Goal: Task Accomplishment & Management: Manage account settings

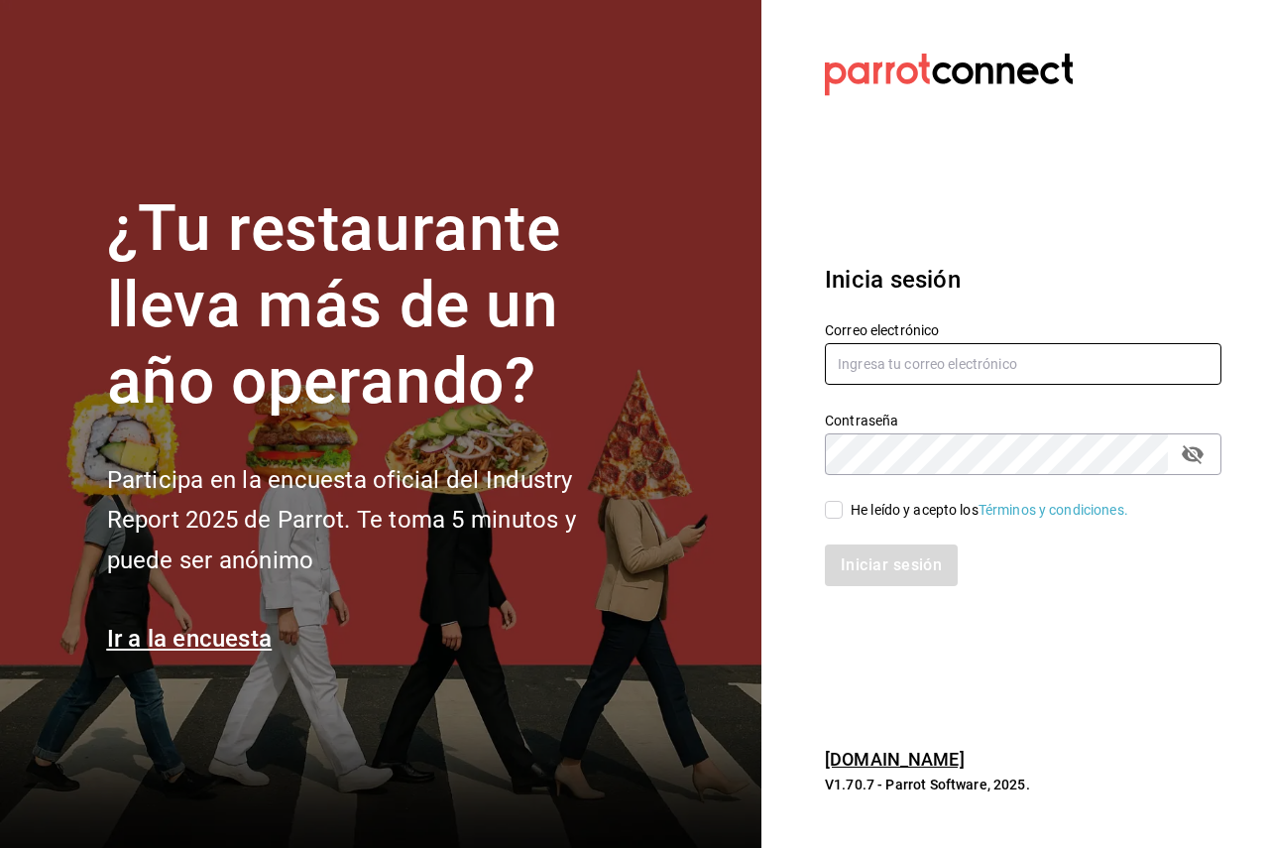
click at [923, 382] on input "text" at bounding box center [1023, 364] width 396 height 42
click at [925, 366] on input "text" at bounding box center [1023, 364] width 396 height 42
type input "[EMAIL_ADDRESS][DOMAIN_NAME]"
click at [865, 518] on div "He leído y acepto los Términos y condiciones." at bounding box center [989, 510] width 278 height 21
click at [843, 518] on input "He leído y acepto los Términos y condiciones." at bounding box center [834, 510] width 18 height 18
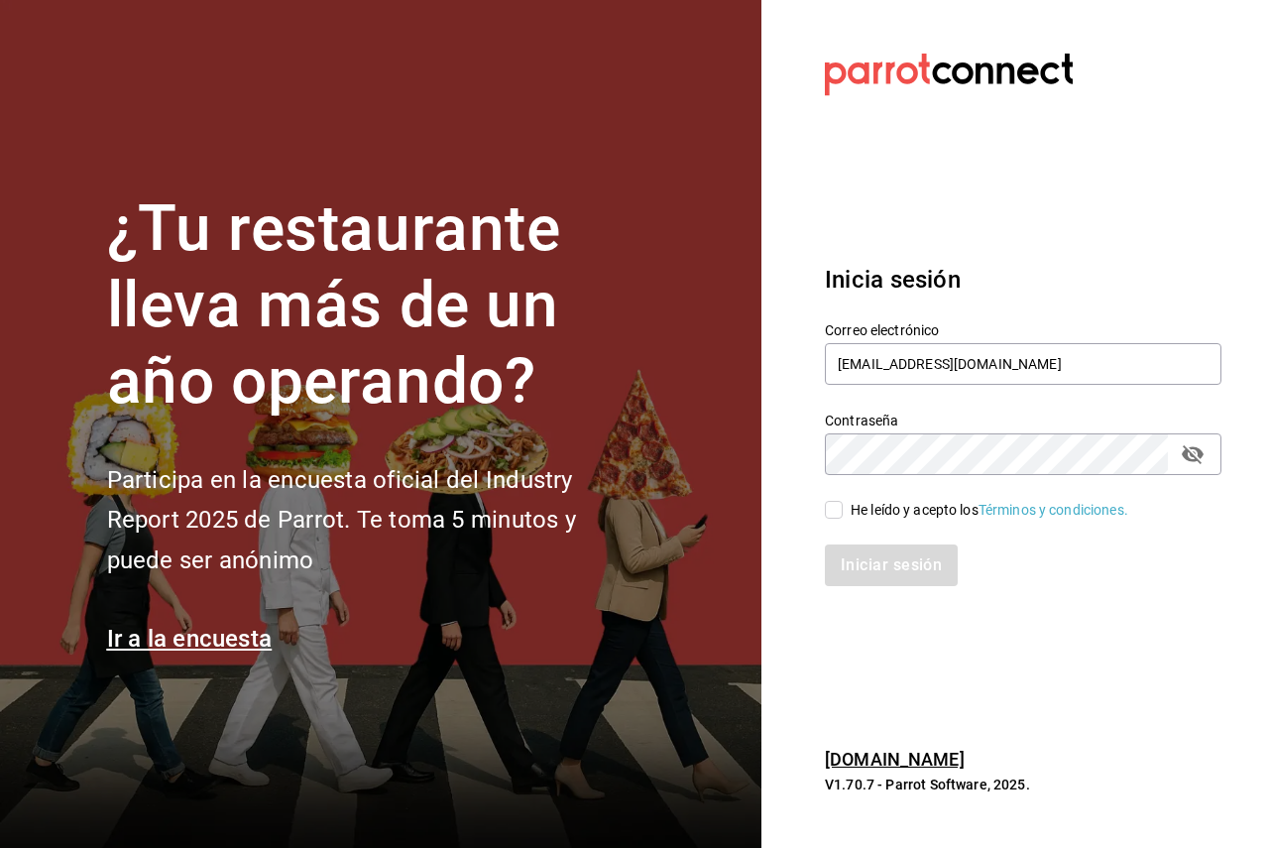
checkbox input "true"
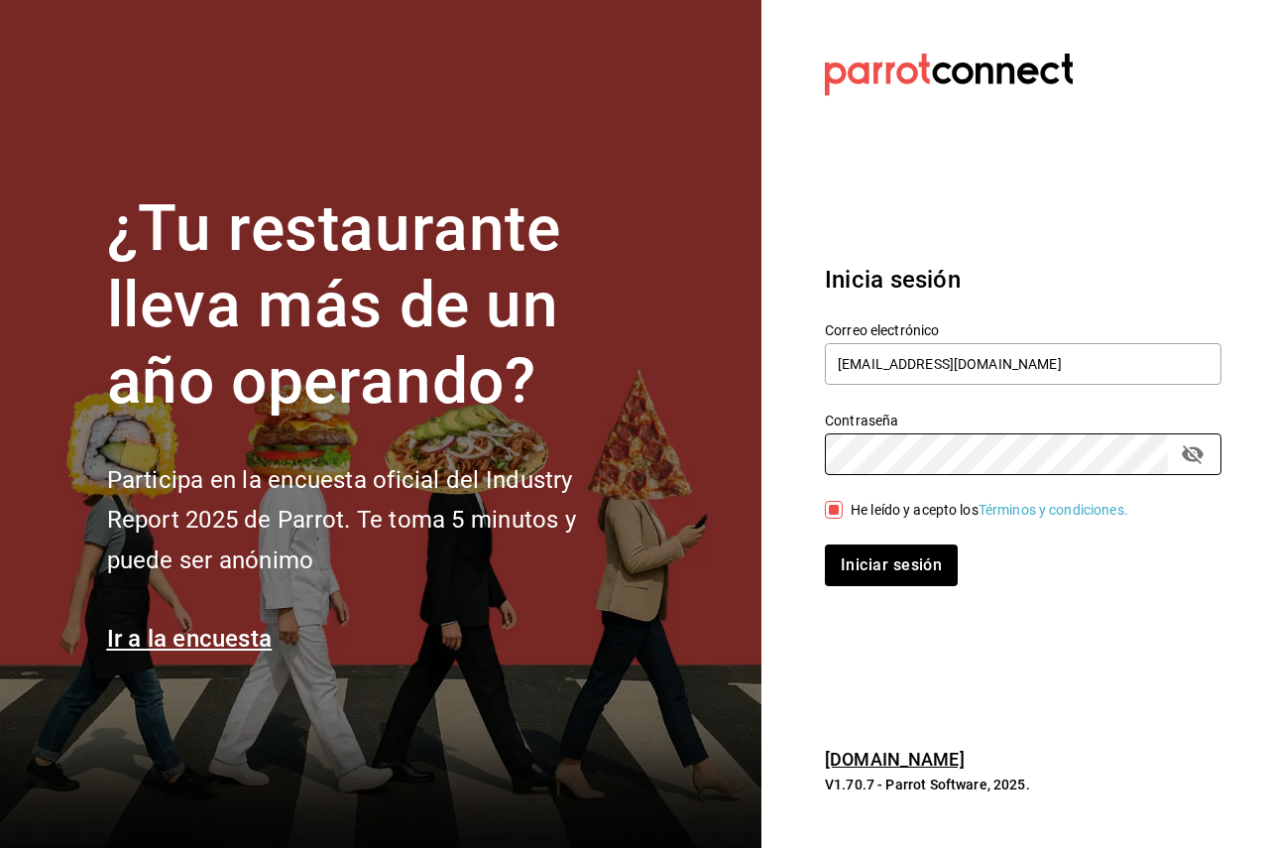
click at [825, 544] on button "Iniciar sesión" at bounding box center [891, 565] width 133 height 42
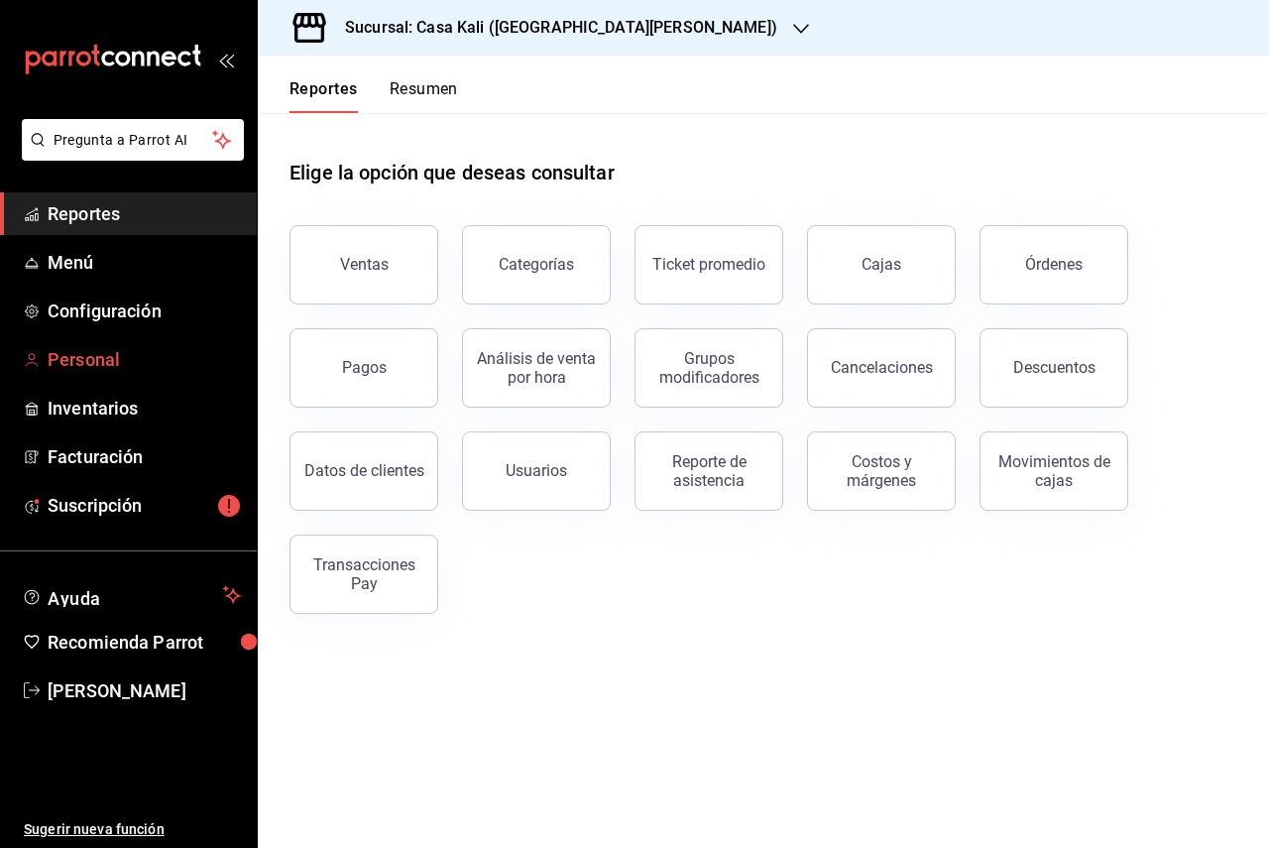
click at [161, 350] on span "Personal" at bounding box center [144, 359] width 193 height 27
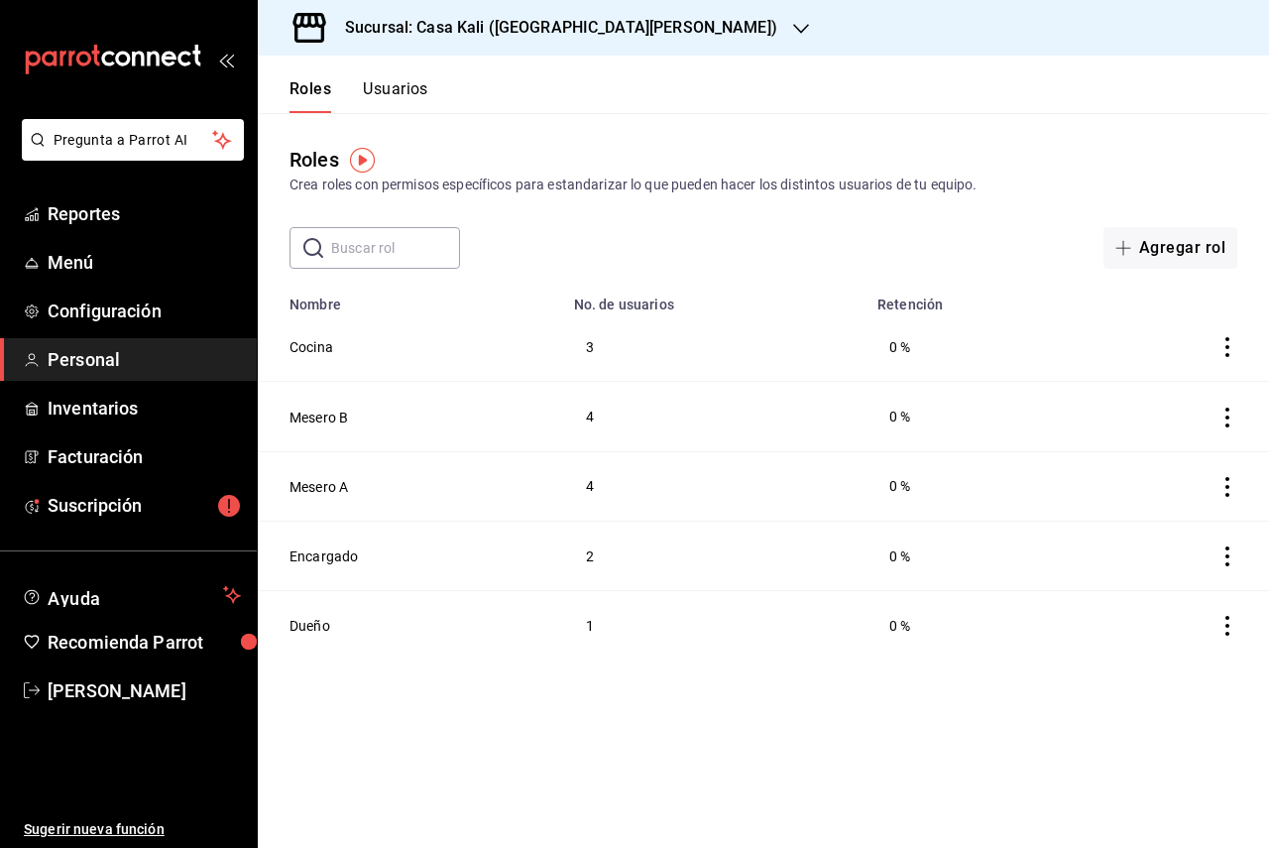
click at [419, 66] on div "Roles Usuarios" at bounding box center [343, 84] width 170 height 57
click at [412, 83] on button "Usuarios" at bounding box center [395, 96] width 65 height 34
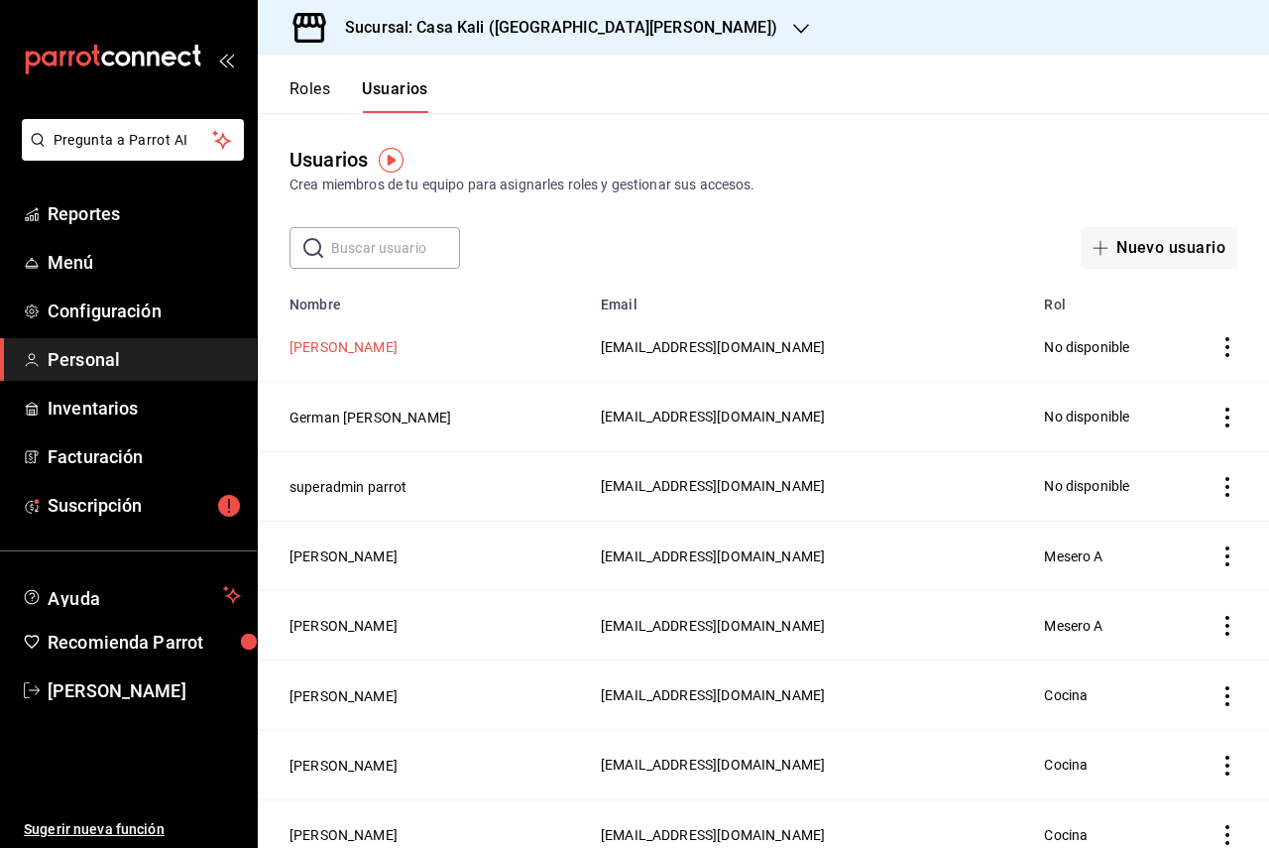
click at [337, 343] on button "[PERSON_NAME]" at bounding box center [343, 347] width 108 height 20
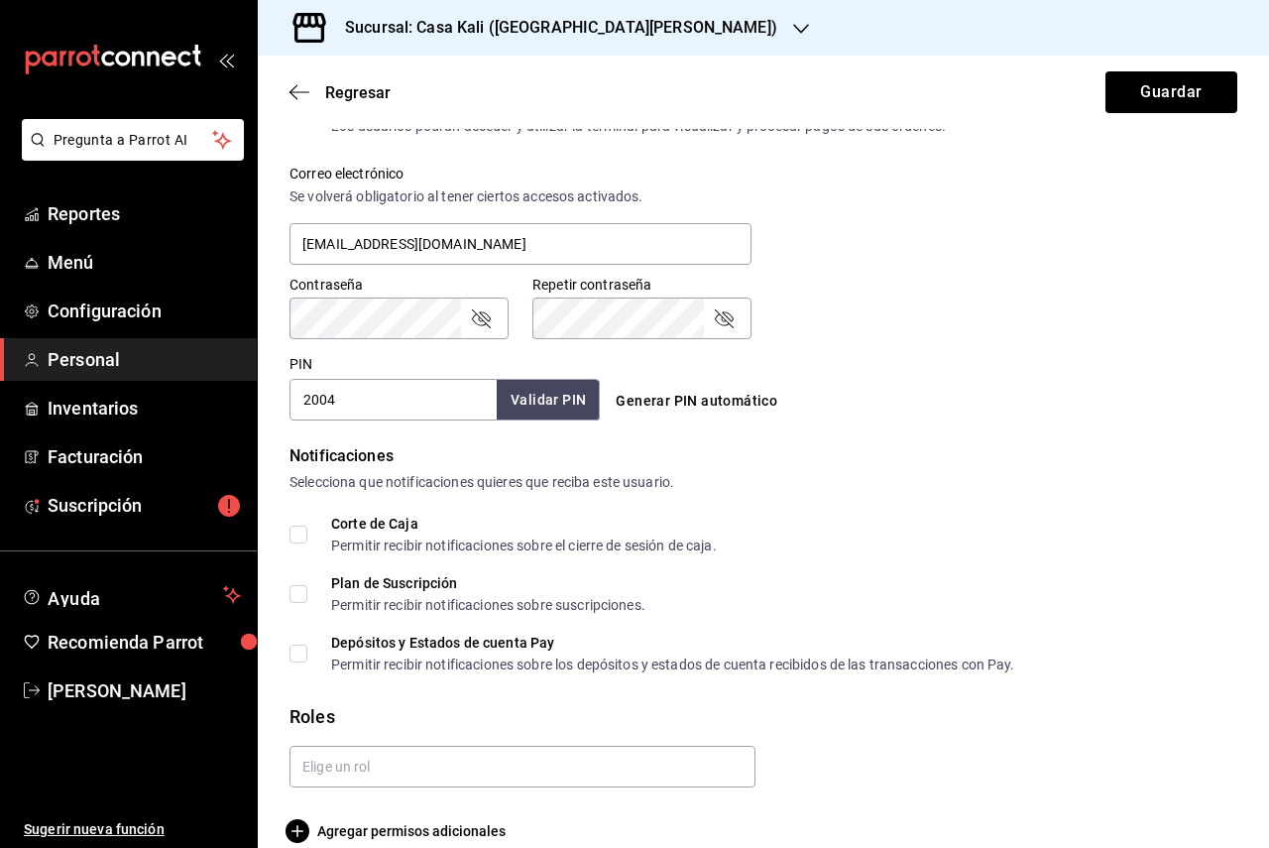
scroll to position [736, 0]
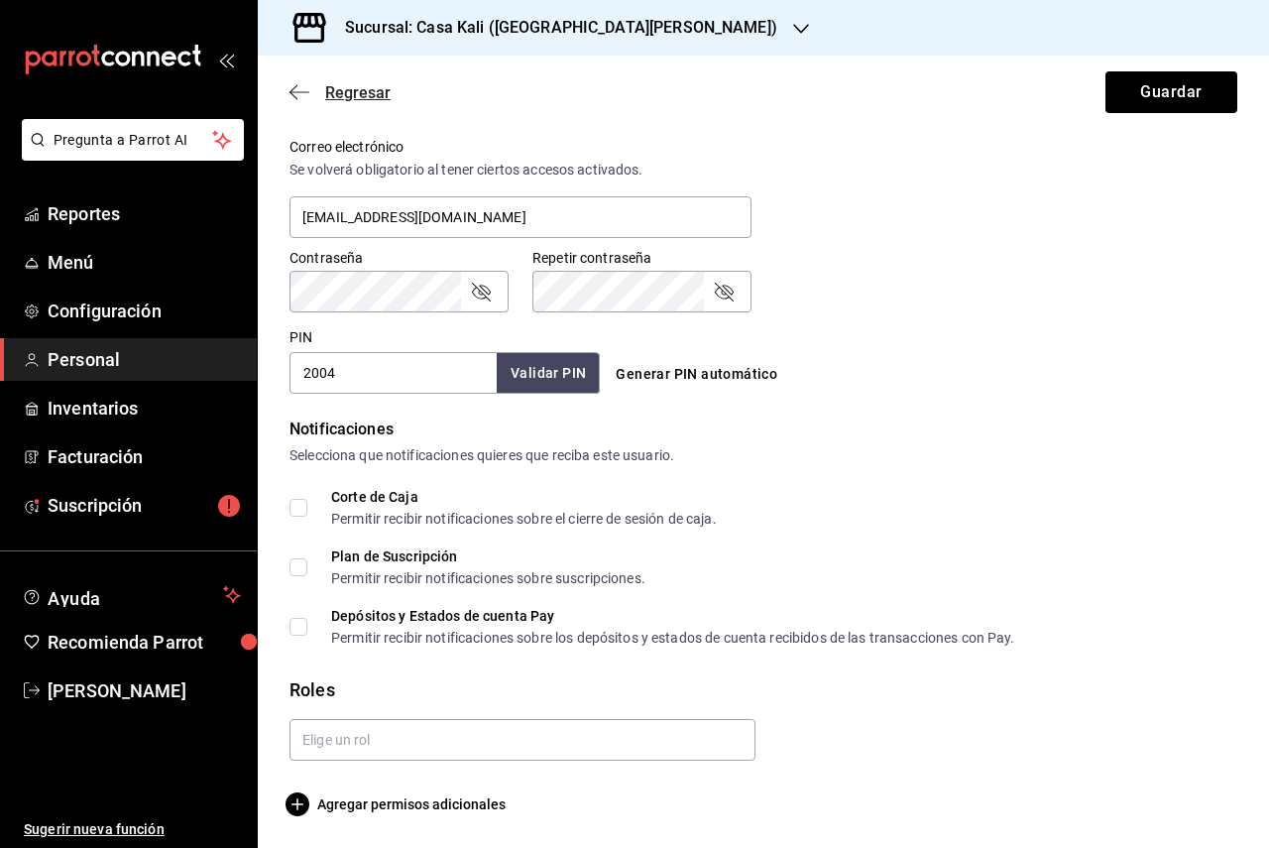
click at [291, 95] on icon "button" at bounding box center [299, 92] width 20 height 18
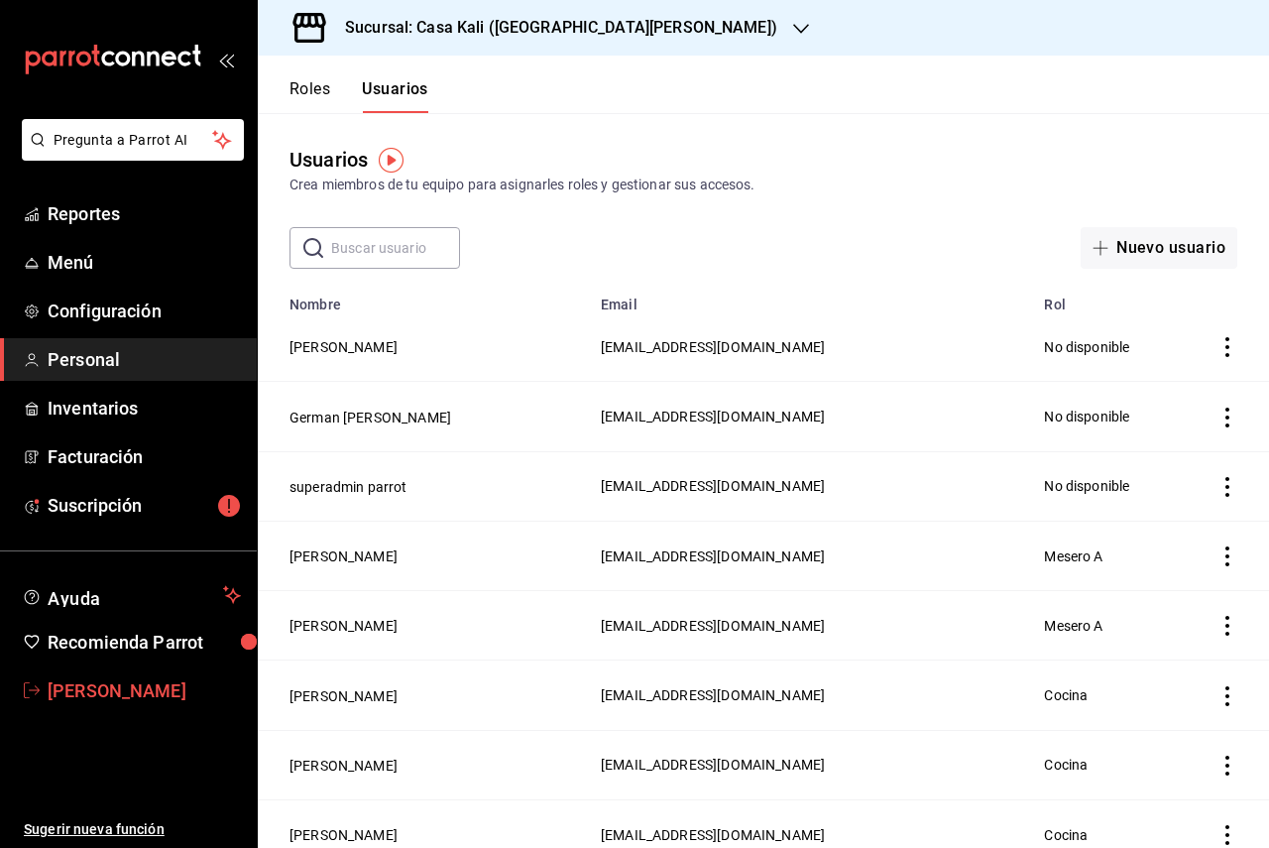
click at [164, 689] on span "[PERSON_NAME]" at bounding box center [144, 690] width 193 height 27
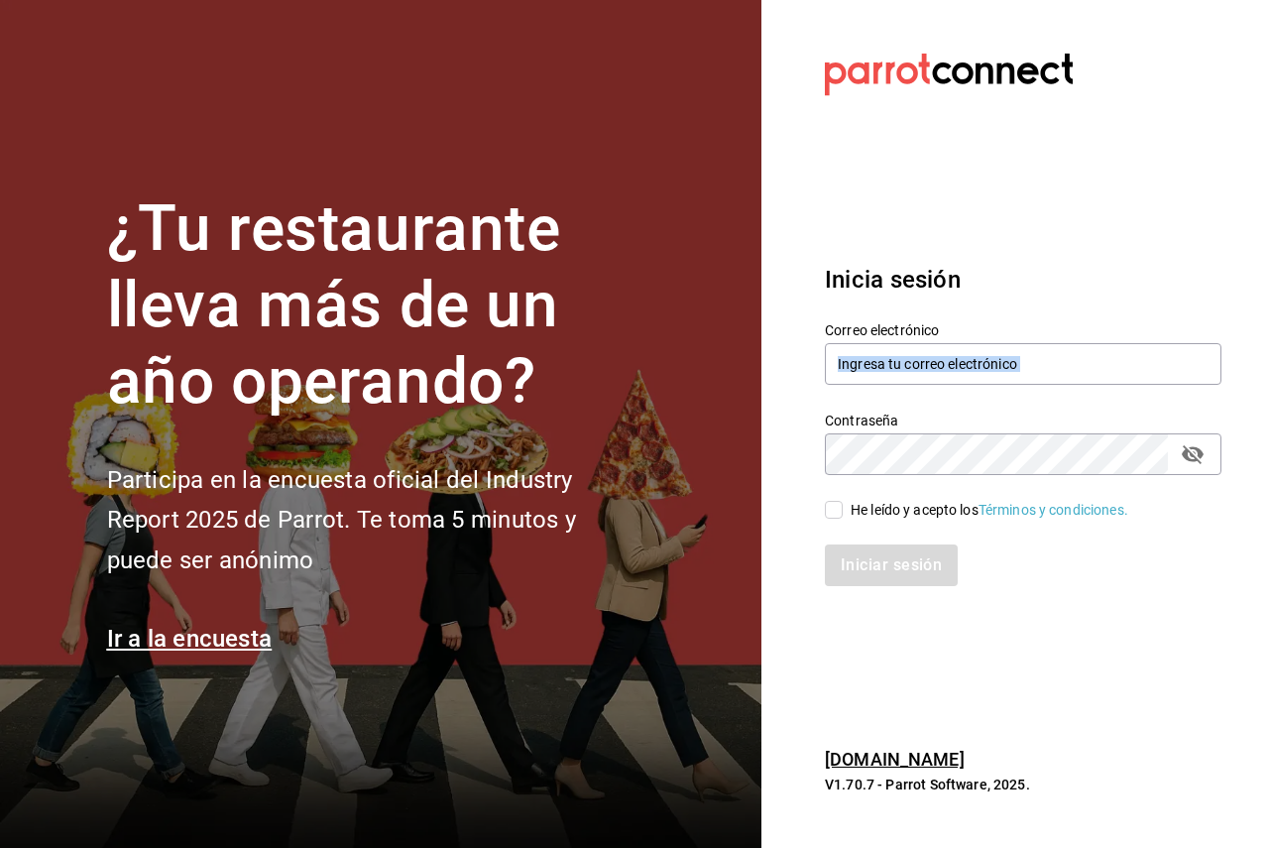
click at [922, 388] on div "Correo electrónico Contraseña Contraseña He leído y acepto los Términos y condi…" at bounding box center [1011, 441] width 420 height 288
click at [917, 376] on input "text" at bounding box center [1023, 364] width 396 height 42
type input "[EMAIL_ADDRESS][DOMAIN_NAME]"
click at [867, 501] on div "He leído y acepto los Términos y condiciones." at bounding box center [989, 510] width 278 height 21
click at [843, 501] on input "He leído y acepto los Términos y condiciones." at bounding box center [834, 510] width 18 height 18
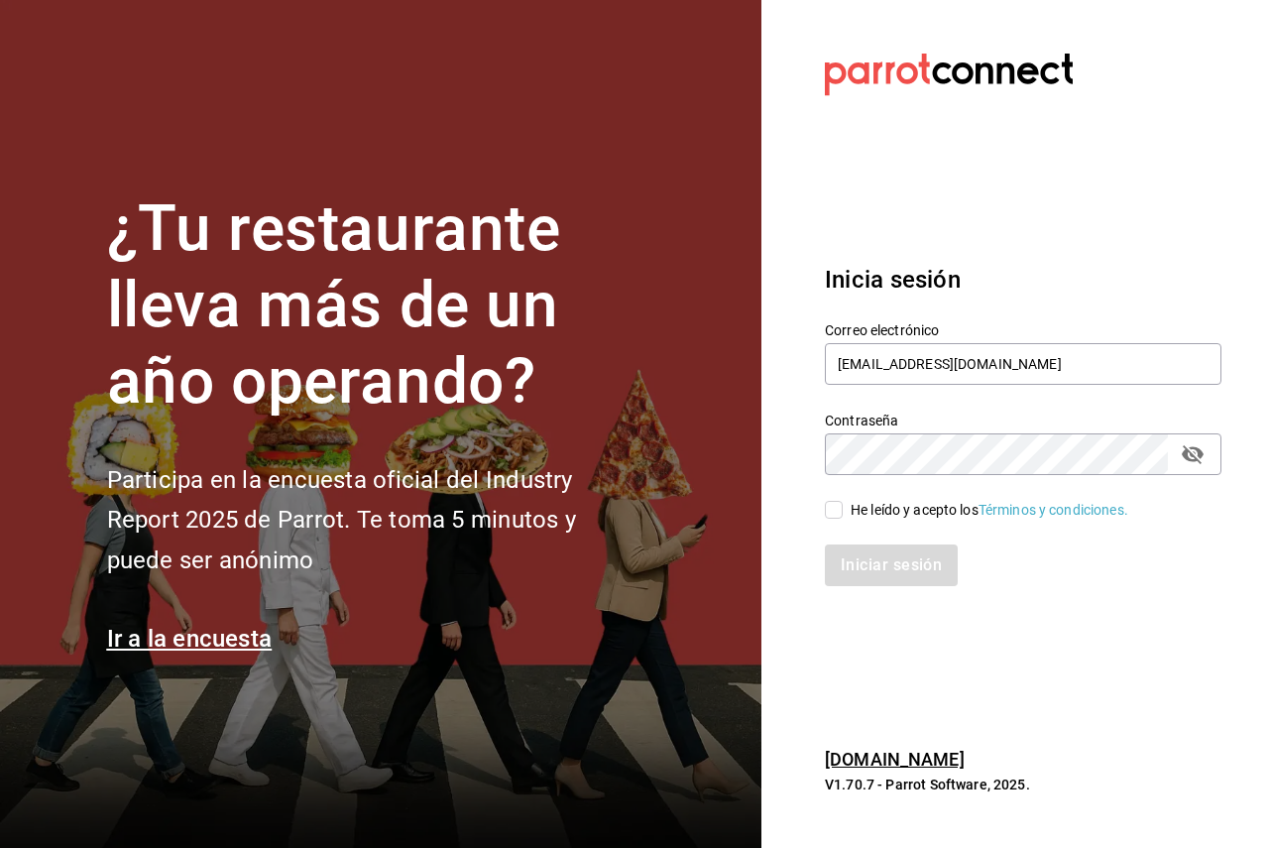
checkbox input "true"
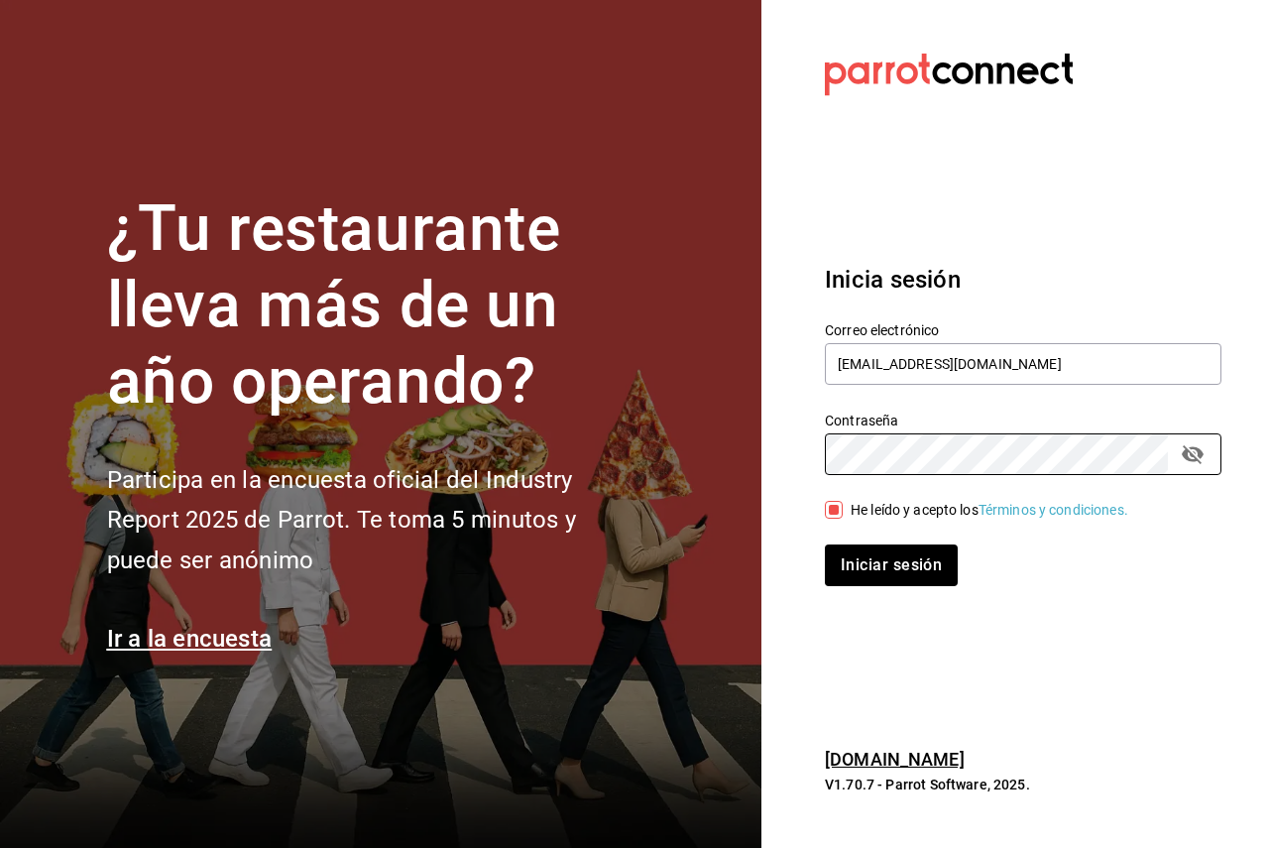
click at [825, 544] on button "Iniciar sesión" at bounding box center [891, 565] width 133 height 42
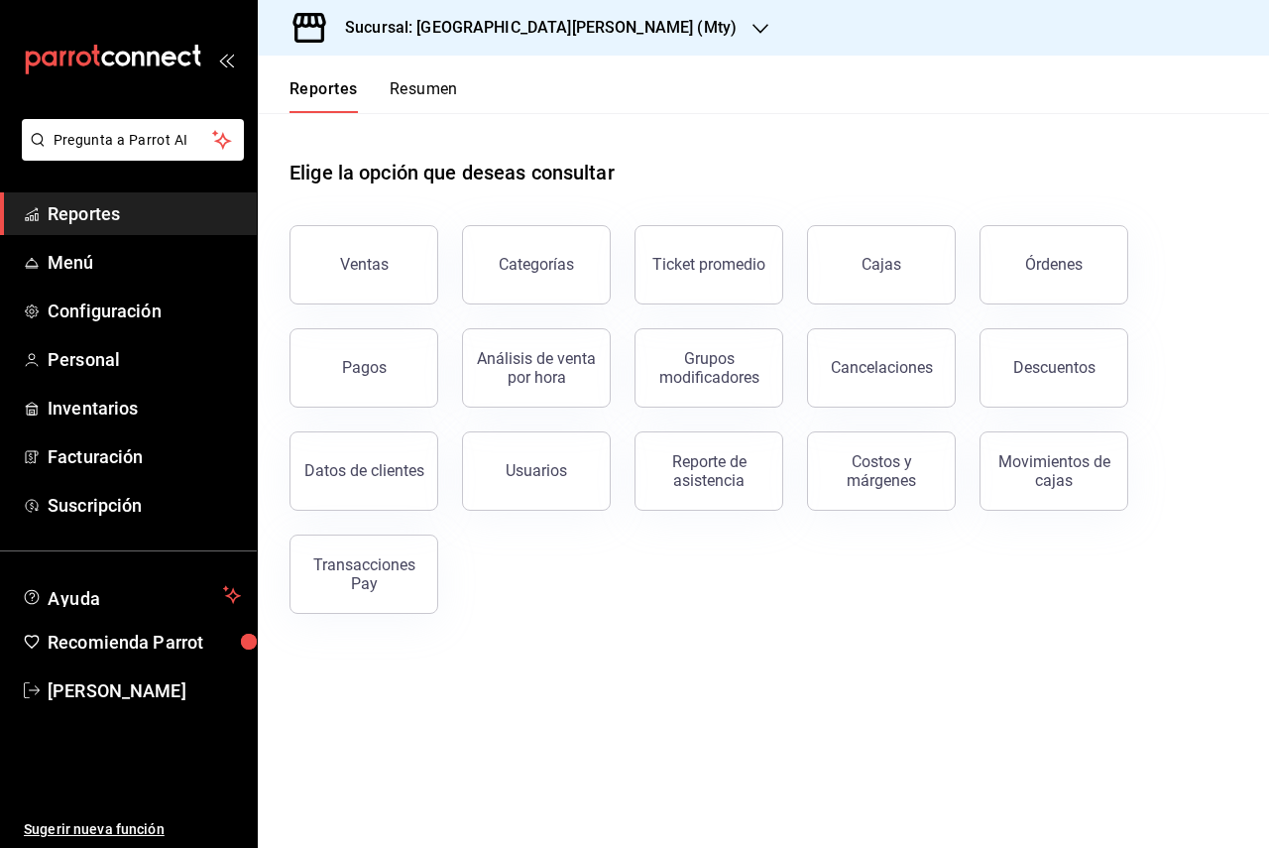
click at [619, 587] on div "Ventas Categorías Ticket promedio Cajas Órdenes Pagos Análisis de venta por hor…" at bounding box center [751, 407] width 971 height 412
click at [126, 362] on span "Personal" at bounding box center [144, 359] width 193 height 27
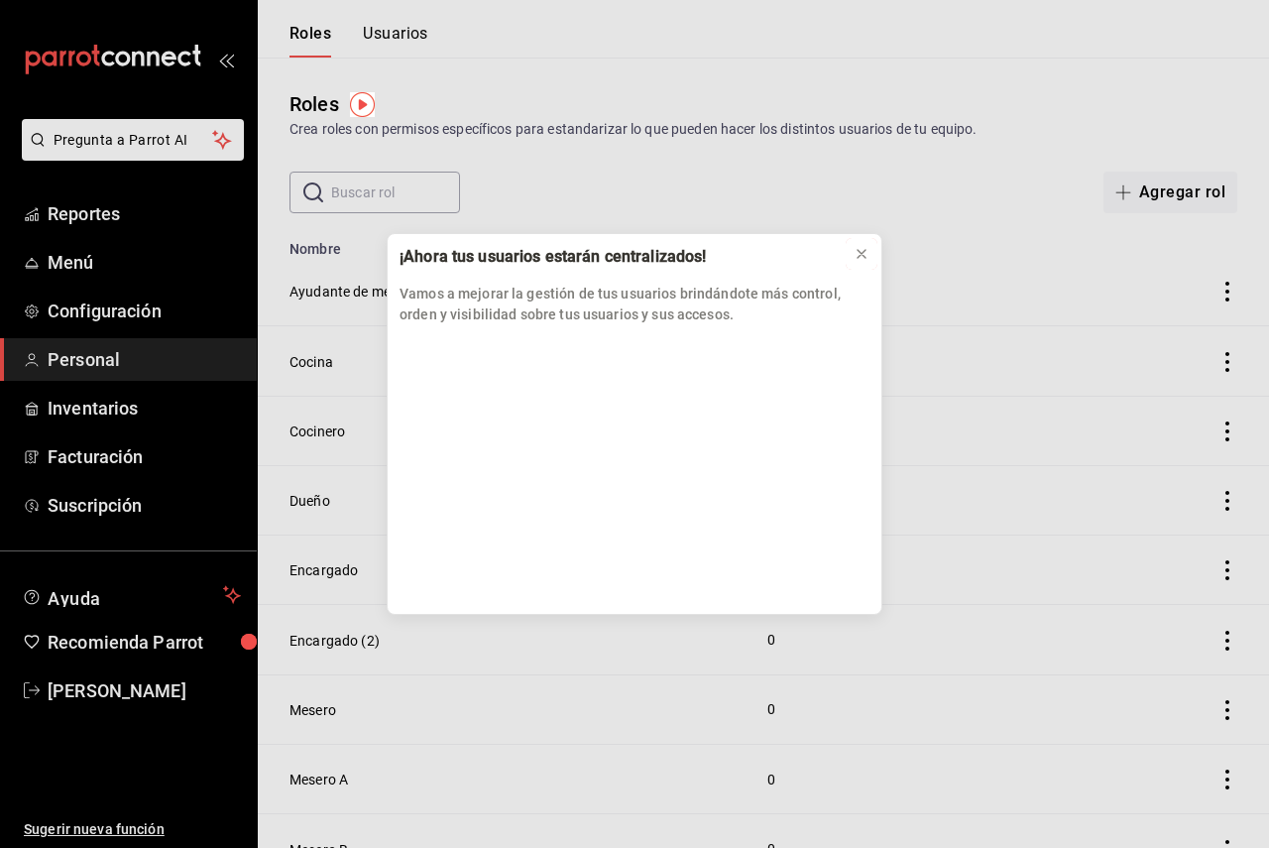
click at [862, 250] on icon at bounding box center [861, 254] width 16 height 16
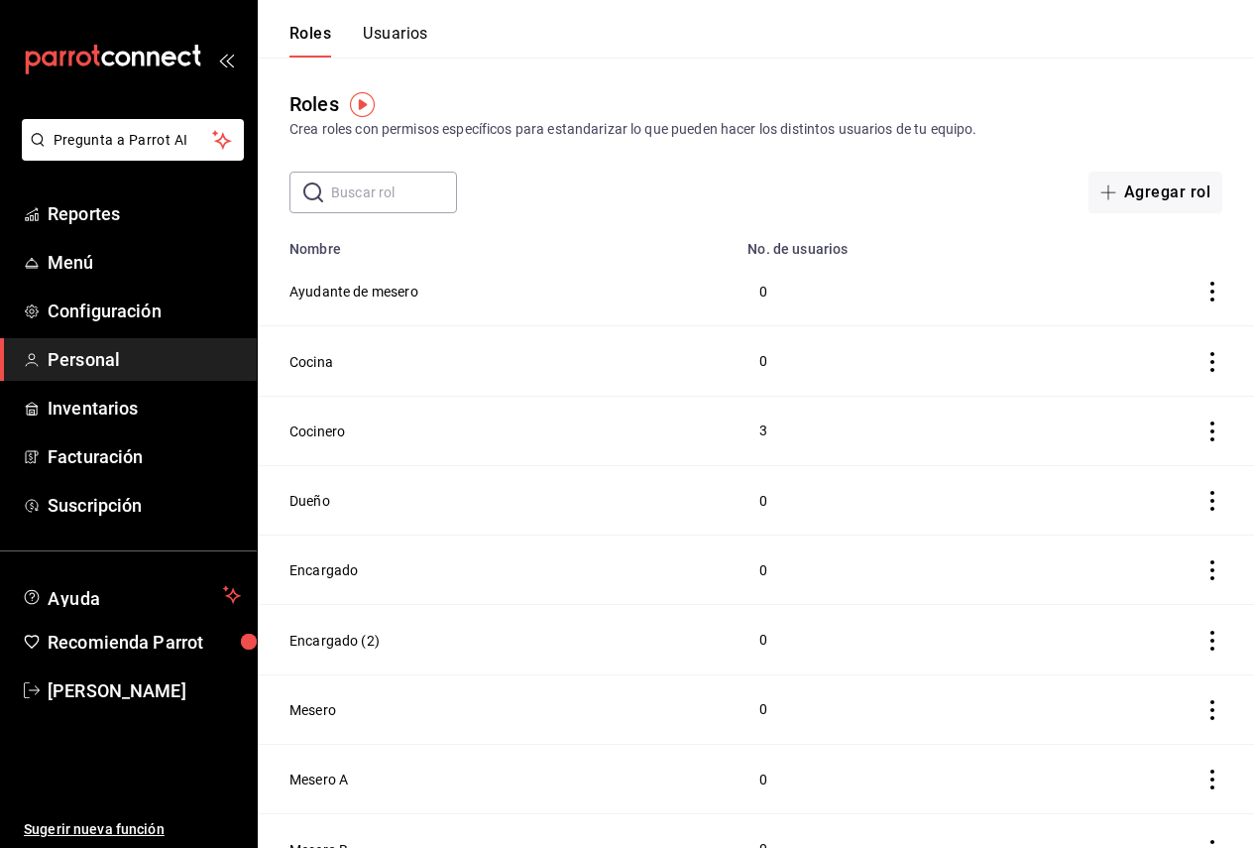
click at [405, 23] on div "Roles Usuarios" at bounding box center [343, 28] width 170 height 57
click at [419, 42] on button "Usuarios" at bounding box center [395, 41] width 65 height 34
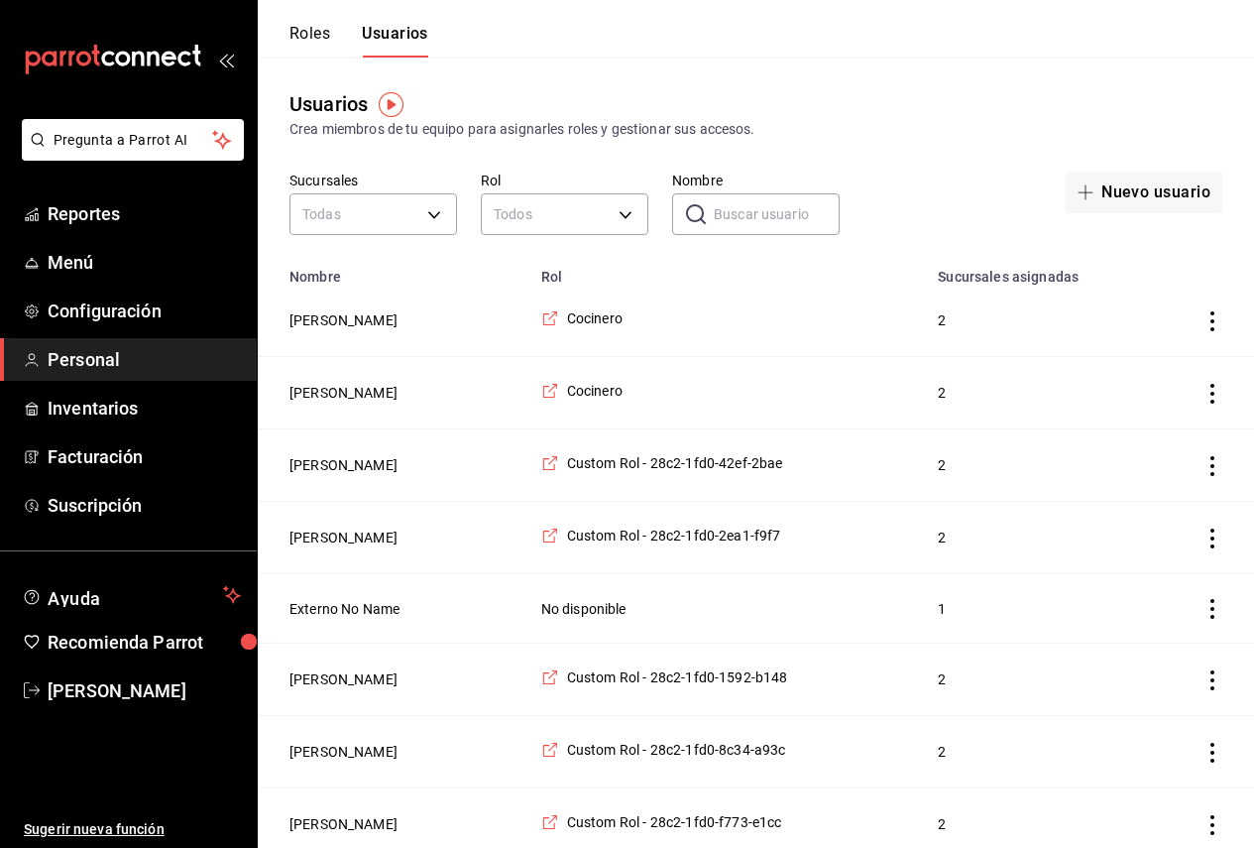
click at [774, 201] on input "Nombre" at bounding box center [777, 214] width 126 height 40
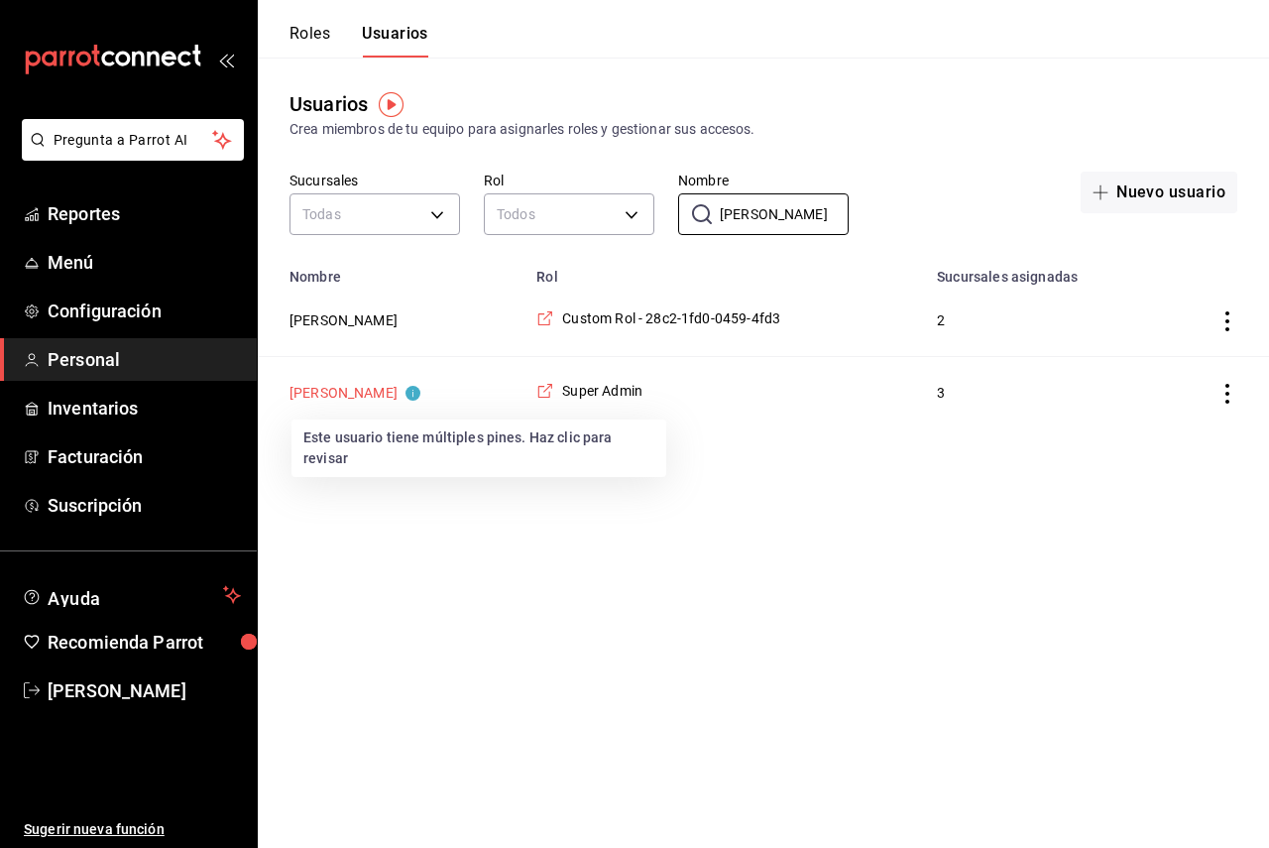
type input "[PERSON_NAME]"
click at [392, 399] on button "[PERSON_NAME]" at bounding box center [354, 393] width 131 height 20
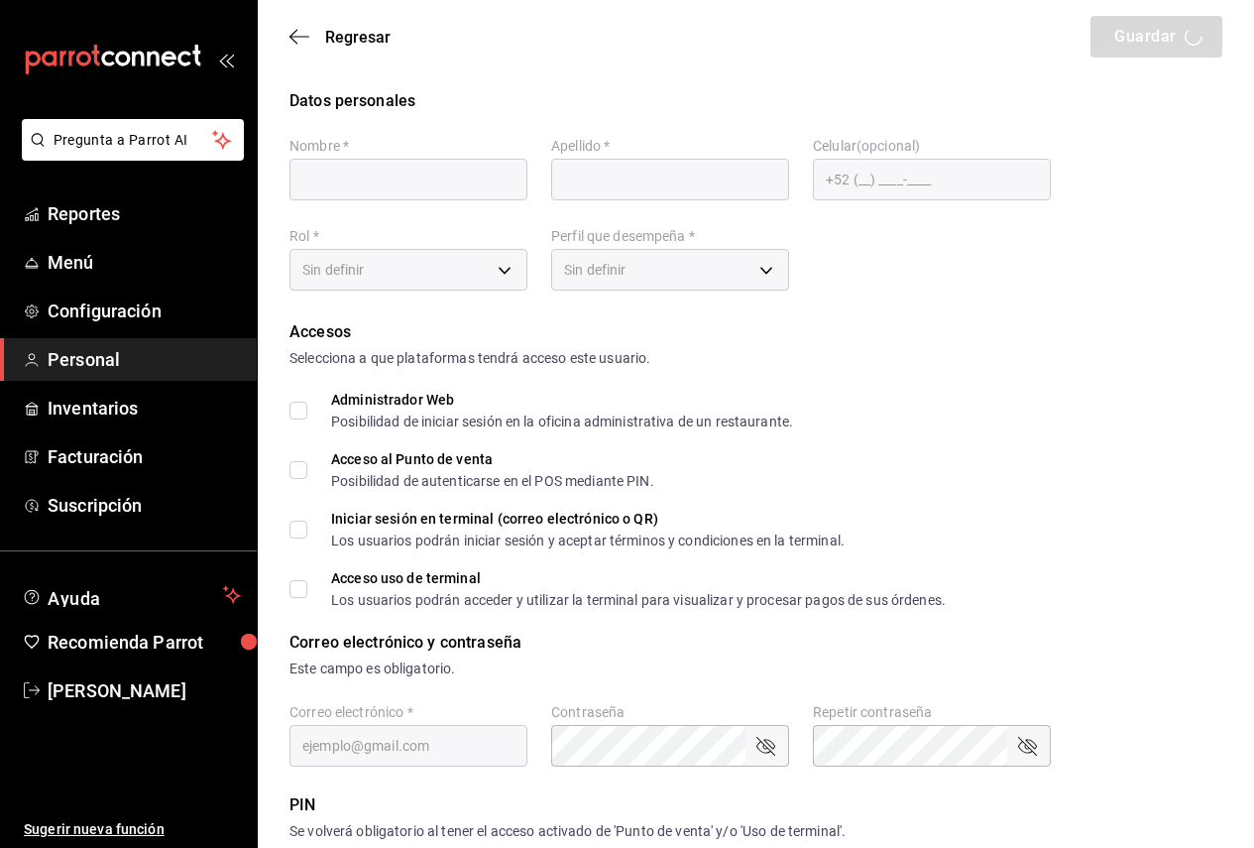
type input "[PERSON_NAME]"
checkbox input "true"
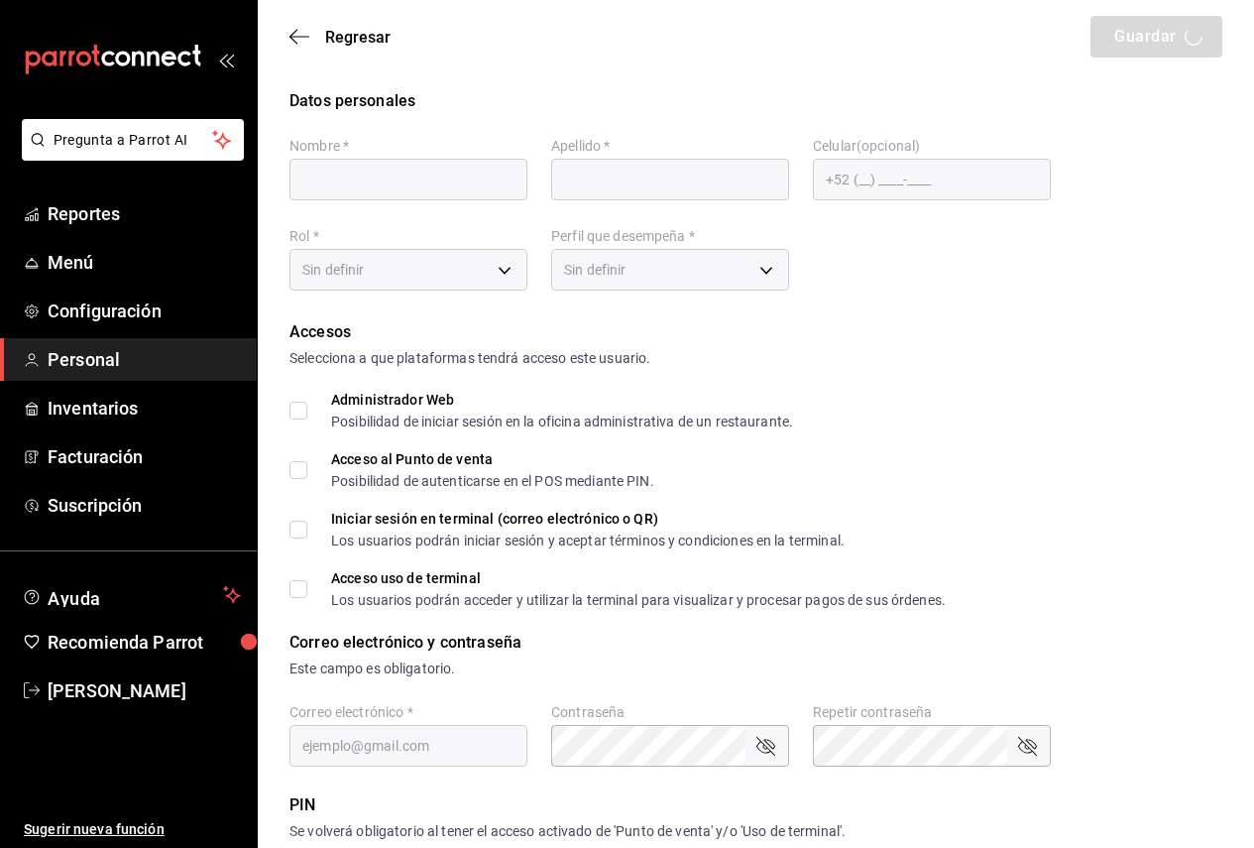
type input "[EMAIL_ADDRESS][DOMAIN_NAME]"
type input "1989"
checkbox input "true"
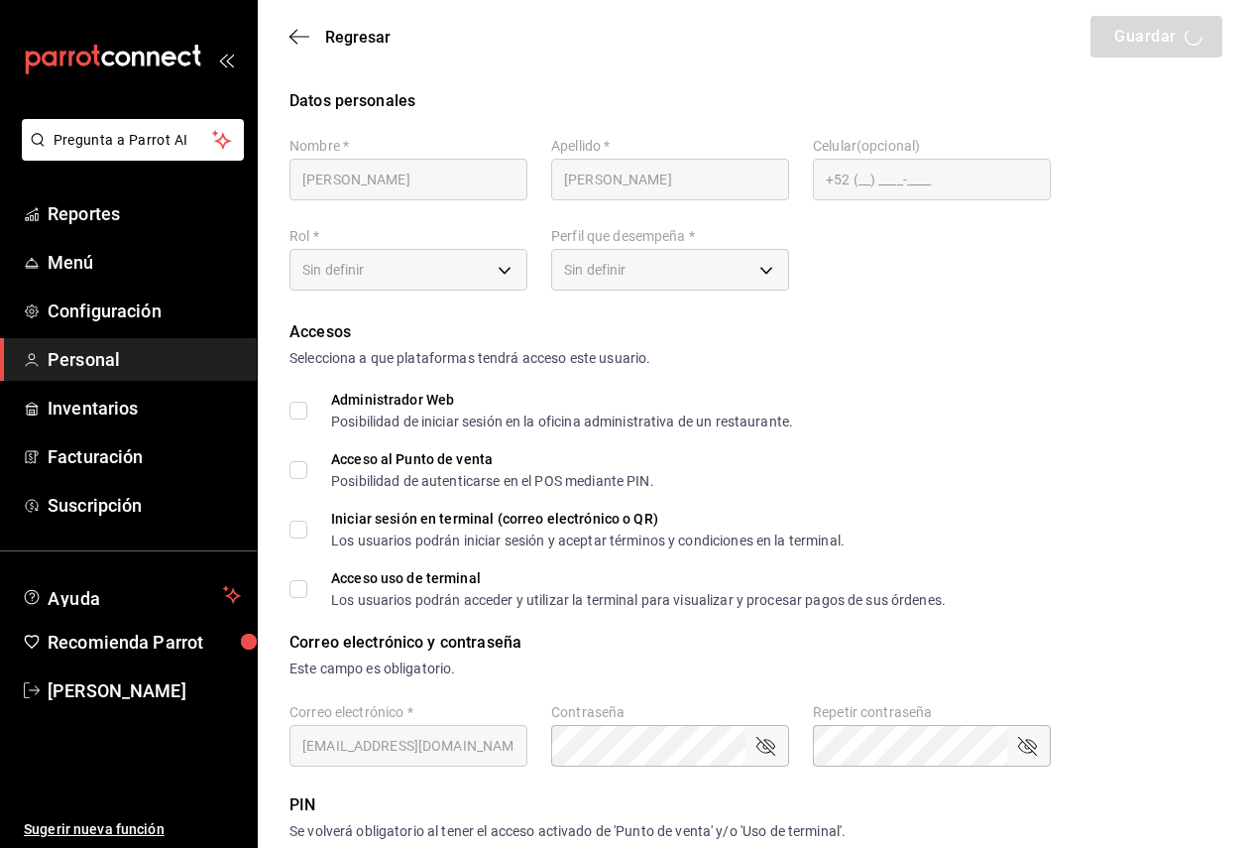
type input "7e3855a1-5255-4af3-b75e-808637d48076"
type input "UNDEFINED"
checkbox input "true"
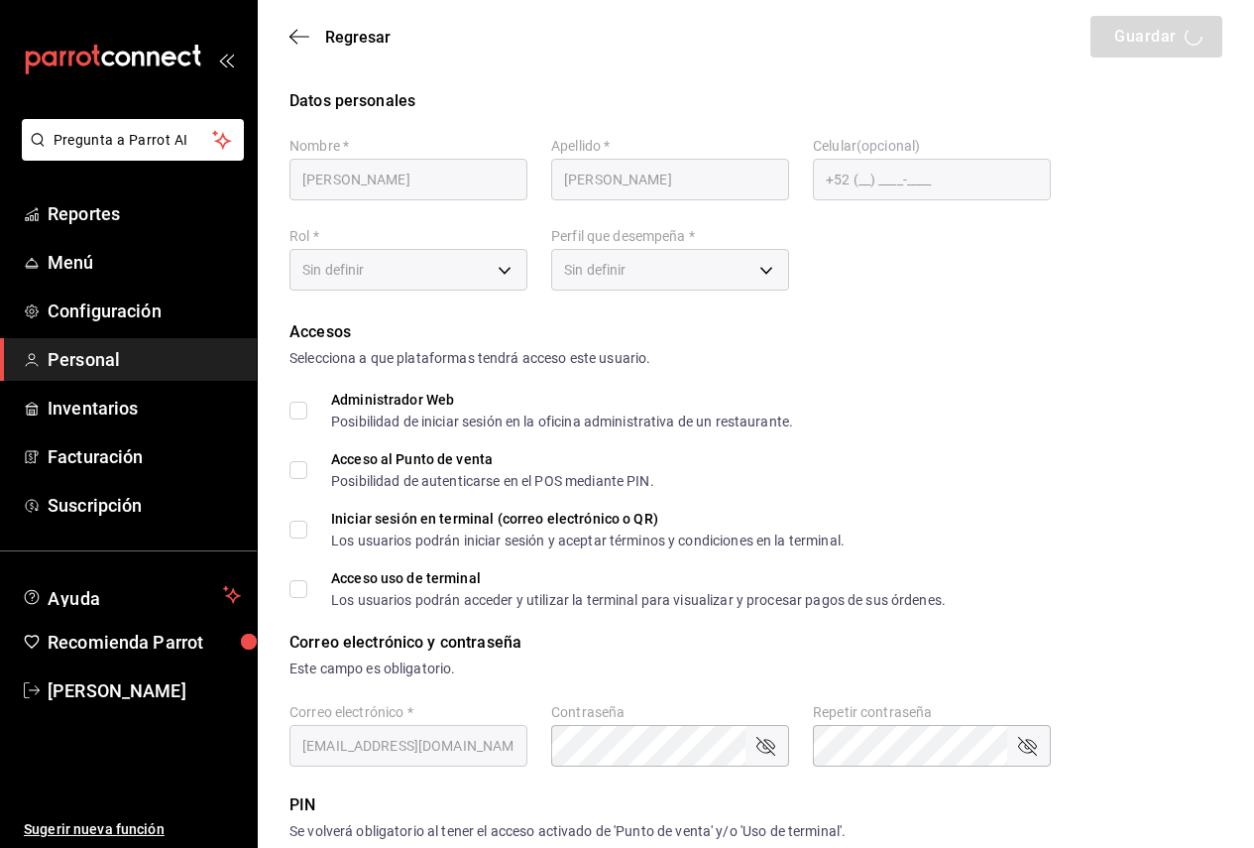
checkbox input "true"
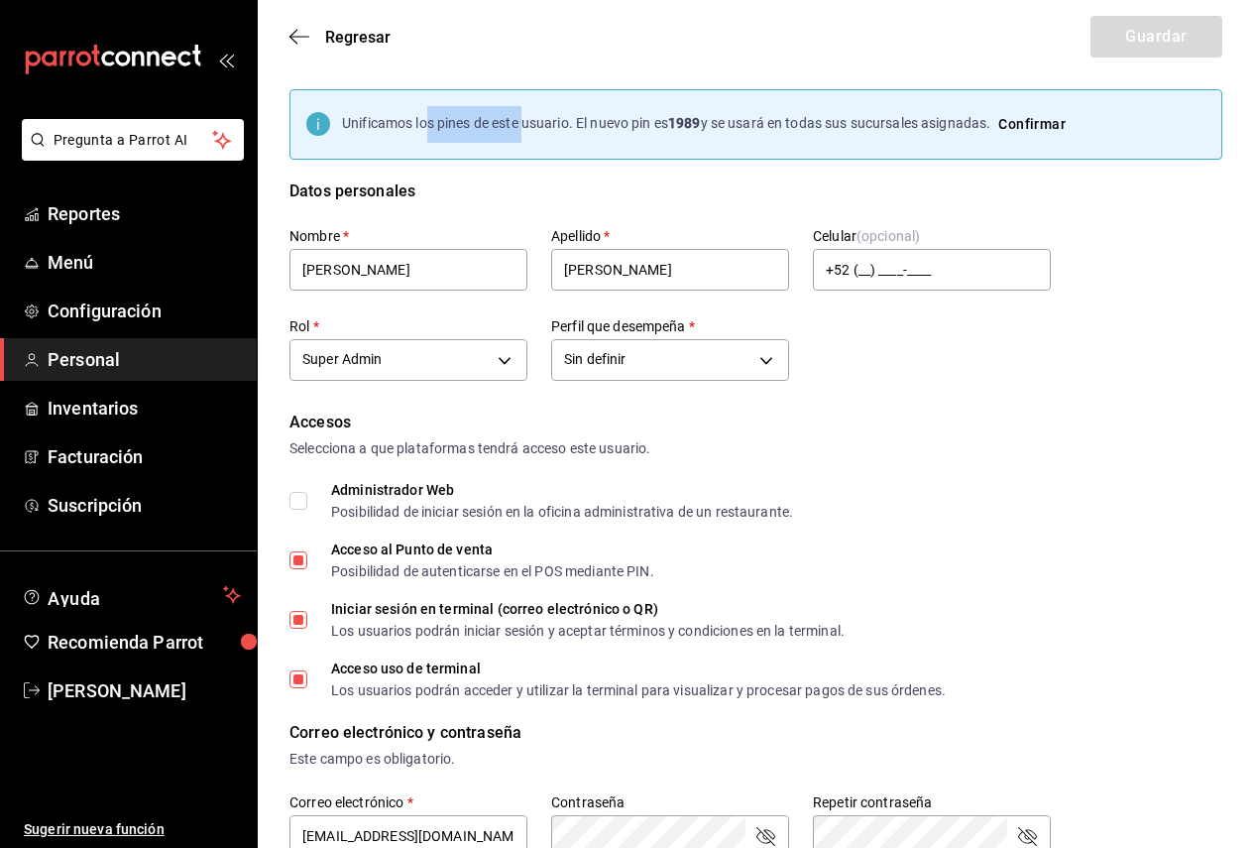
drag, startPoint x: 436, startPoint y: 121, endPoint x: 657, endPoint y: 197, distance: 233.9
click at [540, 124] on div "Unificamos los pines de este usuario. El nuevo pin es 1989 y se usará en todas …" at bounding box center [708, 124] width 732 height 37
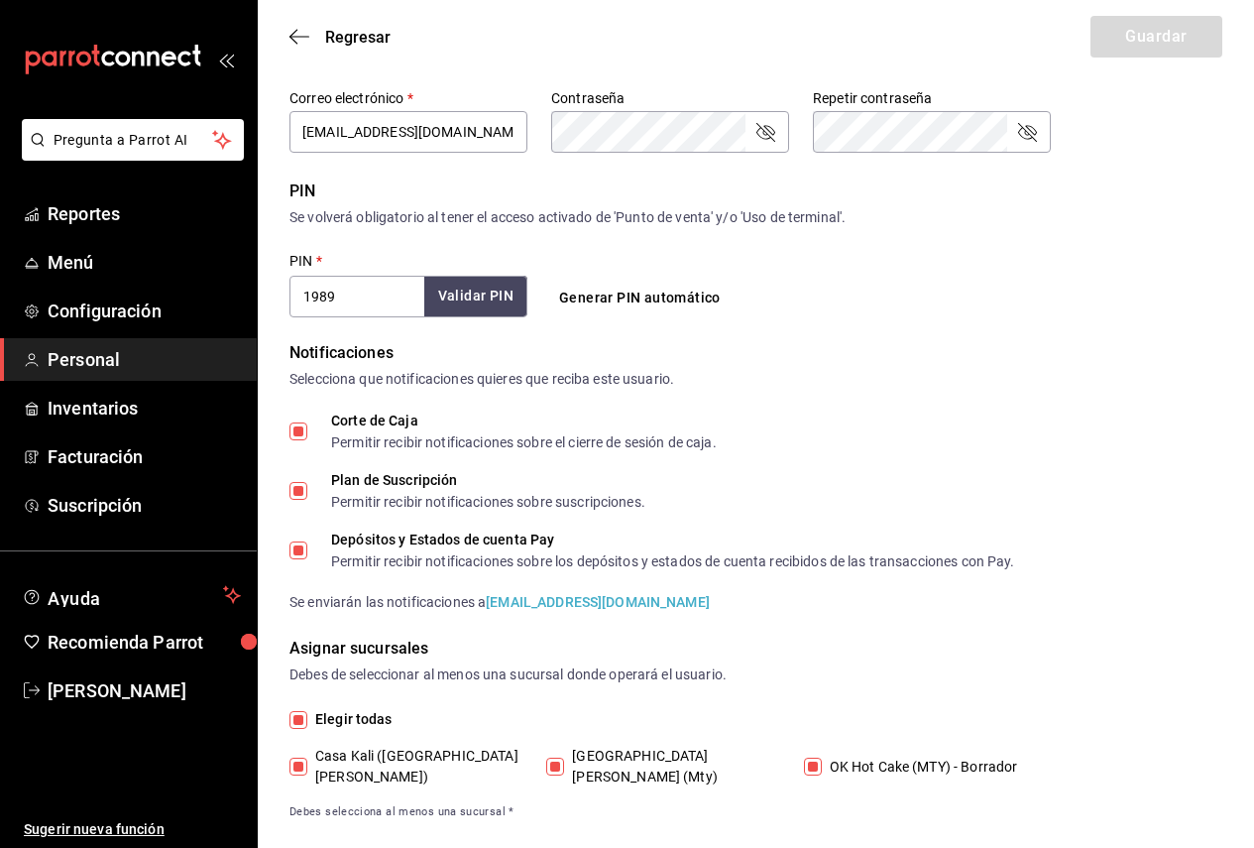
scroll to position [713, 0]
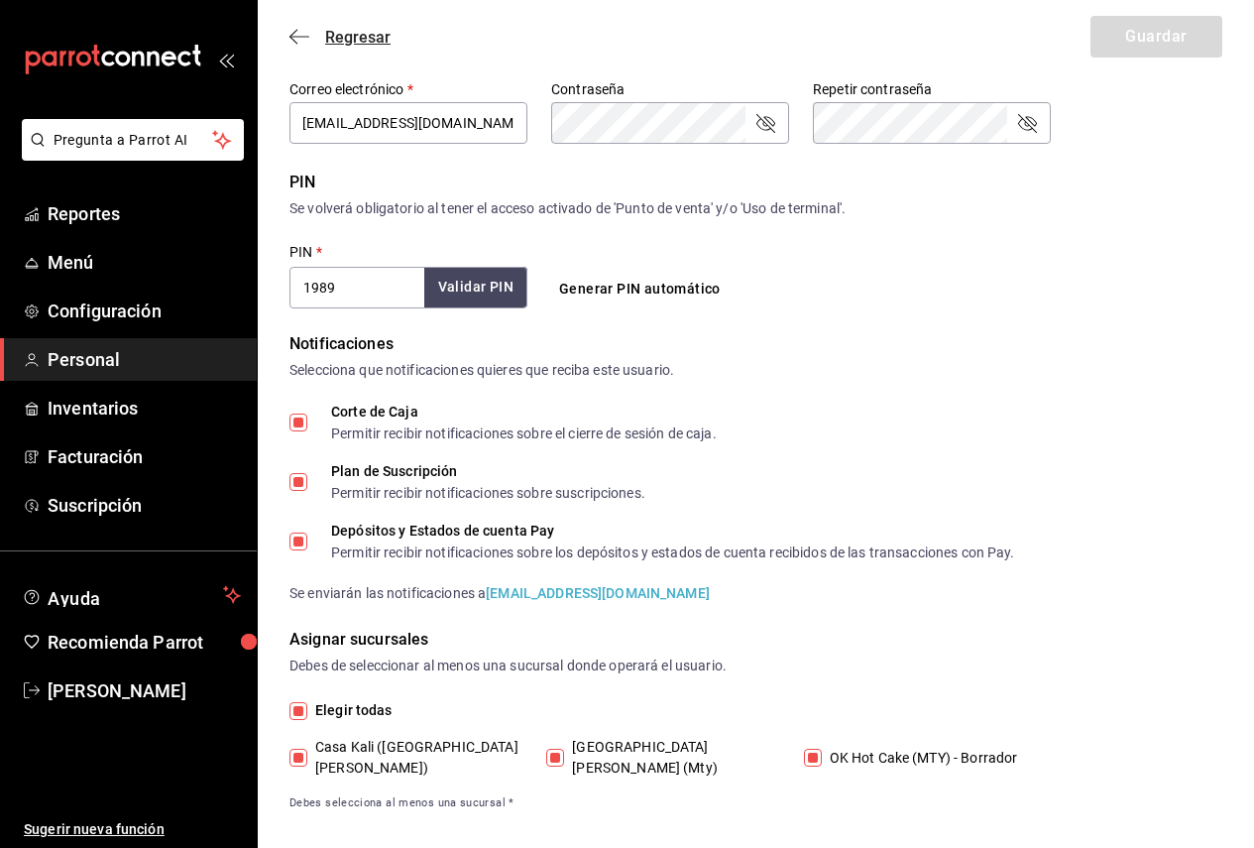
click at [304, 41] on icon "button" at bounding box center [299, 37] width 20 height 18
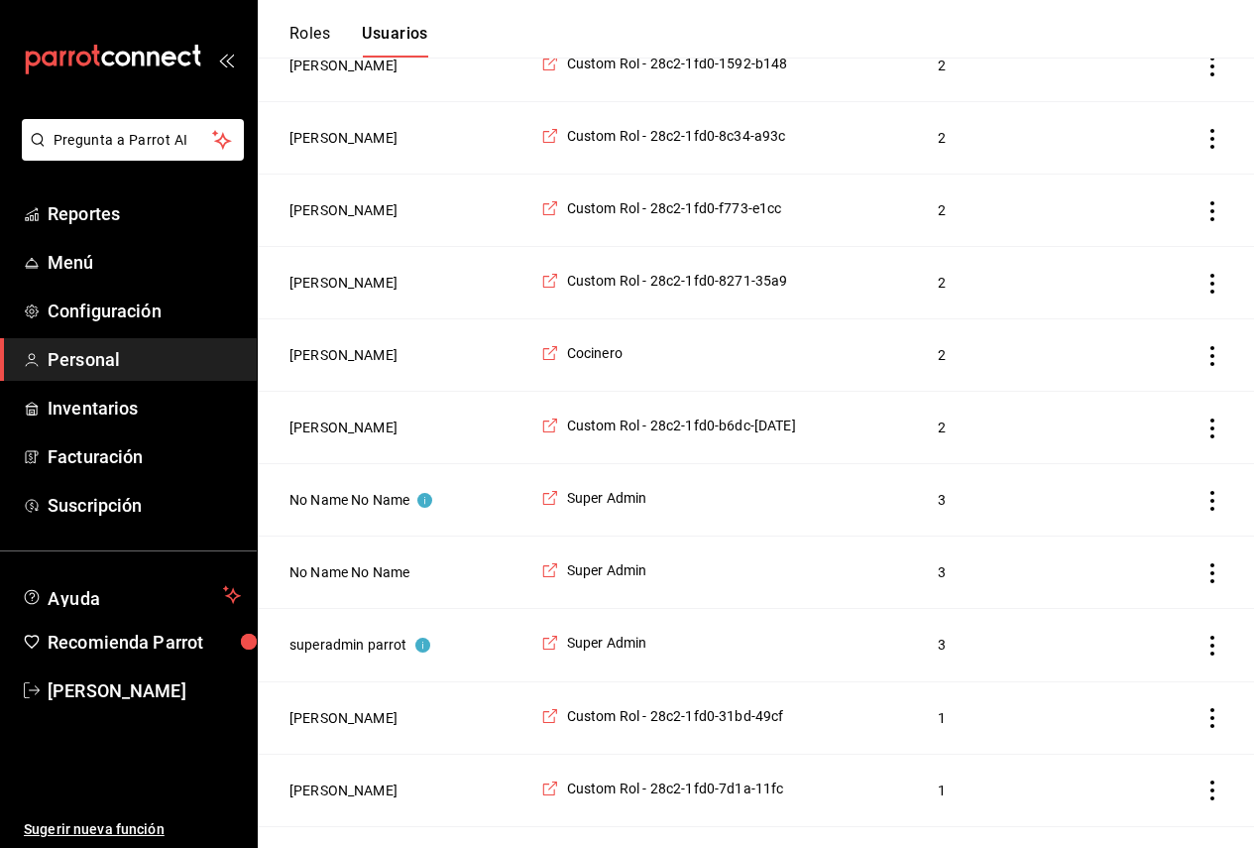
scroll to position [19, 0]
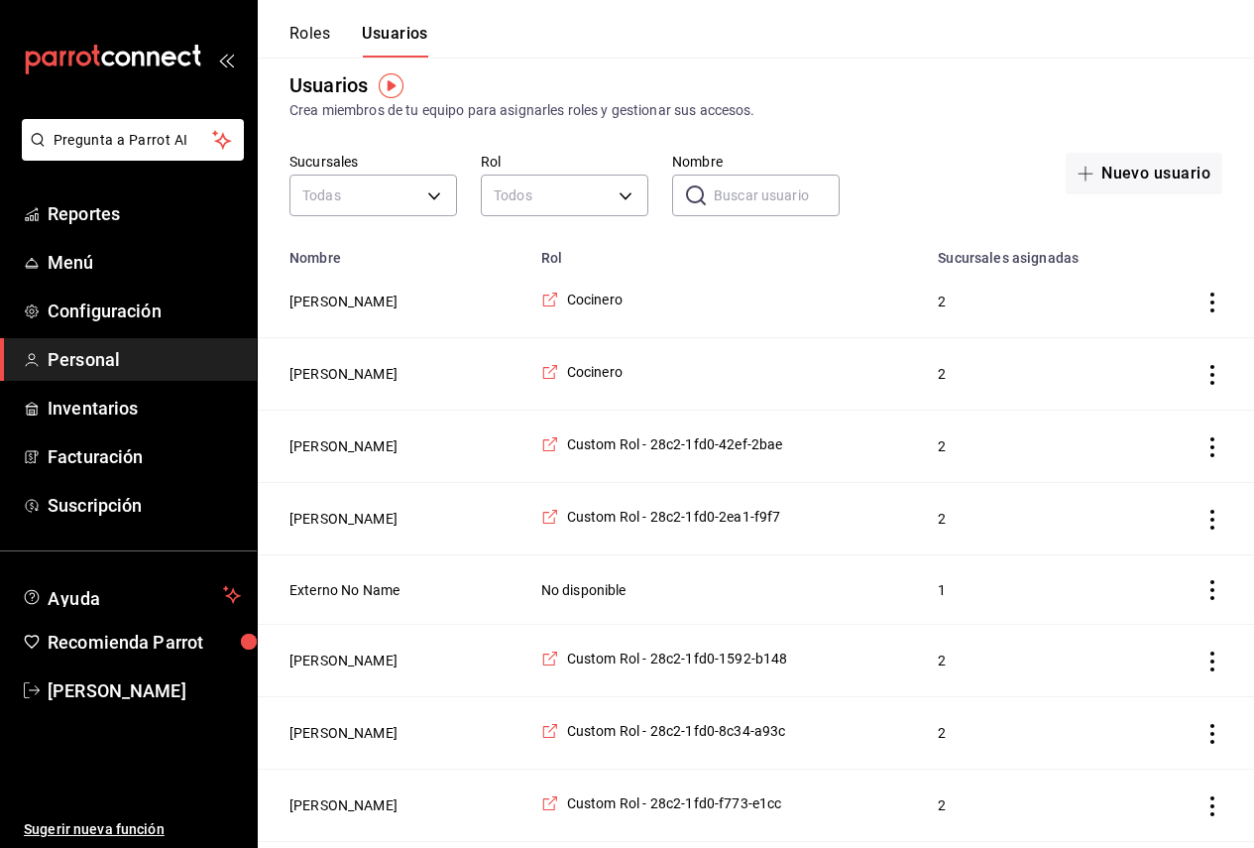
click at [750, 191] on input "Nombre" at bounding box center [777, 195] width 126 height 40
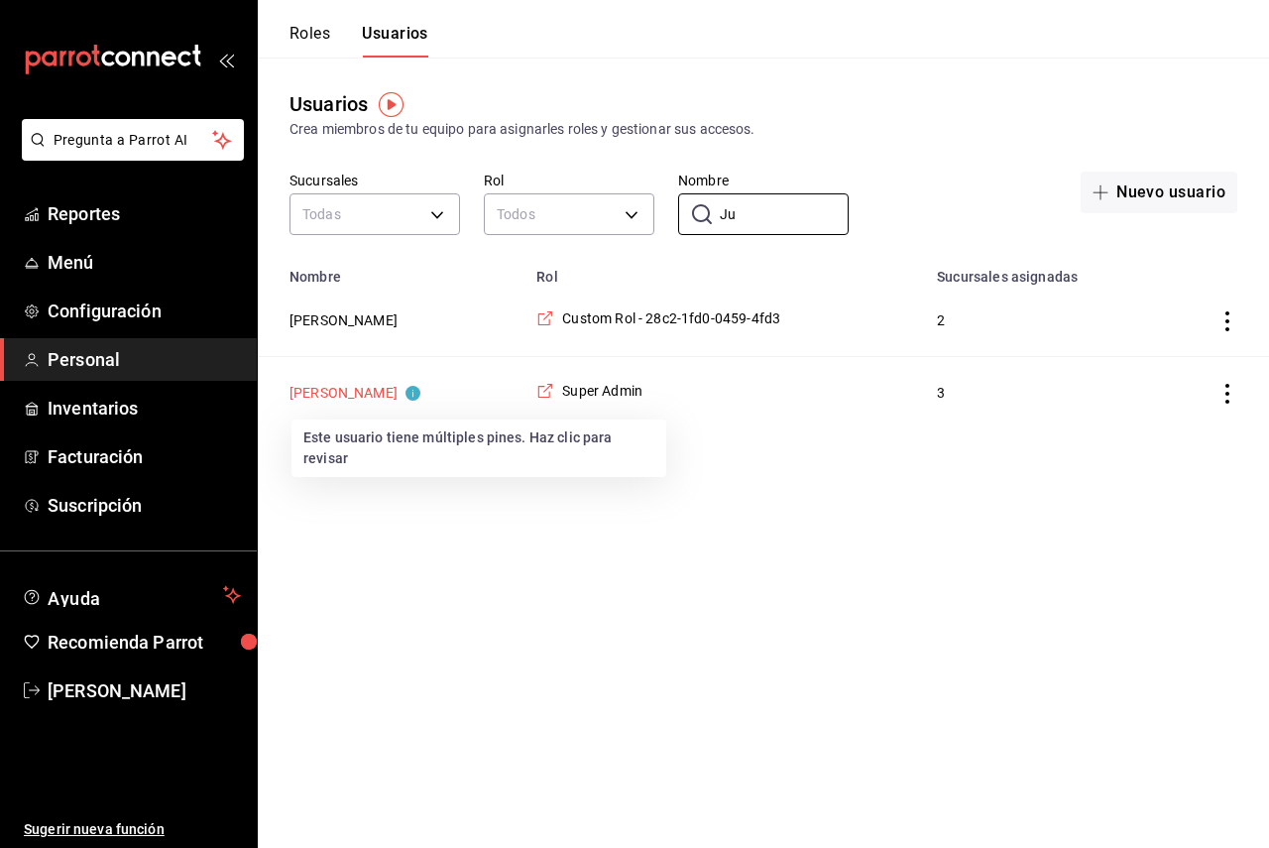
type input "Ju"
click at [392, 396] on button "Juan Pablo Delgado" at bounding box center [354, 393] width 131 height 20
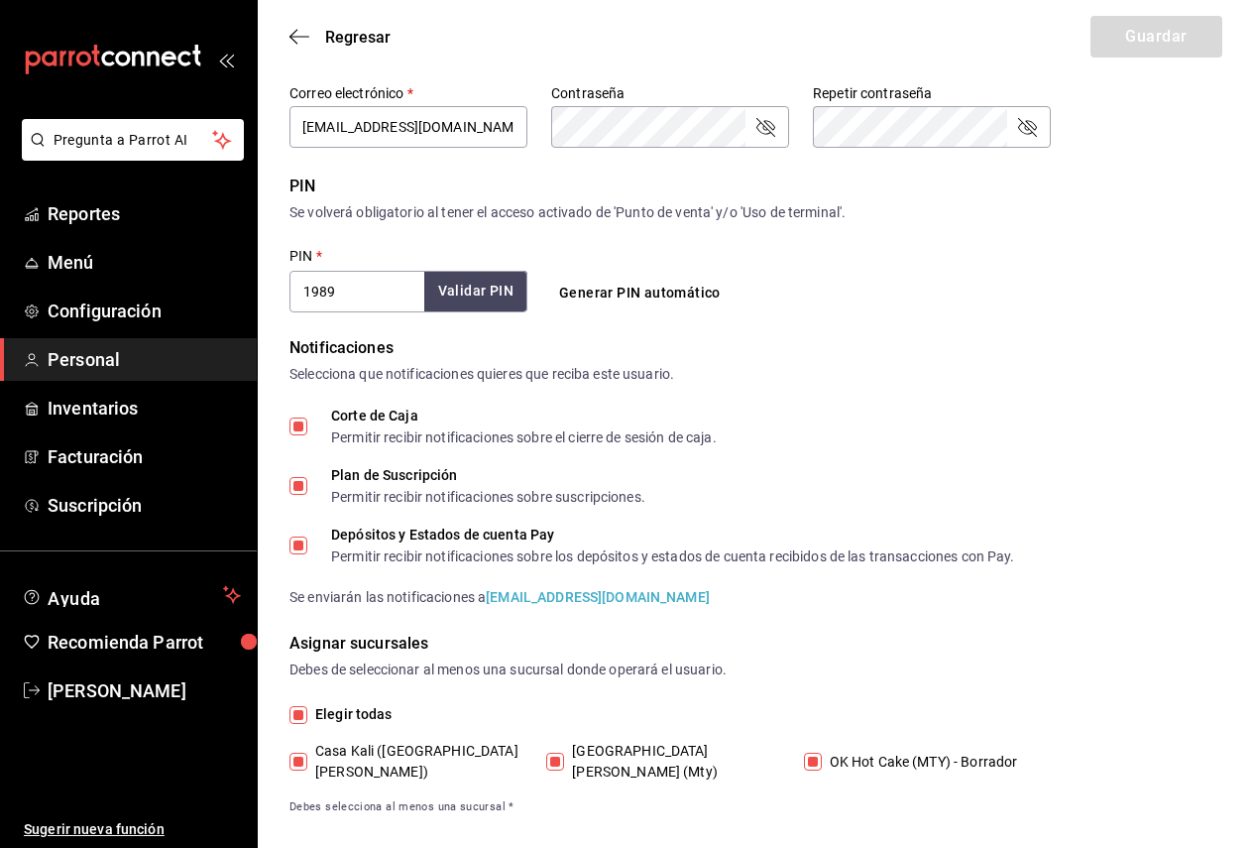
scroll to position [713, 0]
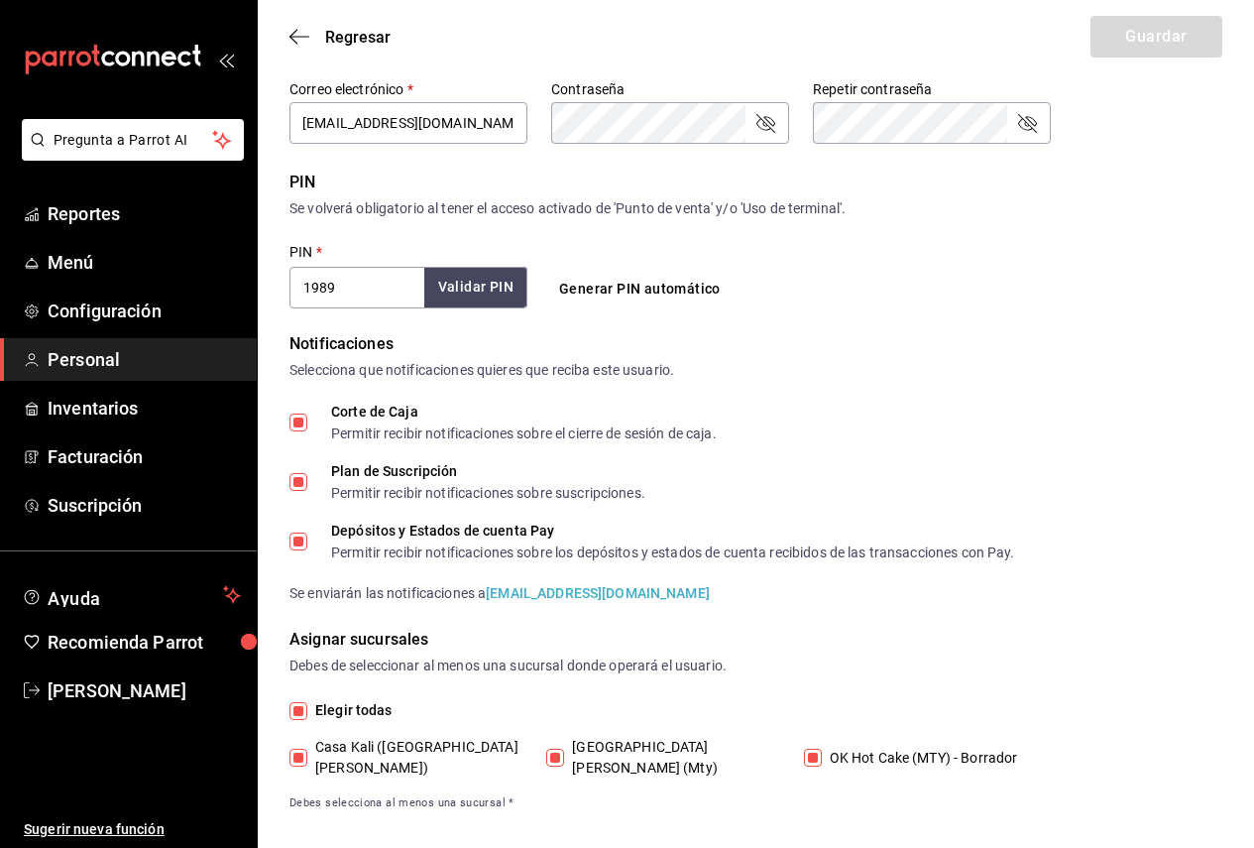
click at [617, 754] on span "Casa Kali Serranía (Mty)" at bounding box center [670, 757] width 213 height 42
click at [564, 754] on input "Casa Kali Serranía (Mty)" at bounding box center [555, 757] width 18 height 18
checkbox input "false"
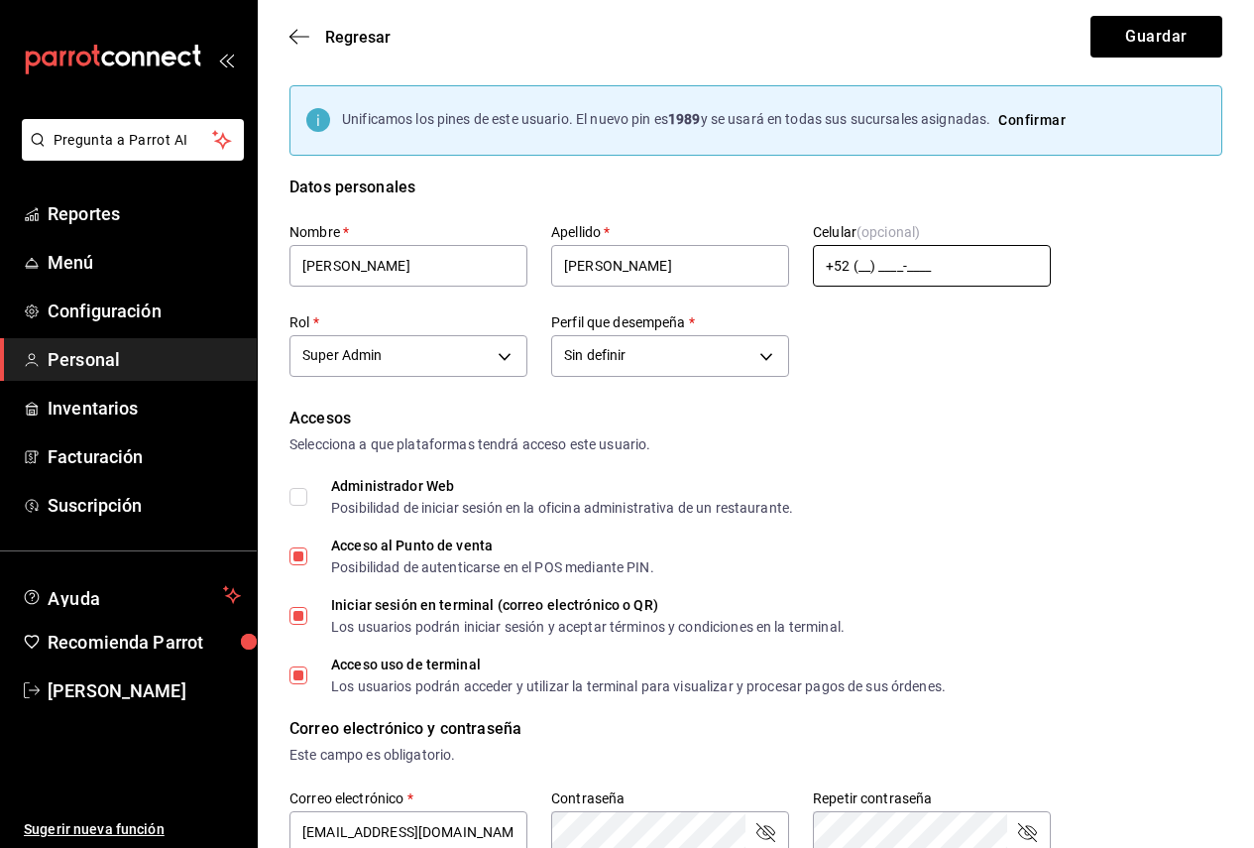
scroll to position [0, 0]
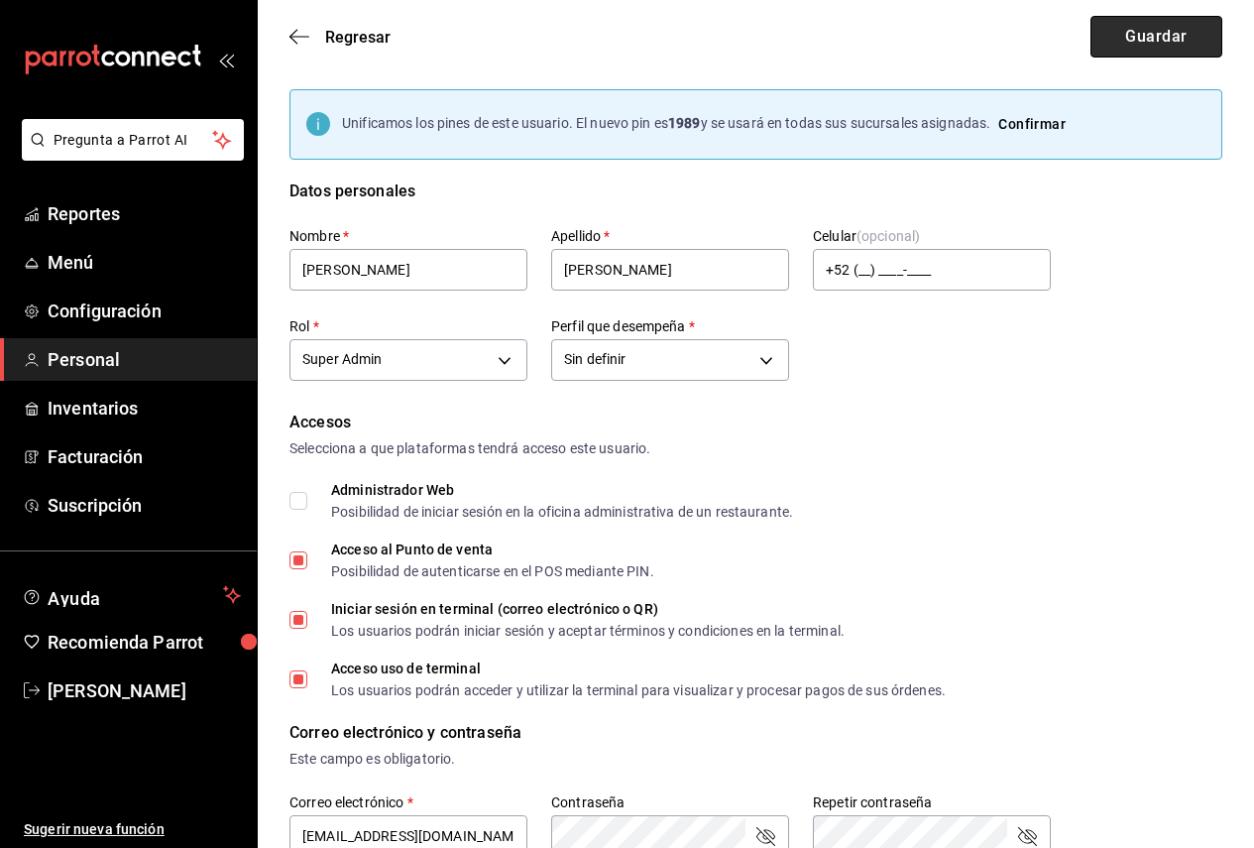
click at [1125, 25] on button "Guardar" at bounding box center [1156, 37] width 132 height 42
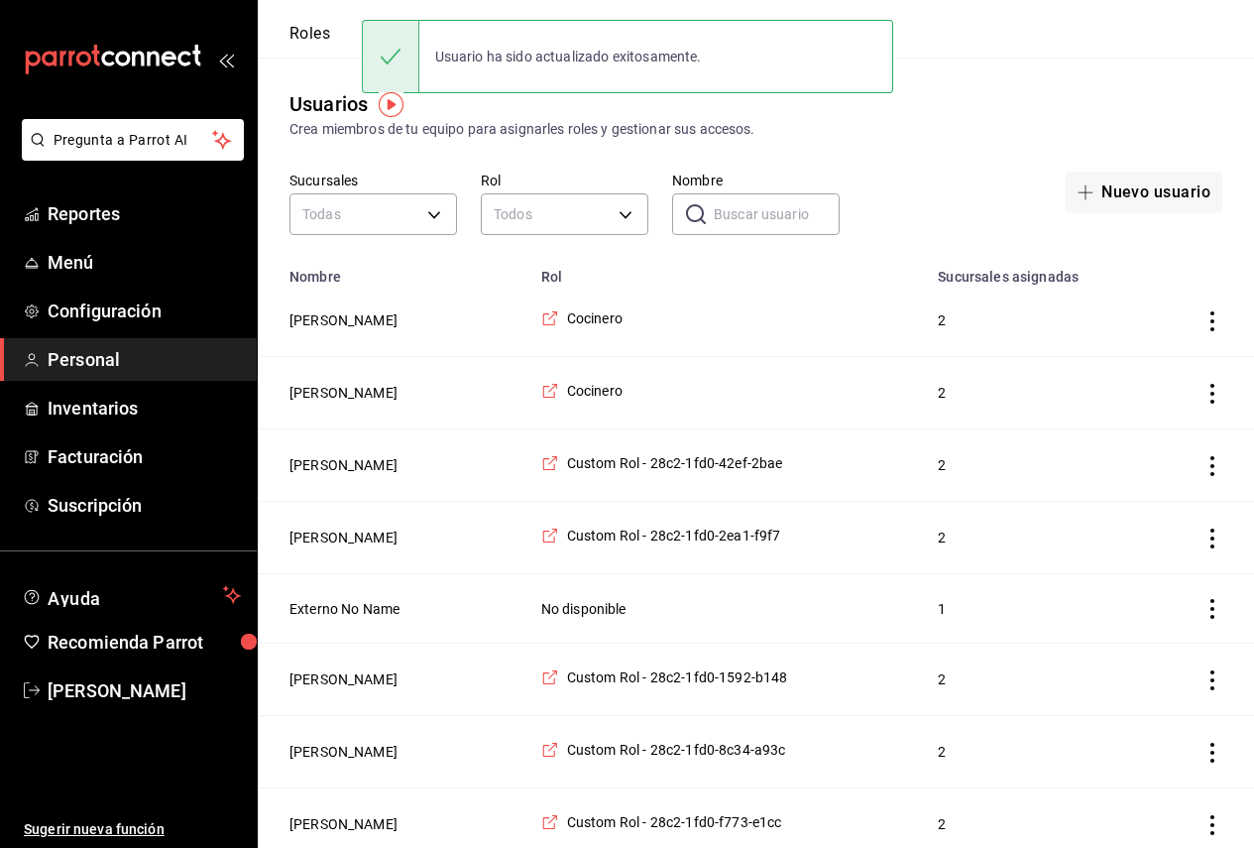
click at [724, 216] on input "Nombre" at bounding box center [777, 214] width 126 height 40
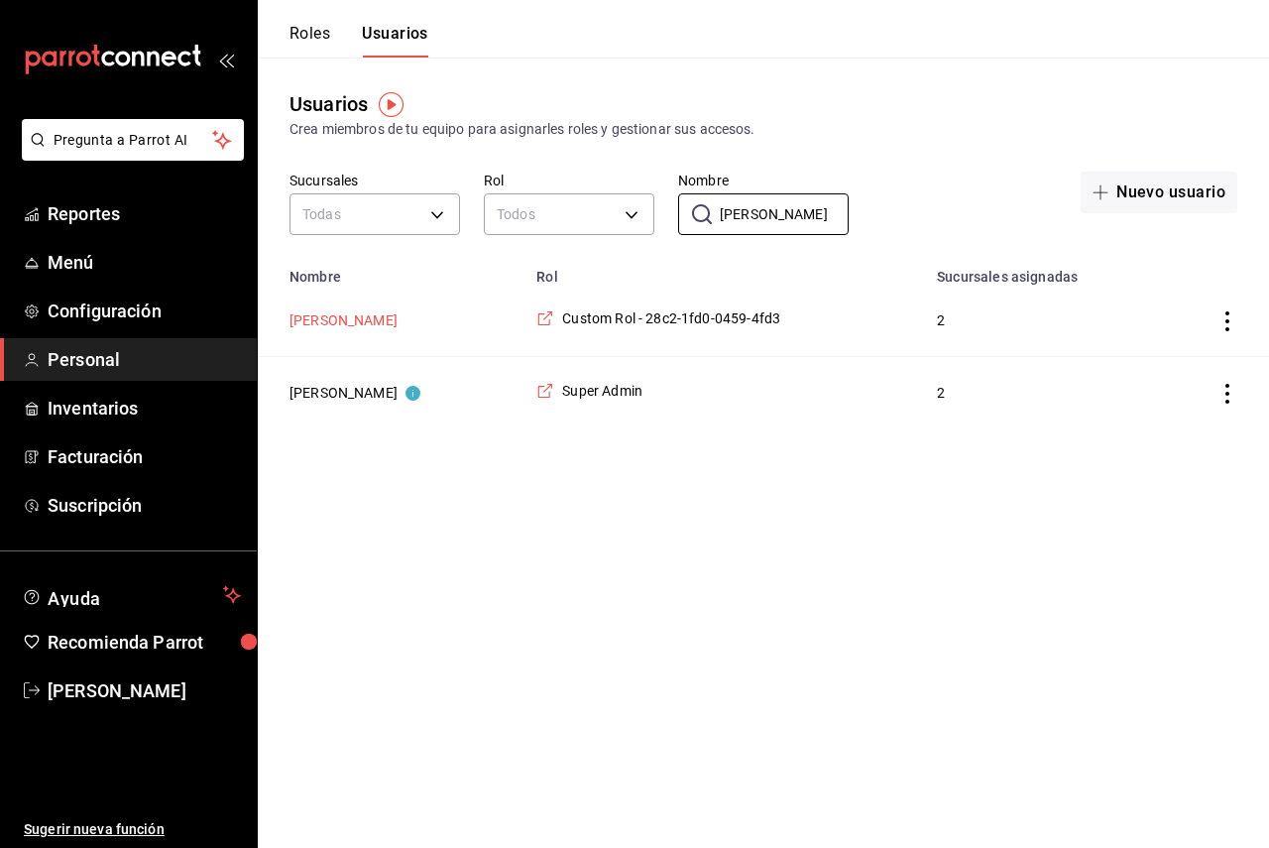
type input "Juan"
click at [359, 323] on button "Juan Pablo Delgado Valles" at bounding box center [343, 320] width 108 height 20
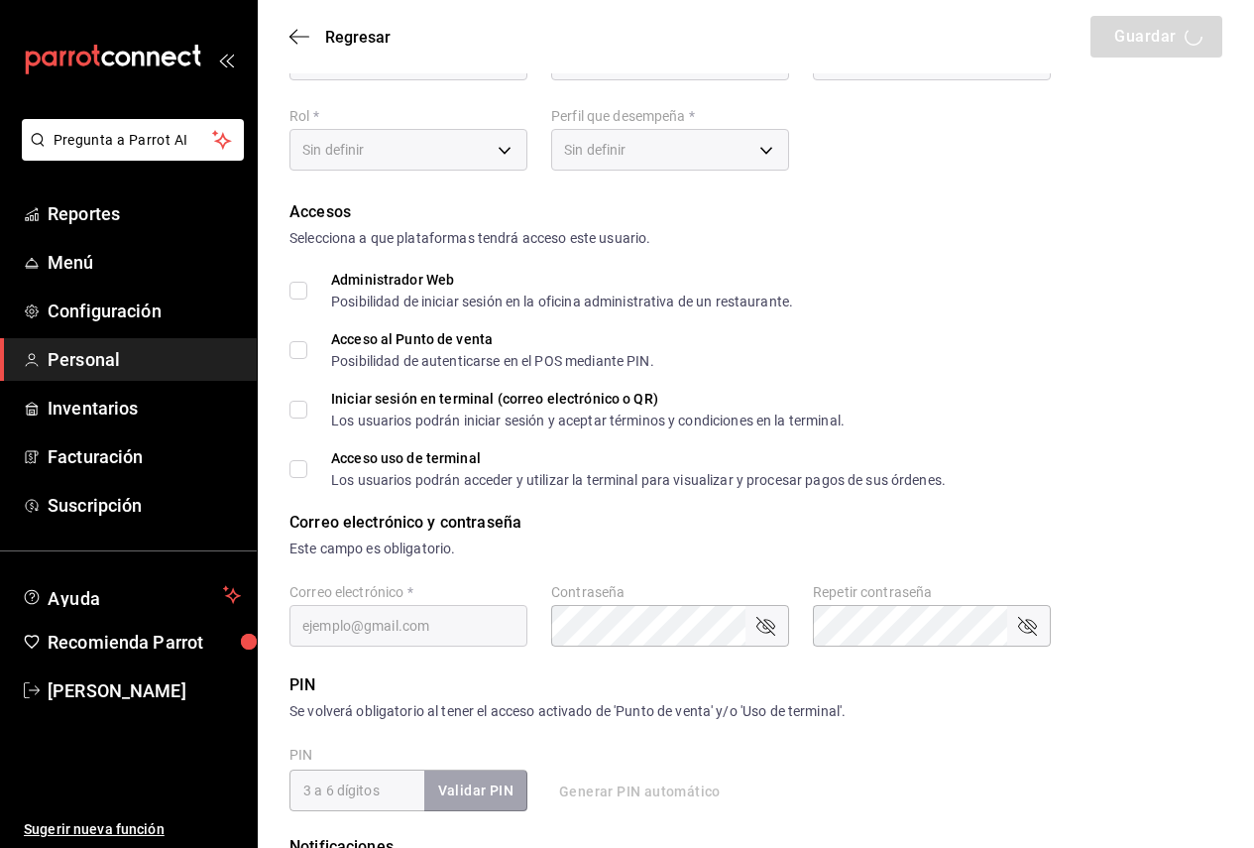
scroll to position [396, 0]
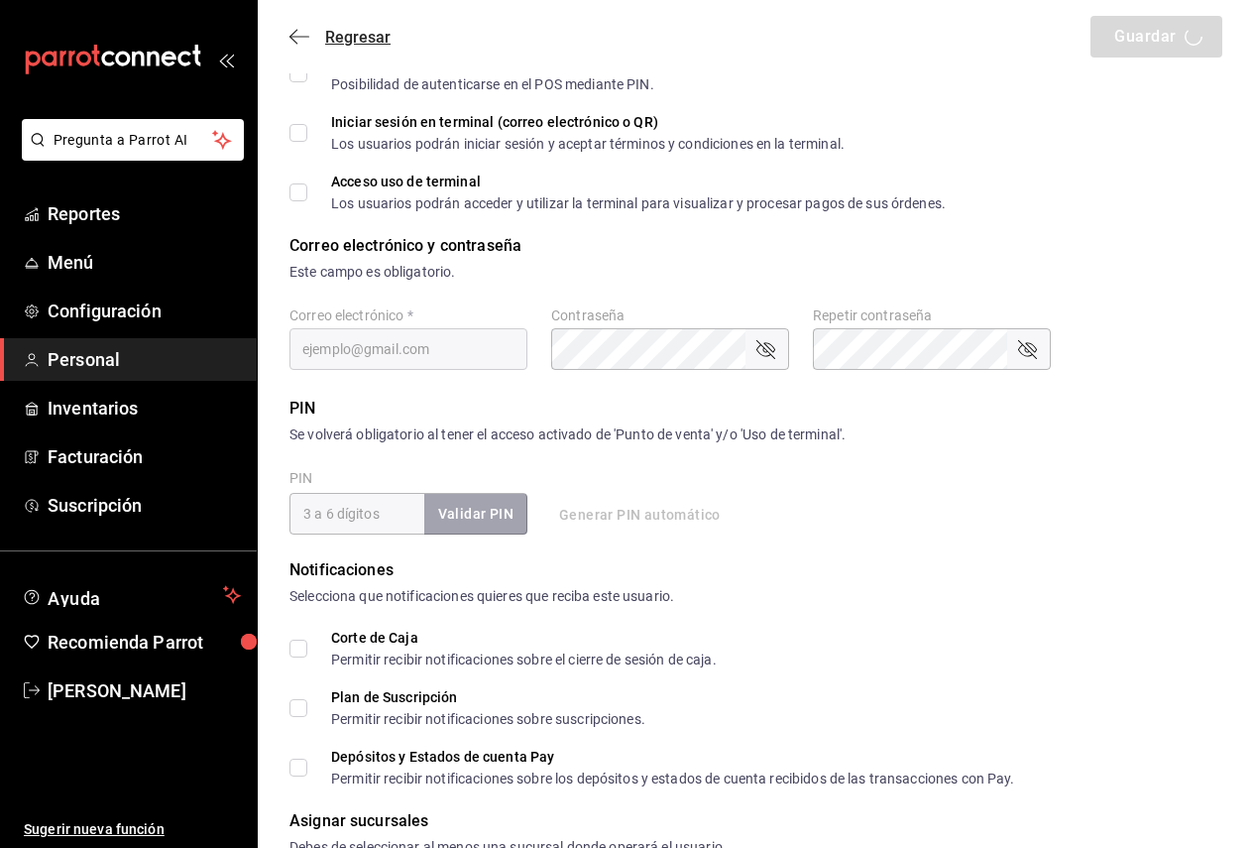
click at [299, 40] on icon "button" at bounding box center [299, 37] width 20 height 18
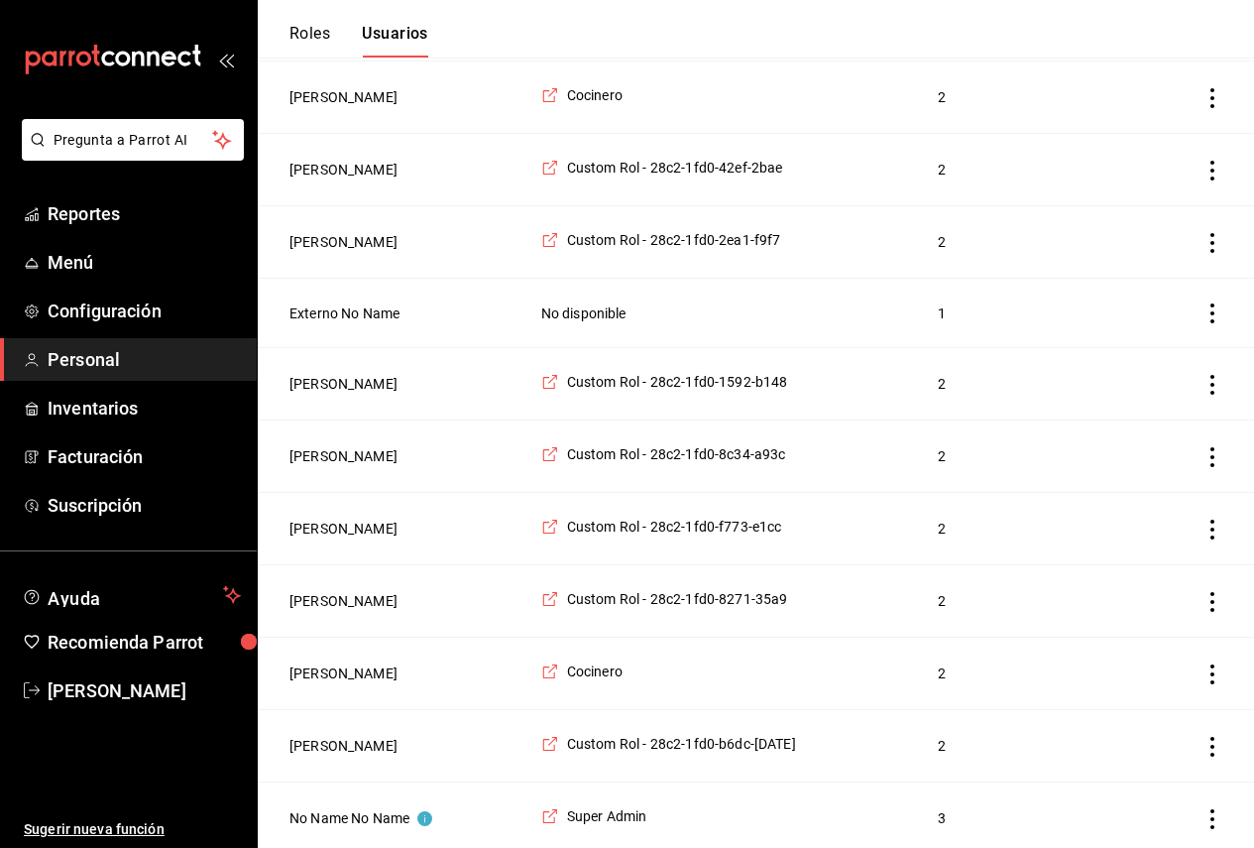
scroll to position [99, 0]
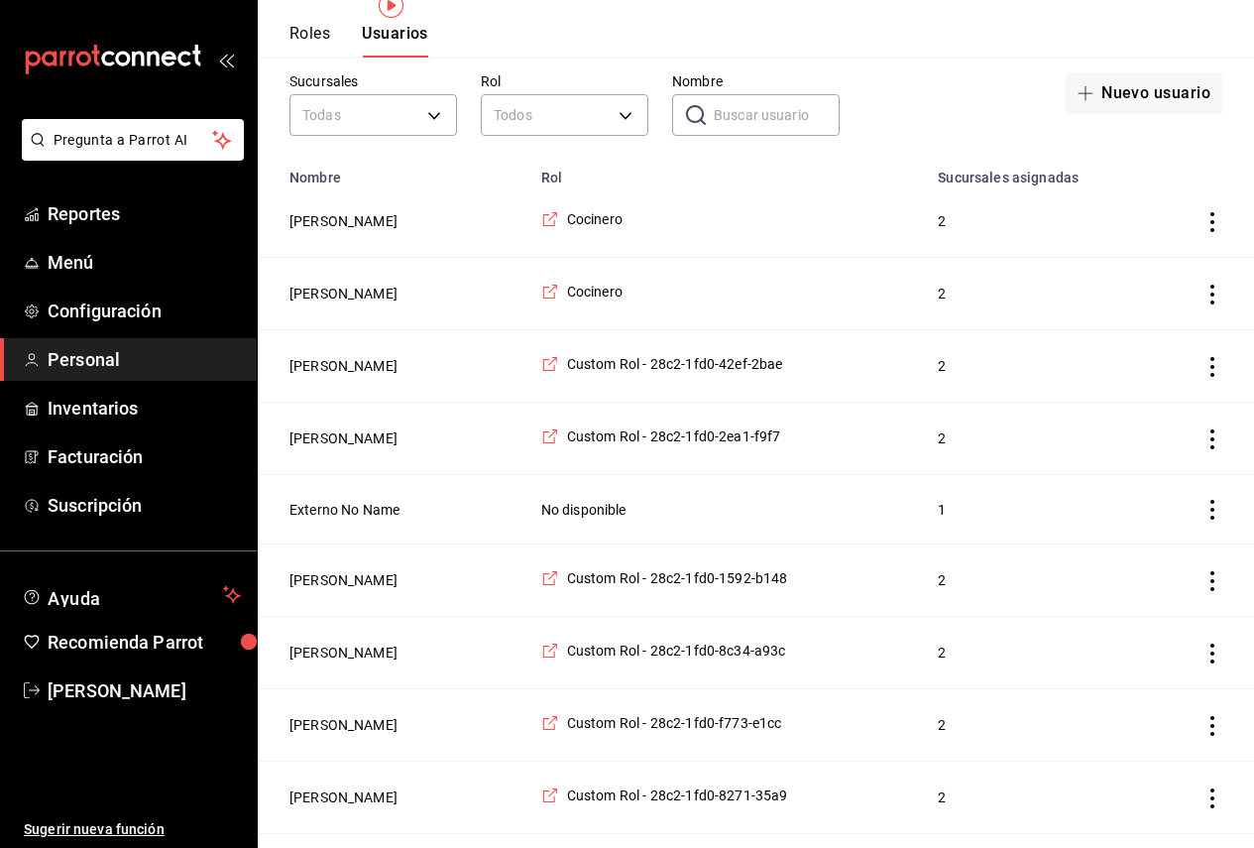
click at [783, 115] on input "Nombre" at bounding box center [777, 115] width 126 height 40
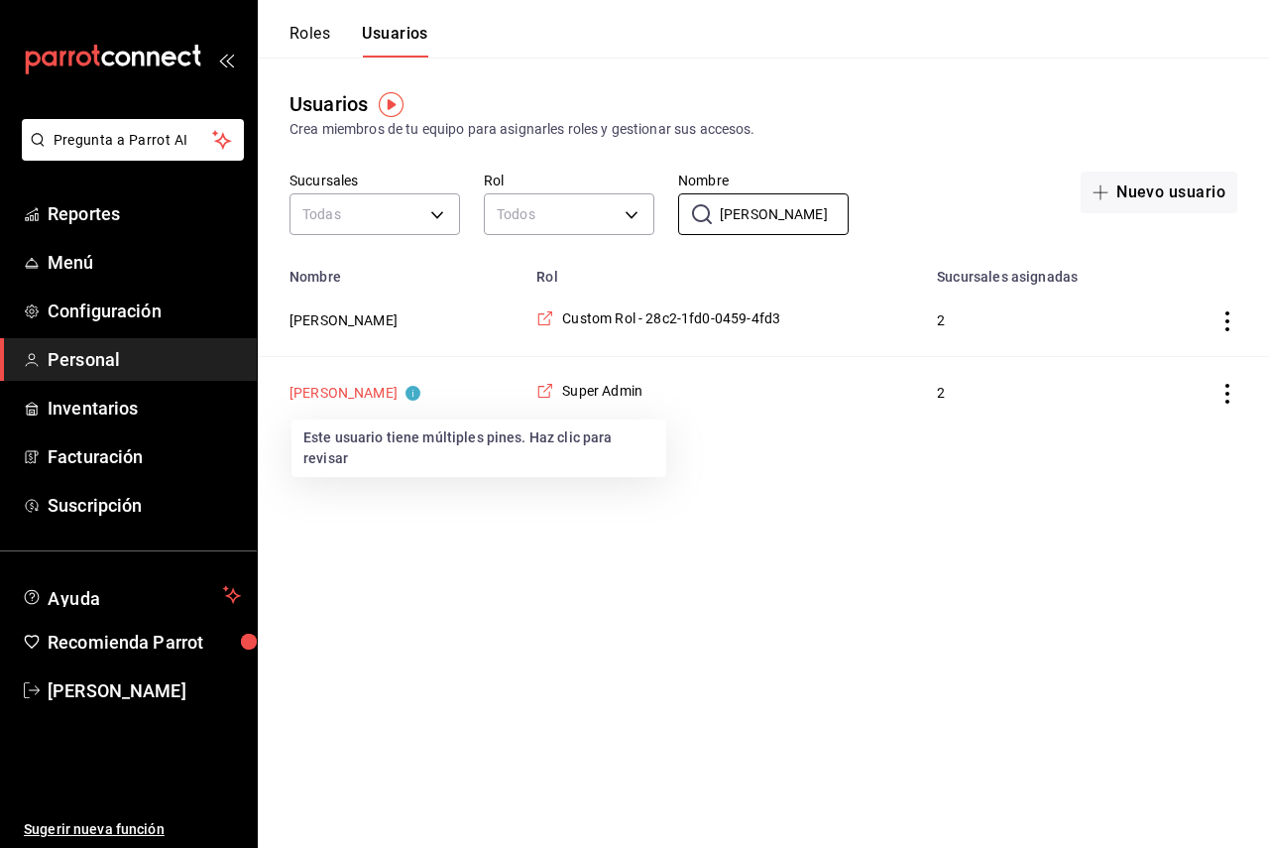
type input "Juan"
click at [368, 391] on button "[PERSON_NAME]" at bounding box center [354, 393] width 131 height 20
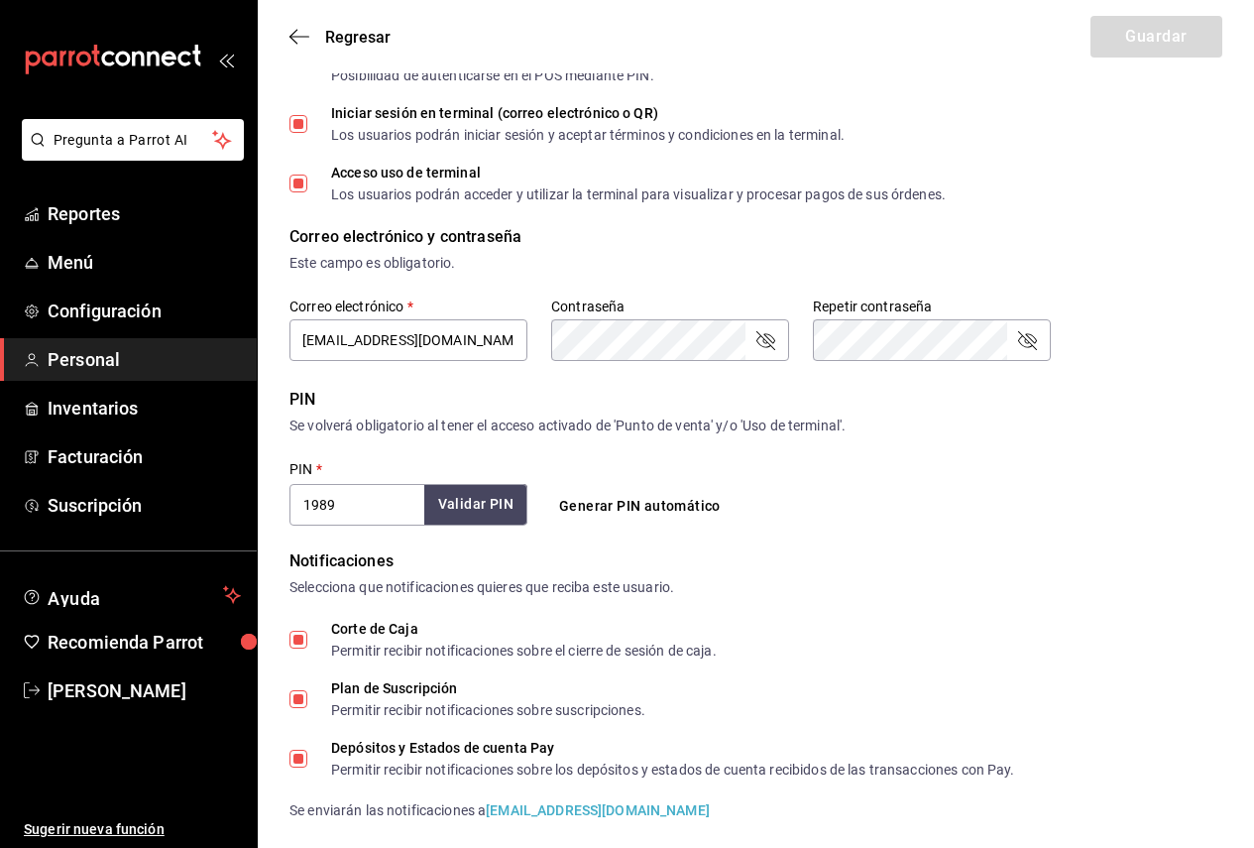
scroll to position [713, 0]
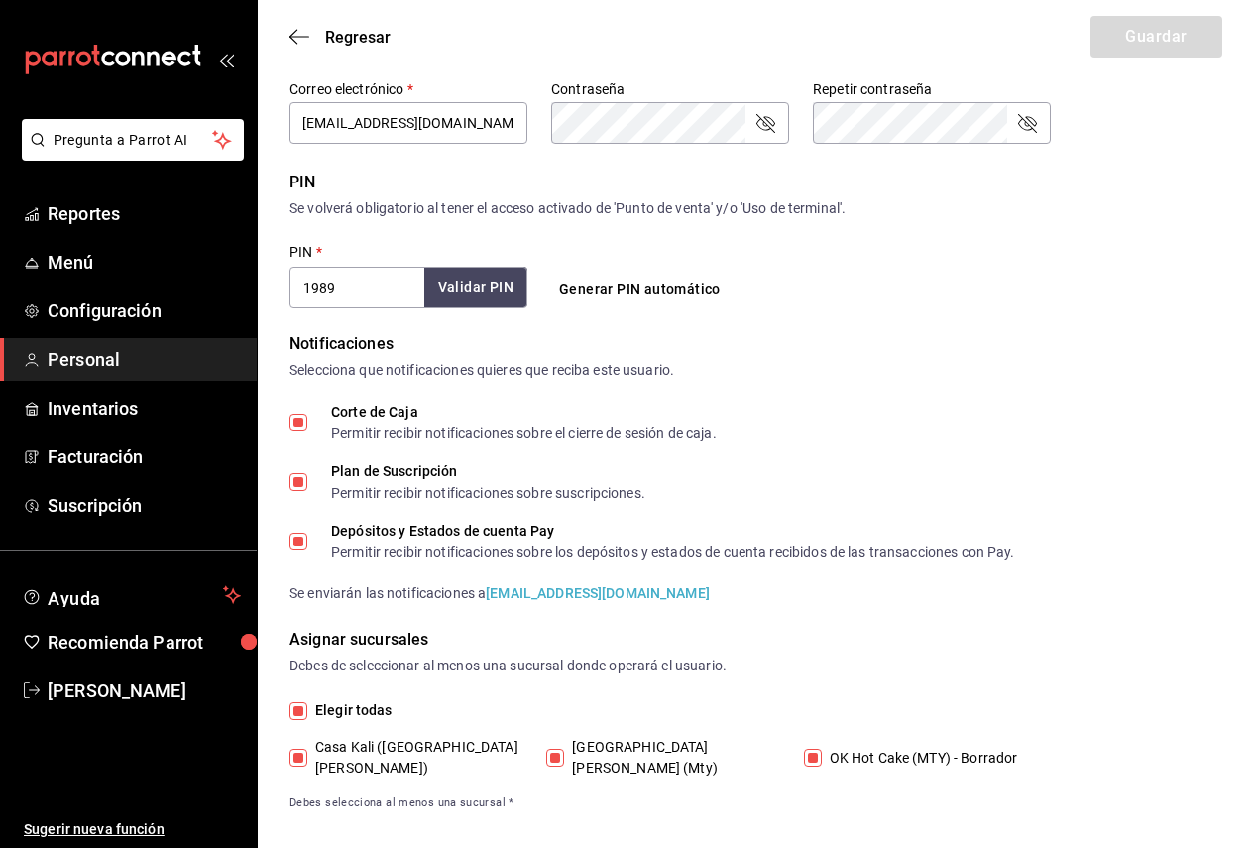
click at [864, 747] on span "OK Hot Cake (MTY) - Borrador" at bounding box center [920, 757] width 196 height 21
click at [822, 748] on input "OK Hot Cake (MTY) - Borrador" at bounding box center [813, 757] width 18 height 18
checkbox input "false"
click at [688, 745] on span "[GEOGRAPHIC_DATA][PERSON_NAME] (Mty)" at bounding box center [670, 757] width 213 height 42
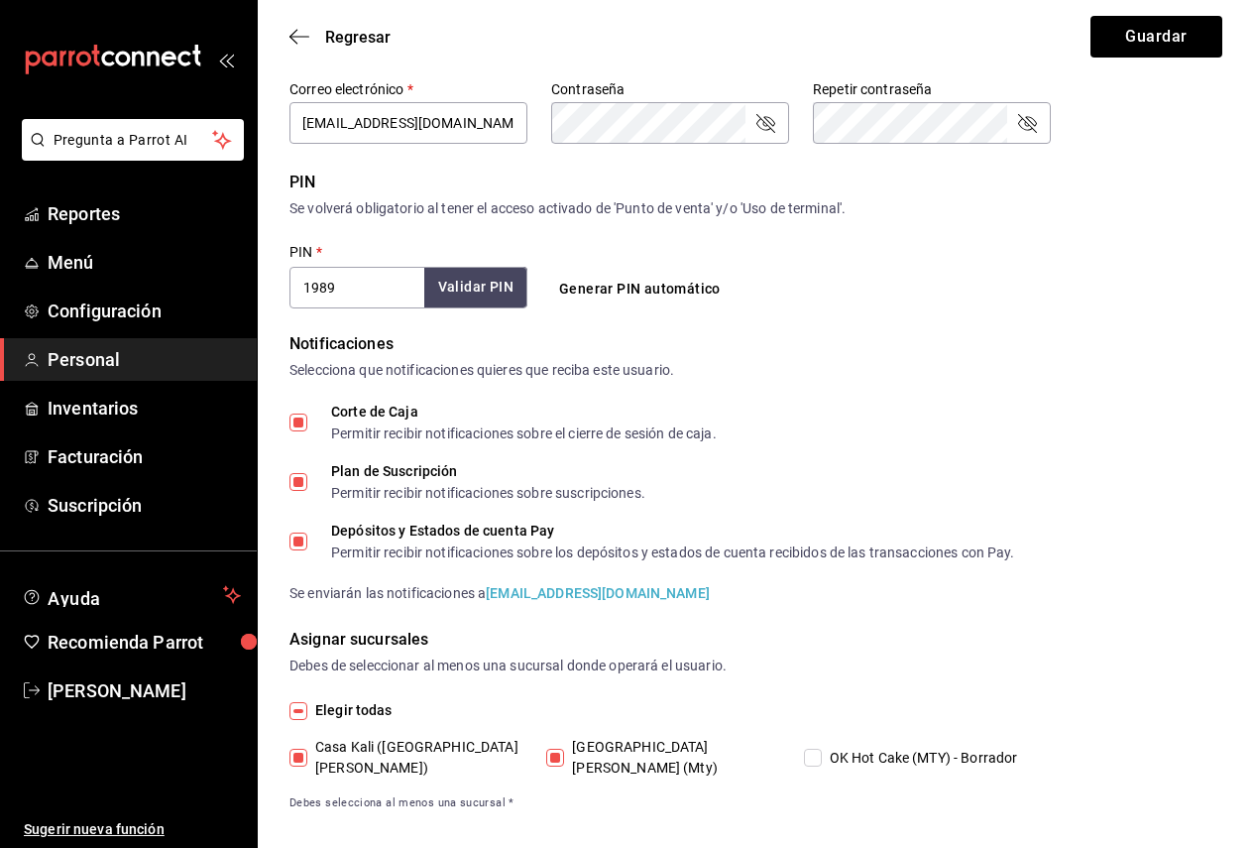
click at [564, 748] on input "[GEOGRAPHIC_DATA][PERSON_NAME] (Mty)" at bounding box center [555, 757] width 18 height 18
checkbox input "false"
click at [879, 748] on span "OK Hot Cake (MTY) - Borrador" at bounding box center [920, 757] width 196 height 21
click at [822, 748] on input "OK Hot Cake (MTY) - Borrador" at bounding box center [813, 757] width 18 height 18
checkbox input "true"
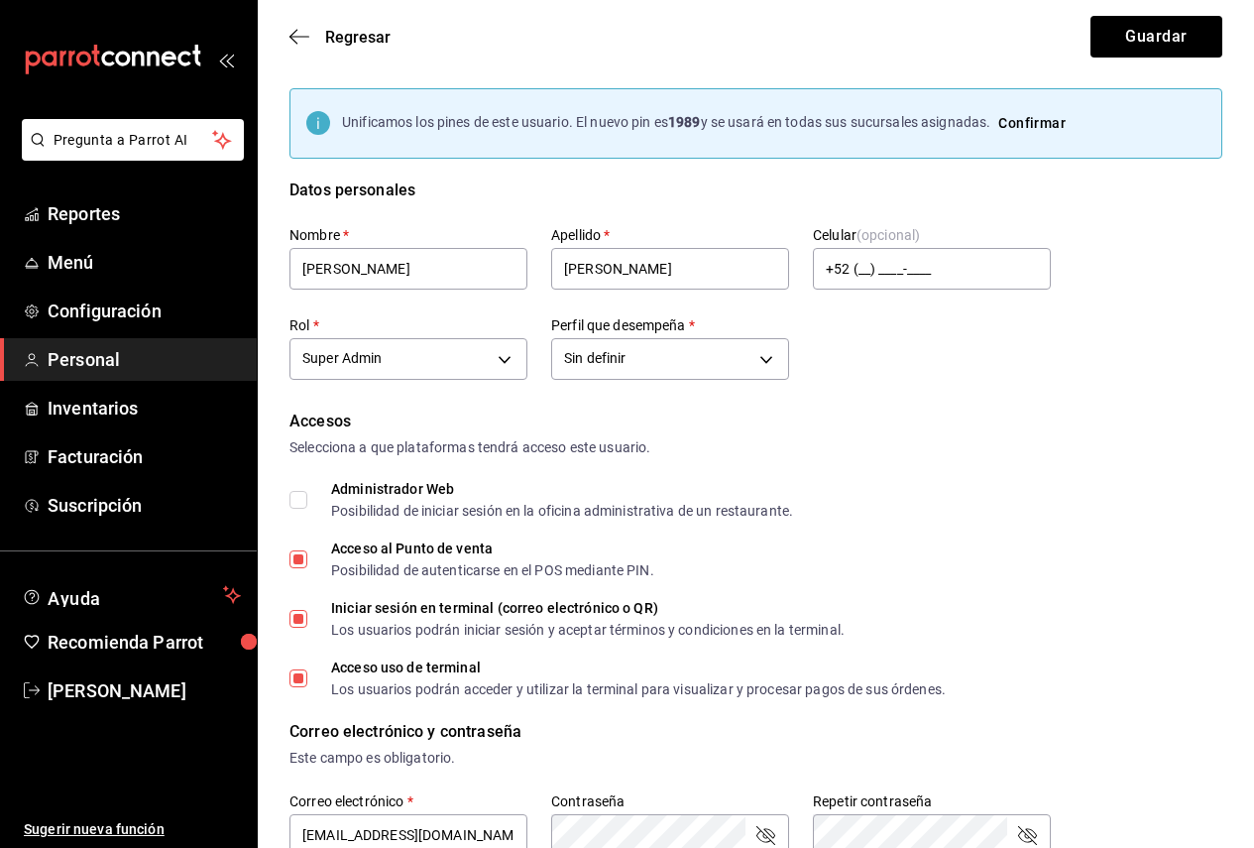
scroll to position [0, 0]
click at [591, 379] on body "Pregunta a Parrot AI Reportes Menú Configuración Personal Inventarios Facturaci…" at bounding box center [627, 790] width 1254 height 1581
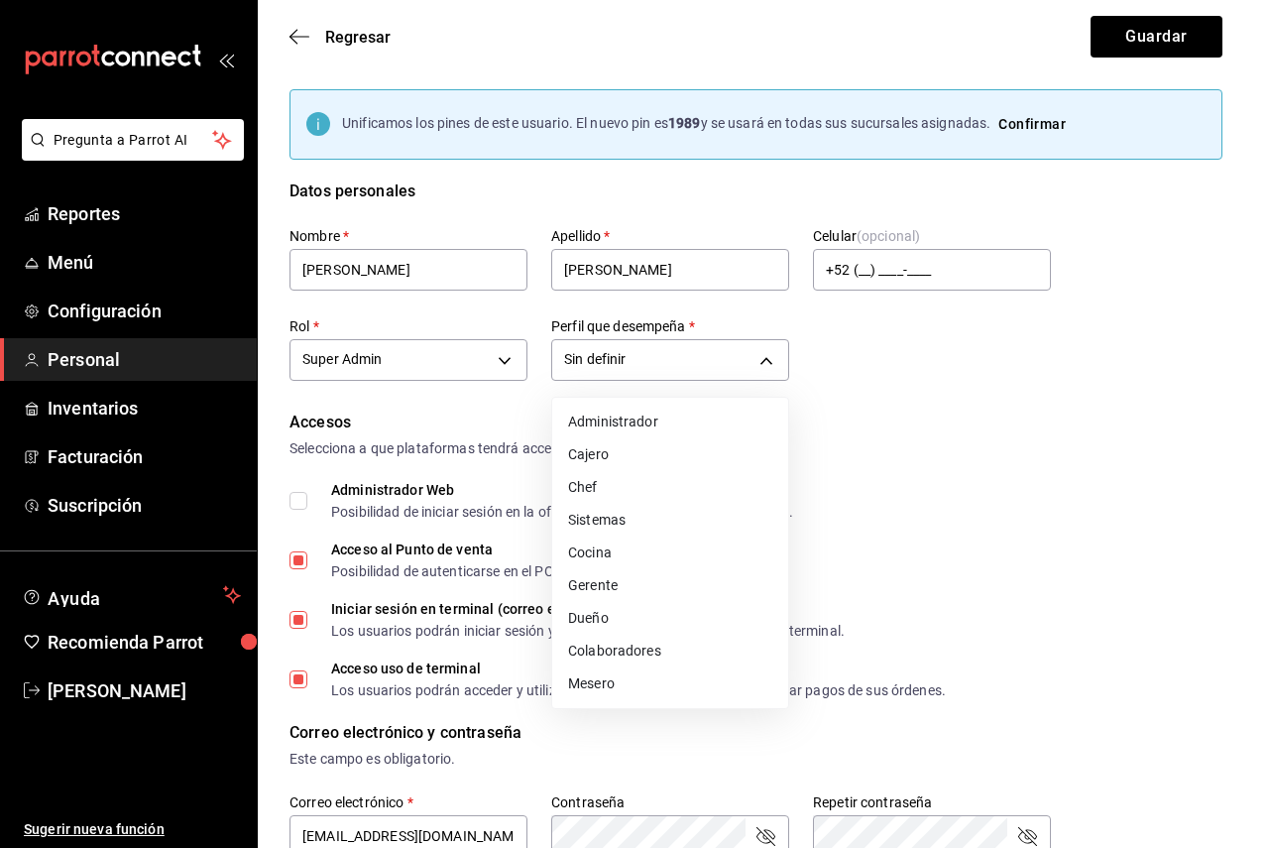
click at [643, 427] on li "Administrador" at bounding box center [670, 421] width 236 height 33
type input "ADMIN"
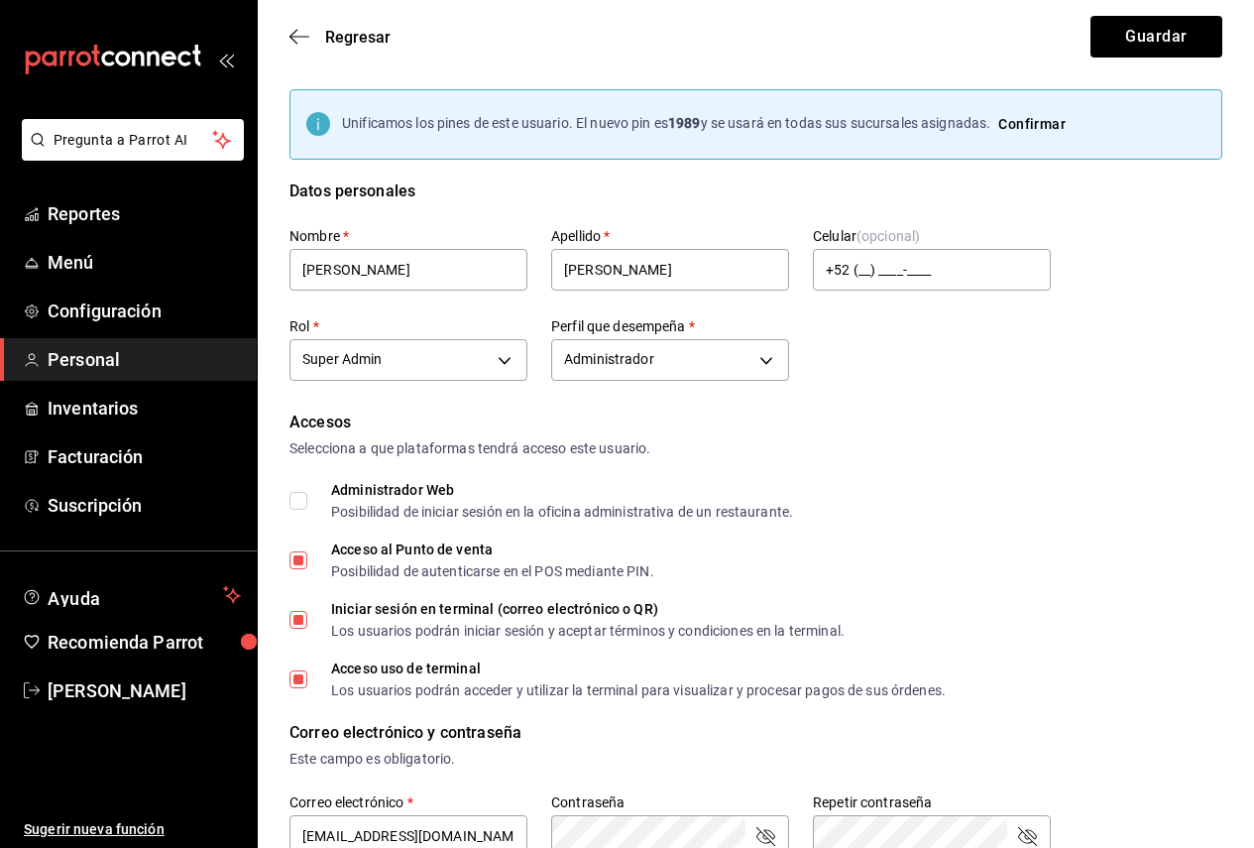
click at [932, 408] on form "Unificamos los pines de este usuario. El nuevo pin es 1989 y se usará en todas …" at bounding box center [755, 807] width 933 height 1436
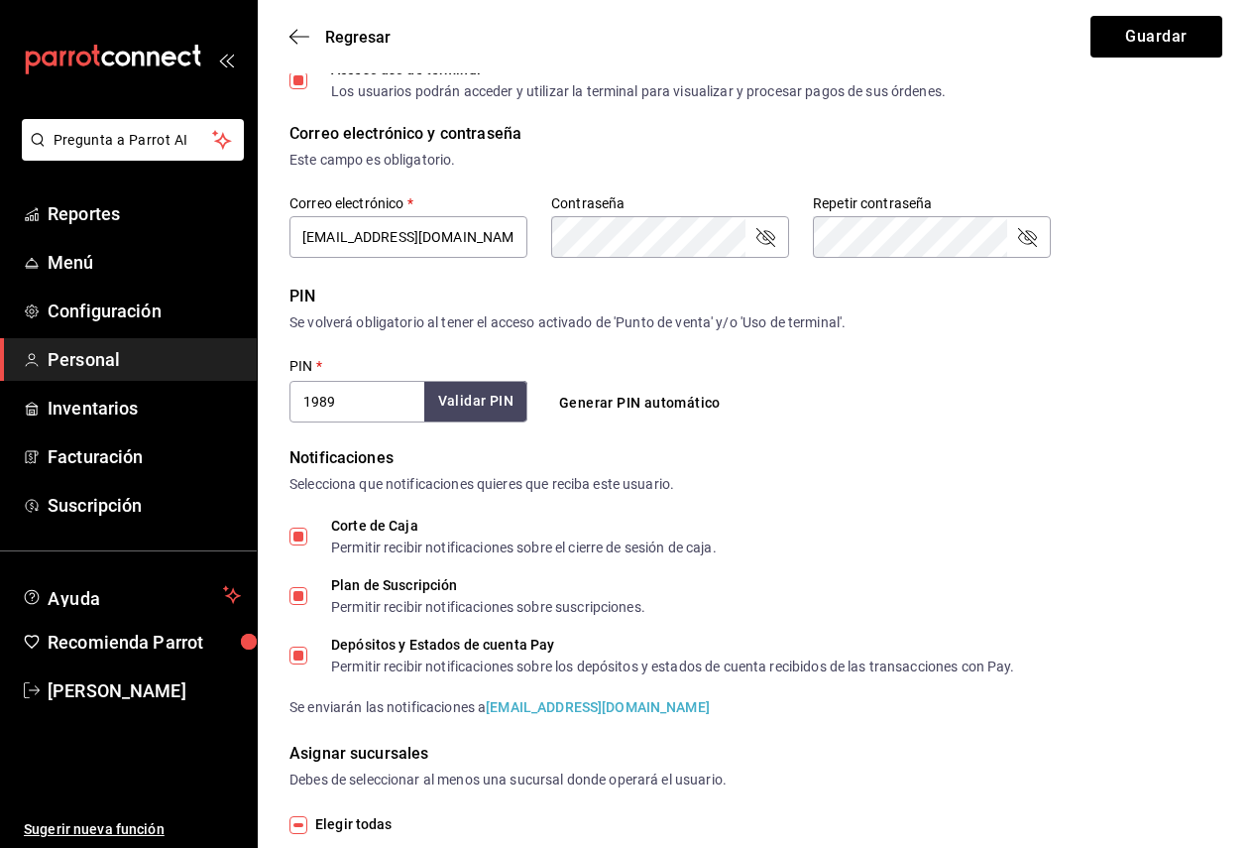
scroll to position [694, 0]
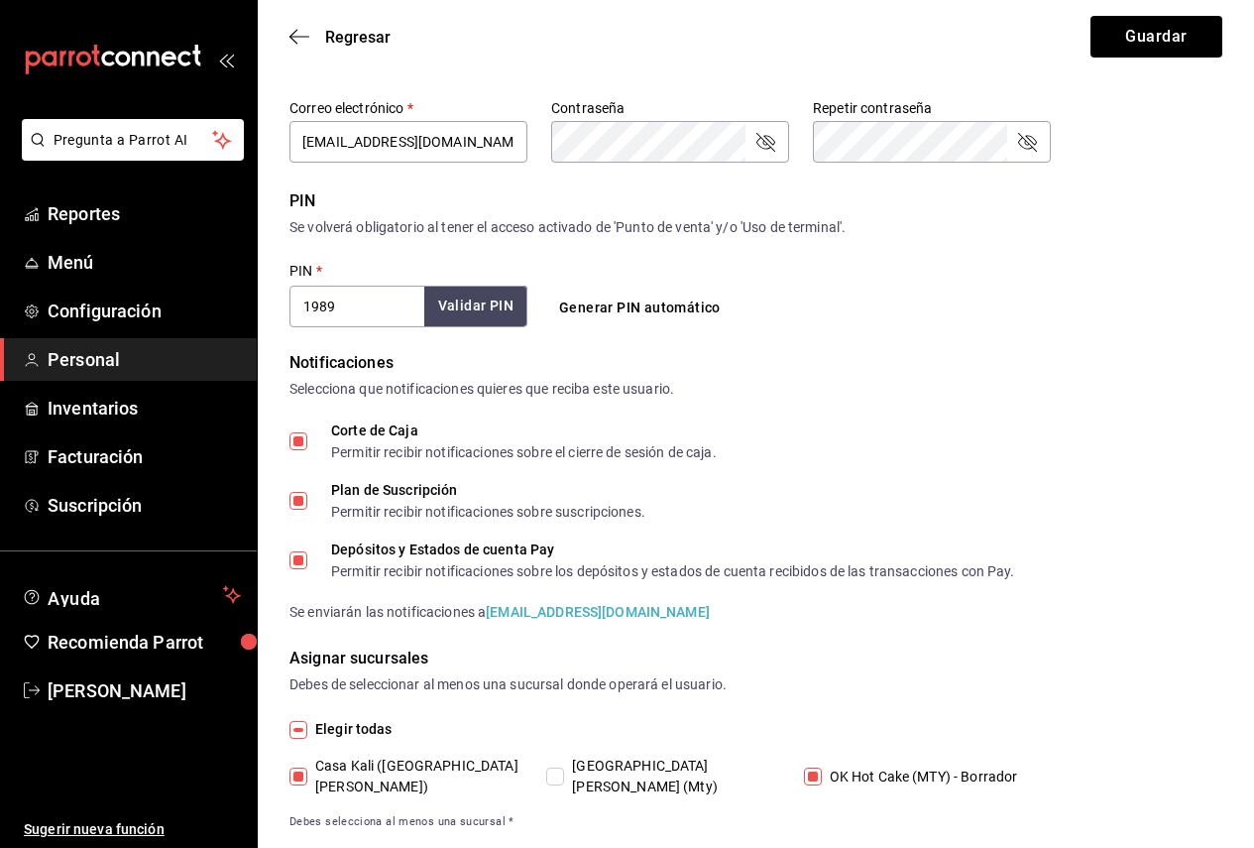
click at [406, 306] on body "Pregunta a Parrot AI Reportes Menú Configuración Personal Inventarios Facturaci…" at bounding box center [627, 96] width 1254 height 1581
click at [584, 300] on button "Generar PIN automático" at bounding box center [639, 307] width 177 height 37
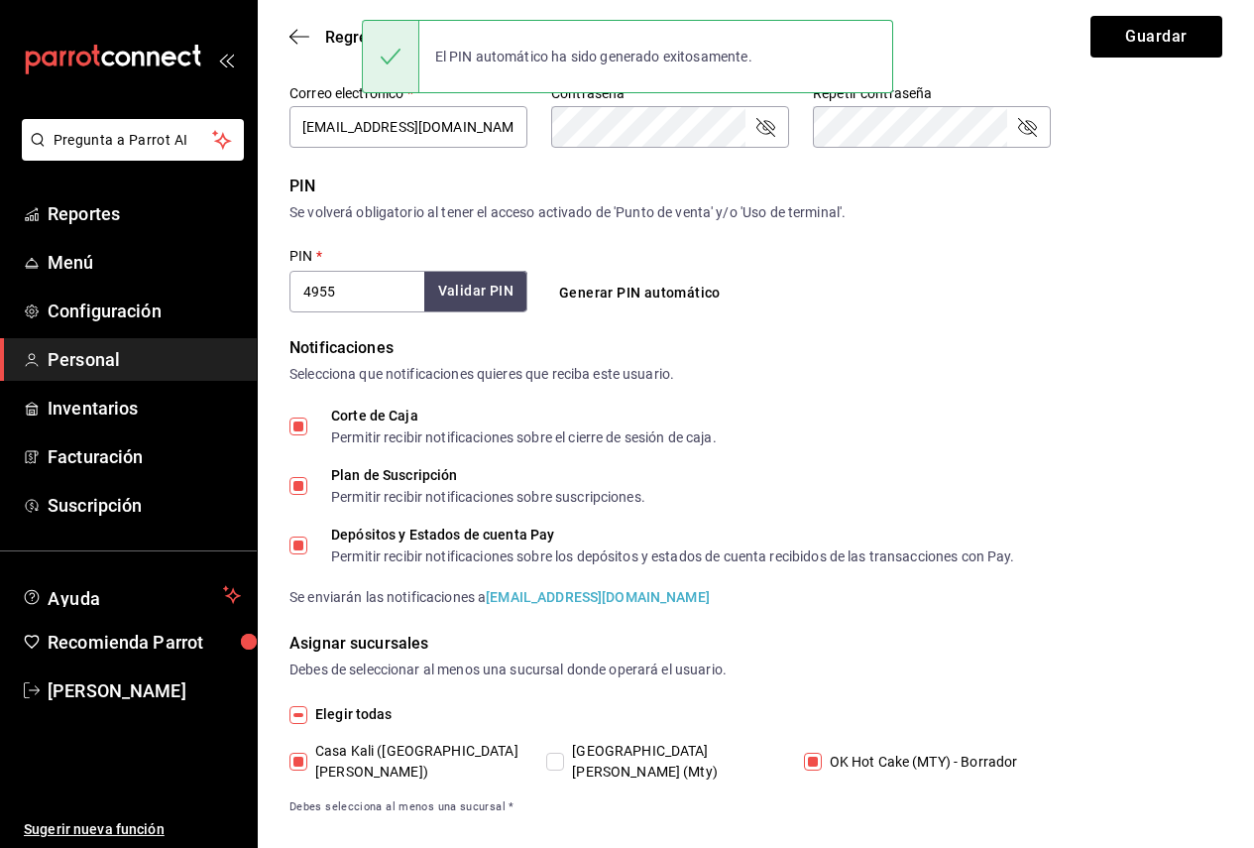
scroll to position [713, 0]
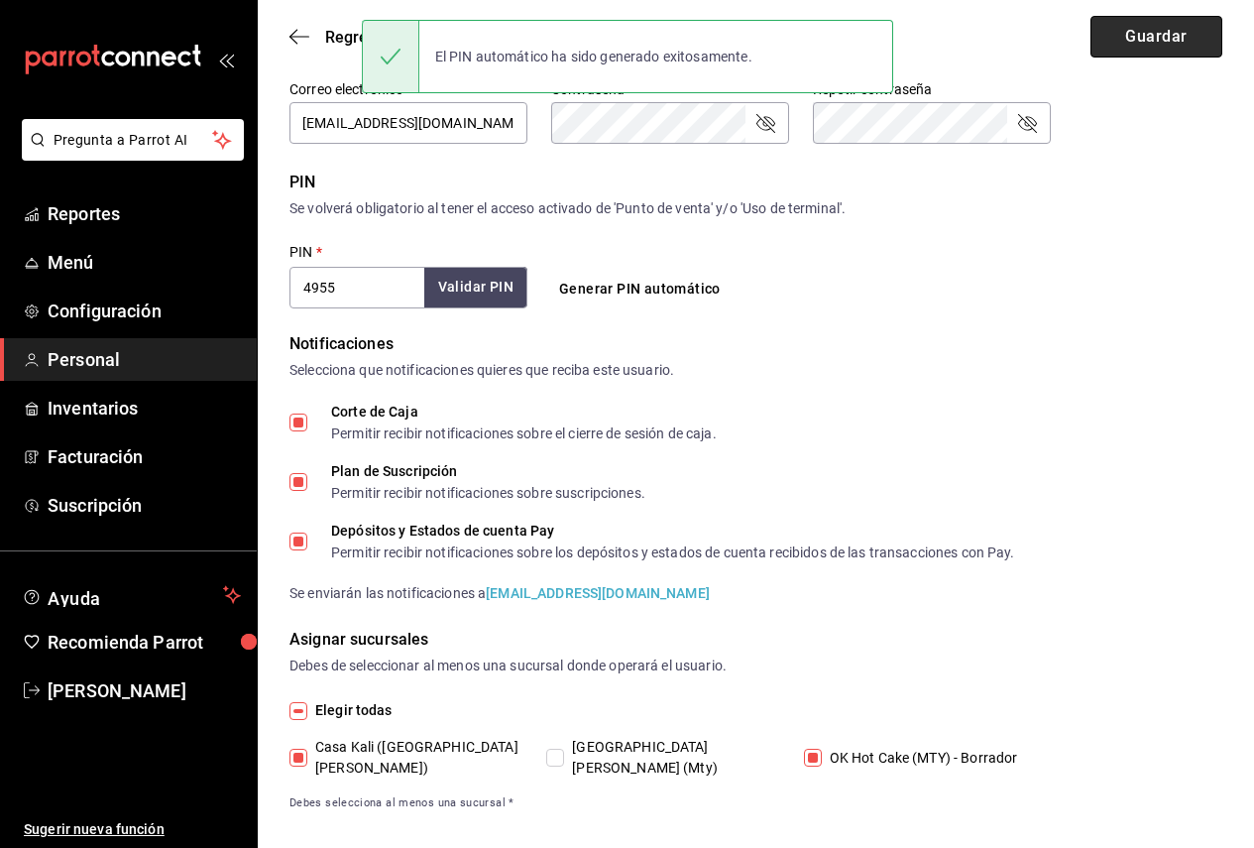
click at [1157, 42] on button "Guardar" at bounding box center [1156, 37] width 132 height 42
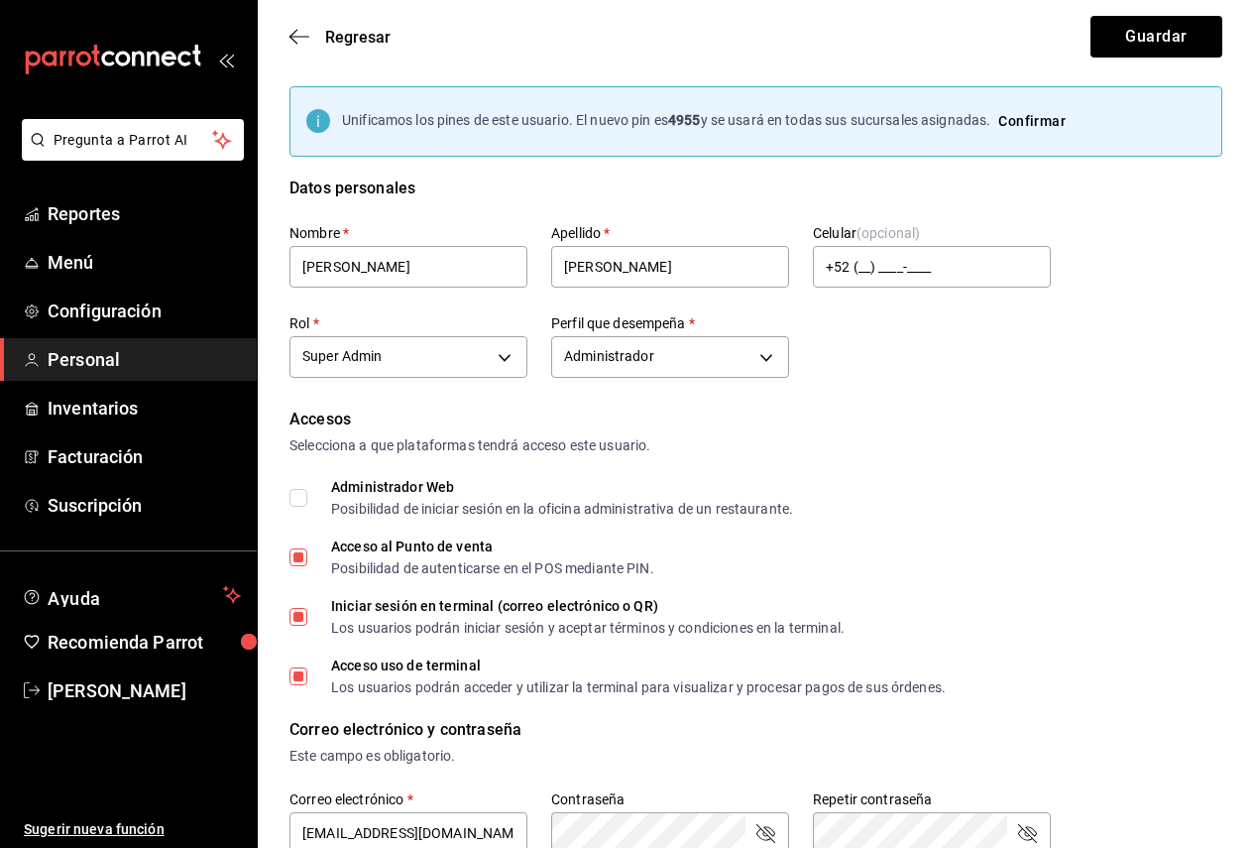
scroll to position [0, 0]
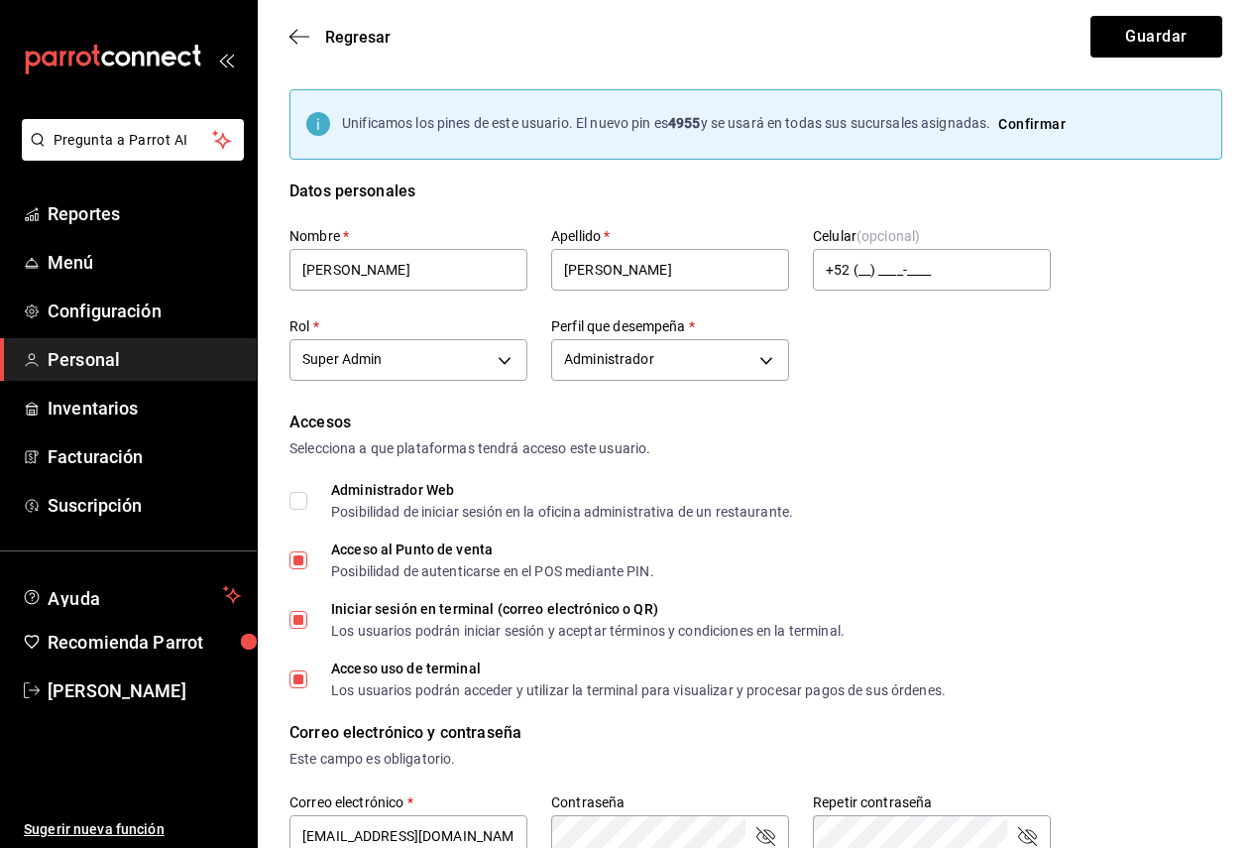
click at [1040, 123] on button "Confirmar" at bounding box center [1031, 124] width 83 height 37
type input "1989"
type input "UNDEFINED"
checkbox input "true"
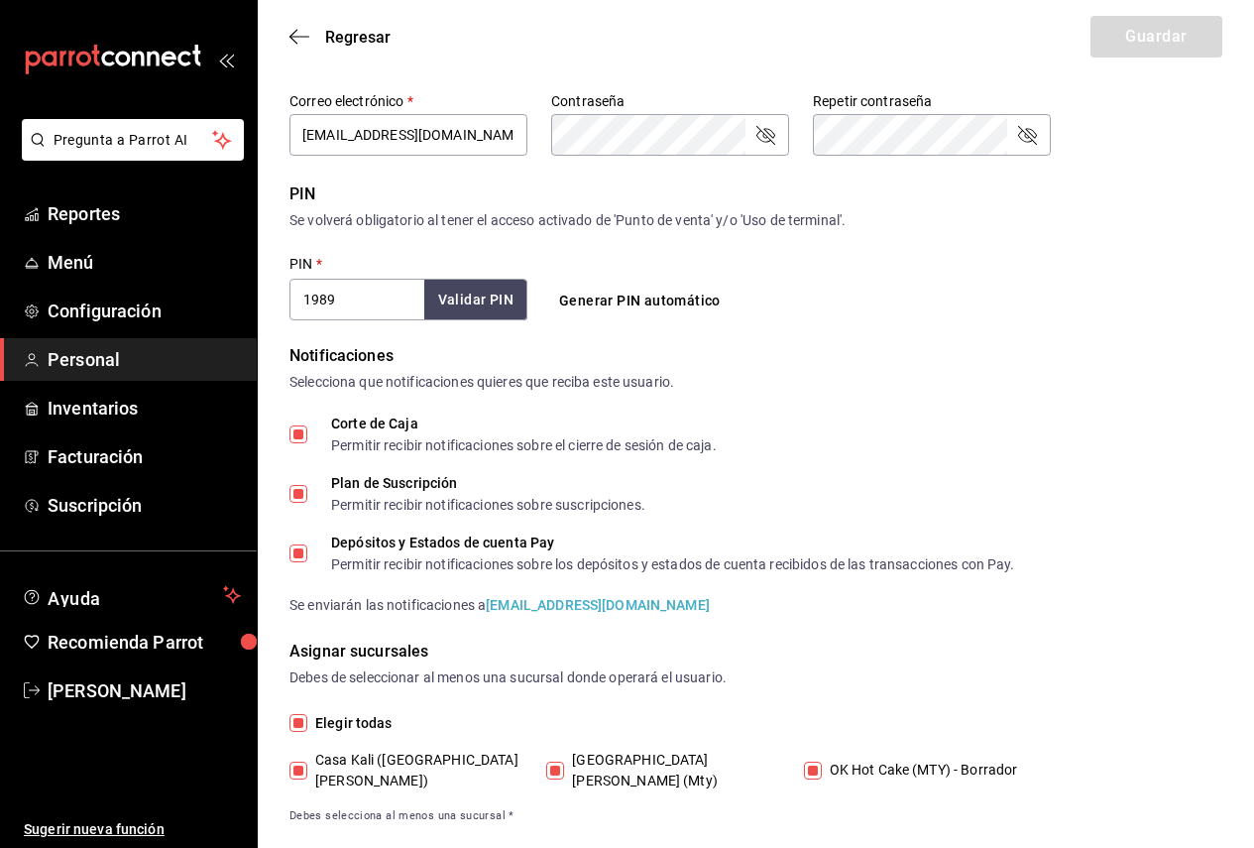
scroll to position [623, 0]
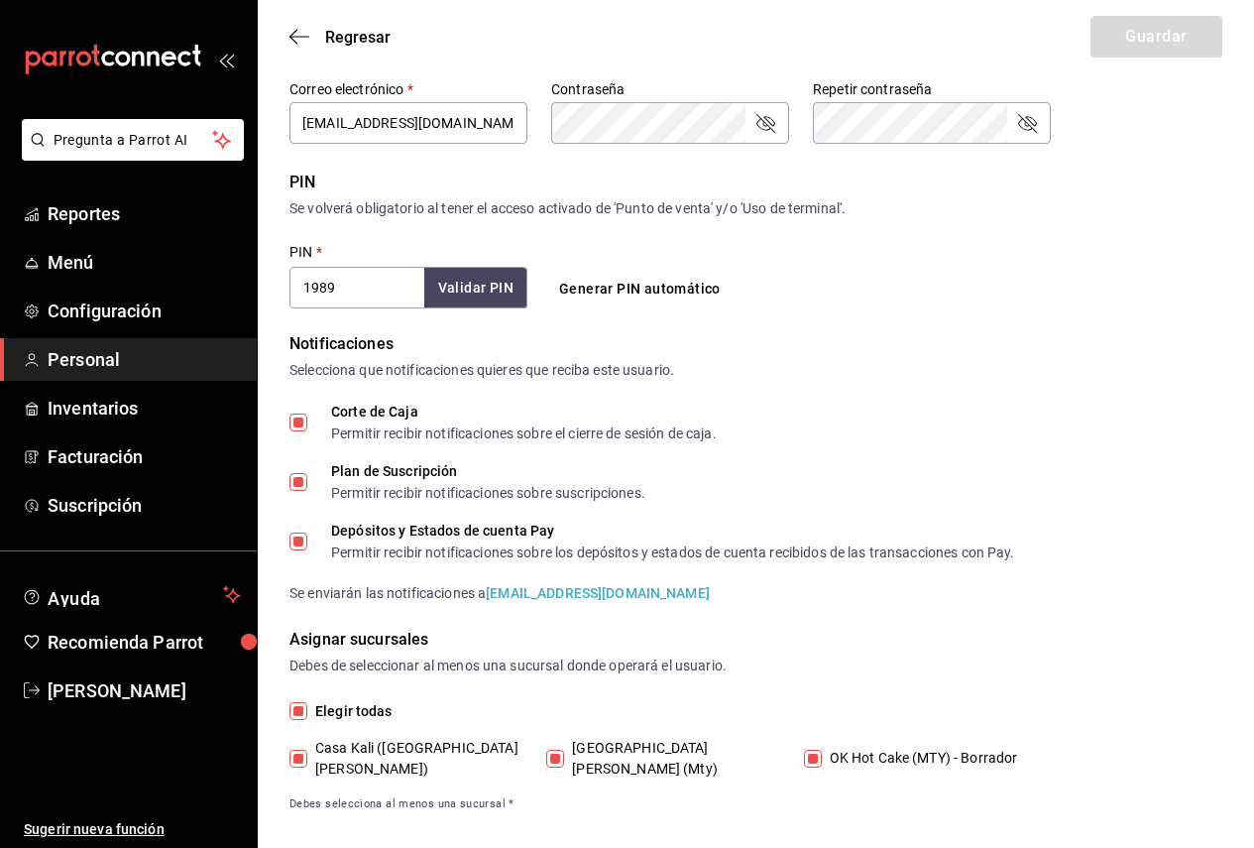
click at [698, 733] on div "Elegir todas Casa Kali (San Jerónimo) Casa Kali Serranía (Mty) OK Hot Cake (MTY…" at bounding box center [755, 756] width 933 height 113
click at [704, 762] on div "Elegir todas Casa Kali (San Jerónimo) Casa Kali Serranía (Mty) OK Hot Cake (MTY…" at bounding box center [755, 756] width 933 height 113
click at [699, 754] on span "[GEOGRAPHIC_DATA][PERSON_NAME] (Mty)" at bounding box center [670, 758] width 213 height 42
click at [564, 754] on input "[GEOGRAPHIC_DATA][PERSON_NAME] (Mty)" at bounding box center [555, 758] width 18 height 18
checkbox input "false"
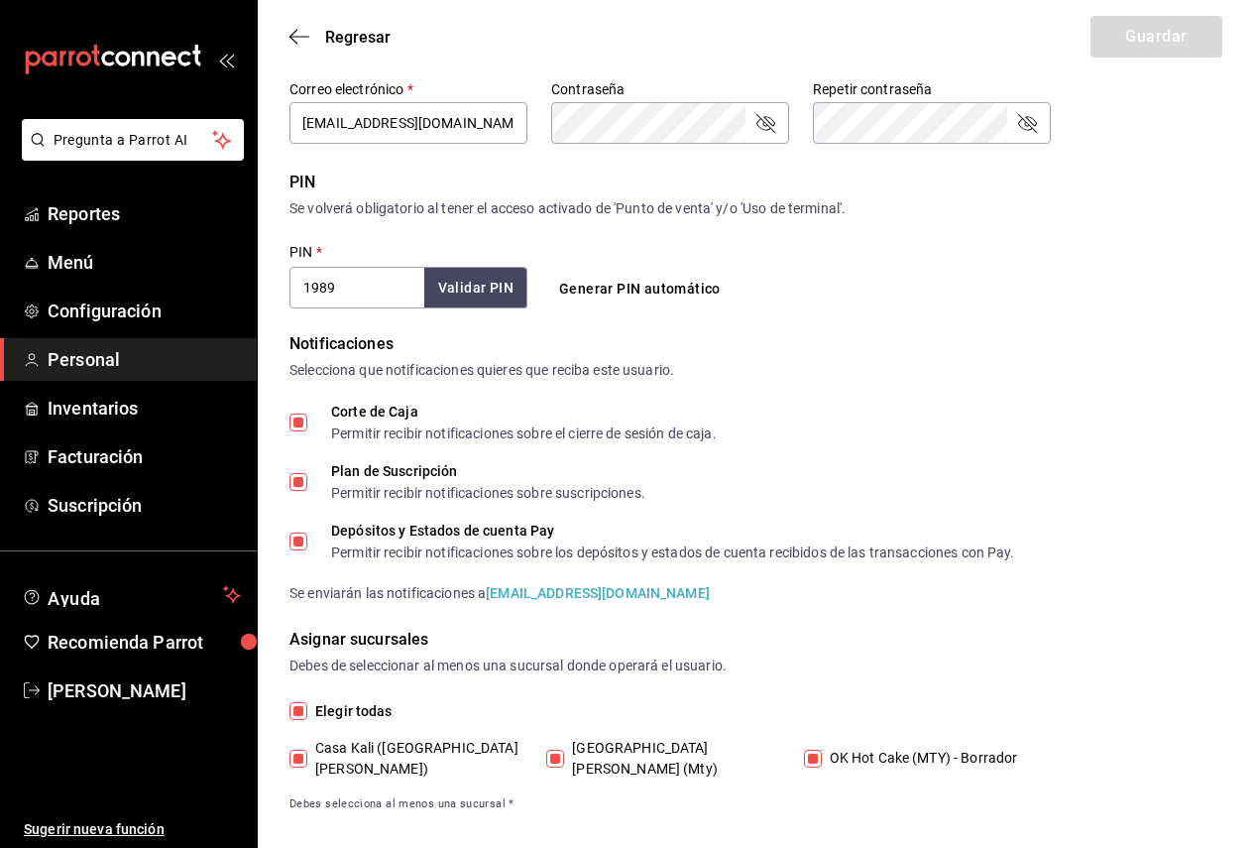
checkbox input "false"
click at [801, 747] on div "Casa Kali (San Jerónimo) Casa Kali Serranía (Mty) OK Hot Cake (MTY) - Borrador" at bounding box center [669, 758] width 761 height 42
click at [808, 749] on input "OK Hot Cake (MTY) - Borrador" at bounding box center [813, 758] width 18 height 18
checkbox input "false"
click at [1158, 40] on button "Guardar" at bounding box center [1156, 37] width 132 height 42
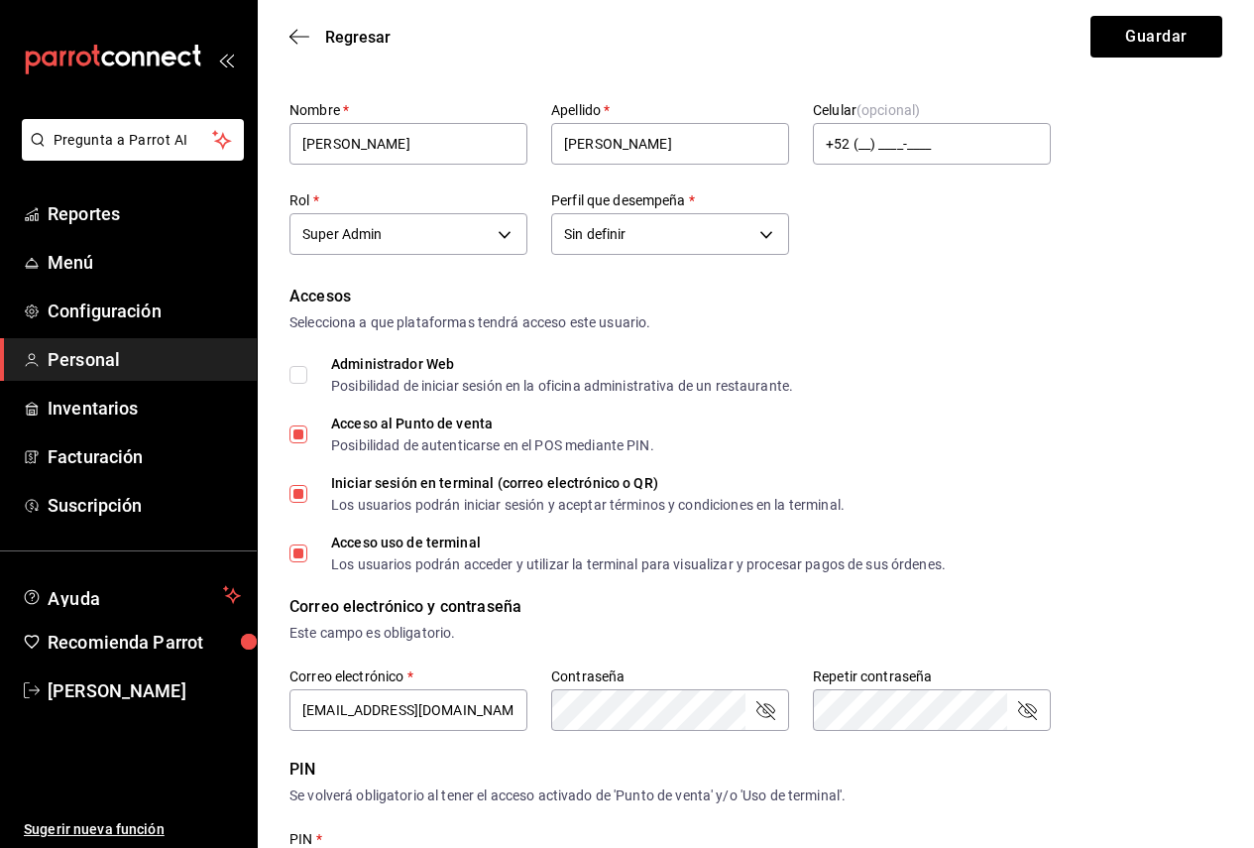
scroll to position [0, 0]
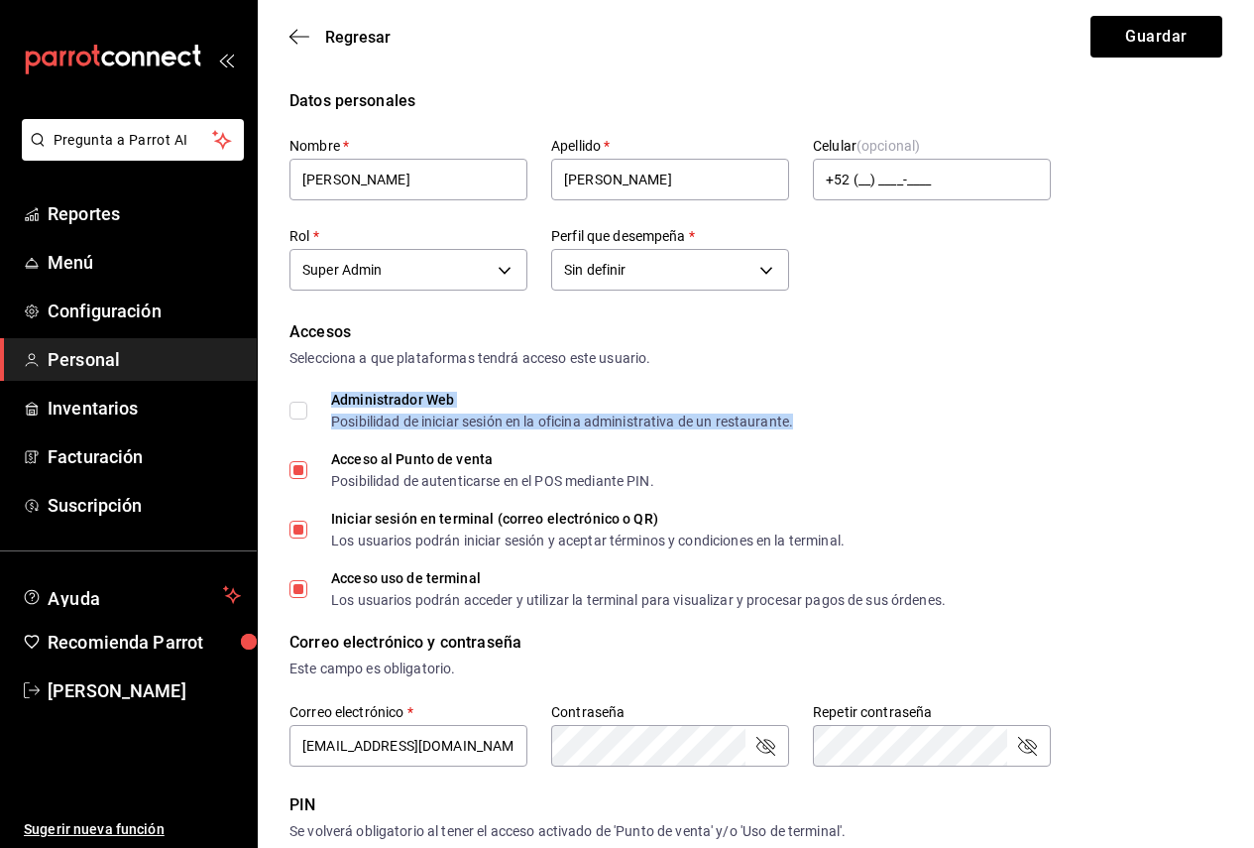
click at [371, 402] on div "Administrador Web" at bounding box center [562, 400] width 462 height 14
click at [307, 405] on span "Administrador Web Posibilidad de iniciar sesión en la oficina administrativa de…" at bounding box center [550, 411] width 486 height 36
click at [307, 405] on input "Administrador Web Posibilidad de iniciar sesión en la oficina administrativa de…" at bounding box center [298, 410] width 18 height 18
checkbox input "true"
click at [676, 278] on body "Pregunta a Parrot AI Reportes Menú Configuración Personal Inventarios Facturaci…" at bounding box center [627, 745] width 1254 height 1491
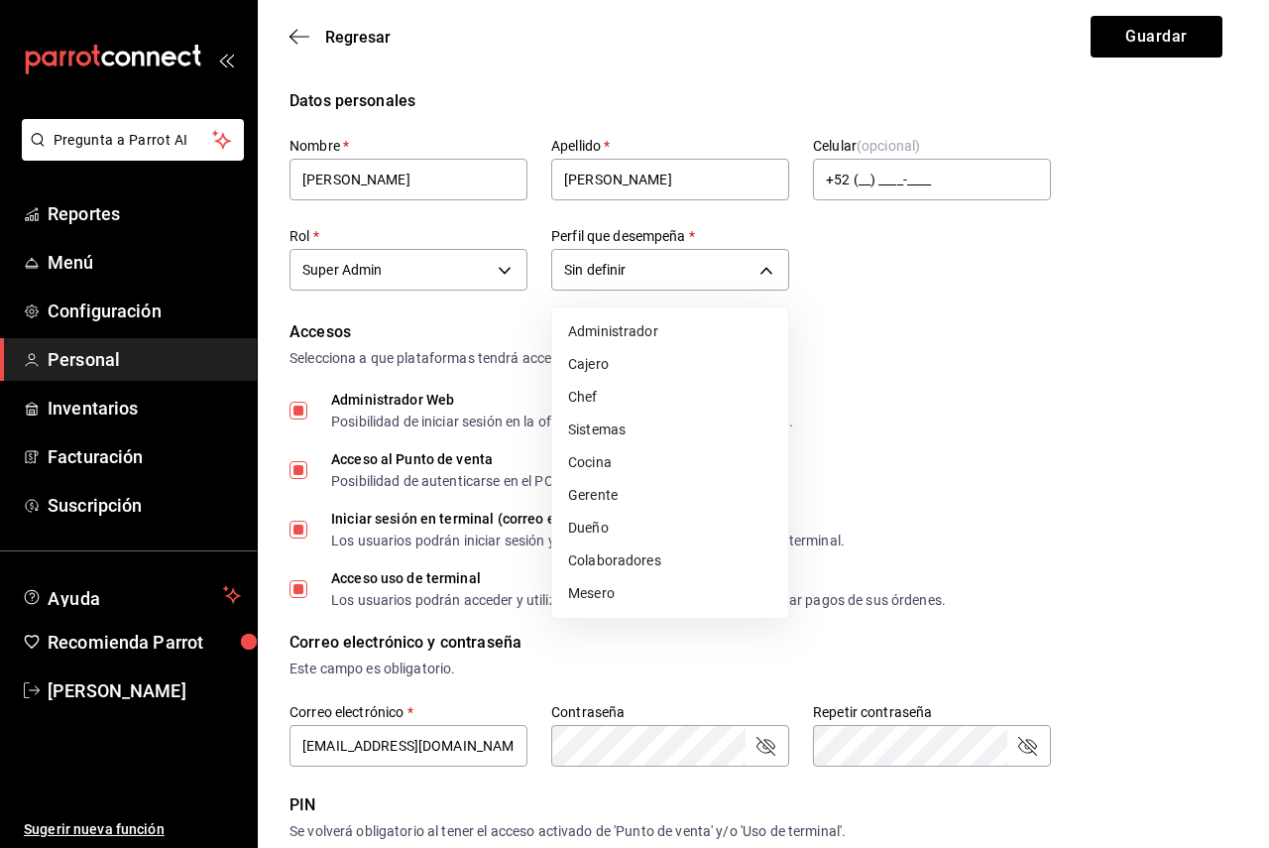
click at [676, 331] on li "Administrador" at bounding box center [670, 331] width 236 height 33
type input "ADMIN"
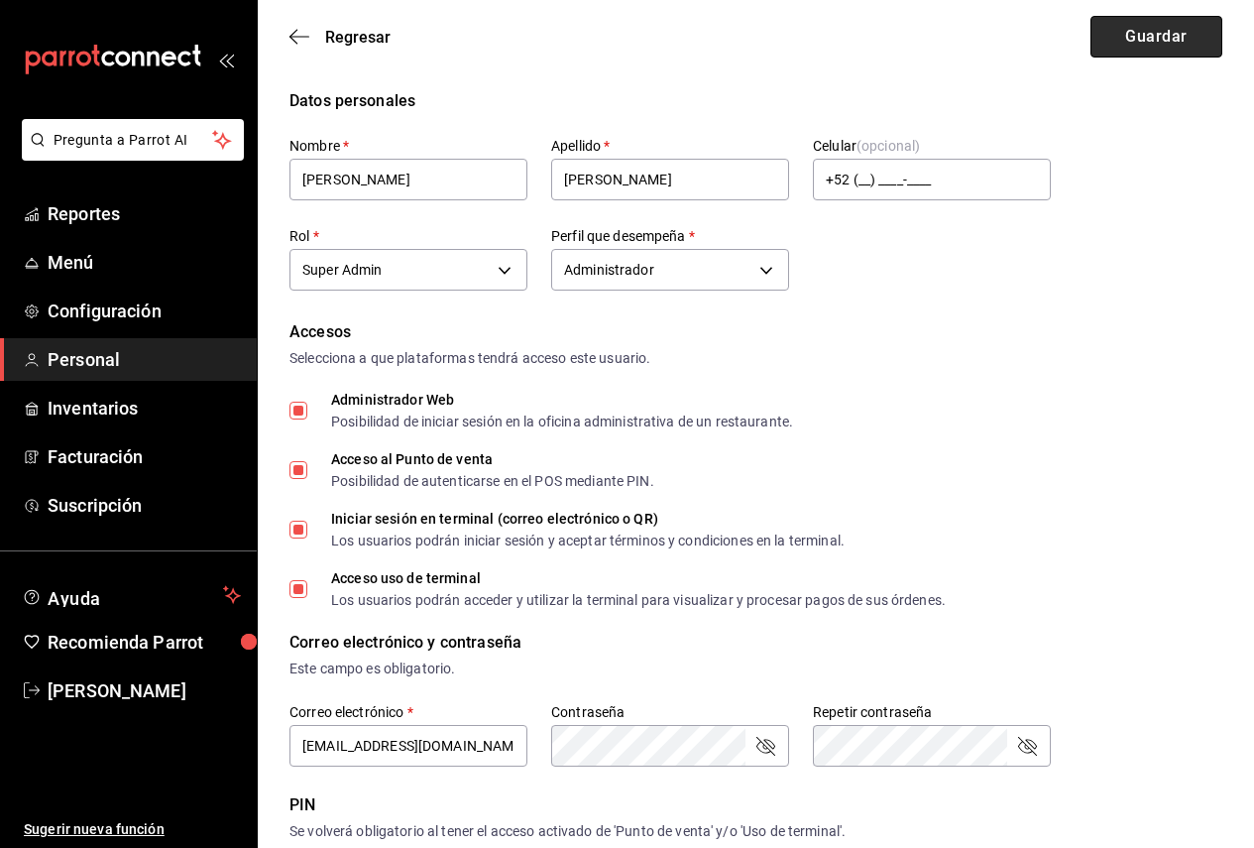
click at [1133, 37] on button "Guardar" at bounding box center [1156, 37] width 132 height 42
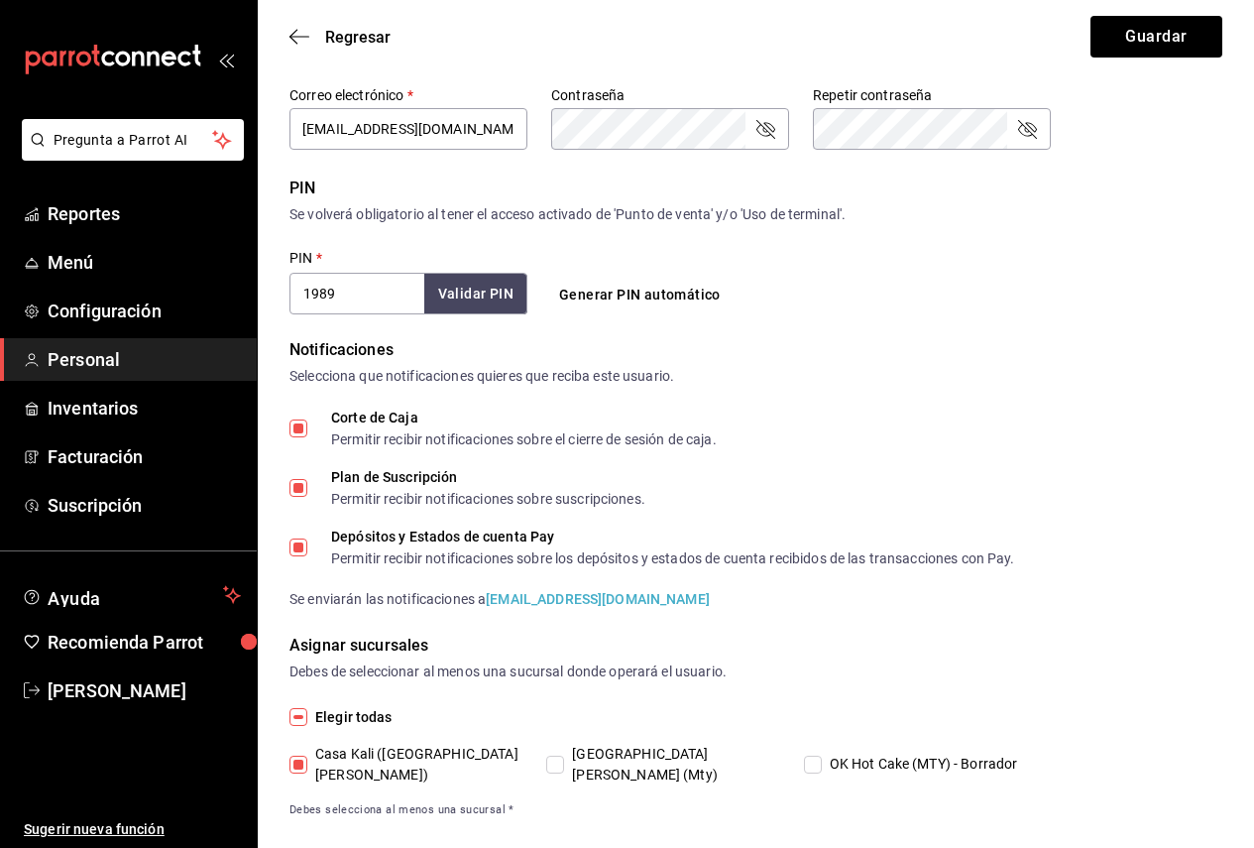
scroll to position [623, 0]
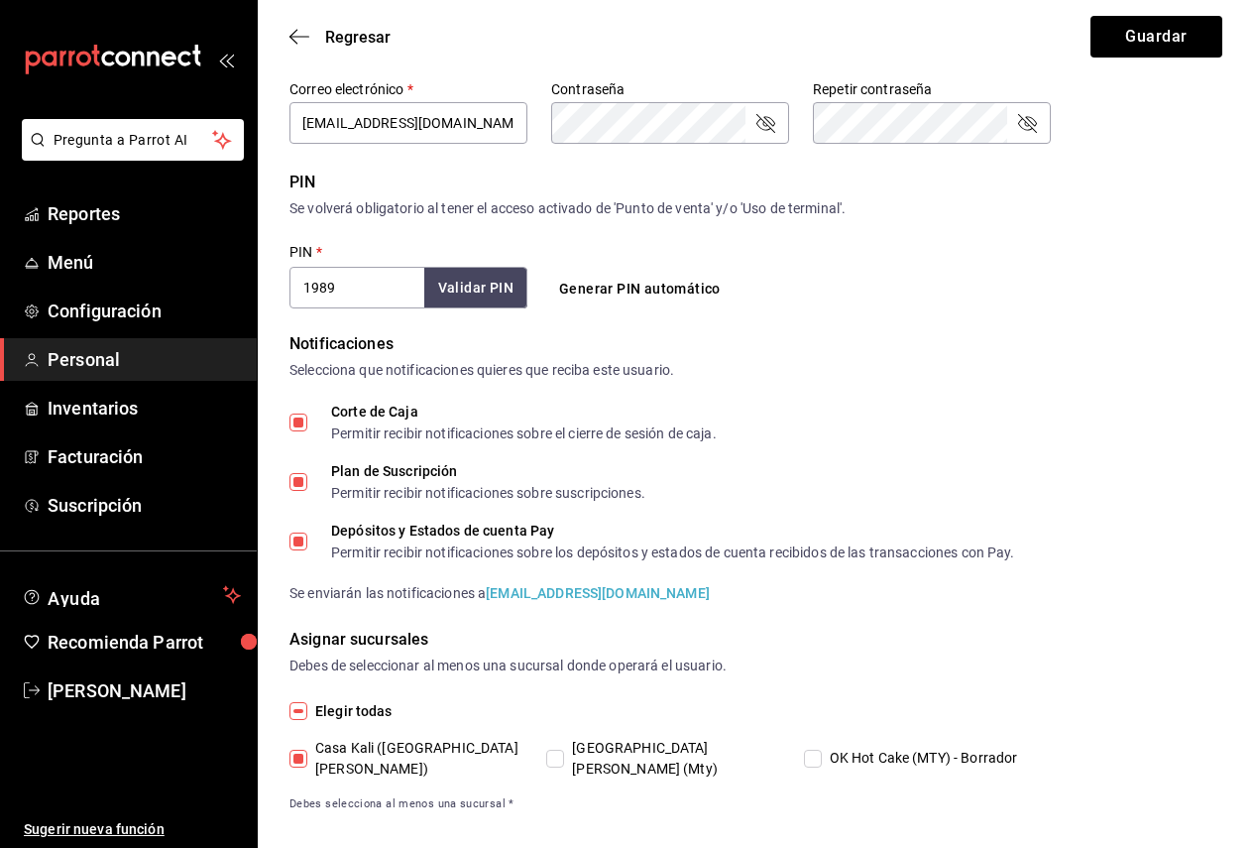
click at [907, 747] on span "OK Hot Cake (MTY) - Borrador" at bounding box center [920, 757] width 196 height 21
click at [822, 749] on input "OK Hot Cake (MTY) - Borrador" at bounding box center [813, 758] width 18 height 18
checkbox input "true"
click at [1116, 68] on div "Regresar Guardar" at bounding box center [756, 36] width 996 height 73
click at [1114, 48] on button "Guardar" at bounding box center [1156, 37] width 132 height 42
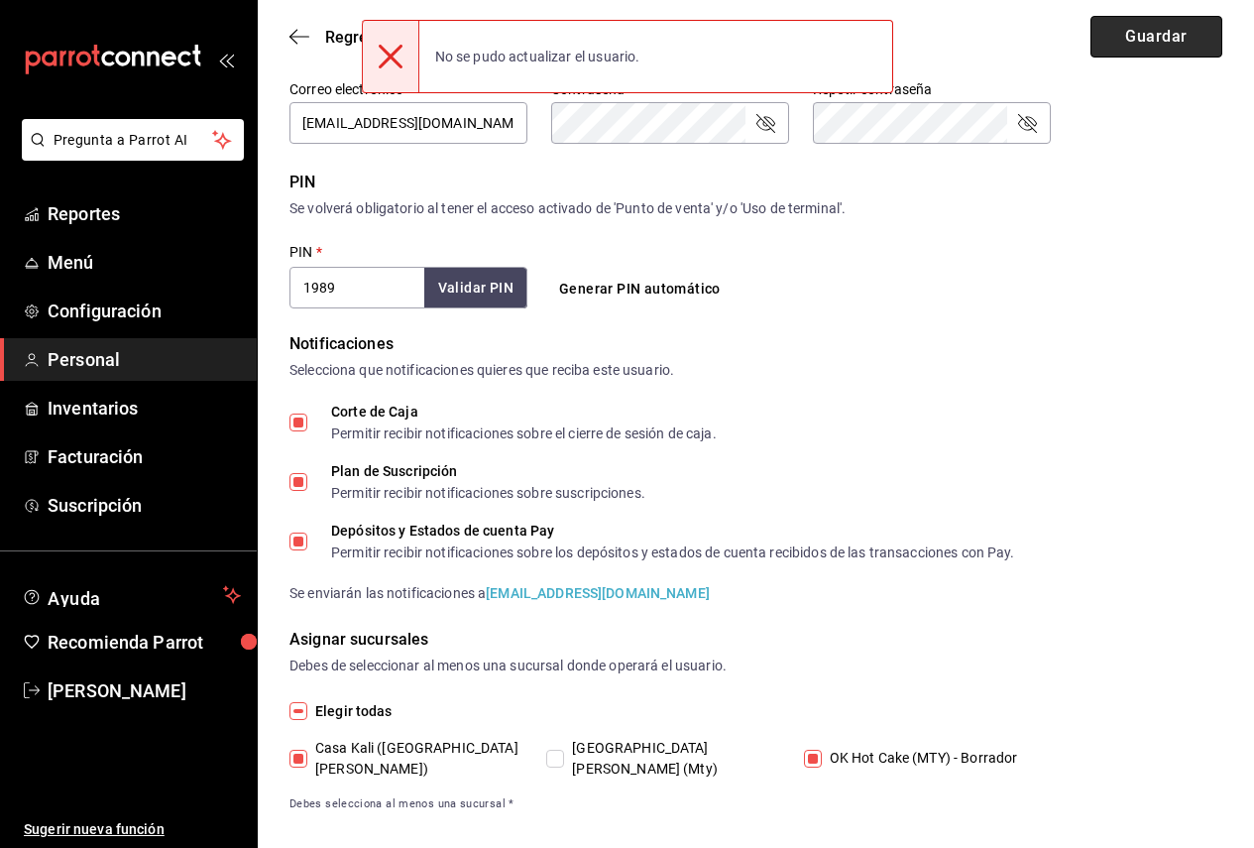
click at [1124, 38] on button "Guardar" at bounding box center [1156, 37] width 132 height 42
click at [420, 300] on input "1989" at bounding box center [356, 288] width 135 height 42
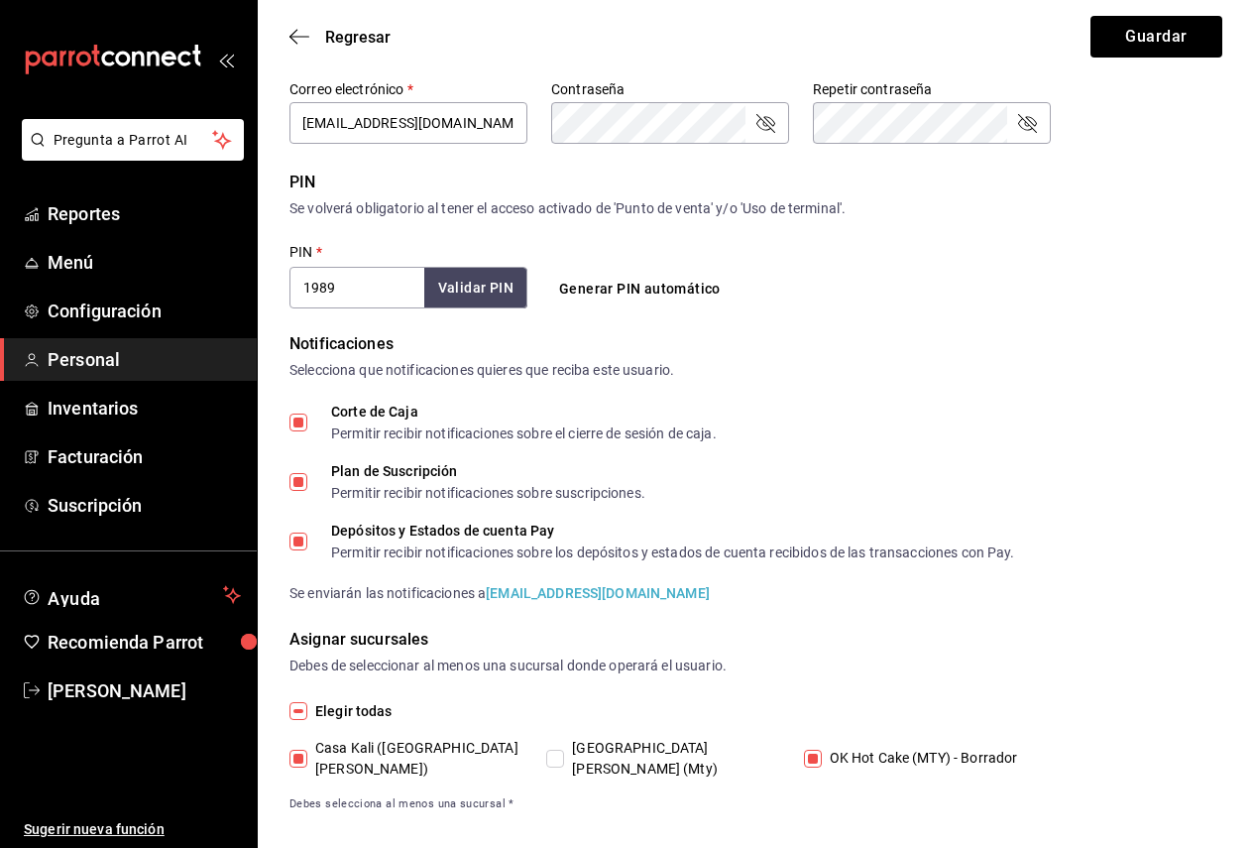
drag, startPoint x: 361, startPoint y: 290, endPoint x: 343, endPoint y: 290, distance: 17.8
click at [343, 290] on input "1989" at bounding box center [356, 288] width 135 height 42
type input "1988"
click at [1153, 45] on button "Guardar" at bounding box center [1156, 37] width 132 height 42
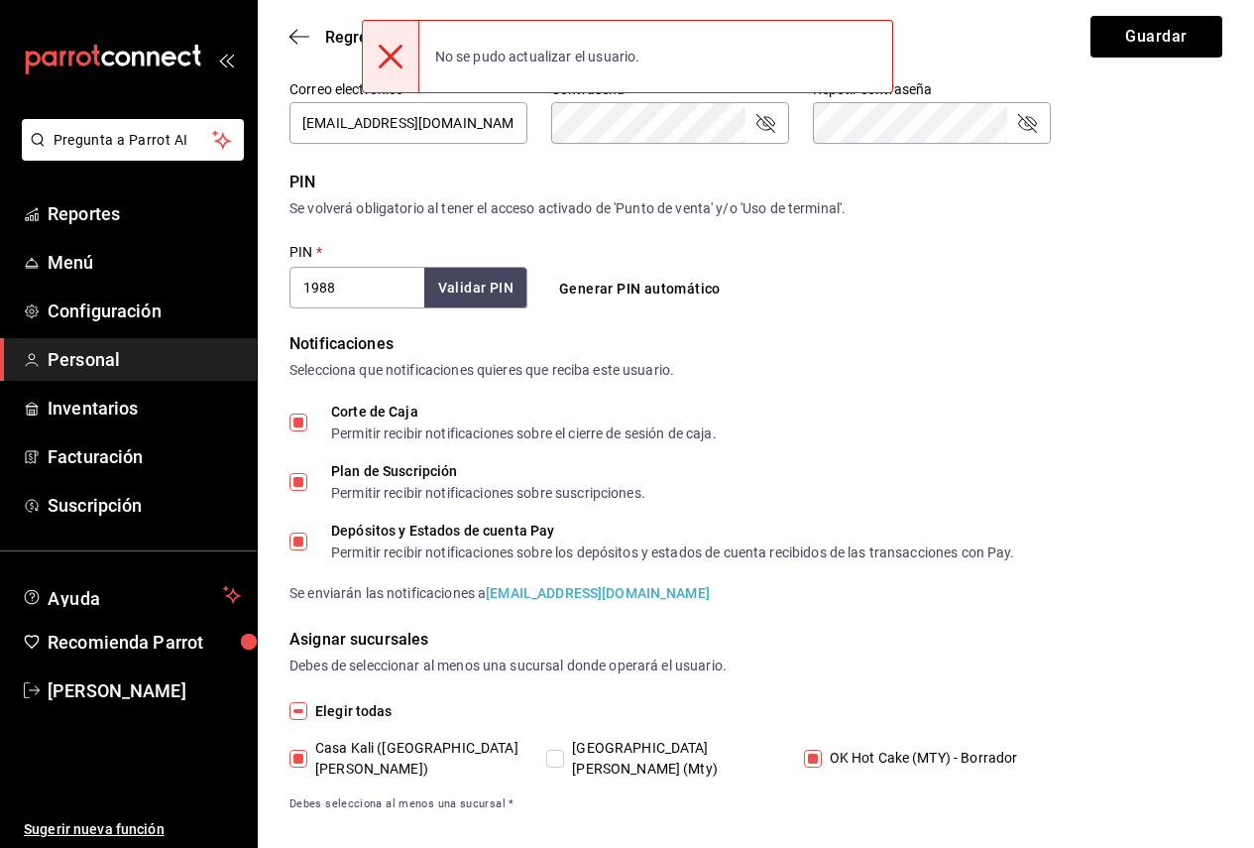
click at [320, 49] on div "Regresar Guardar" at bounding box center [756, 36] width 996 height 73
click at [303, 26] on div "Regresar Guardar" at bounding box center [756, 36] width 996 height 73
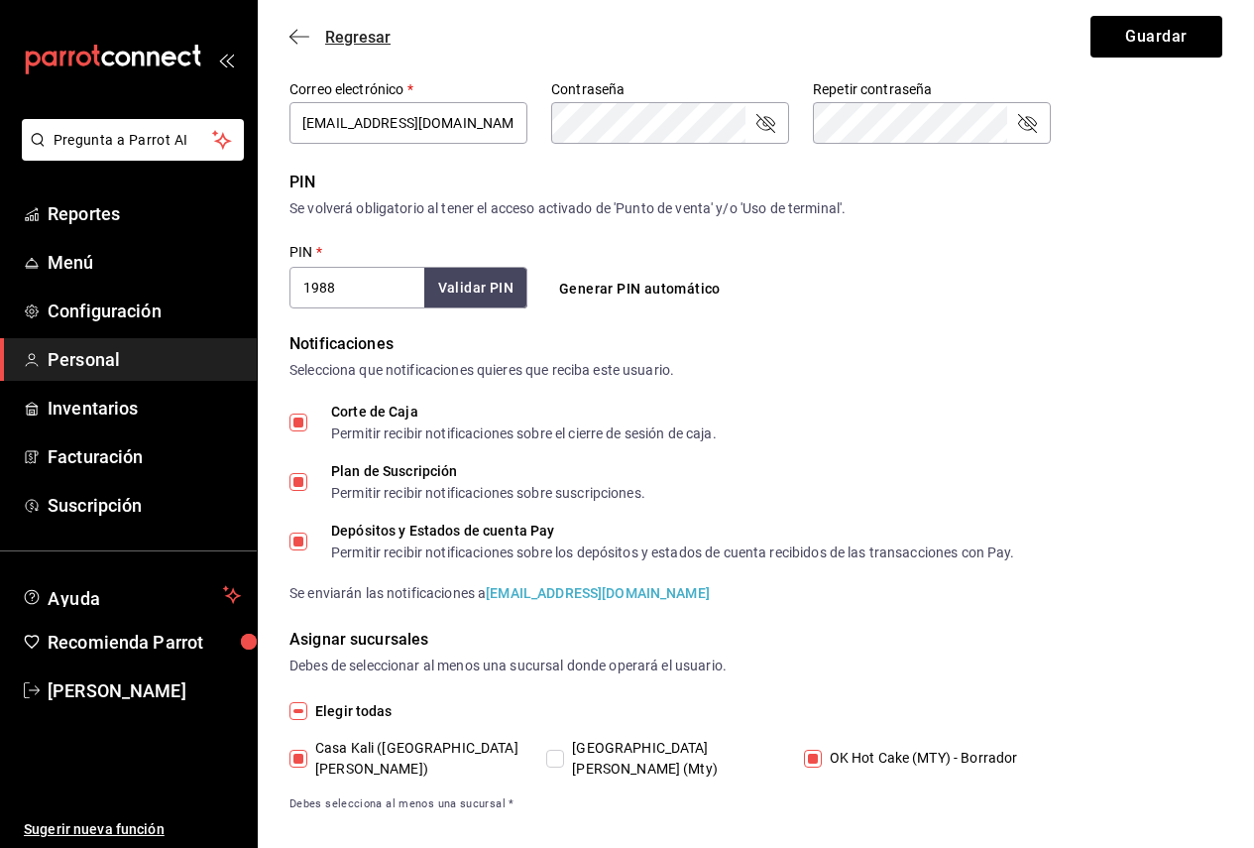
click at [302, 38] on icon "button" at bounding box center [299, 37] width 20 height 18
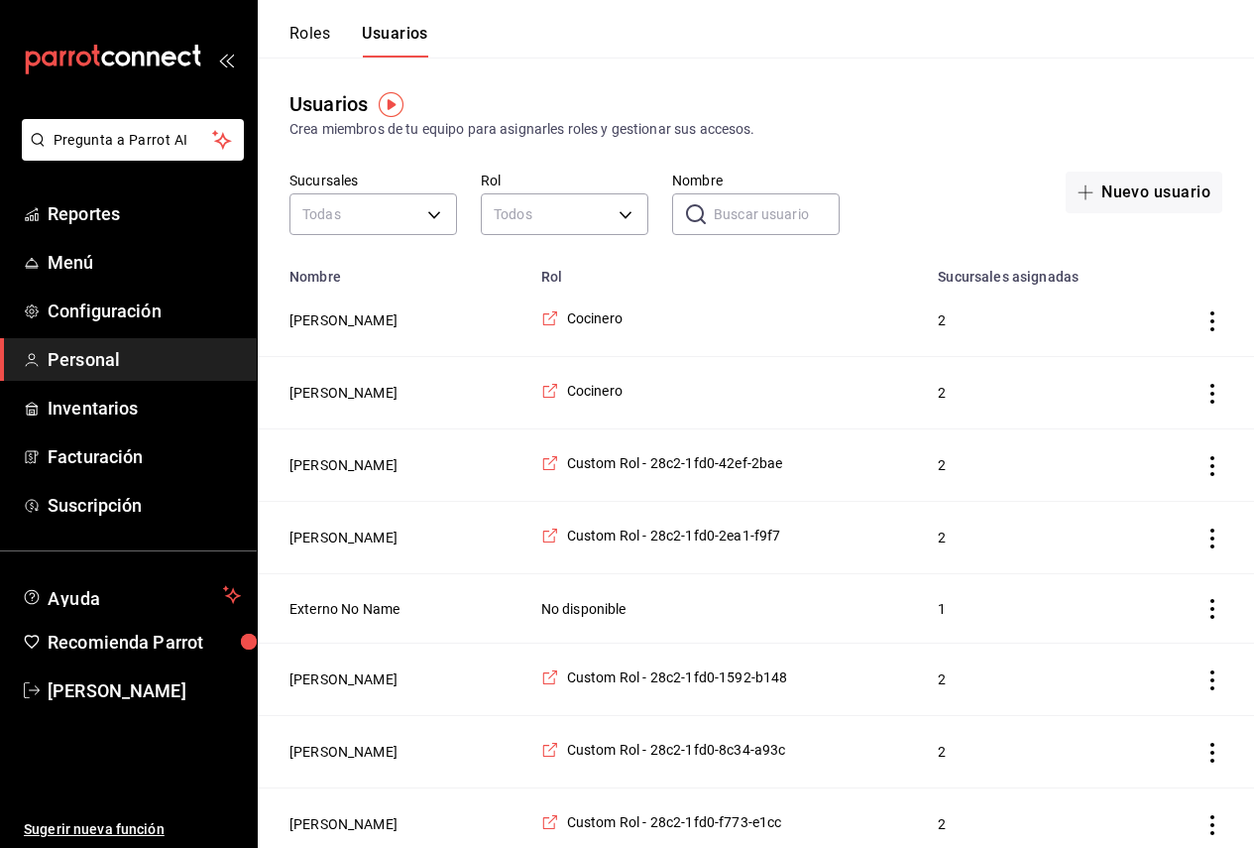
click at [772, 218] on input "Nombre" at bounding box center [777, 214] width 126 height 40
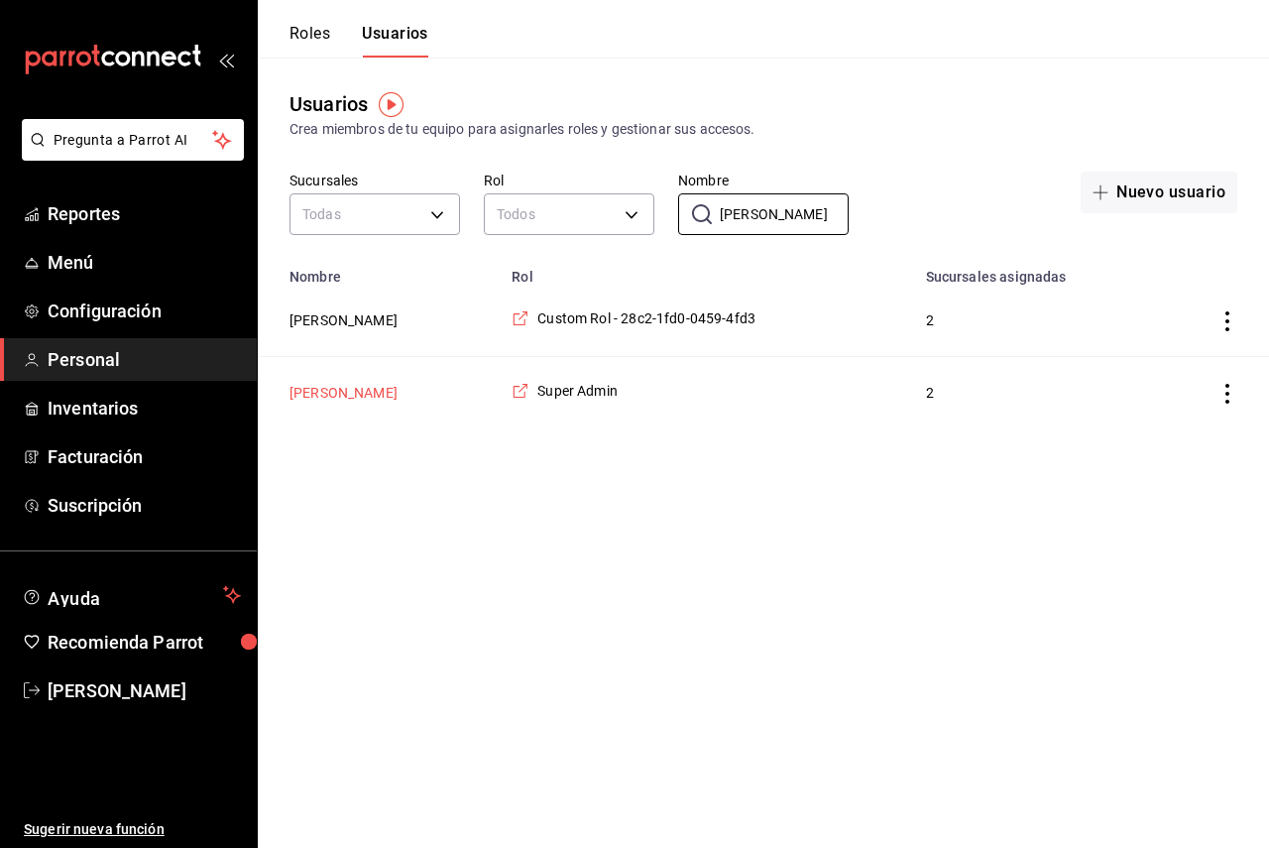
type input "Juan"
click at [397, 397] on button "Juan Pablo Delgado" at bounding box center [343, 393] width 108 height 20
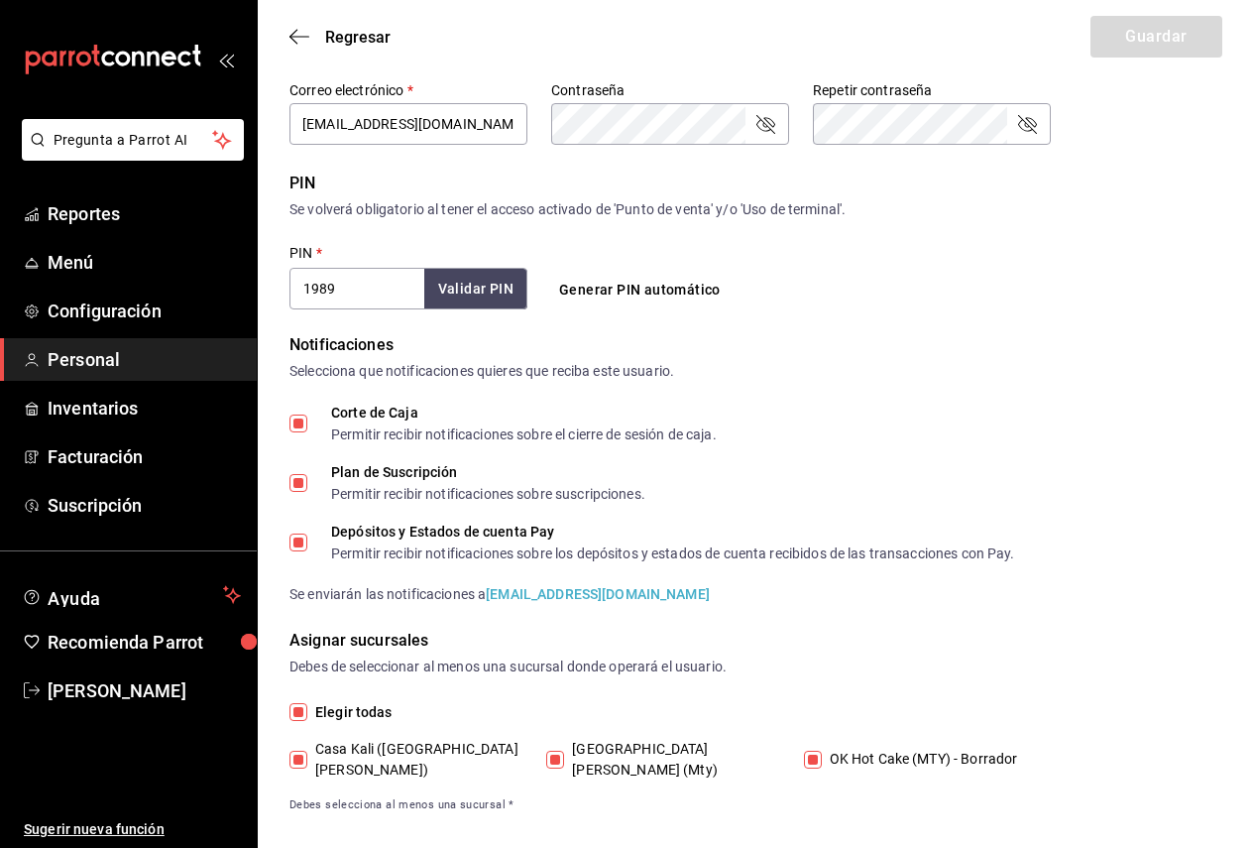
scroll to position [623, 0]
click at [712, 739] on span "Casa Kali Serranía (Mty)" at bounding box center [670, 758] width 213 height 42
click at [564, 749] on input "Casa Kali Serranía (Mty)" at bounding box center [555, 758] width 18 height 18
checkbox input "false"
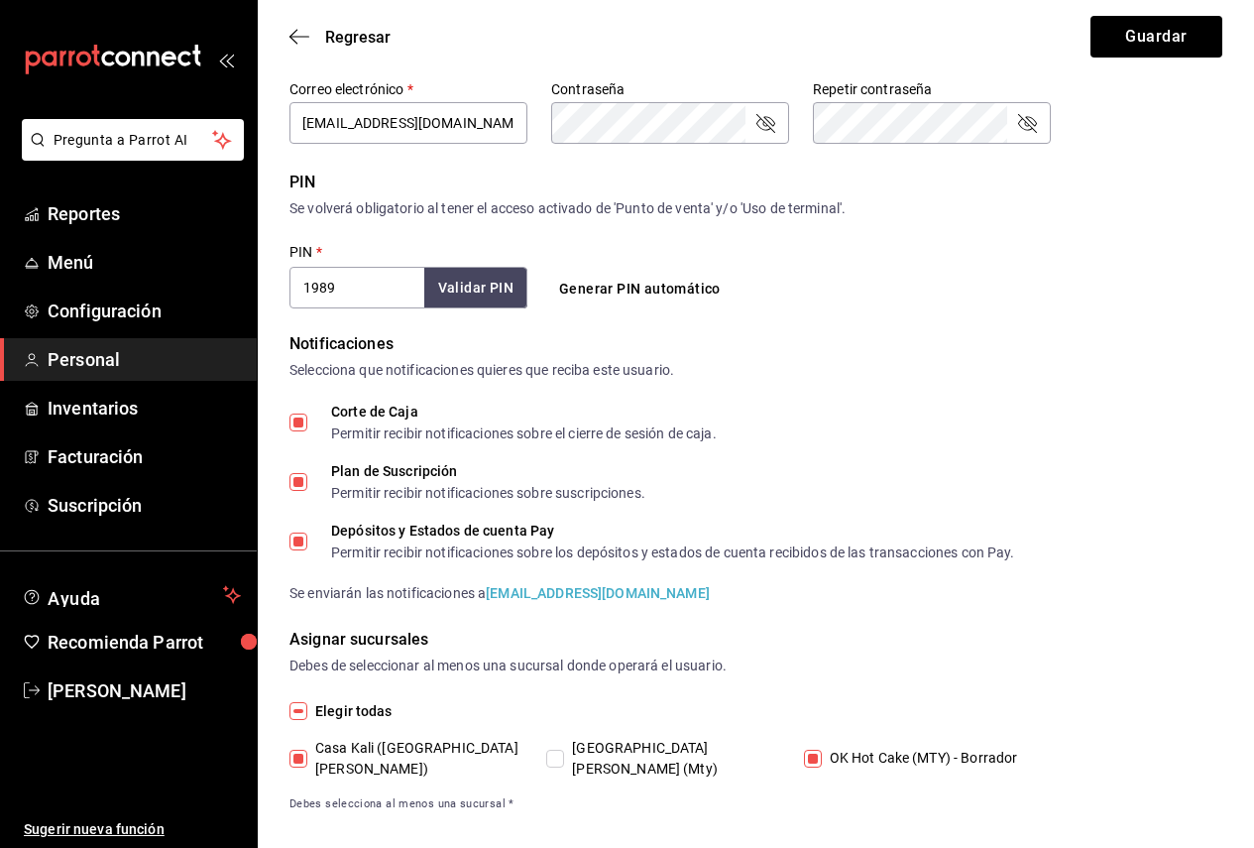
click at [1123, 67] on div "Regresar Guardar" at bounding box center [756, 36] width 996 height 73
click at [1123, 39] on button "Guardar" at bounding box center [1156, 37] width 132 height 42
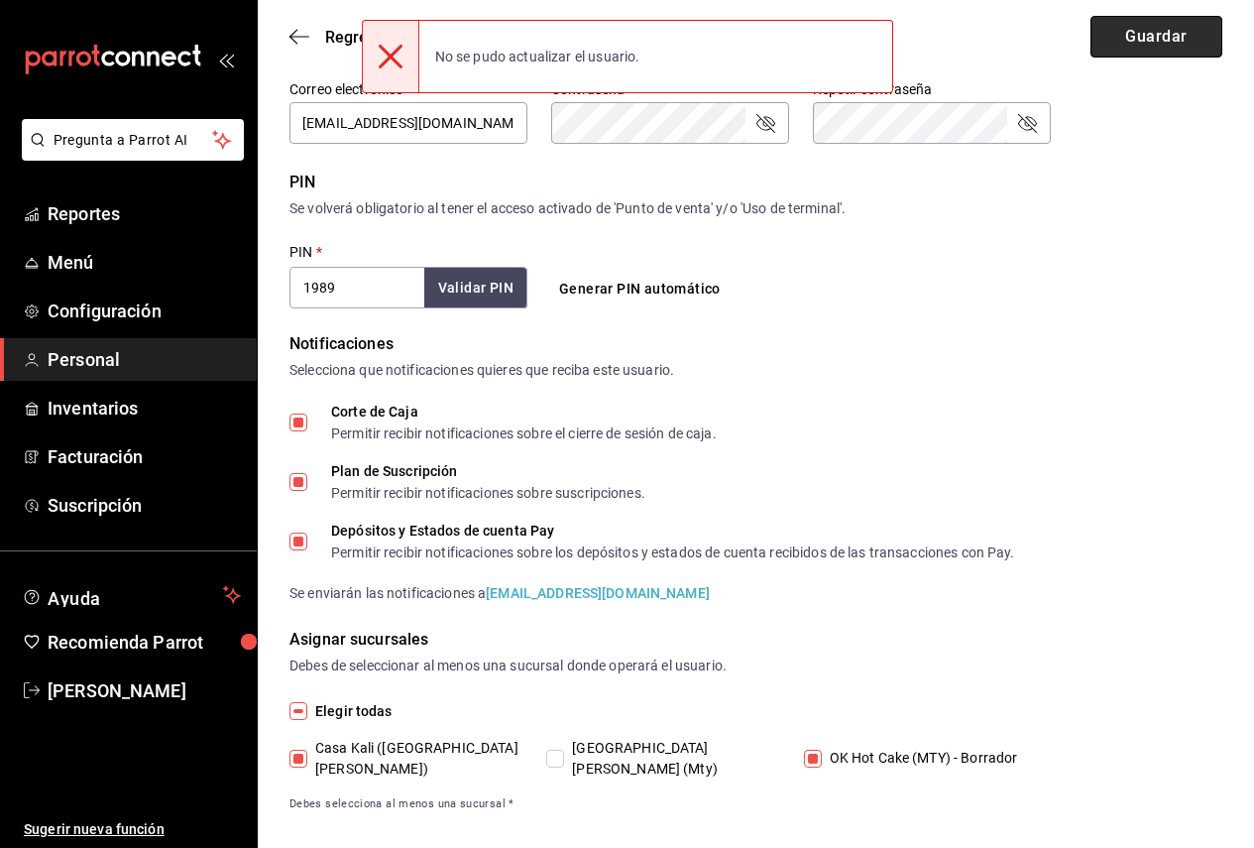
click at [1127, 41] on button "Guardar" at bounding box center [1156, 37] width 132 height 42
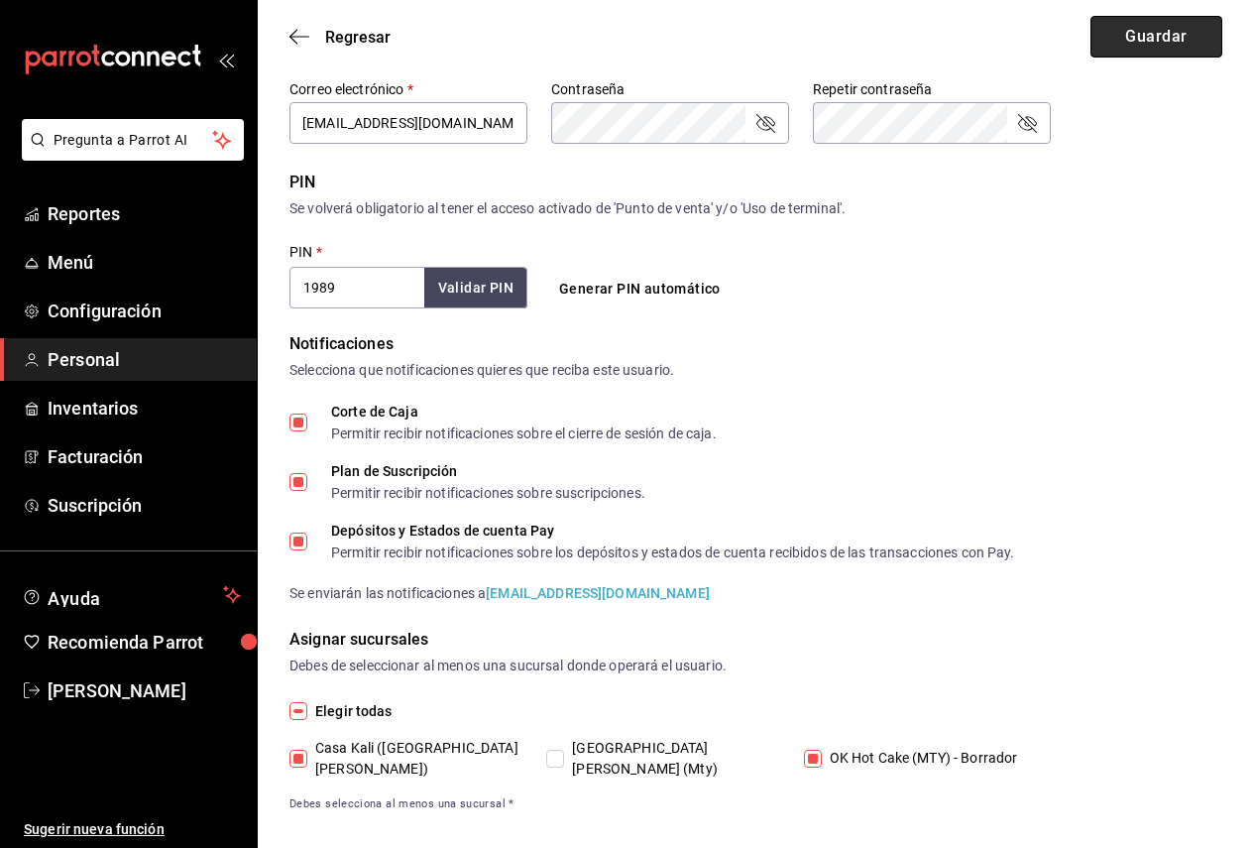
click at [1127, 41] on button "Guardar" at bounding box center [1156, 37] width 132 height 42
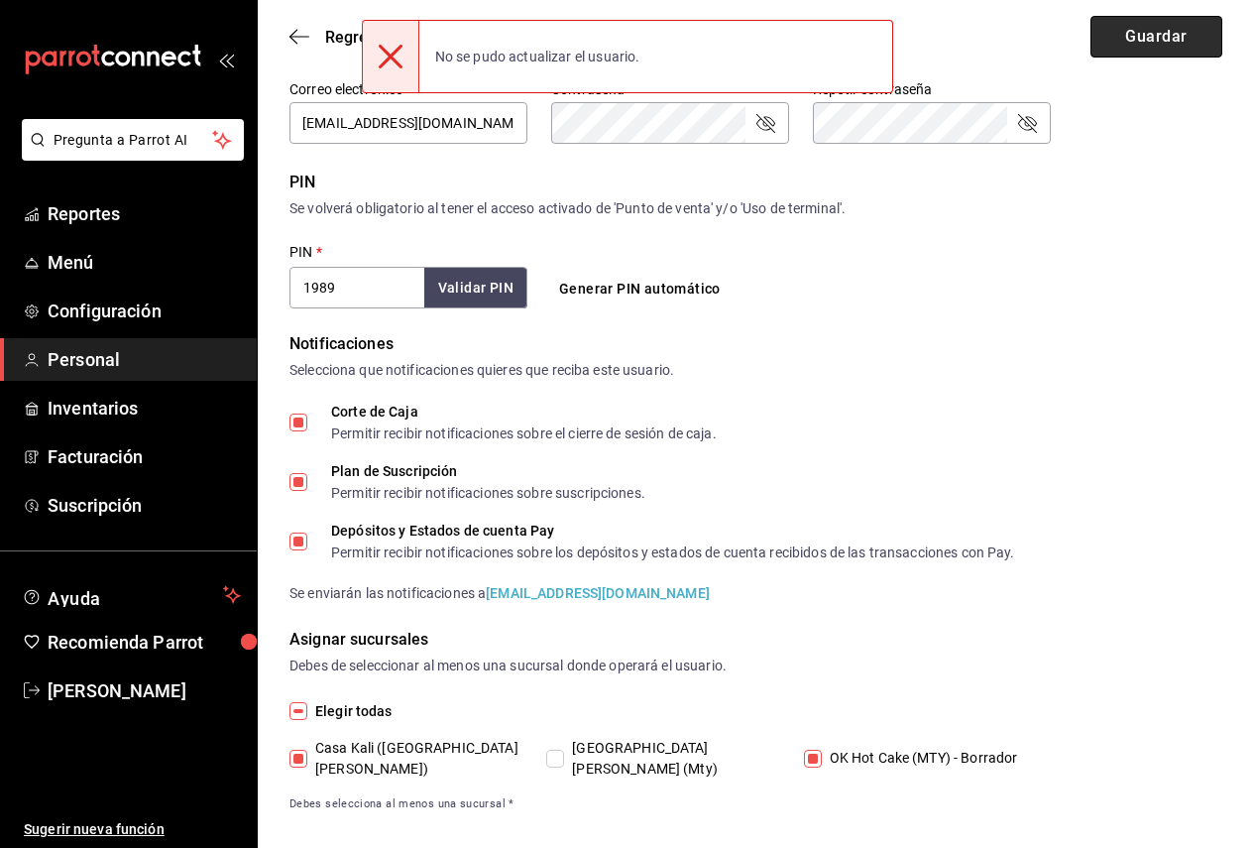
click at [1127, 41] on button "Guardar" at bounding box center [1156, 37] width 132 height 42
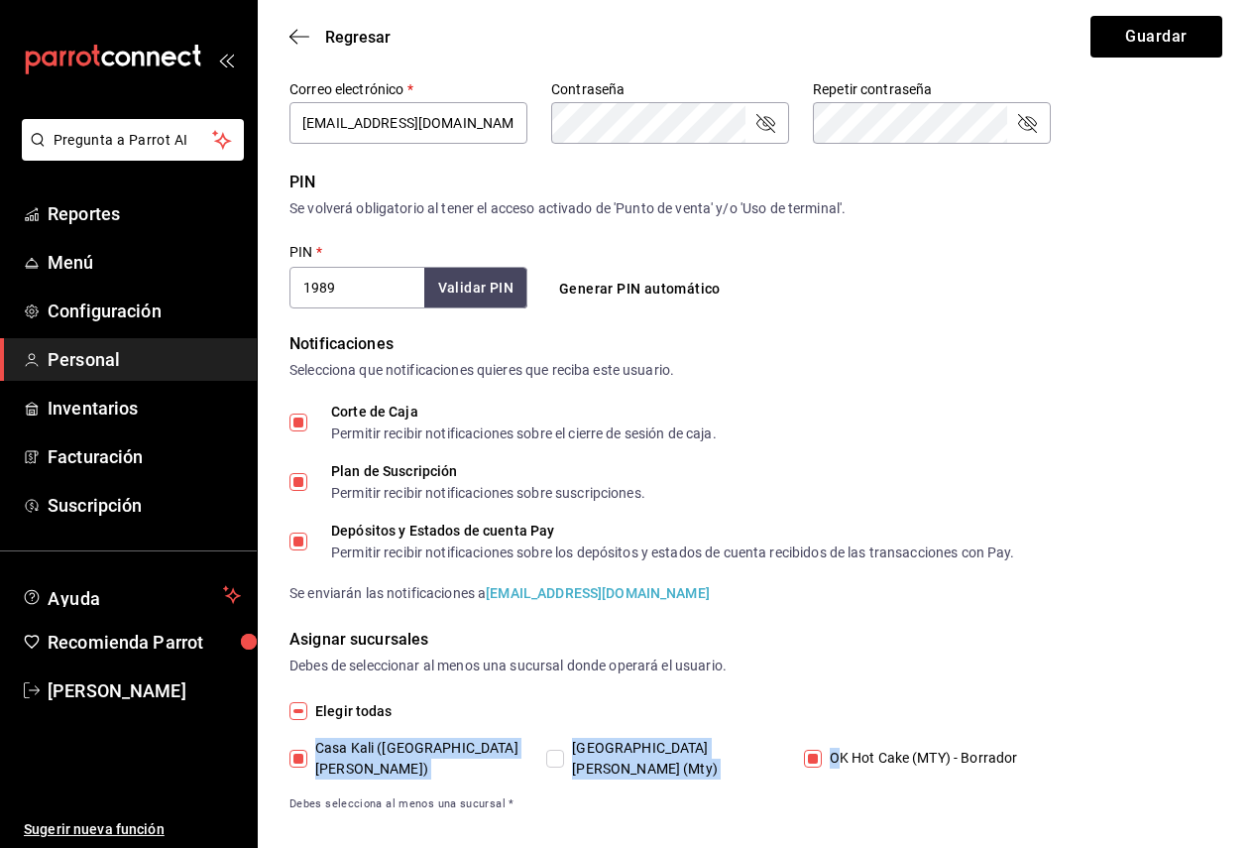
drag, startPoint x: 845, startPoint y: 729, endPoint x: 837, endPoint y: 741, distance: 15.1
click at [843, 732] on div "Elegir todas Casa Kali (San Jerónimo) Casa Kali Serranía (Mty) OK Hot Cake (MTY…" at bounding box center [755, 756] width 933 height 113
click at [830, 749] on span "OK Hot Cake (MTY) - Borrador" at bounding box center [920, 757] width 196 height 21
click at [822, 749] on input "OK Hot Cake (MTY) - Borrador" at bounding box center [813, 758] width 18 height 18
checkbox input "false"
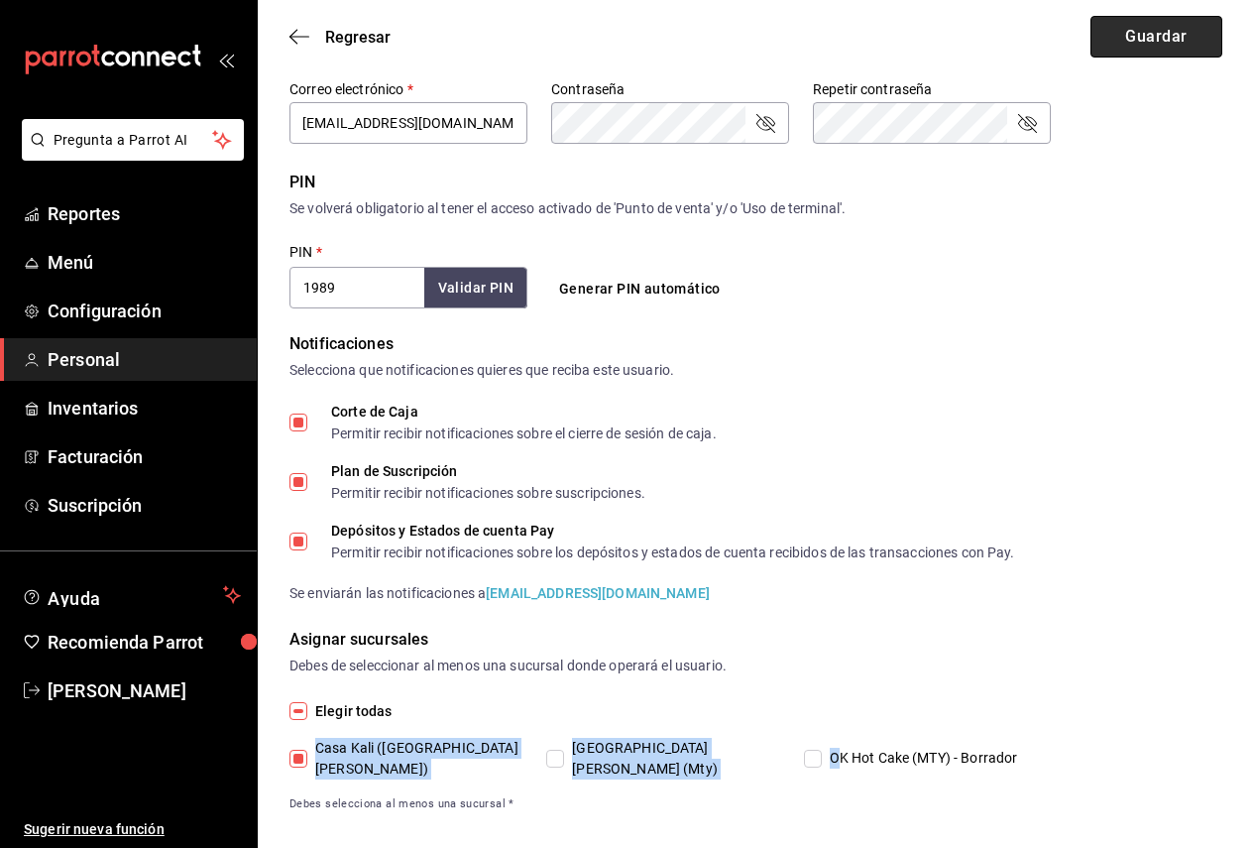
click at [1140, 31] on button "Guardar" at bounding box center [1156, 37] width 132 height 42
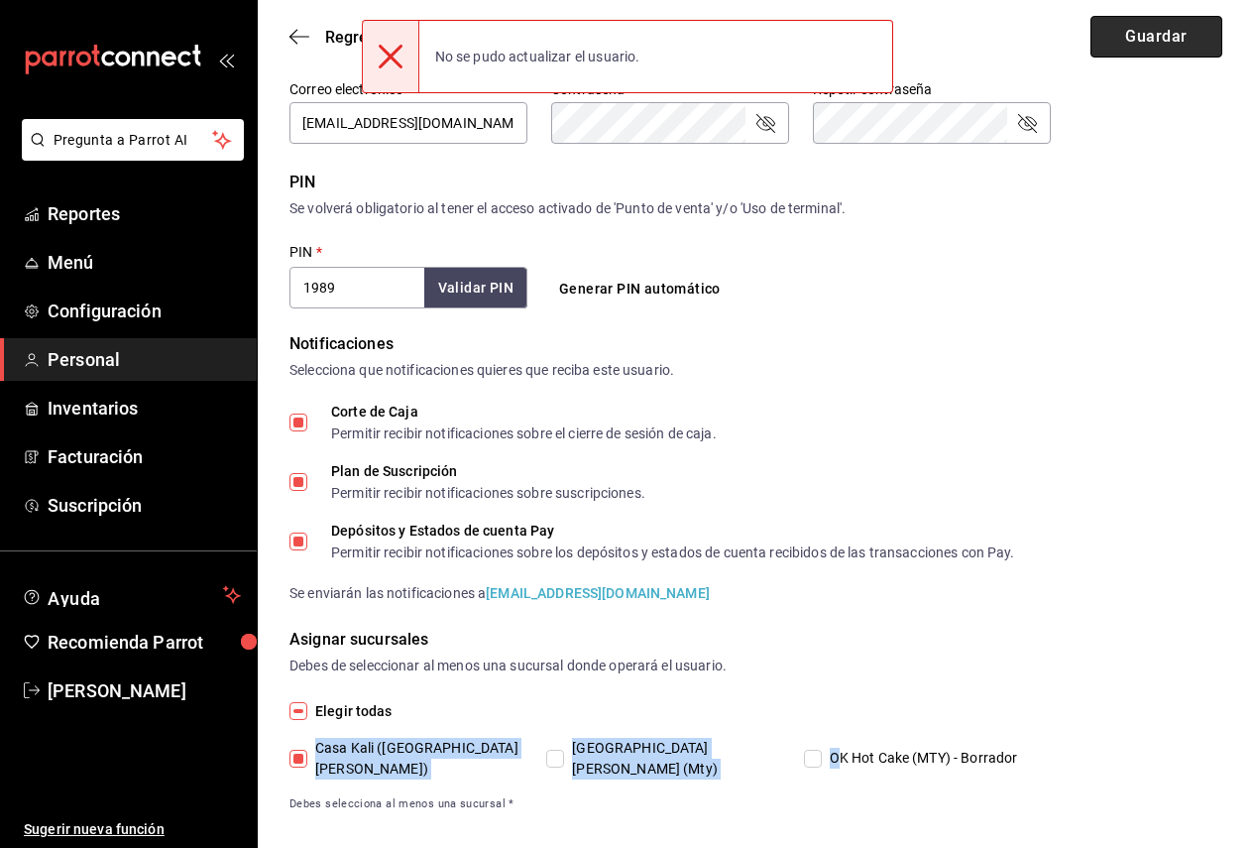
click at [1140, 31] on button "Guardar" at bounding box center [1156, 37] width 132 height 42
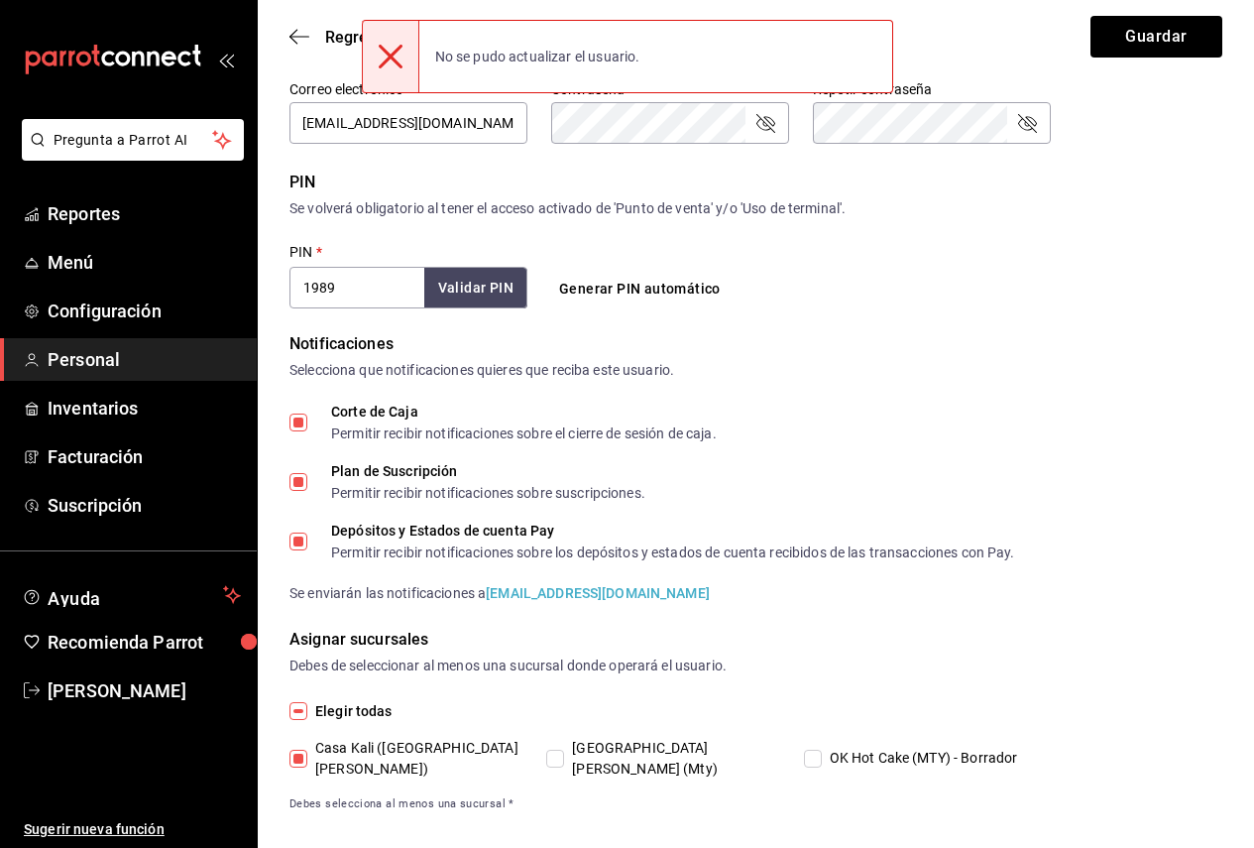
click at [675, 772] on div "Elegir todas Casa Kali (San Jerónimo) Casa Kali Serranía (Mty) OK Hot Cake (MTY…" at bounding box center [755, 756] width 933 height 113
click at [671, 757] on span "Casa Kali Serranía (Mty)" at bounding box center [670, 758] width 213 height 42
click at [564, 757] on input "Casa Kali Serranía (Mty)" at bounding box center [555, 758] width 18 height 18
checkbox input "true"
click at [828, 747] on span "OK Hot Cake (MTY) - Borrador" at bounding box center [920, 757] width 196 height 21
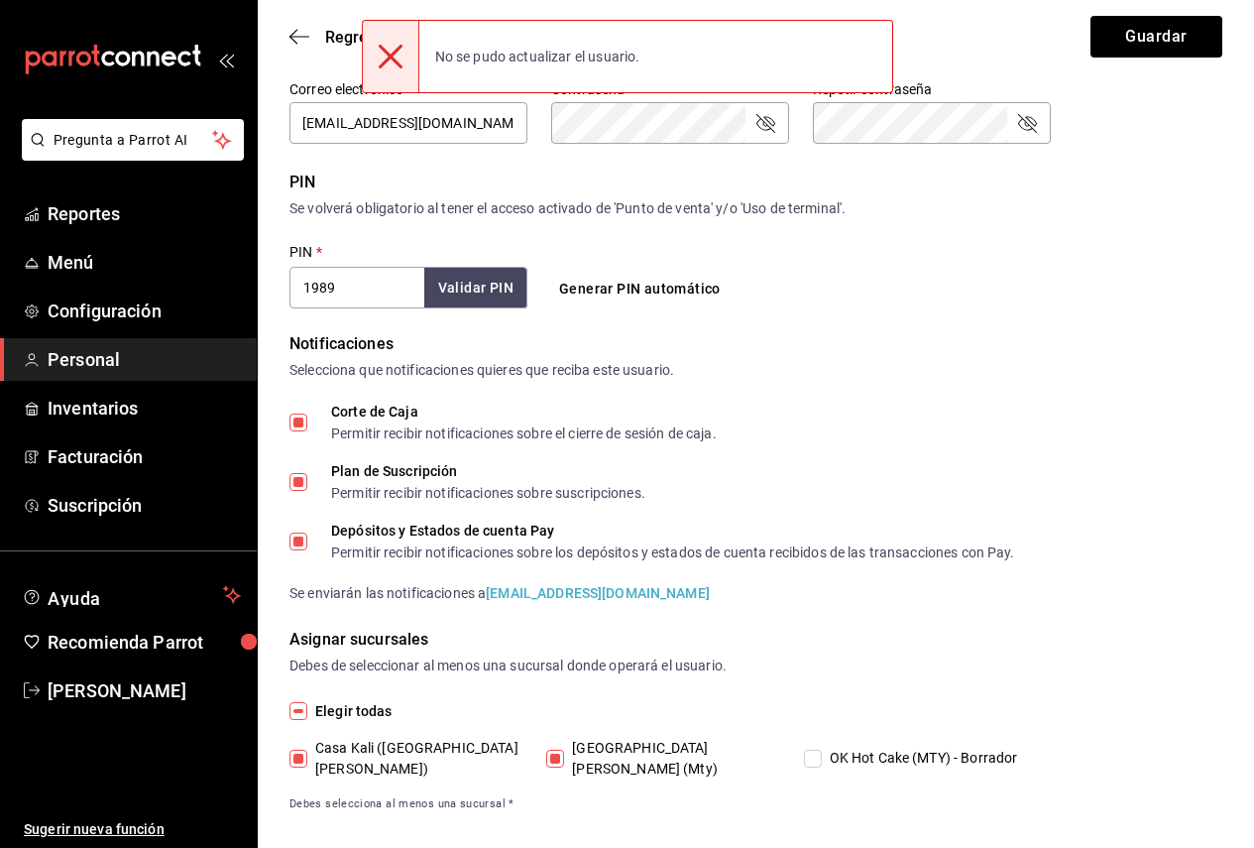
click at [822, 749] on input "OK Hot Cake (MTY) - Borrador" at bounding box center [813, 758] width 18 height 18
checkbox input "true"
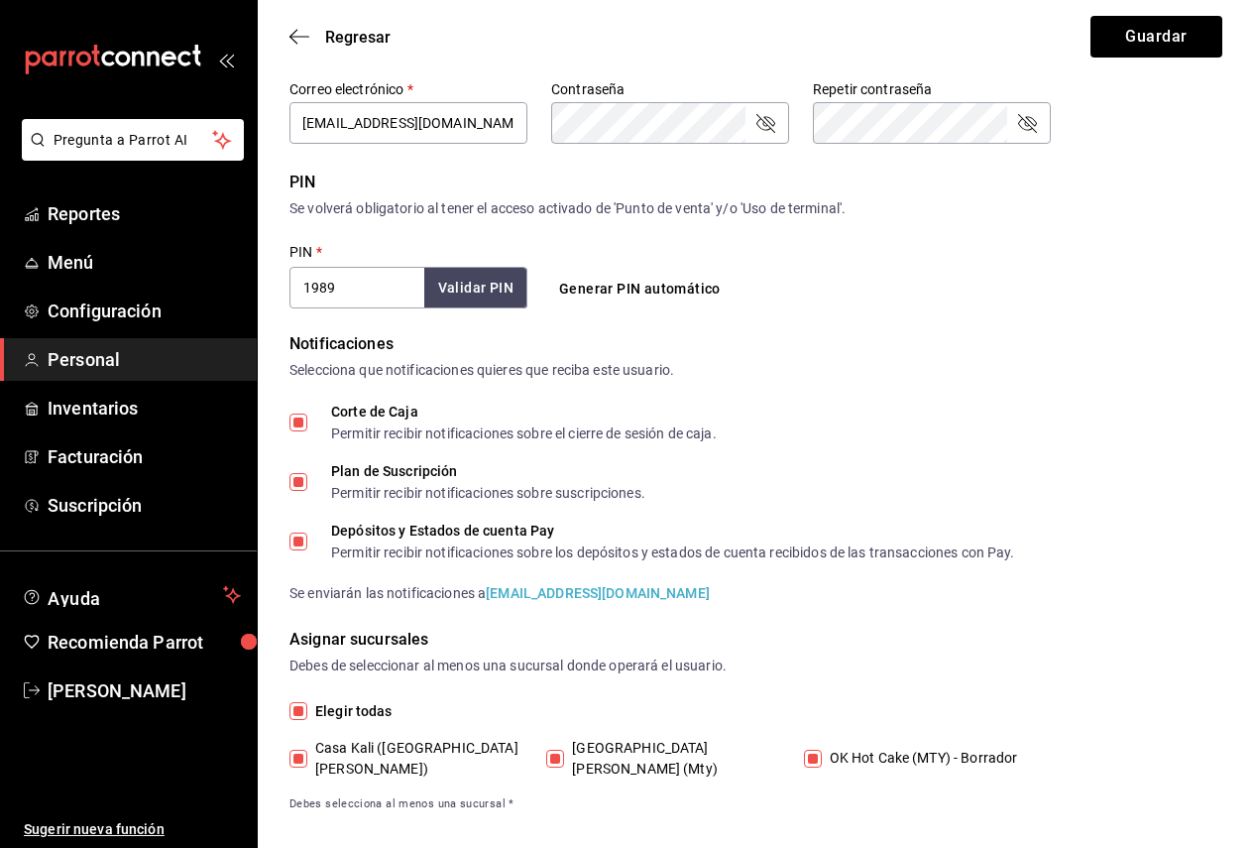
click at [442, 749] on span "Casa Kali (San Jerónimo)" at bounding box center [413, 758] width 213 height 42
click at [307, 749] on input "Casa Kali (San Jerónimo)" at bounding box center [298, 758] width 18 height 18
checkbox input "false"
click at [1121, 43] on button "Guardar" at bounding box center [1156, 37] width 132 height 42
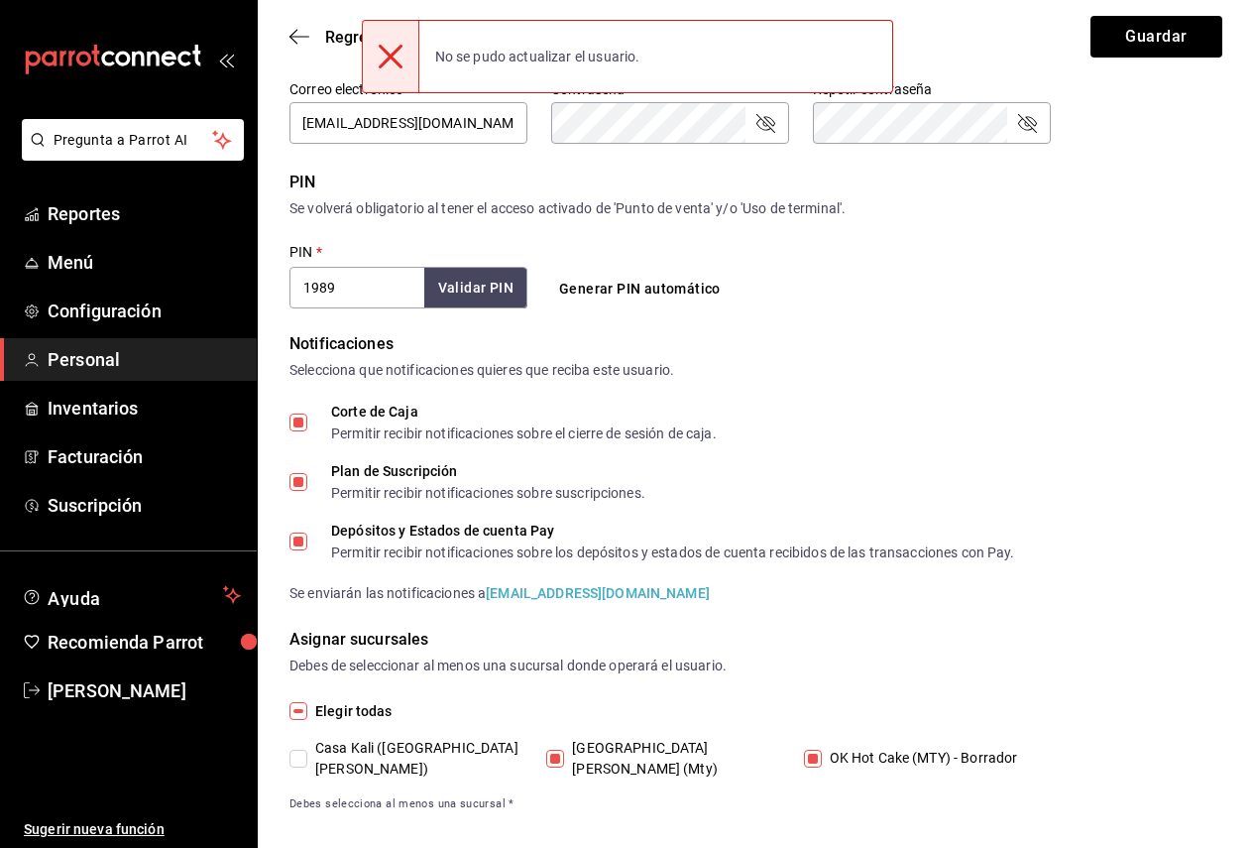
click at [454, 750] on span "Casa Kali (San Jerónimo)" at bounding box center [413, 758] width 213 height 42
click at [307, 750] on input "Casa Kali (San Jerónimo)" at bounding box center [298, 758] width 18 height 18
checkbox input "true"
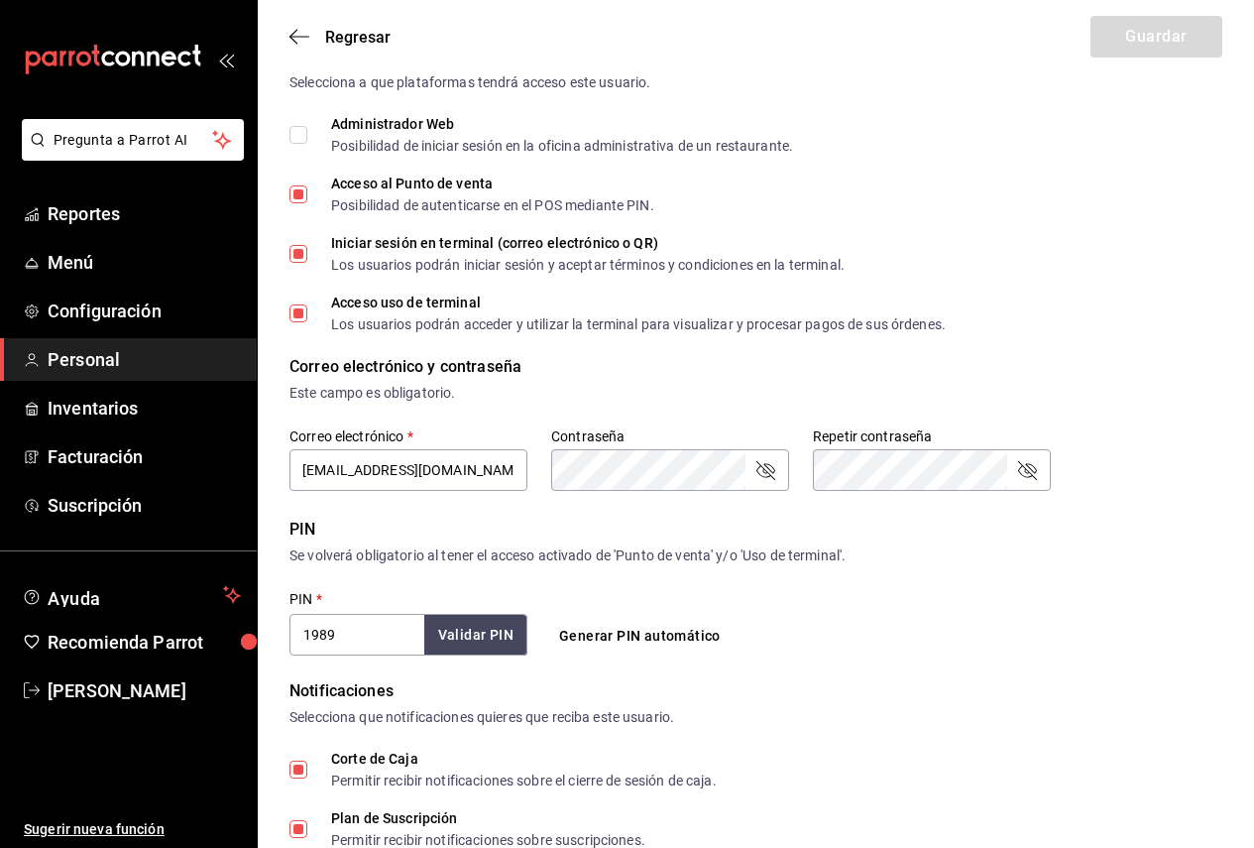
scroll to position [226, 0]
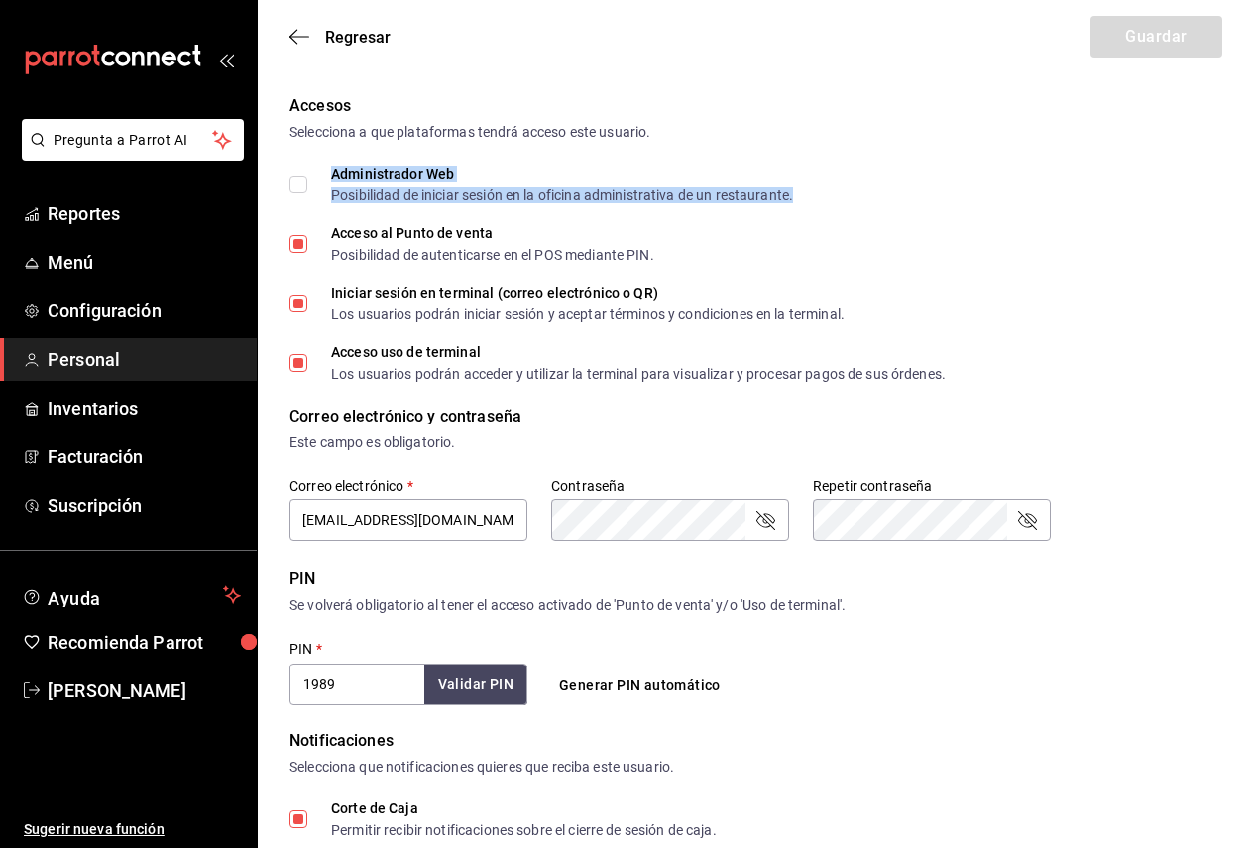
click at [367, 200] on div "Posibilidad de iniciar sesión en la oficina administrativa de un restaurante." at bounding box center [562, 195] width 462 height 14
click at [306, 185] on label "Administrador Web Posibilidad de iniciar sesión en la oficina administrativa de…" at bounding box center [541, 185] width 504 height 36
click at [306, 185] on input "Administrador Web Posibilidad de iniciar sesión en la oficina administrativa de…" at bounding box center [298, 184] width 18 height 18
checkbox input "true"
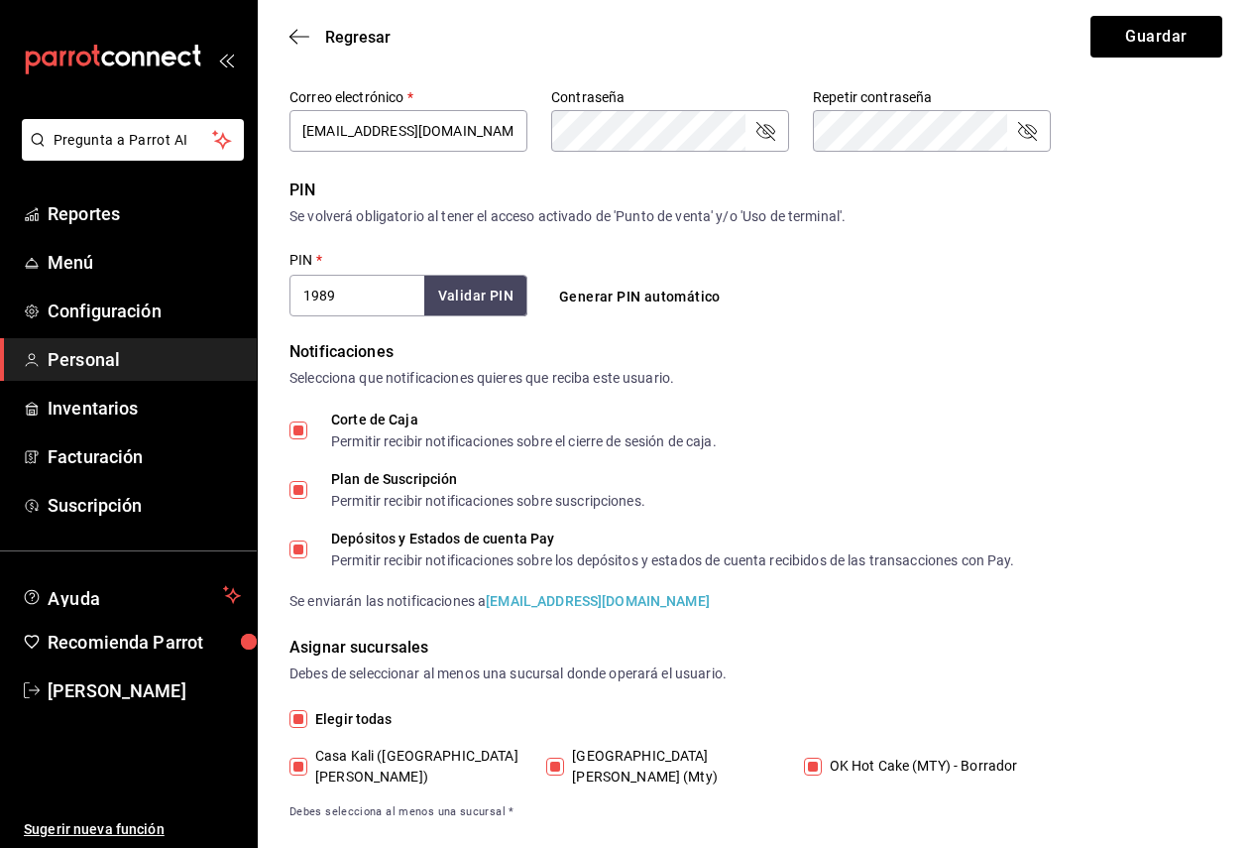
scroll to position [623, 0]
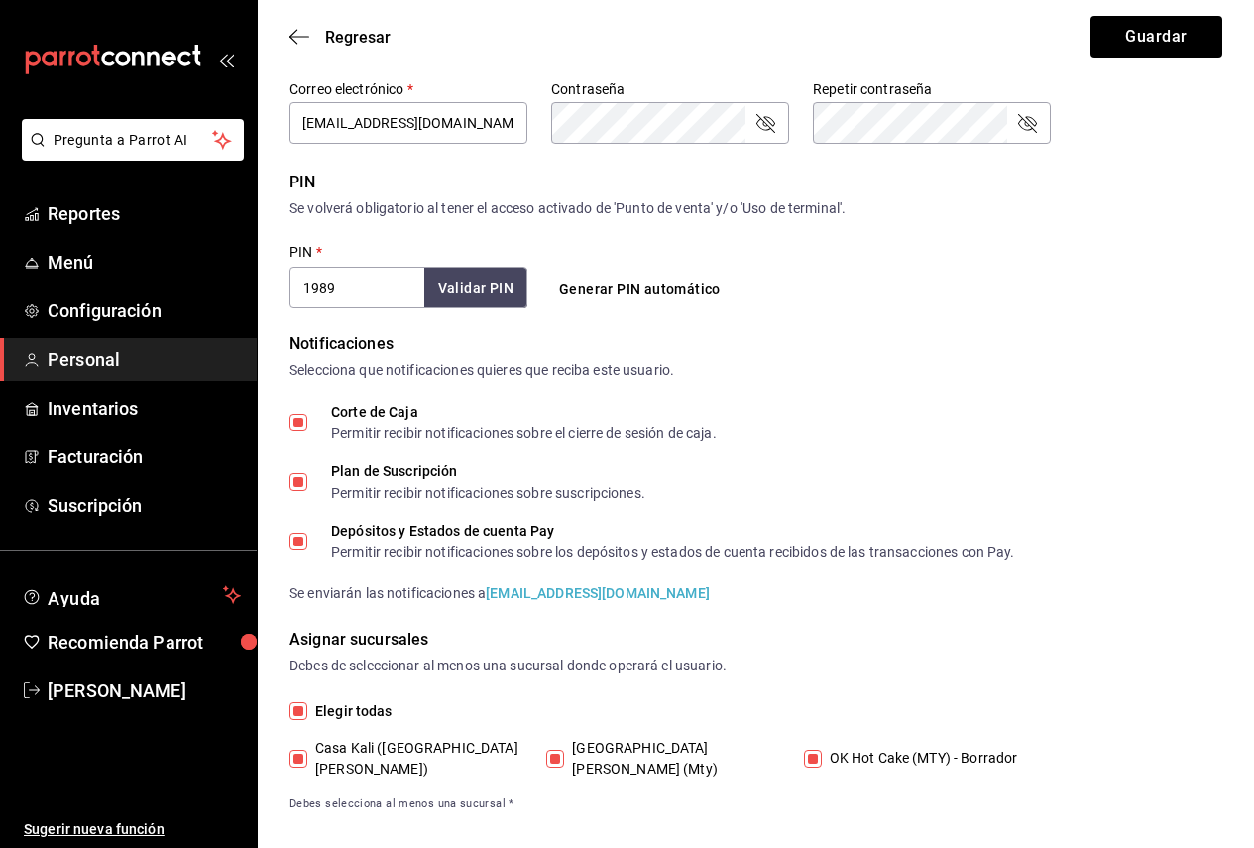
click at [707, 734] on div "Elegir todas Casa Kali (San Jerónimo) Casa Kali Serranía (Mty) OK Hot Cake (MTY…" at bounding box center [755, 756] width 933 height 113
click at [678, 728] on div "Elegir todas Casa Kali (San Jerónimo) Casa Kali Serranía (Mty) OK Hot Cake (MTY…" at bounding box center [755, 756] width 933 height 113
click at [676, 740] on span "Casa Kali Serranía (Mty)" at bounding box center [670, 758] width 213 height 42
click at [564, 749] on input "Casa Kali Serranía (Mty)" at bounding box center [555, 758] width 18 height 18
checkbox input "false"
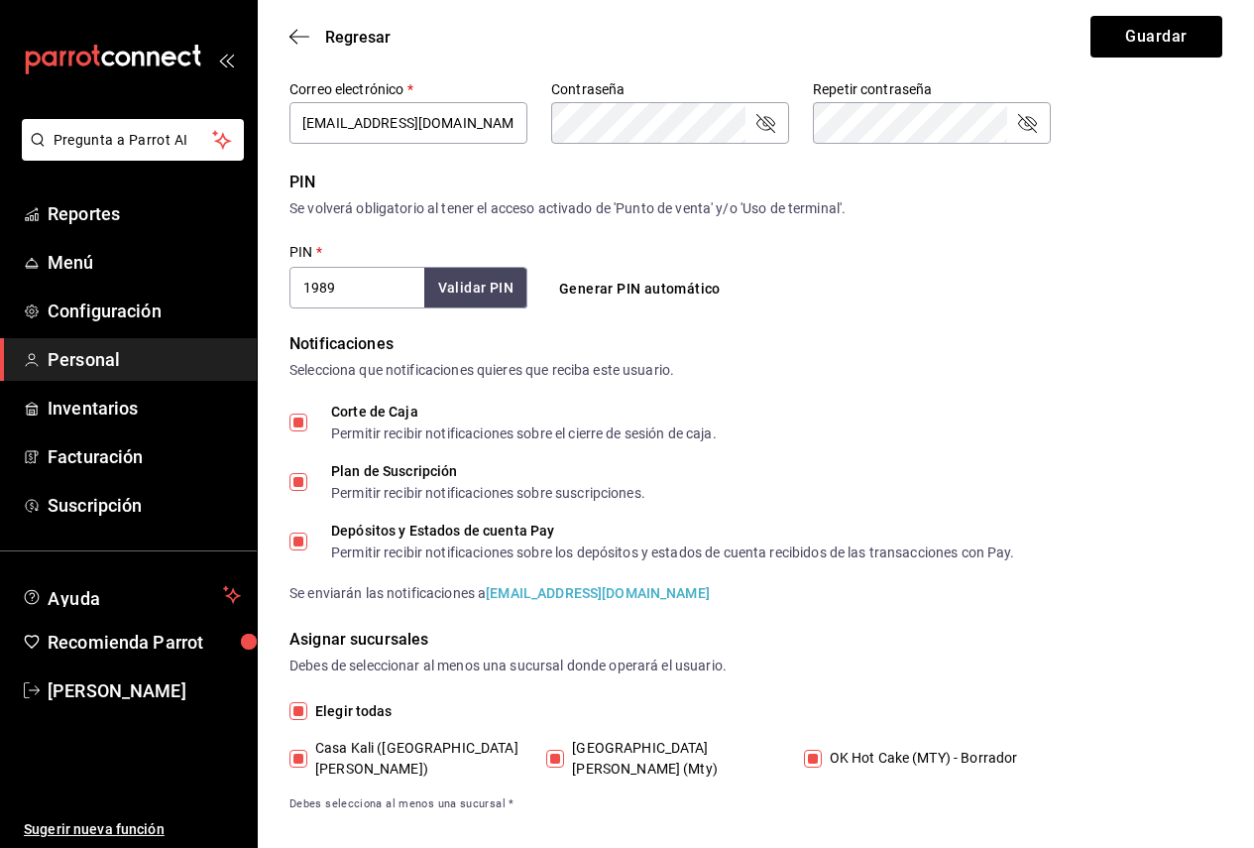
checkbox input "false"
click at [1136, 15] on div "Regresar Guardar" at bounding box center [756, 36] width 996 height 73
click at [1139, 17] on button "Guardar" at bounding box center [1156, 37] width 132 height 42
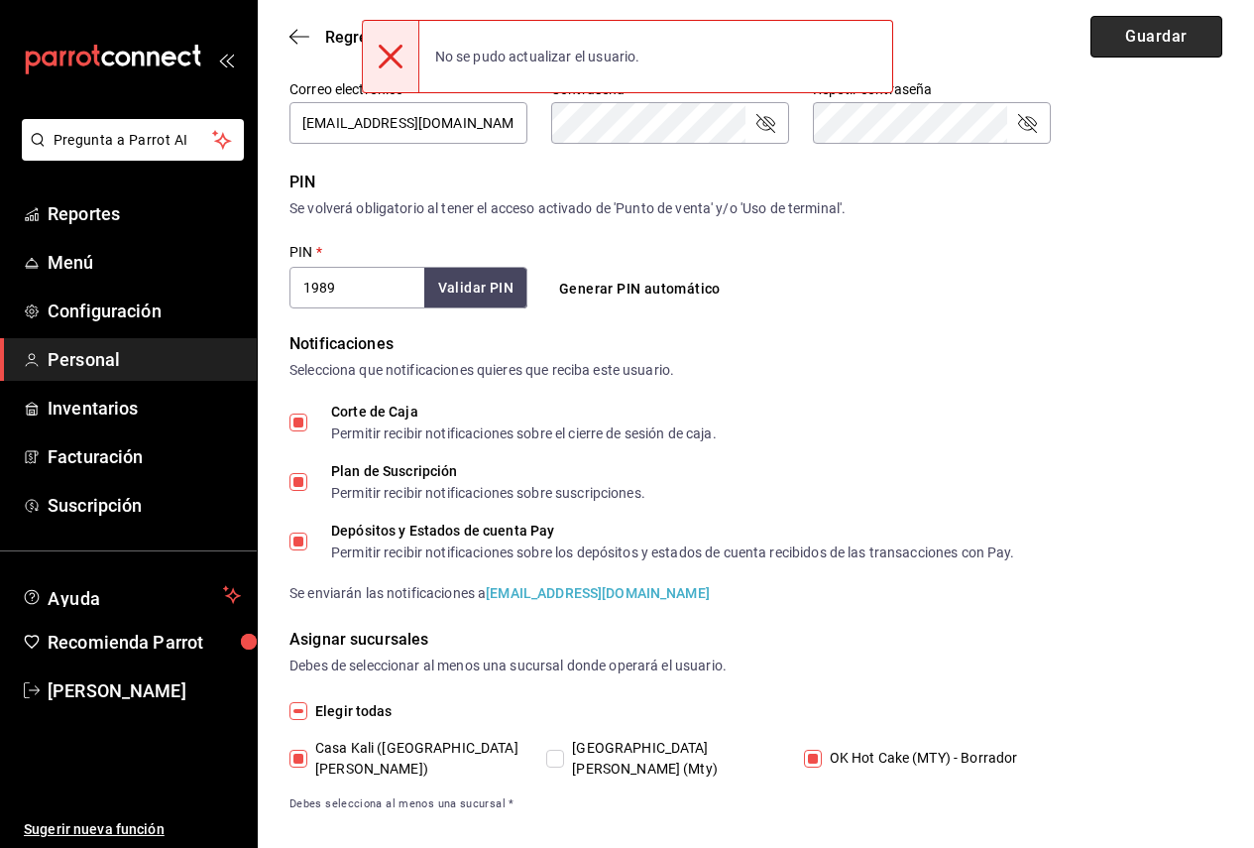
click at [1143, 27] on button "Guardar" at bounding box center [1156, 37] width 132 height 42
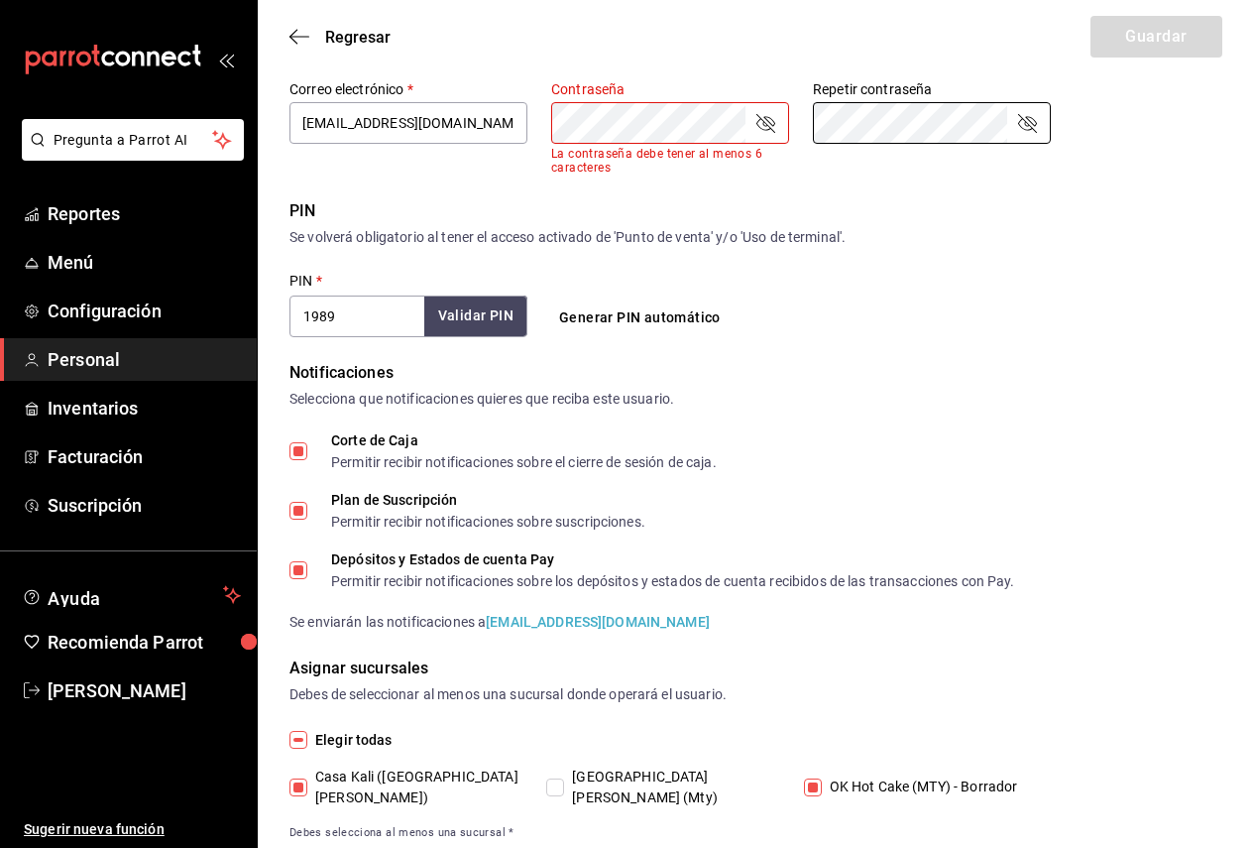
click at [1038, 322] on div "PIN   * 1989 Validar PIN ​ Generar PIN automático" at bounding box center [669, 304] width 761 height 65
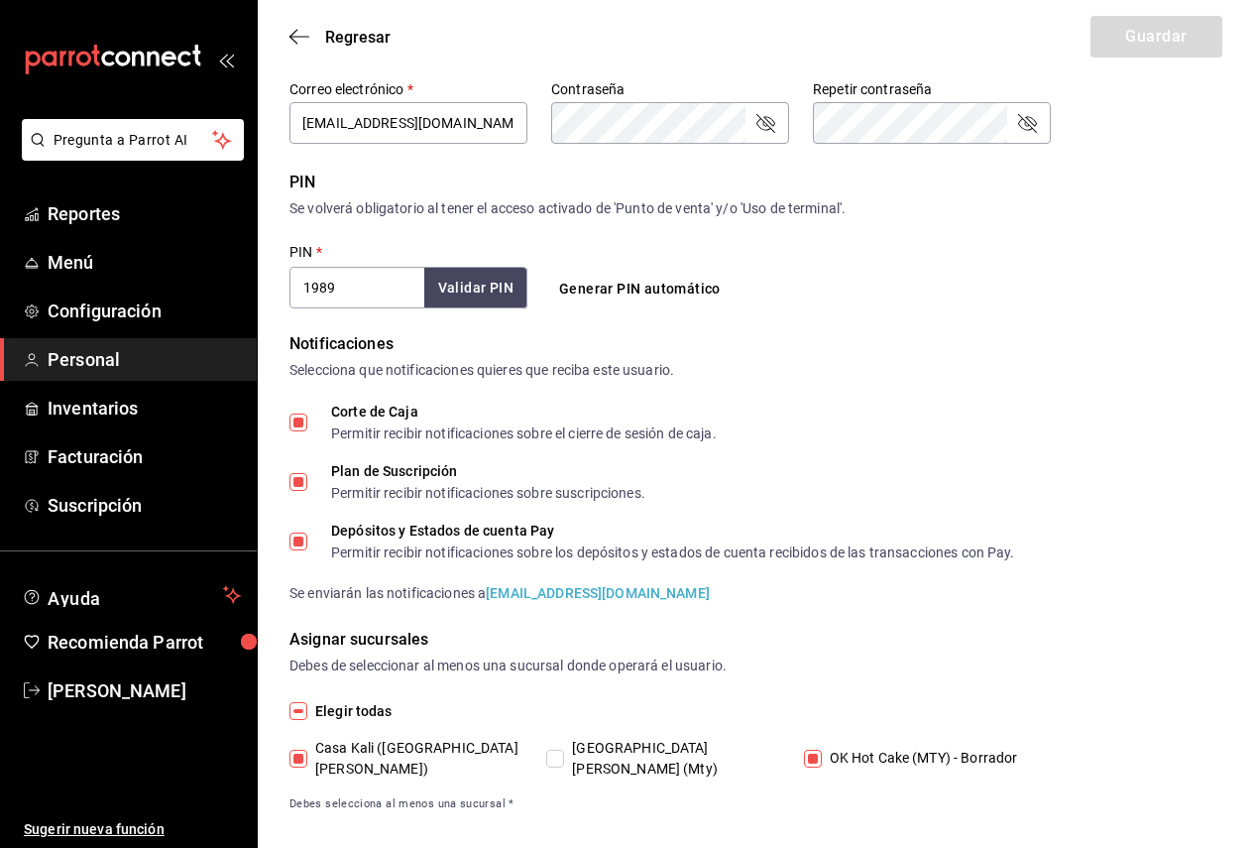
click at [757, 124] on icon "passwordField" at bounding box center [765, 123] width 19 height 19
click at [1030, 119] on icon "passwordField" at bounding box center [1027, 123] width 24 height 24
click at [811, 110] on div "Correo electrónico   * hotcake@mty.com Contraseña Contraseña Repetir contraseña…" at bounding box center [669, 113] width 761 height 66
click at [387, 121] on input "hotcake@mty.com" at bounding box center [408, 123] width 238 height 42
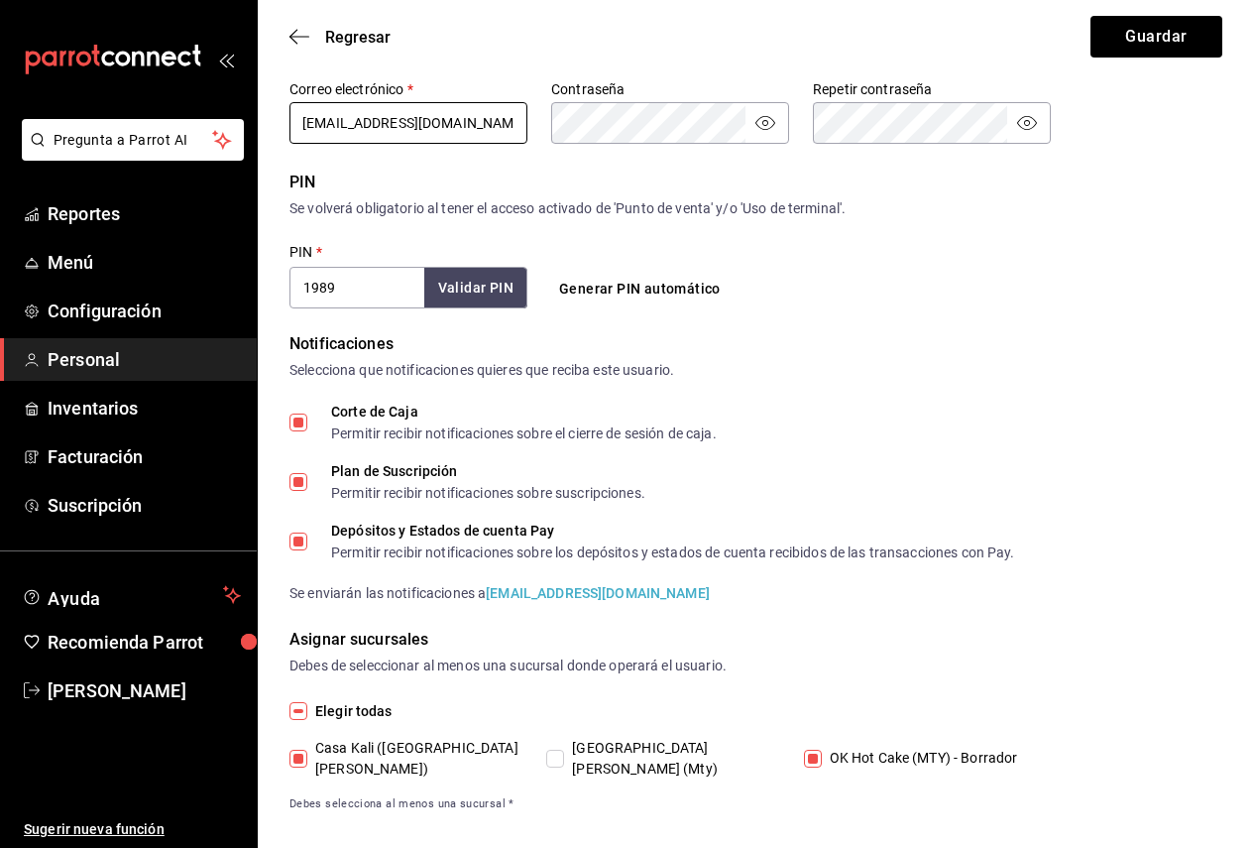
click at [387, 121] on input "hotcake@mty.com" at bounding box center [408, 123] width 238 height 42
click at [953, 287] on div "PIN   * 1989 Validar PIN ​ Generar PIN automático" at bounding box center [669, 275] width 761 height 65
click at [1110, 52] on button "Guardar" at bounding box center [1156, 37] width 132 height 42
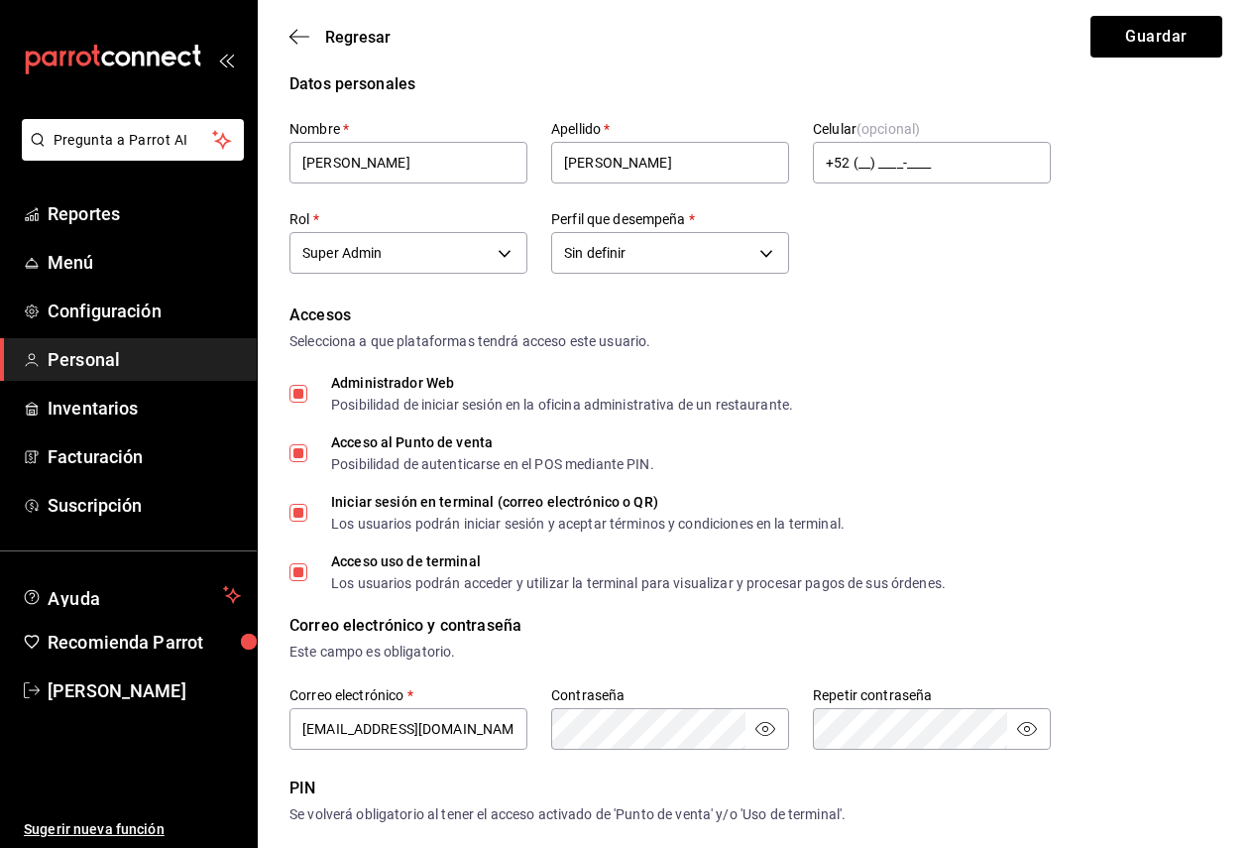
scroll to position [0, 0]
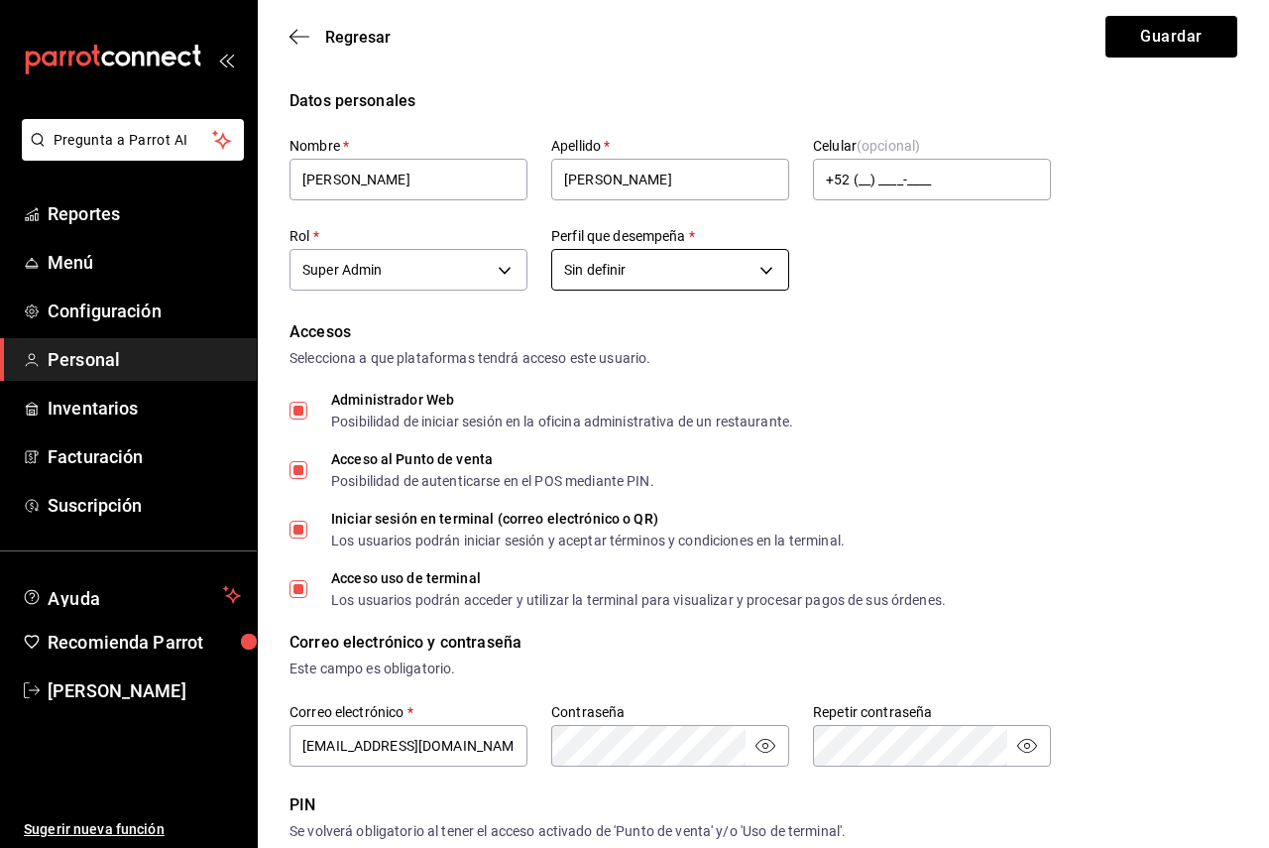
click at [738, 272] on body "Pregunta a Parrot AI Reportes Menú Configuración Personal Inventarios Facturaci…" at bounding box center [634, 745] width 1269 height 1491
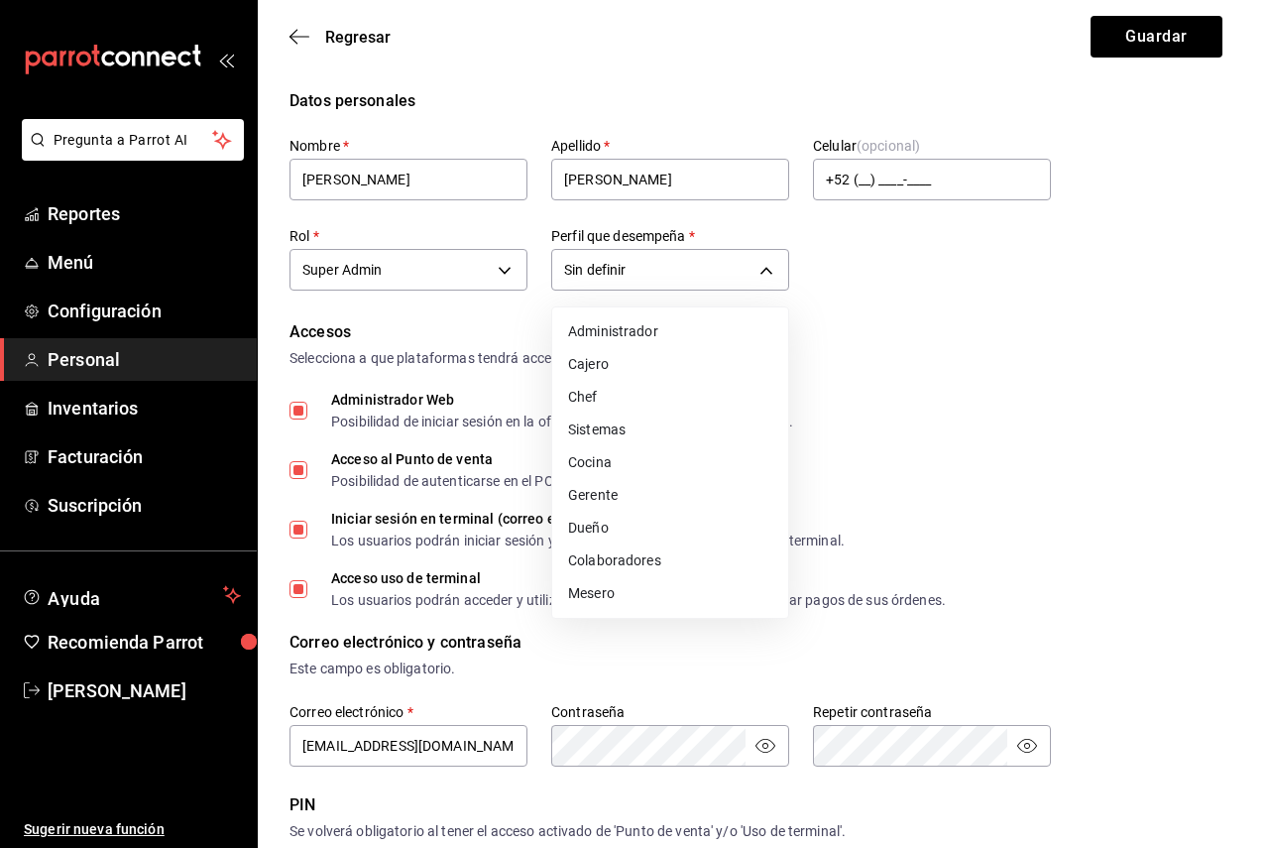
click at [684, 331] on li "Administrador" at bounding box center [670, 331] width 236 height 33
type input "ADMIN"
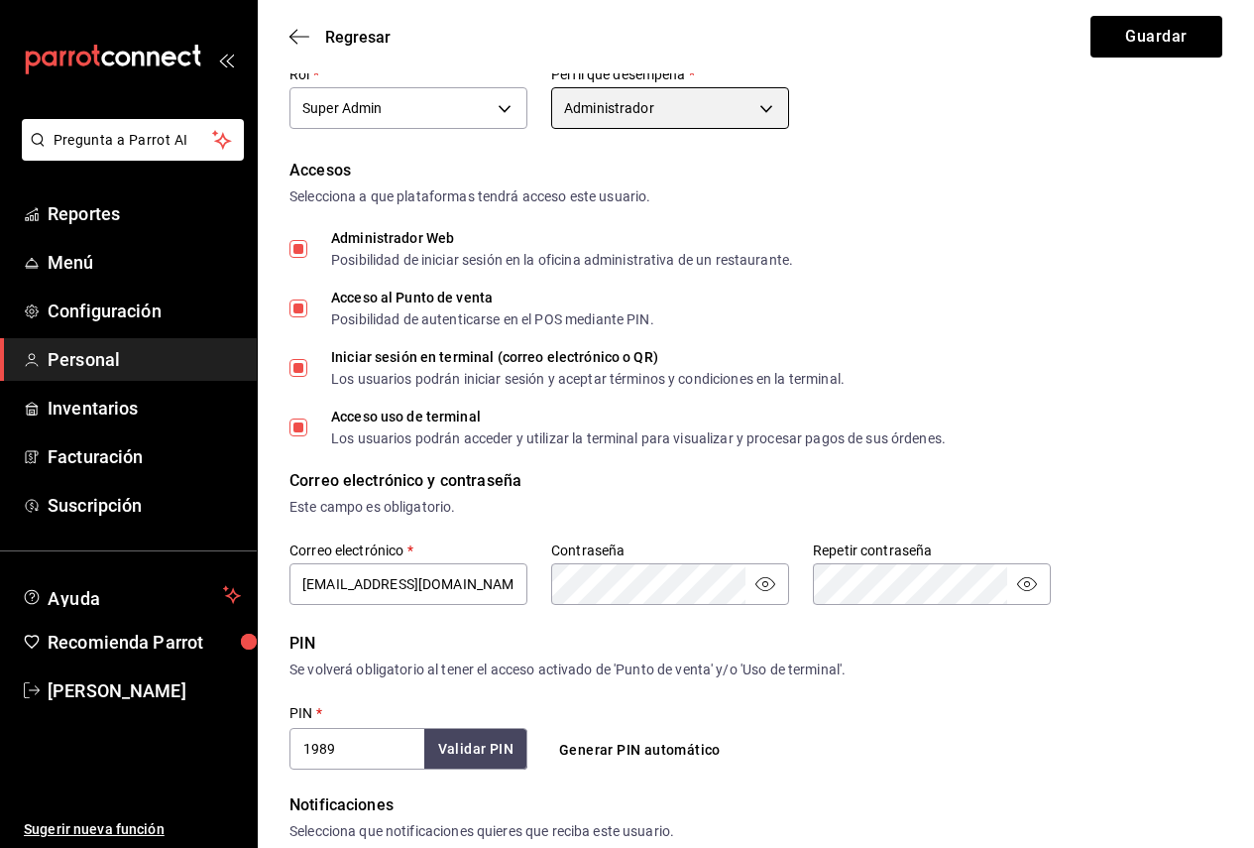
scroll to position [198, 0]
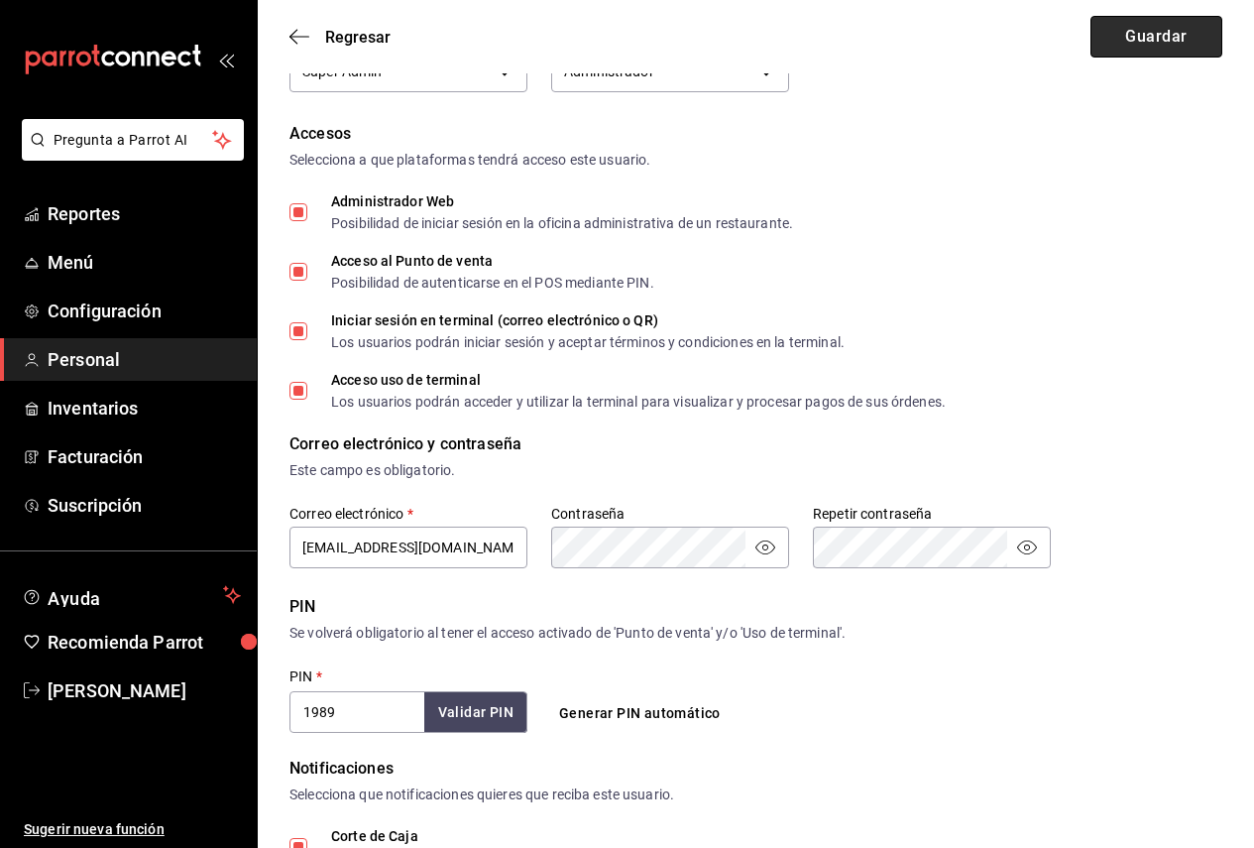
click at [1145, 49] on button "Guardar" at bounding box center [1156, 37] width 132 height 42
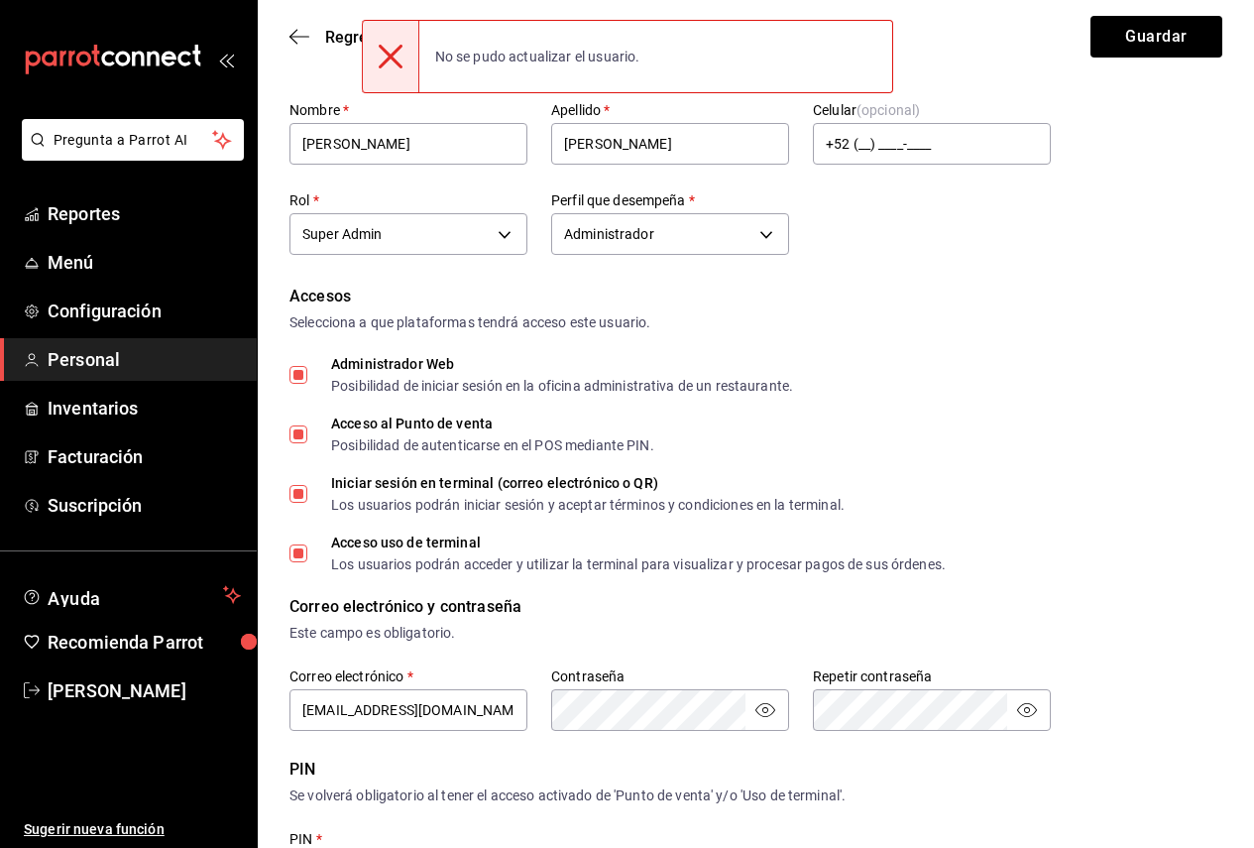
scroll to position [0, 0]
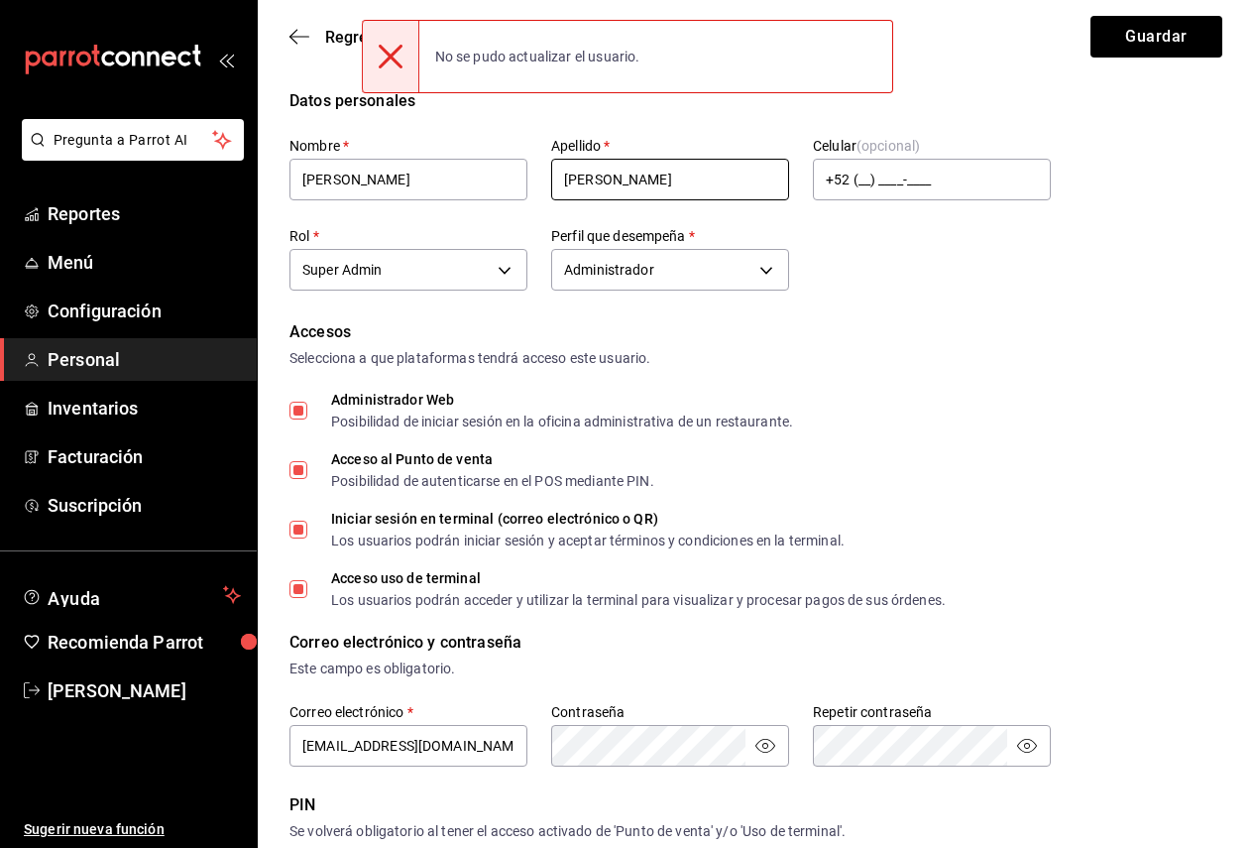
click at [725, 185] on input "Delgado" at bounding box center [670, 180] width 238 height 42
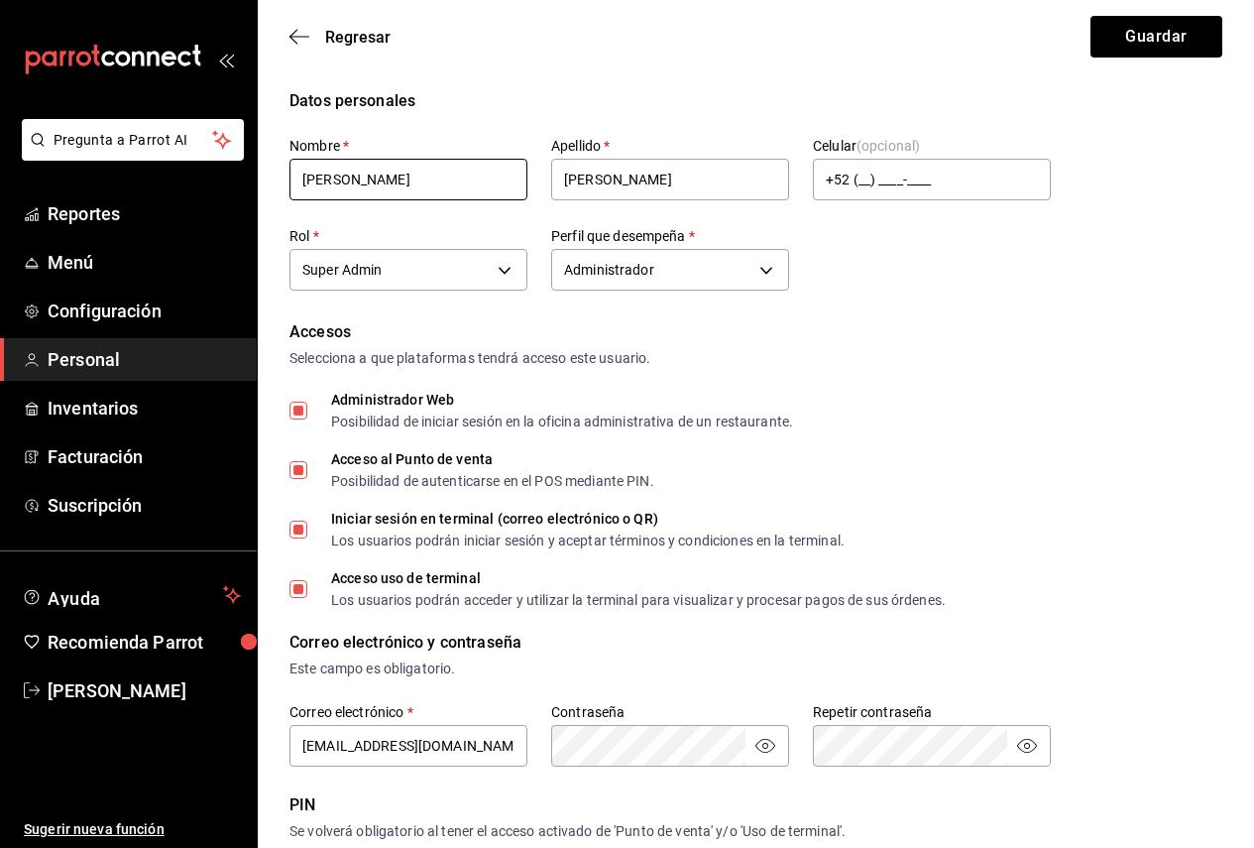
click at [491, 176] on input "Juan Pablo" at bounding box center [408, 180] width 238 height 42
click at [342, 180] on input "Juan Pablo" at bounding box center [408, 180] width 238 height 42
click at [334, 174] on input "Juan Pablo" at bounding box center [408, 180] width 238 height 42
click at [427, 180] on input "Juan Pablo" at bounding box center [408, 180] width 238 height 42
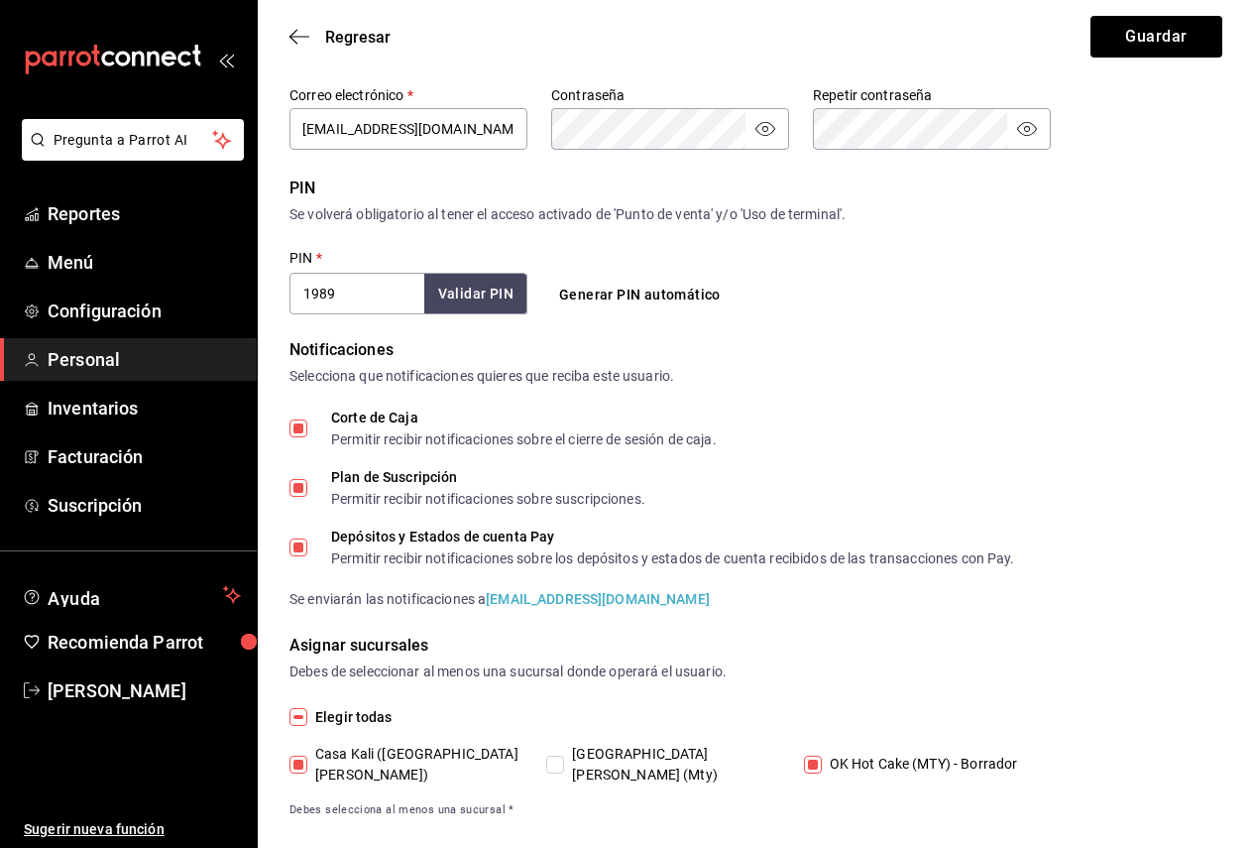
scroll to position [623, 0]
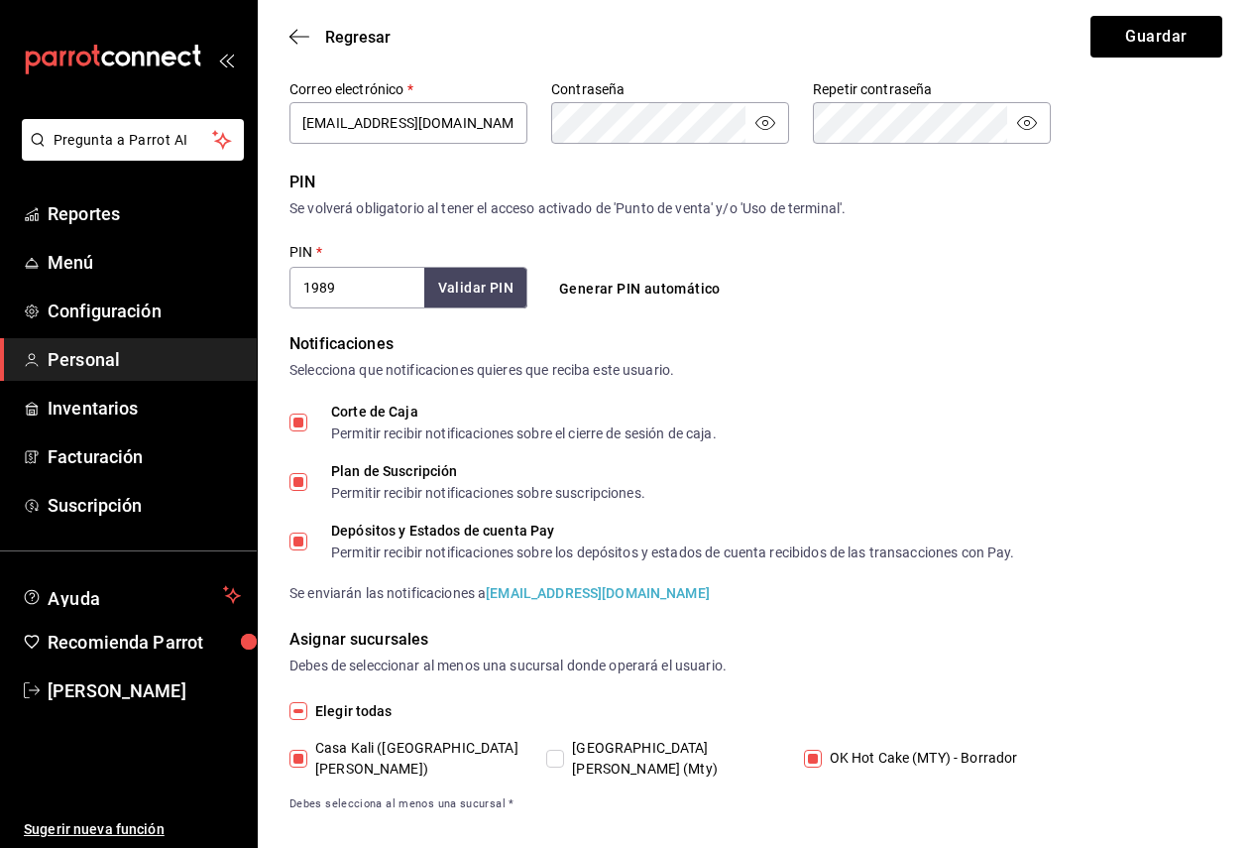
click at [393, 278] on body "Pregunta a Parrot AI Reportes Menú Configuración Personal Inventarios Facturaci…" at bounding box center [627, 122] width 1254 height 1491
type input "1990"
click at [893, 747] on span "OK Hot Cake (MTY) - Borrador" at bounding box center [920, 757] width 196 height 21
click at [822, 749] on input "OK Hot Cake (MTY) - Borrador" at bounding box center [813, 758] width 18 height 18
checkbox input "false"
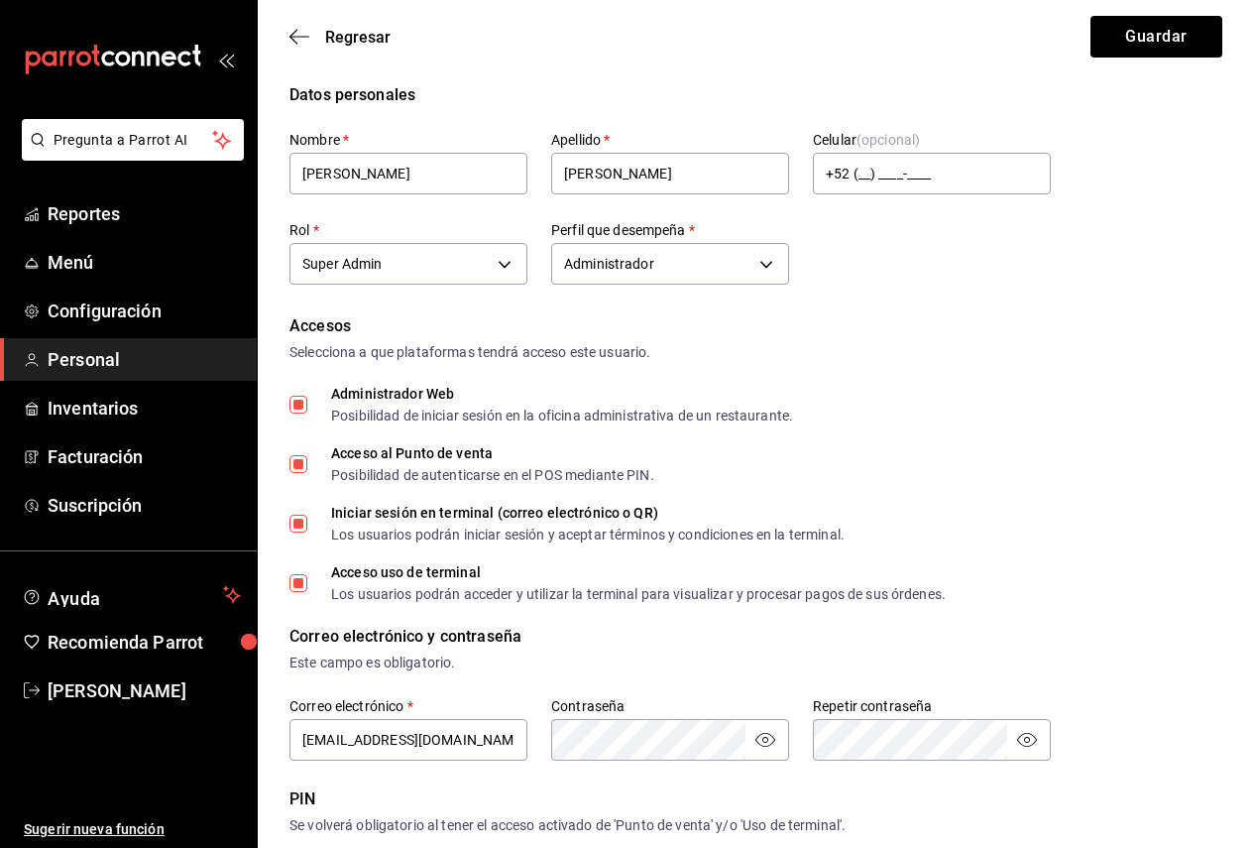
scroll to position [0, 0]
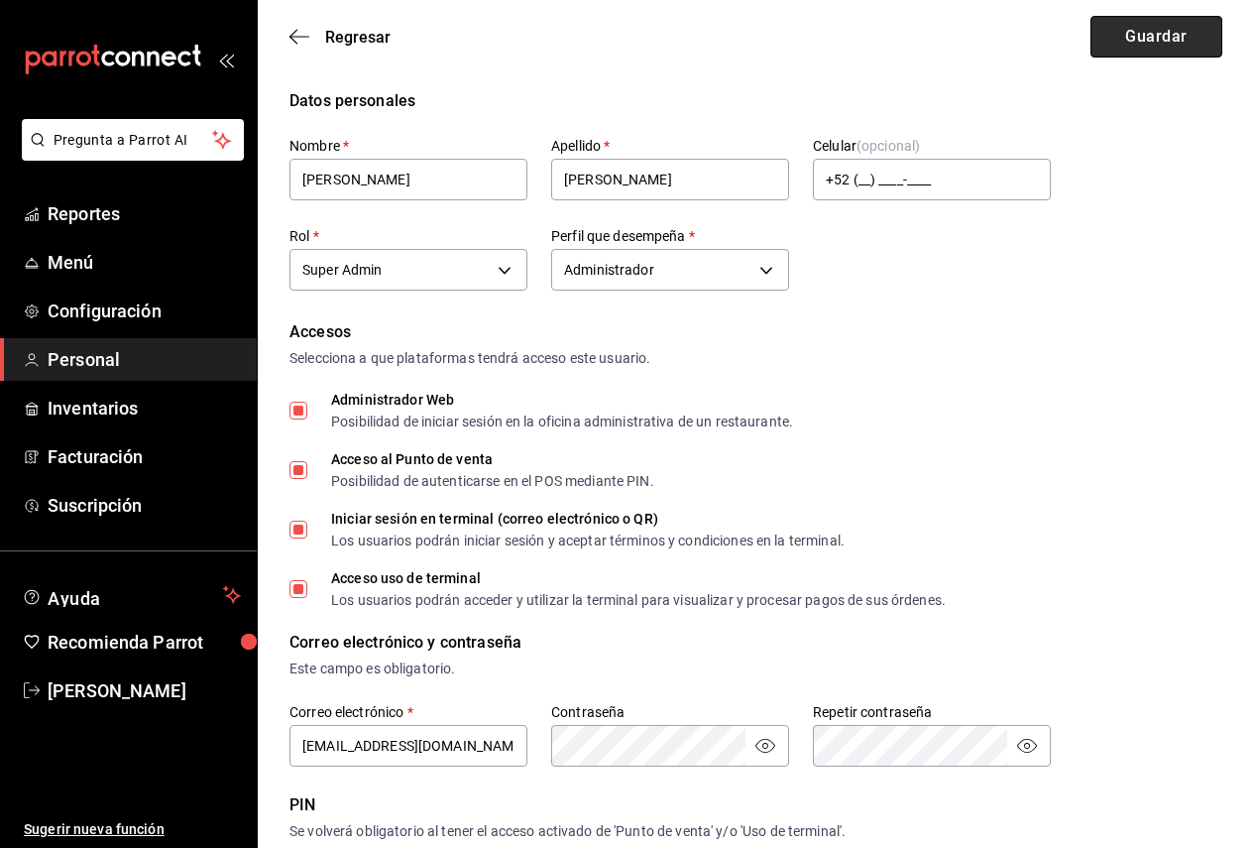
click at [1132, 41] on button "Guardar" at bounding box center [1156, 37] width 132 height 42
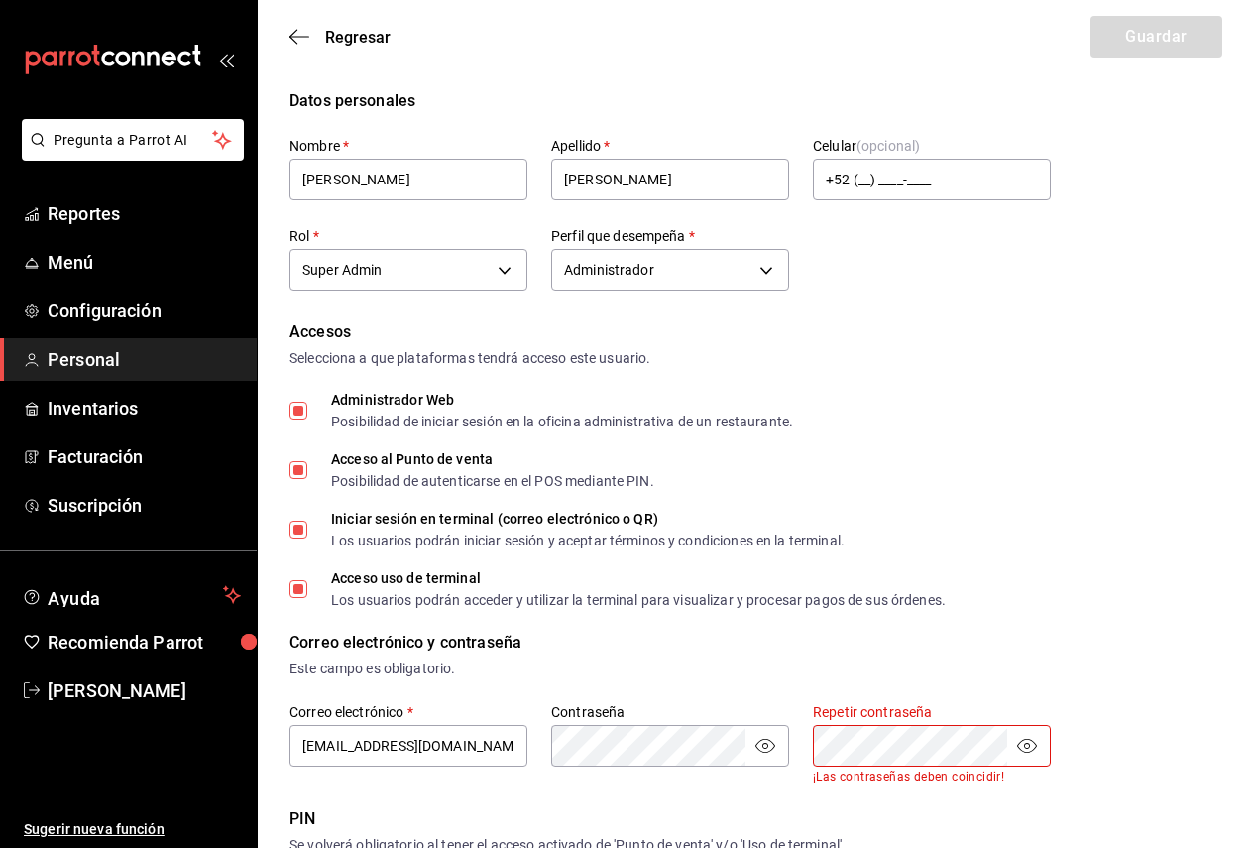
click at [720, 751] on body "Pregunta a Parrot AI Reportes Menú Configuración Personal Inventarios Facturaci…" at bounding box center [627, 753] width 1254 height 1506
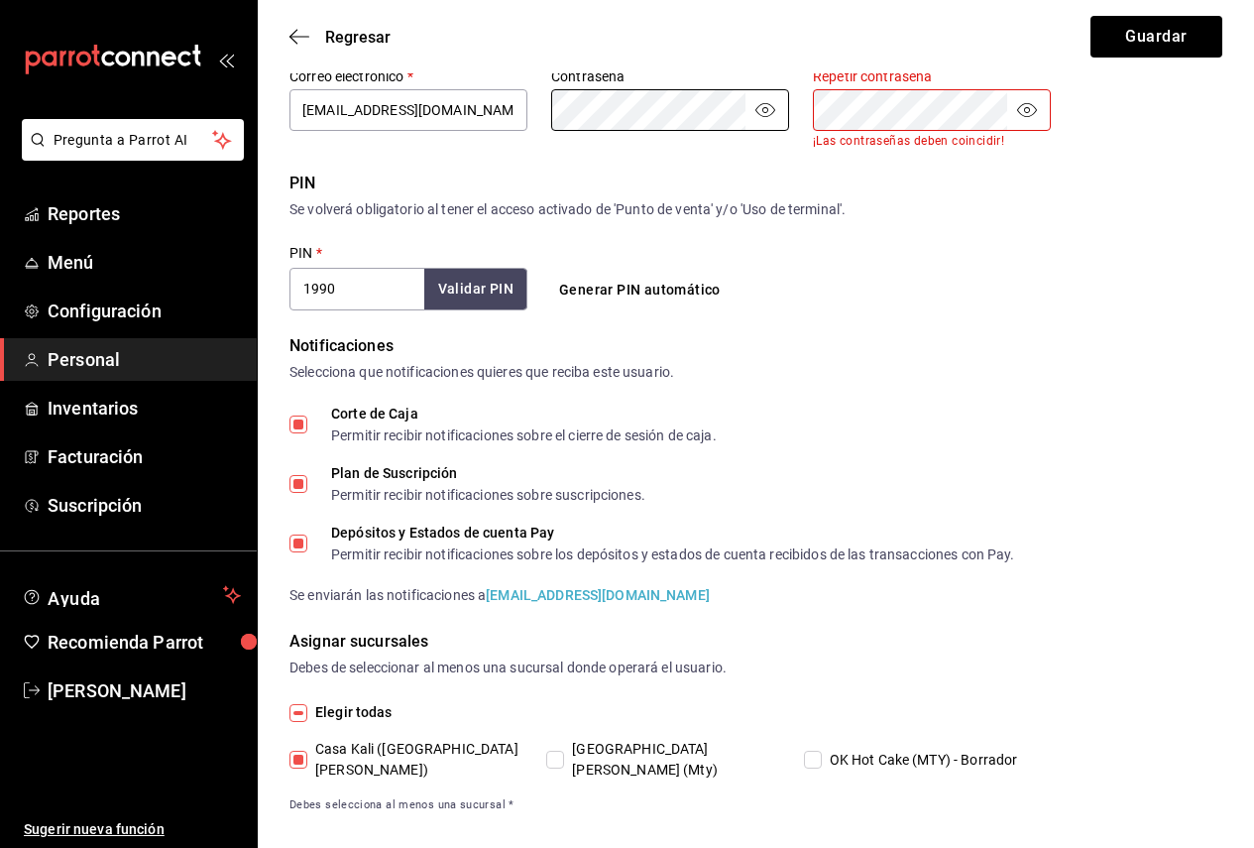
scroll to position [637, 0]
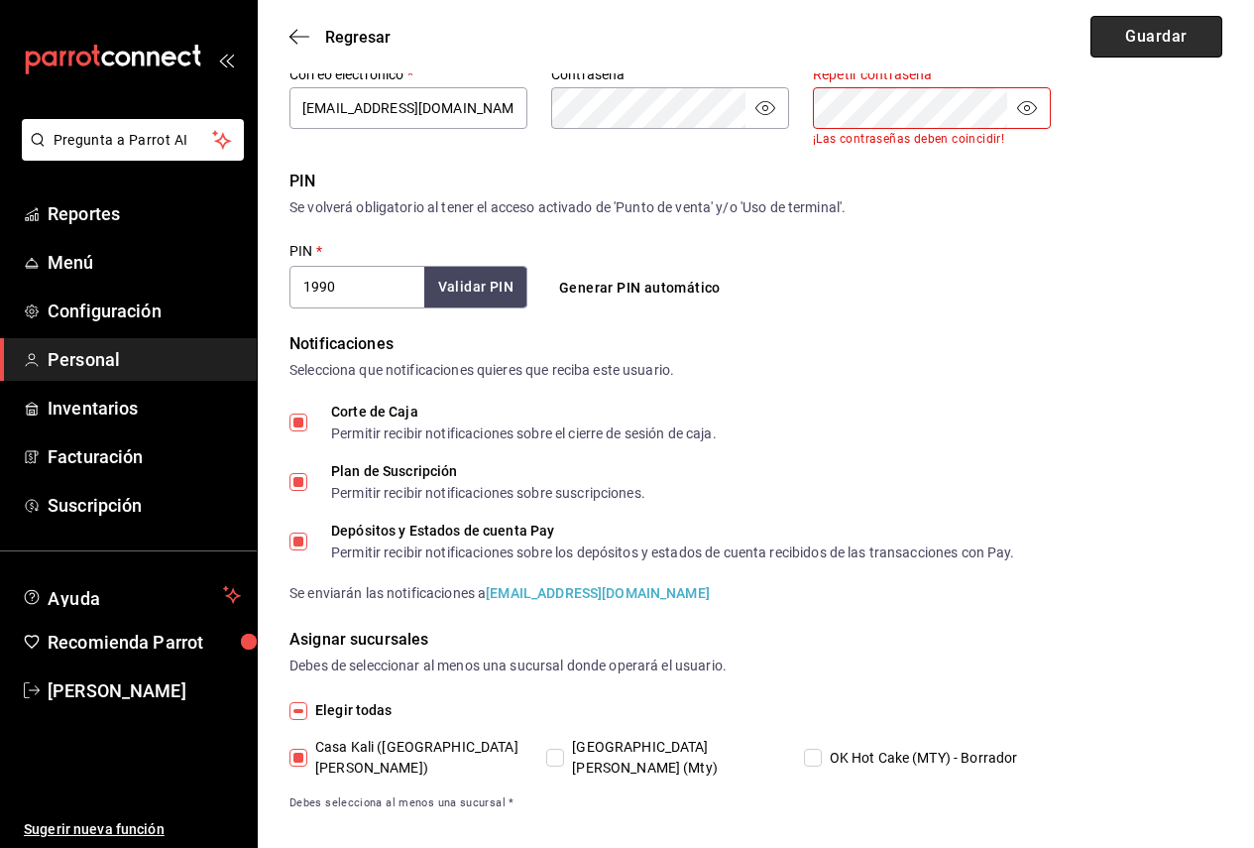
click at [1116, 43] on button "Guardar" at bounding box center [1156, 37] width 132 height 42
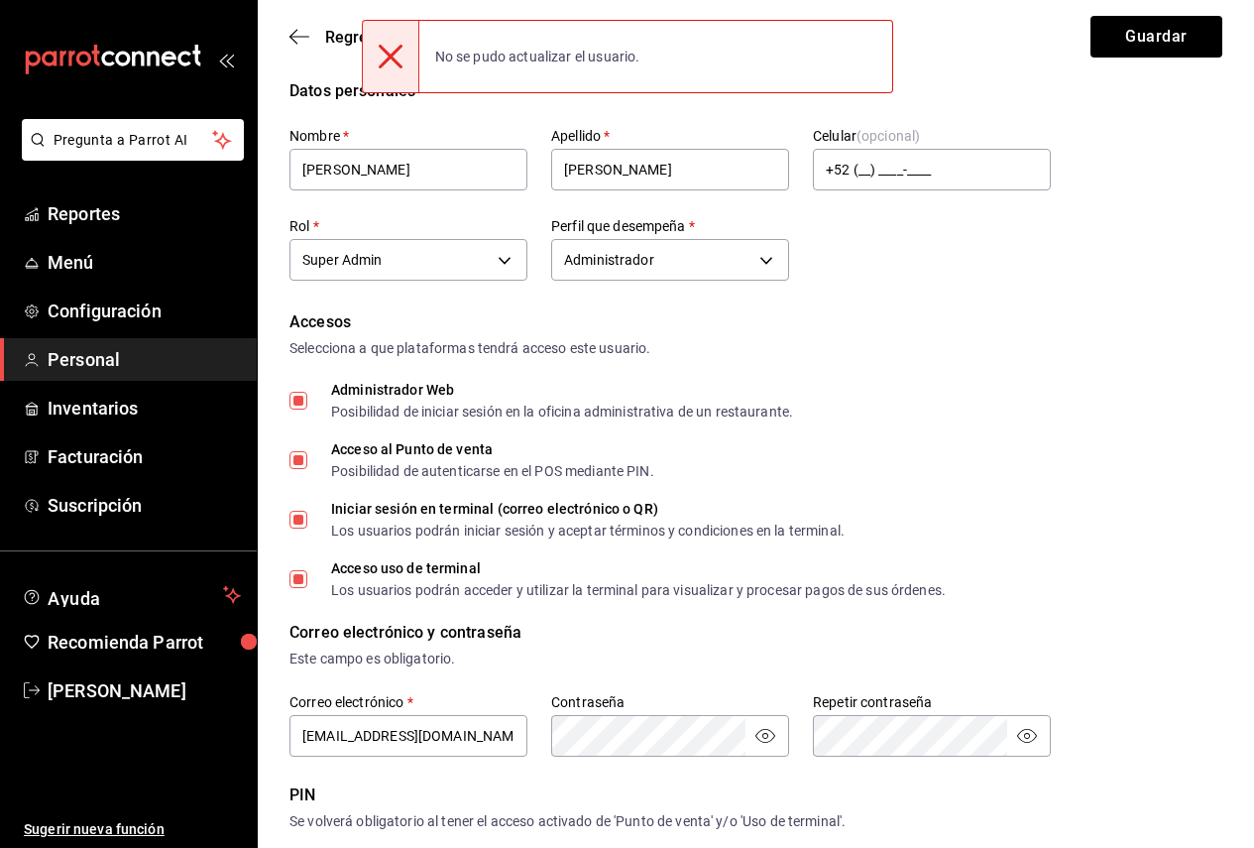
scroll to position [0, 0]
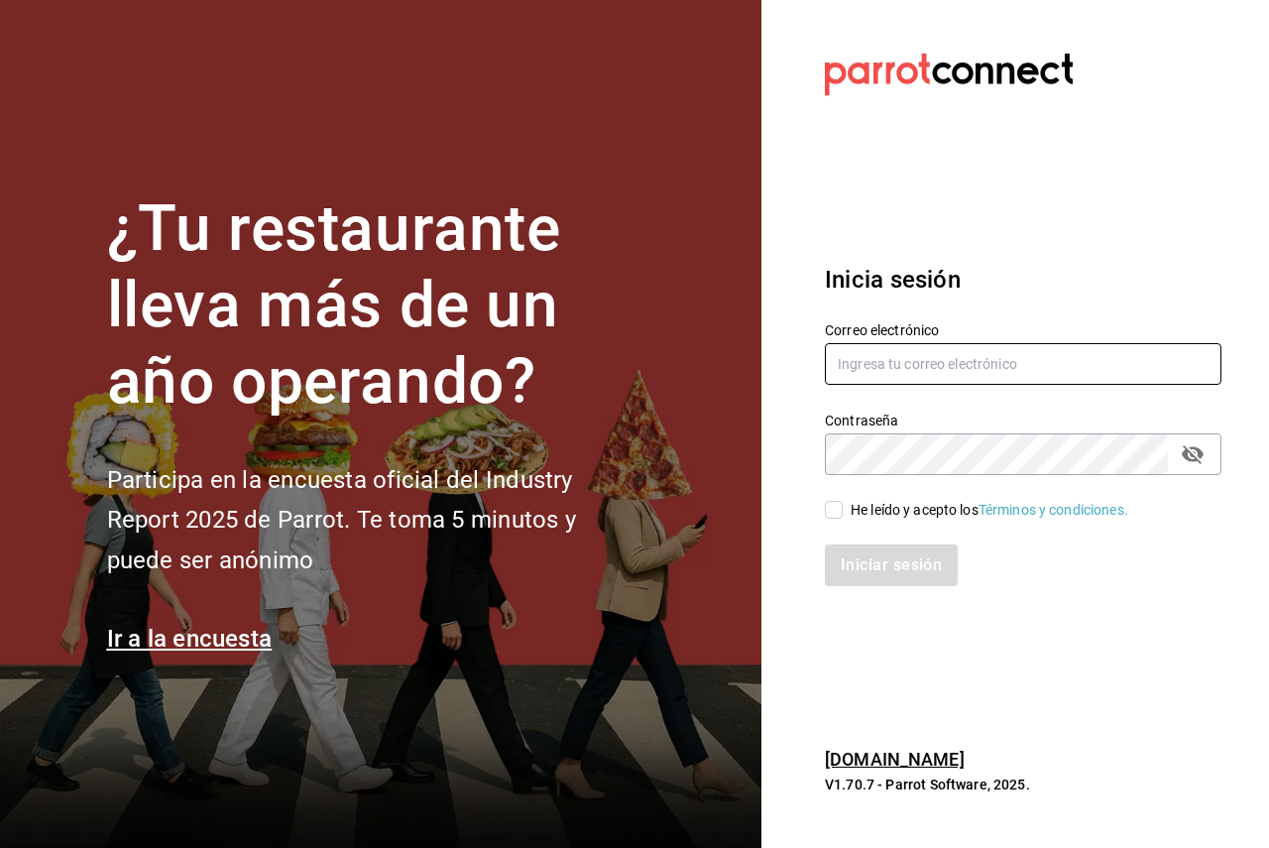
click at [981, 354] on input "text" at bounding box center [1023, 364] width 396 height 42
paste input "hotcake@mty.com"
type input "hotcake@mty.com"
click at [866, 507] on div "He leído y acepto los Términos y condiciones." at bounding box center [989, 510] width 278 height 21
click at [843, 507] on input "He leído y acepto los Términos y condiciones." at bounding box center [834, 510] width 18 height 18
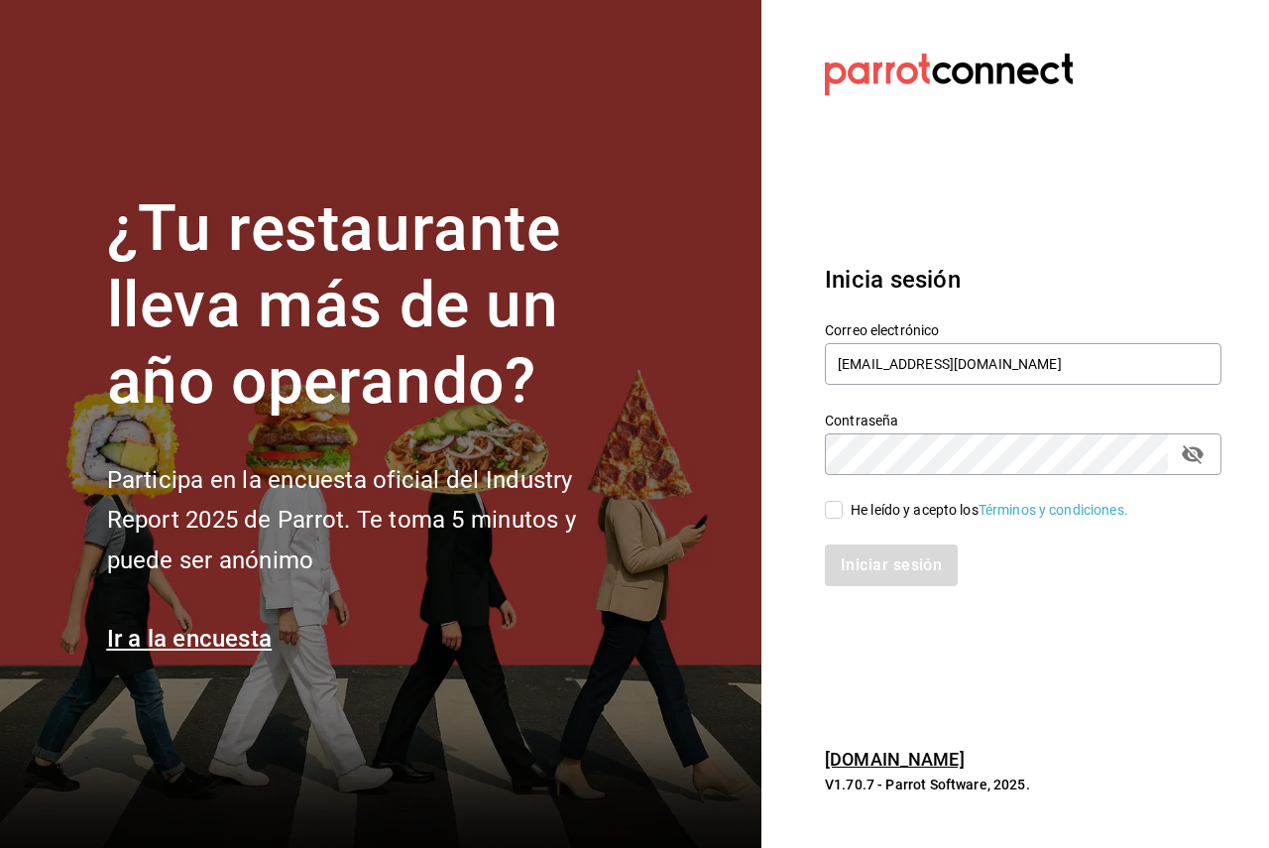
checkbox input "true"
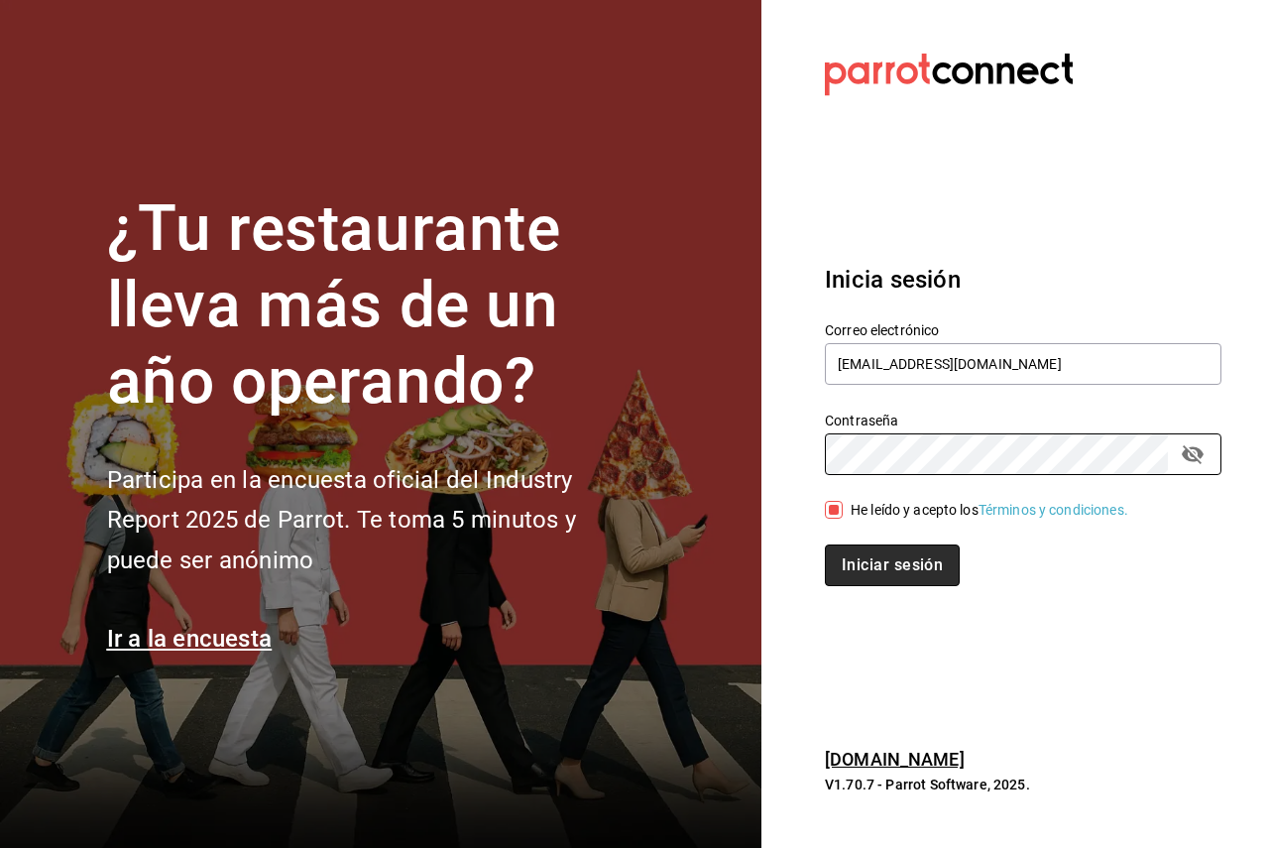
click at [855, 553] on button "Iniciar sesión" at bounding box center [892, 565] width 135 height 42
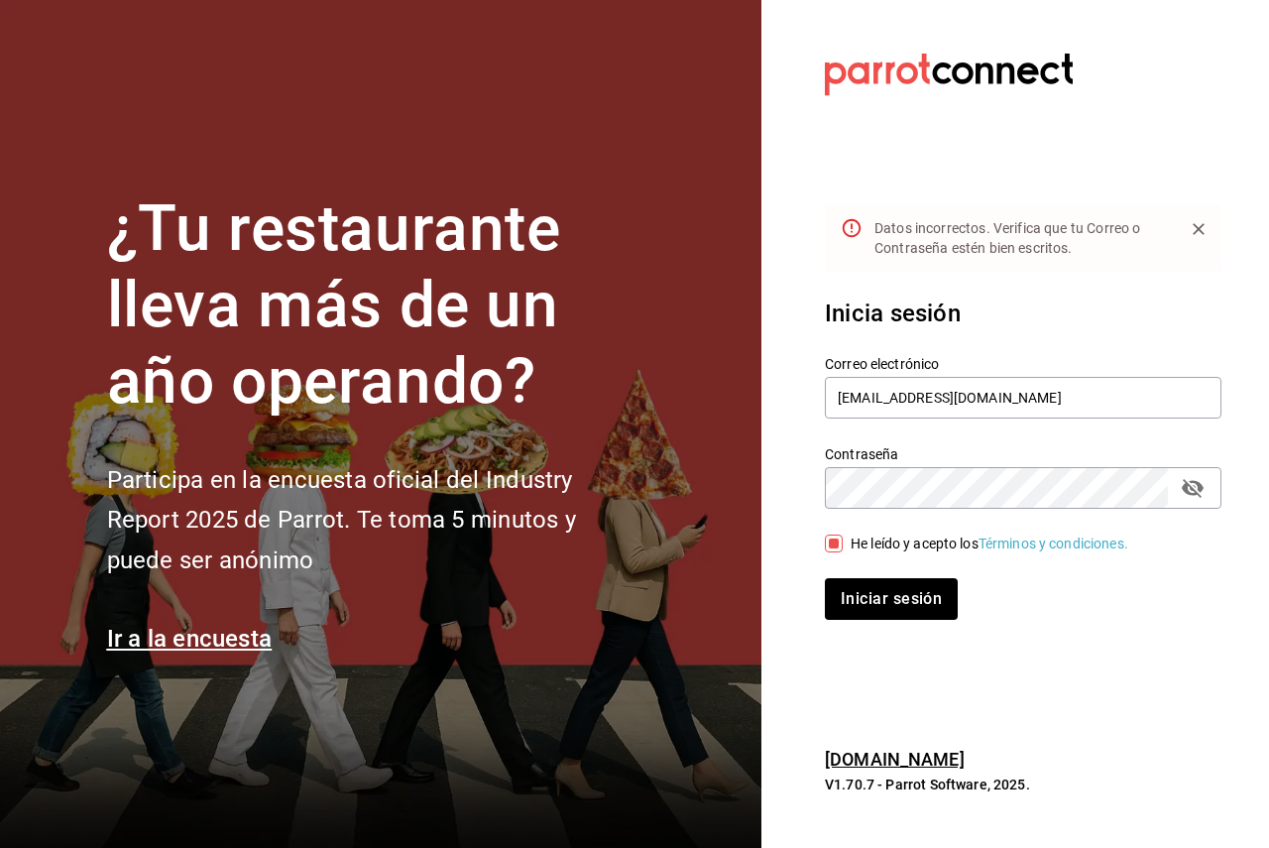
click at [1189, 483] on icon "passwordField" at bounding box center [1193, 488] width 24 height 24
click at [1004, 468] on div "Contraseña" at bounding box center [1023, 488] width 396 height 42
click at [825, 578] on button "Iniciar sesión" at bounding box center [891, 599] width 133 height 42
click at [990, 393] on input "hotcake@mty.com" at bounding box center [1023, 398] width 396 height 42
click at [837, 388] on input "hotcake@mty.com" at bounding box center [1023, 398] width 396 height 42
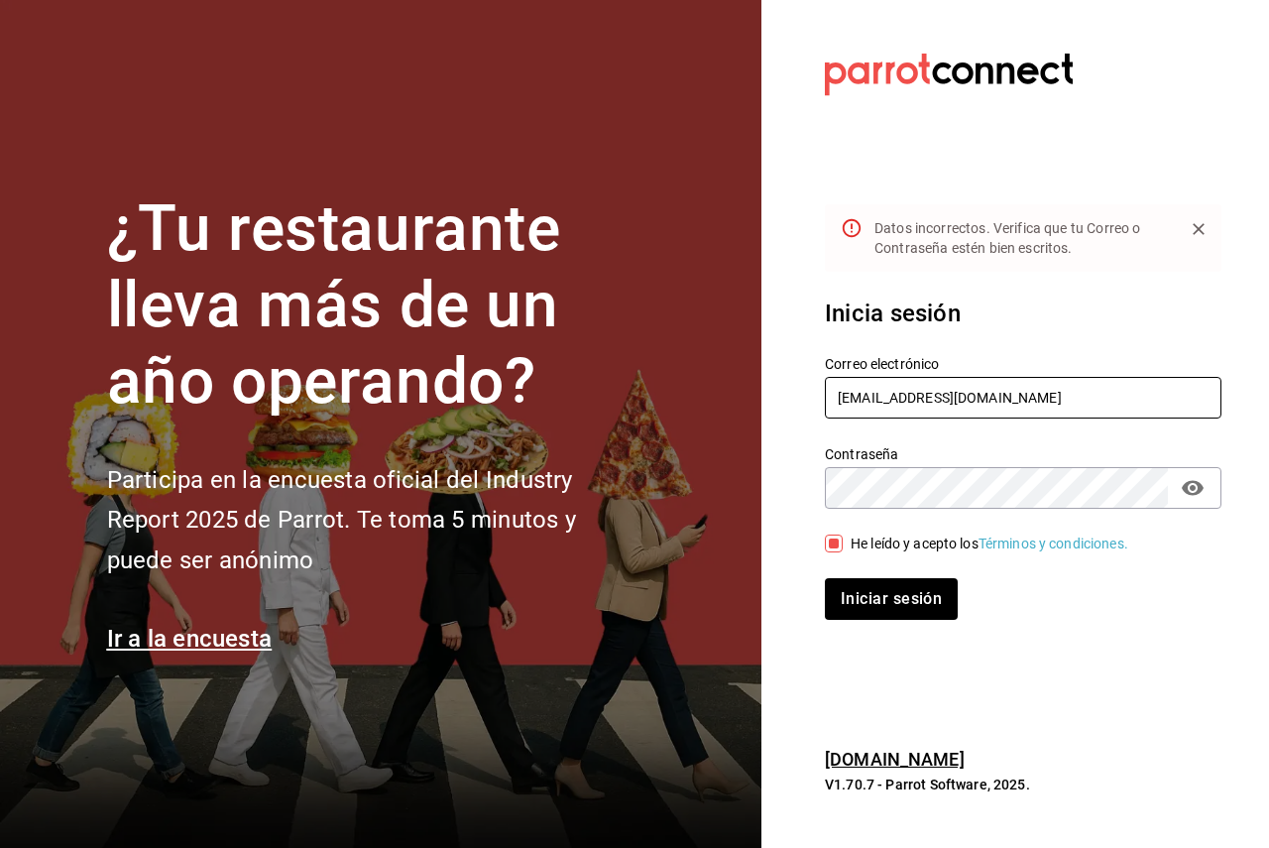
click at [988, 397] on input "hotcake@mty.com" at bounding box center [1023, 398] width 396 height 42
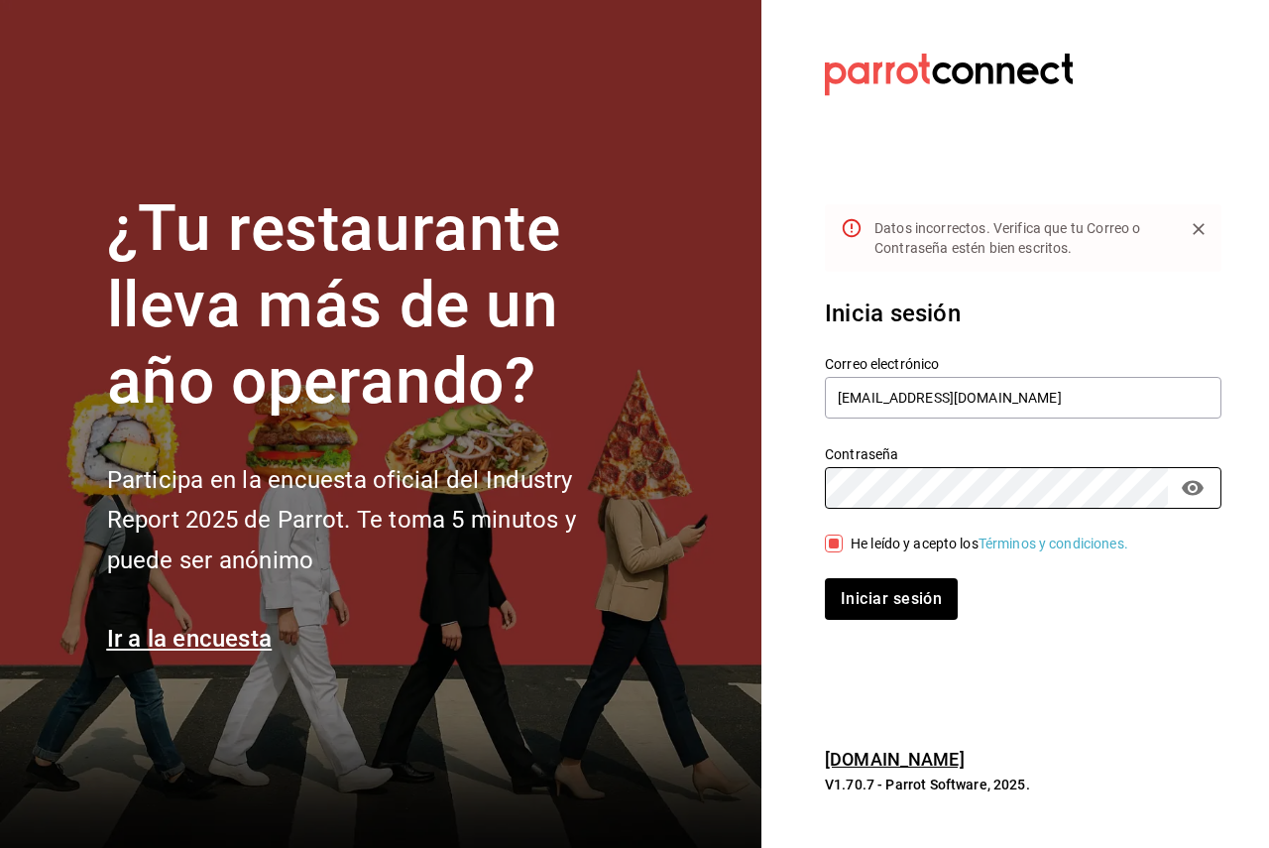
click at [825, 578] on button "Iniciar sesión" at bounding box center [891, 599] width 133 height 42
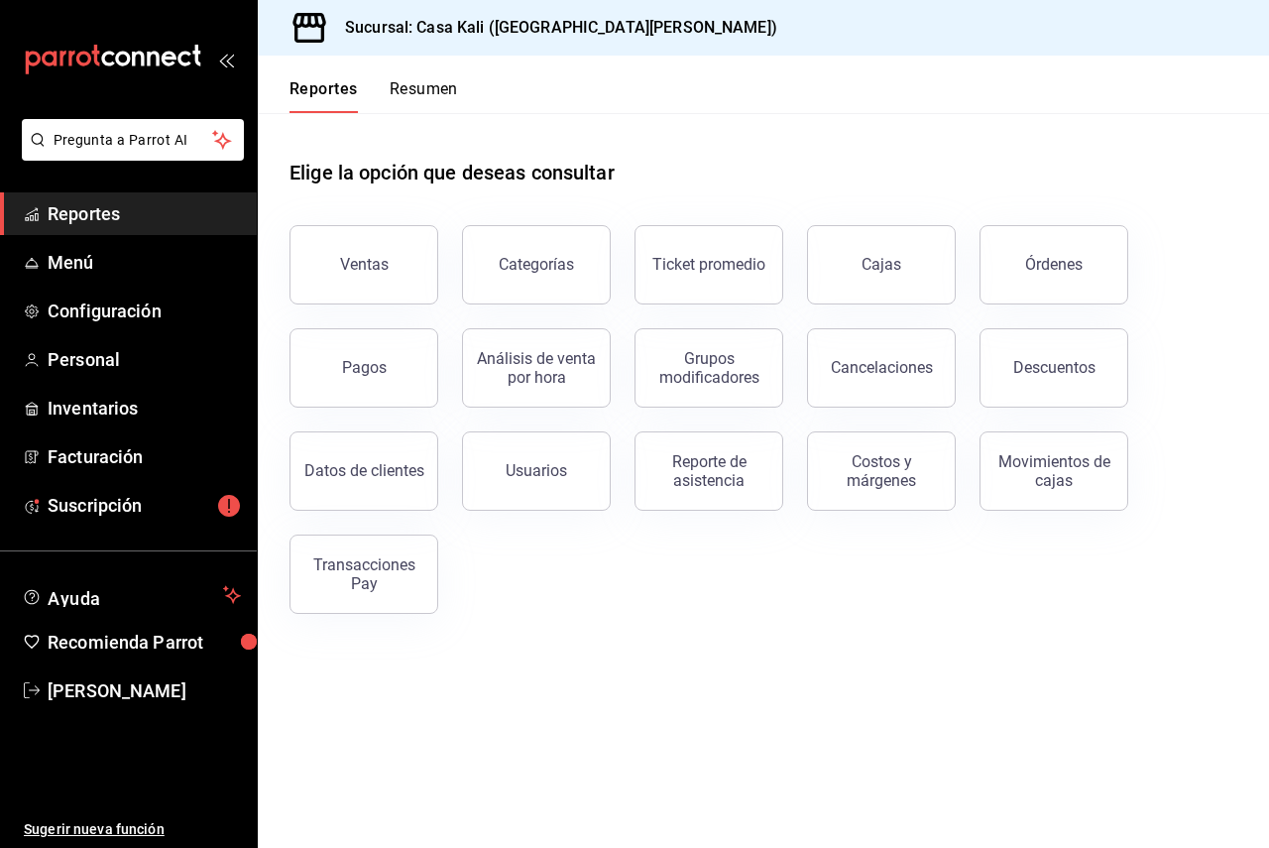
click at [422, 36] on h3 "Sucursal: Casa Kali (San Jerónimo)" at bounding box center [553, 28] width 448 height 24
click at [115, 355] on span "Personal" at bounding box center [144, 359] width 193 height 27
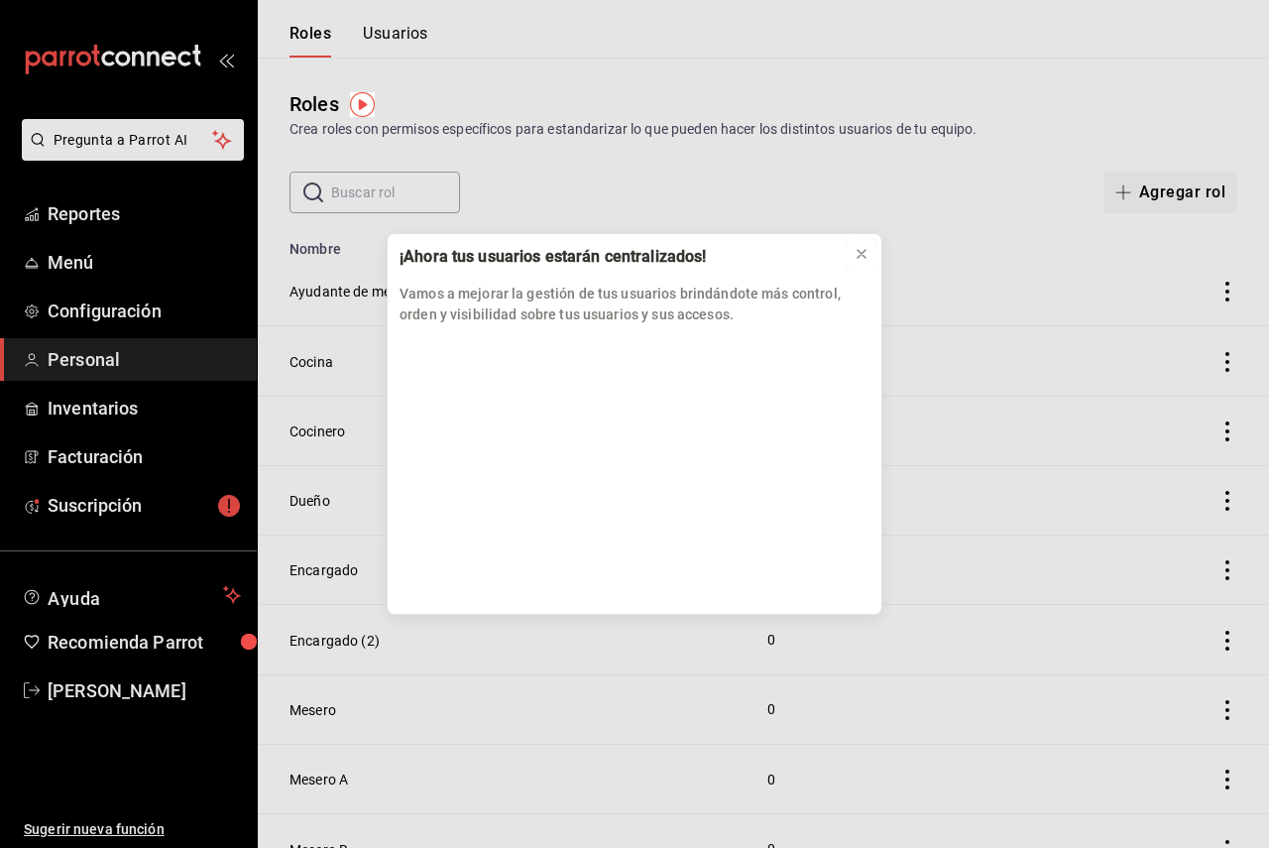
click at [858, 252] on icon at bounding box center [861, 254] width 8 height 8
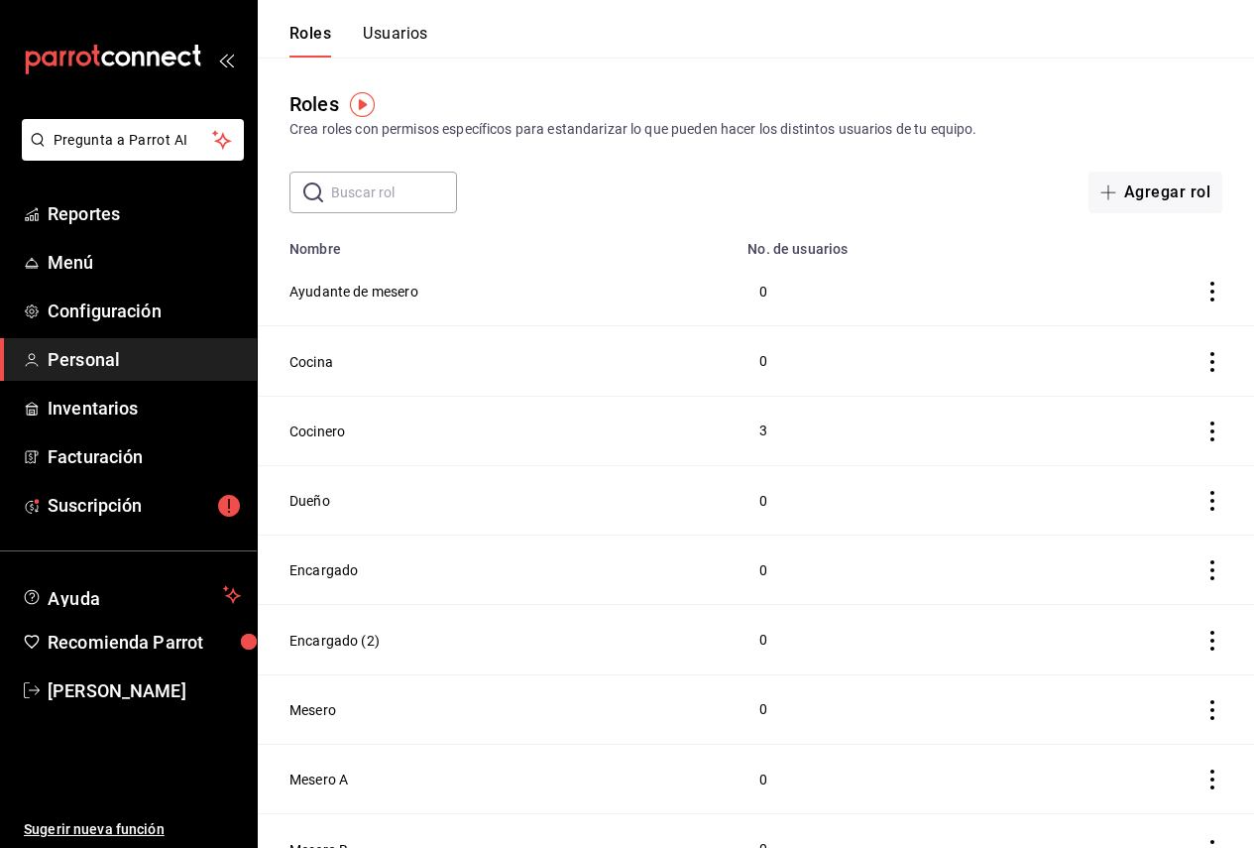
click at [376, 47] on button "Usuarios" at bounding box center [395, 41] width 65 height 34
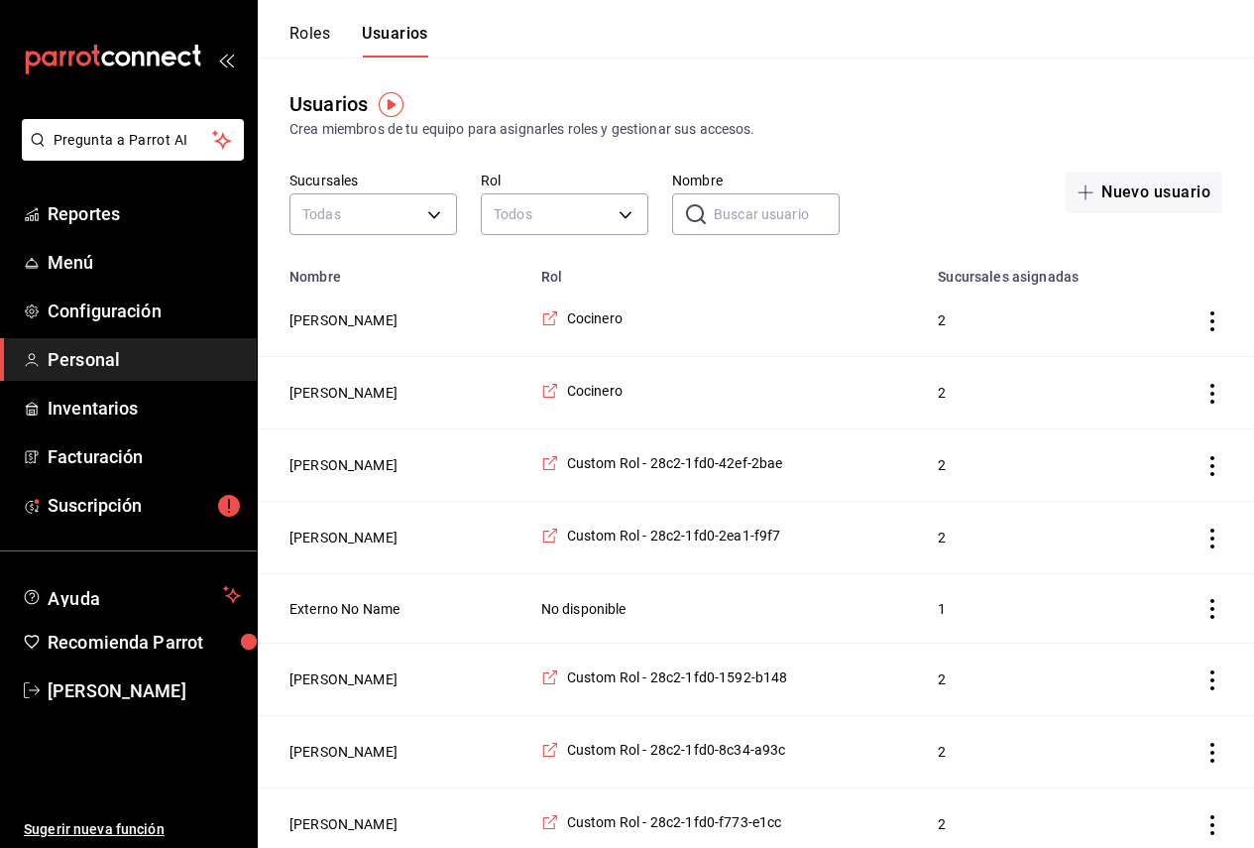
click at [708, 201] on div "​ Nombre" at bounding box center [756, 214] width 168 height 42
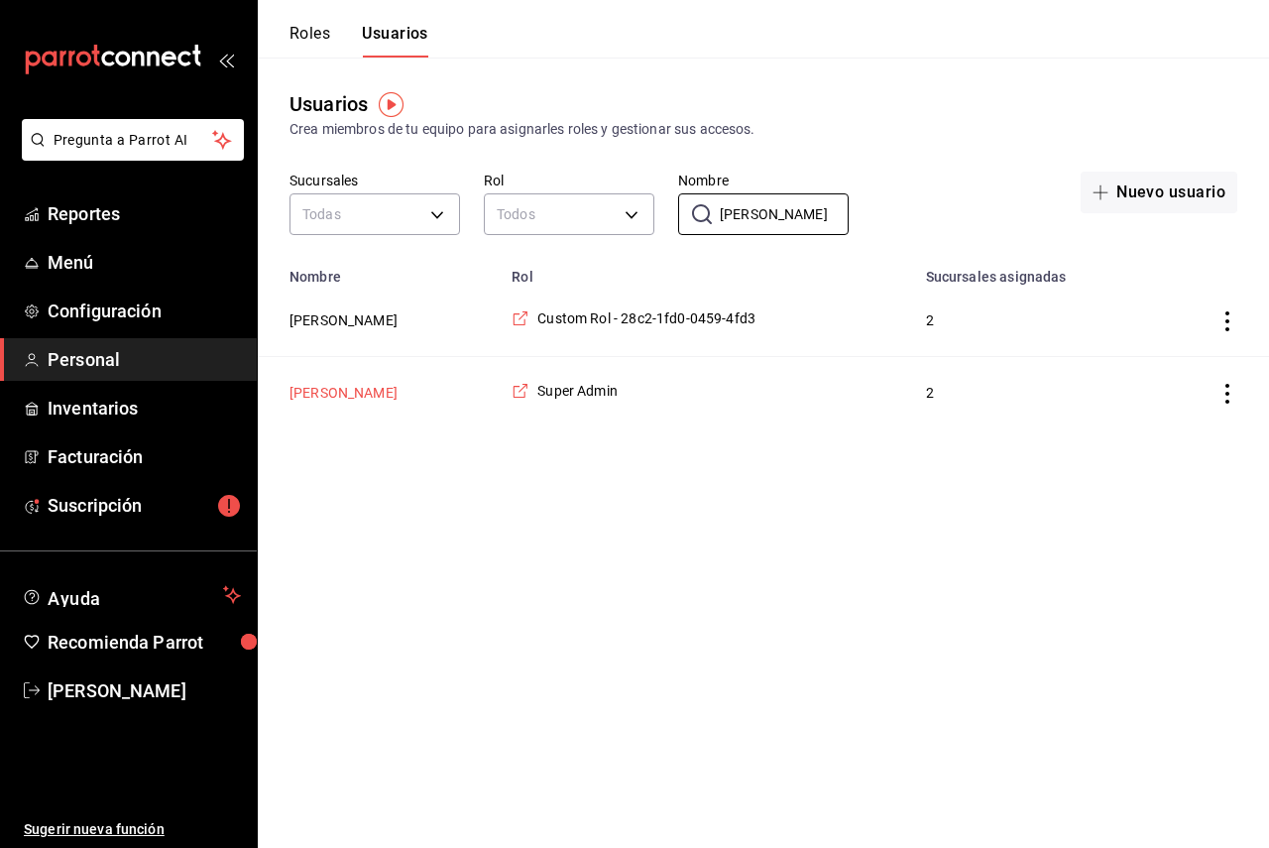
type input "juan"
click at [345, 395] on button "Juan Pablo Delgado" at bounding box center [343, 393] width 108 height 20
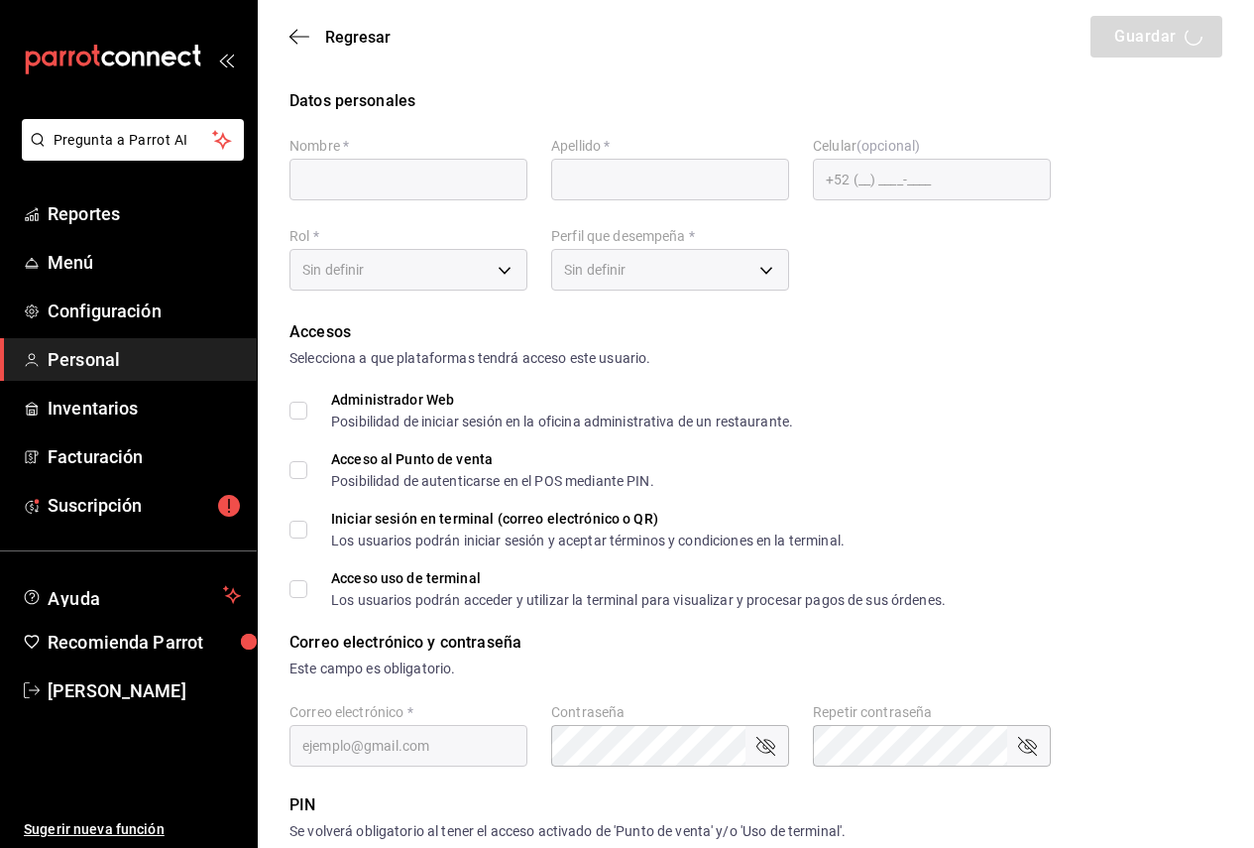
type input "Juan Pablo"
type input "Delgado"
checkbox input "true"
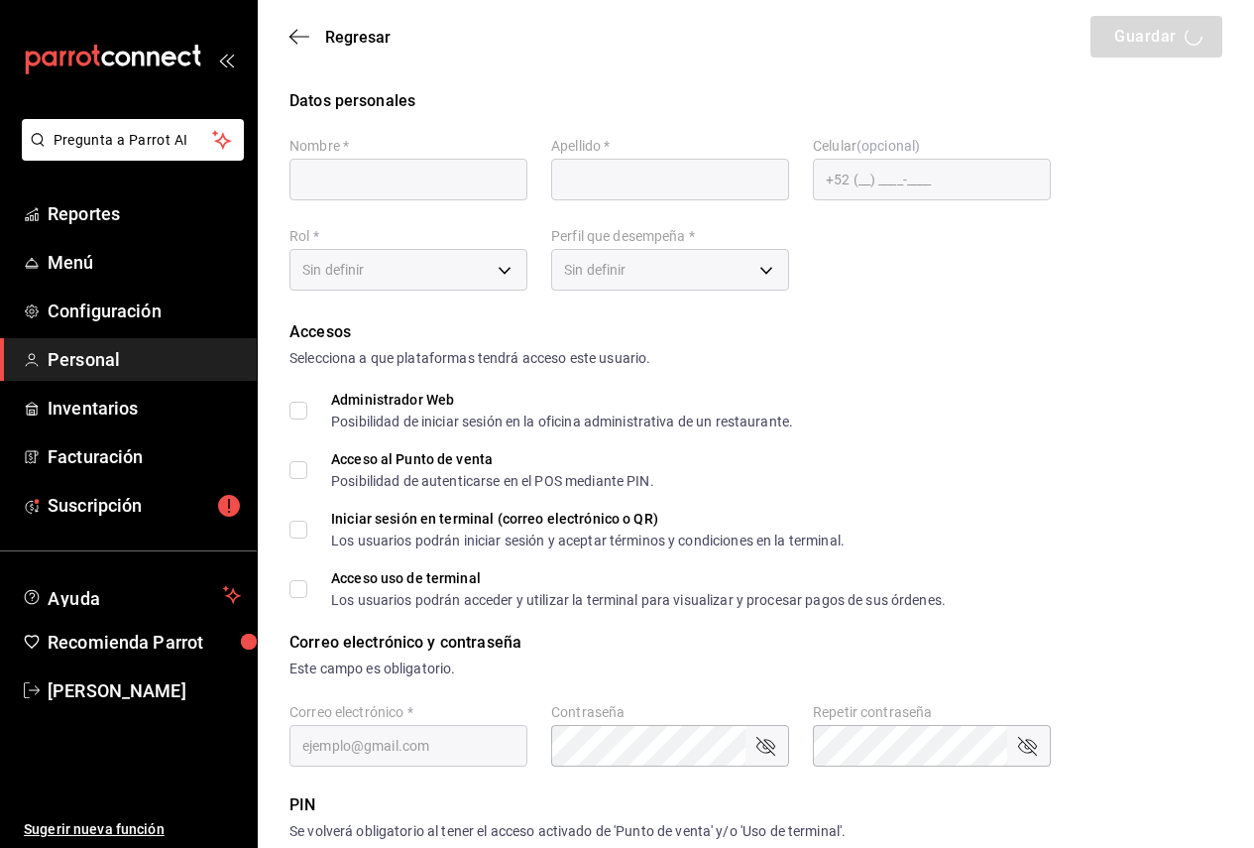
type input "hotcake@mty.com"
type input "1989"
checkbox input "true"
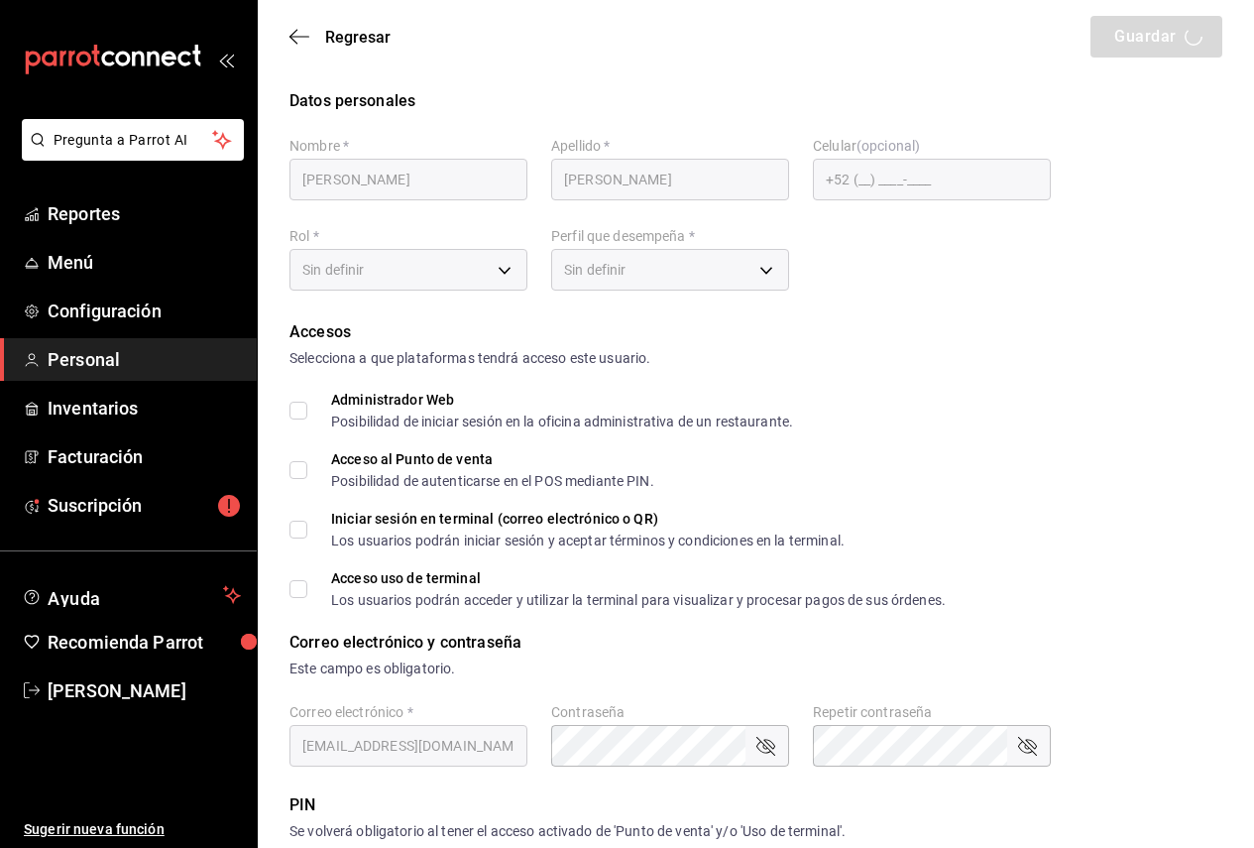
type input "7e3855a1-5255-4af3-b75e-808637d48076"
type input "UNDEFINED"
checkbox input "true"
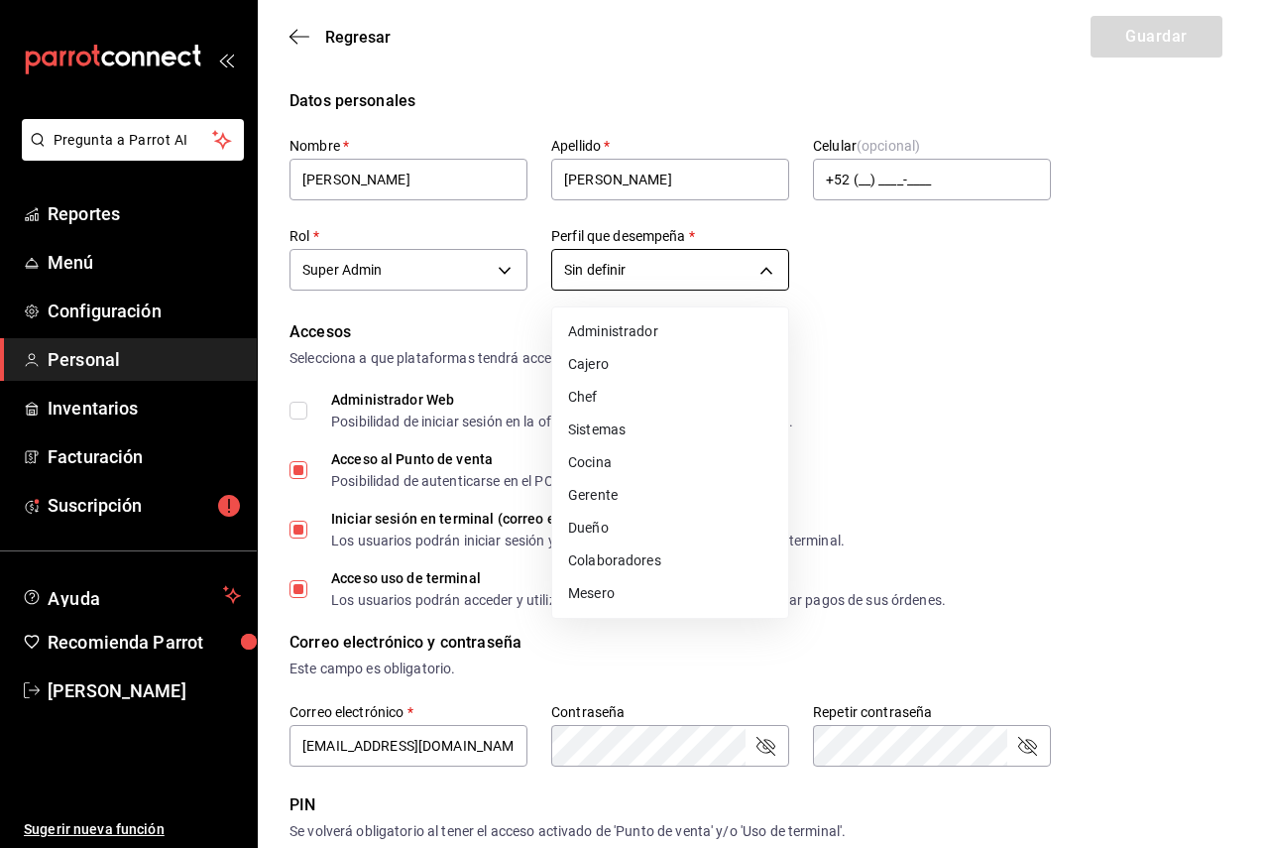
click at [658, 280] on body "Pregunta a Parrot AI Reportes Menú Configuración Personal Inventarios Facturaci…" at bounding box center [634, 745] width 1269 height 1491
click at [660, 326] on li "Administrador" at bounding box center [670, 331] width 236 height 33
type input "ADMIN"
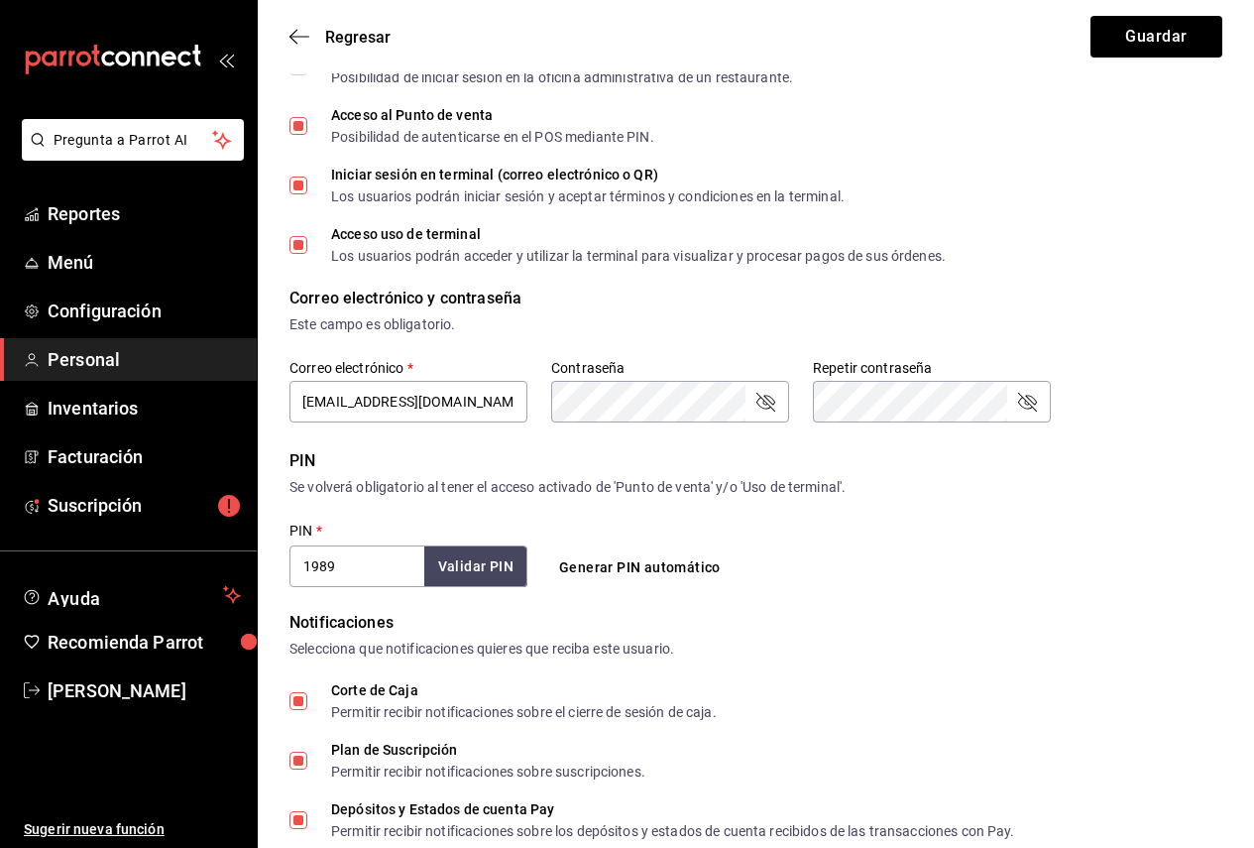
scroll to position [297, 0]
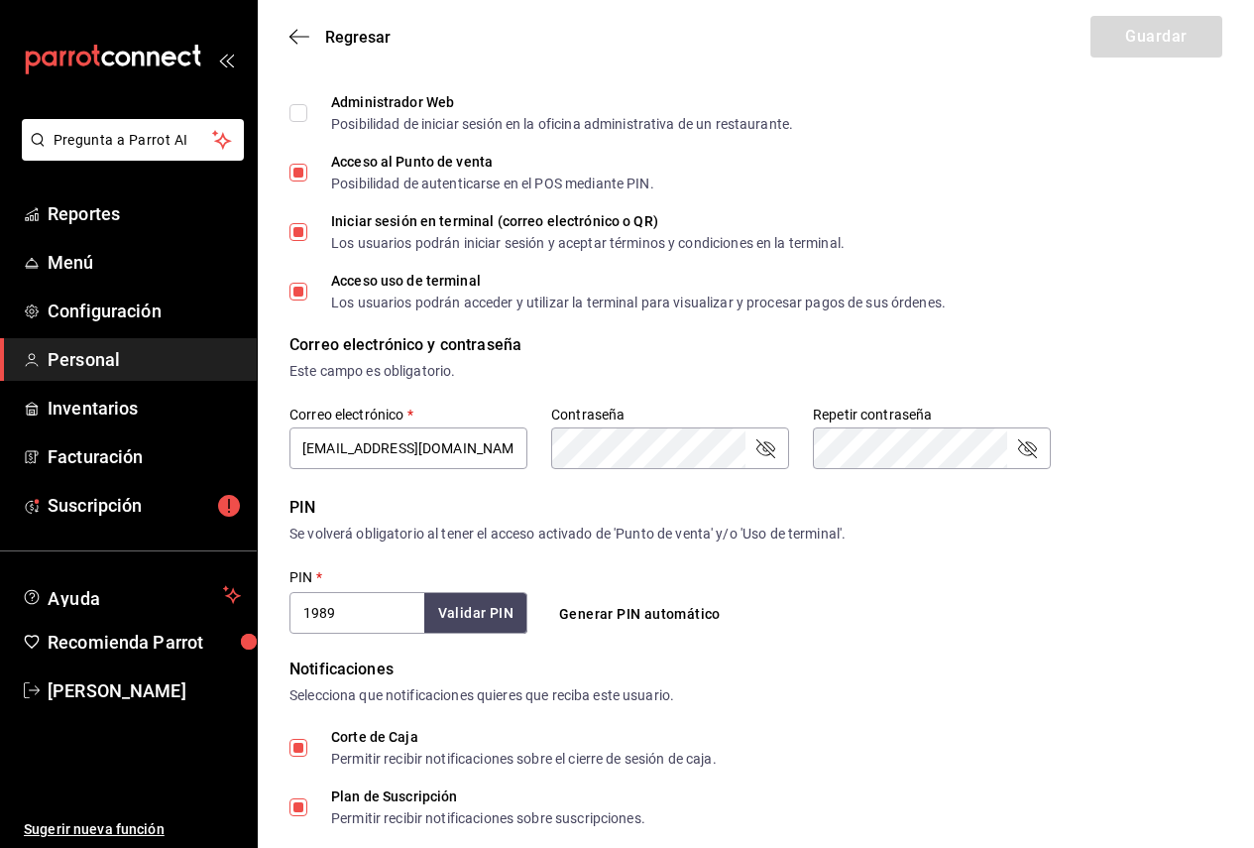
click at [770, 457] on icon "passwordField" at bounding box center [765, 448] width 24 height 24
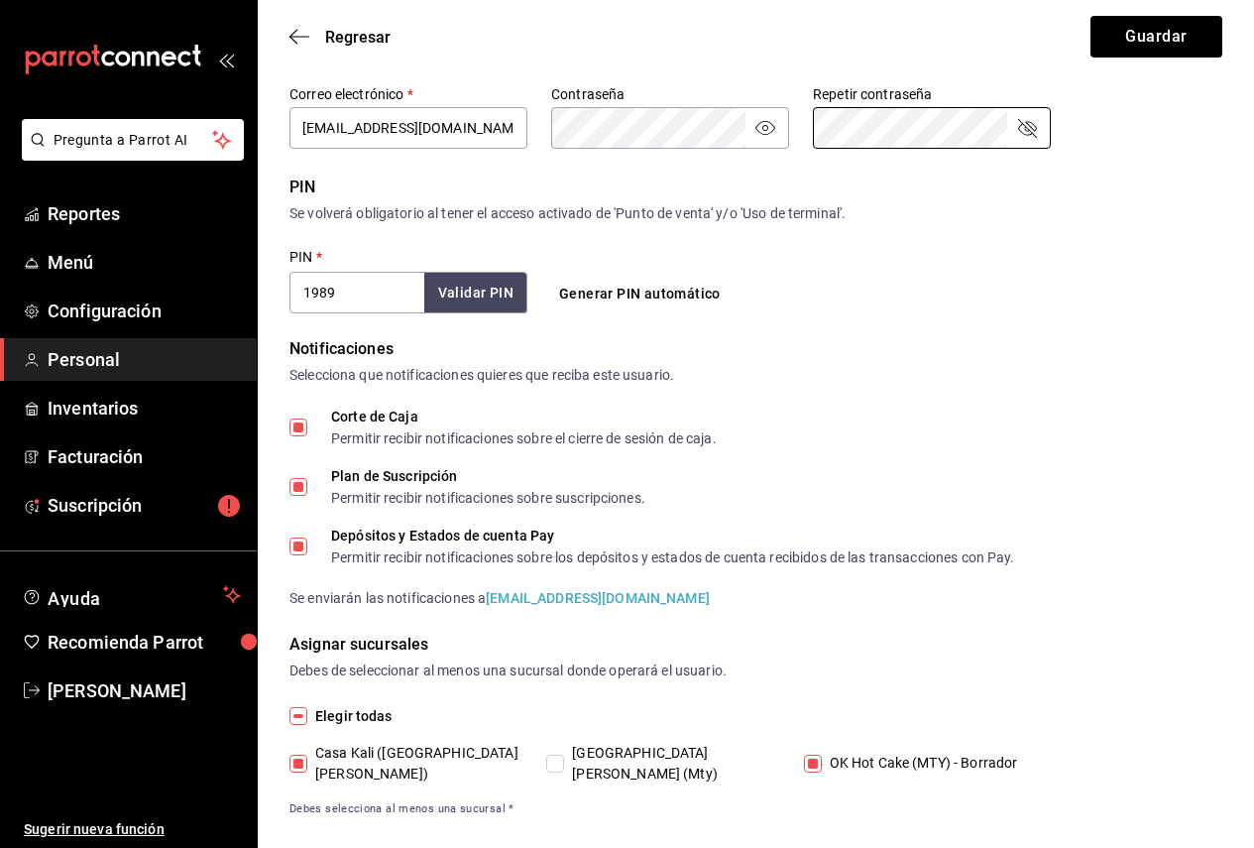
scroll to position [623, 0]
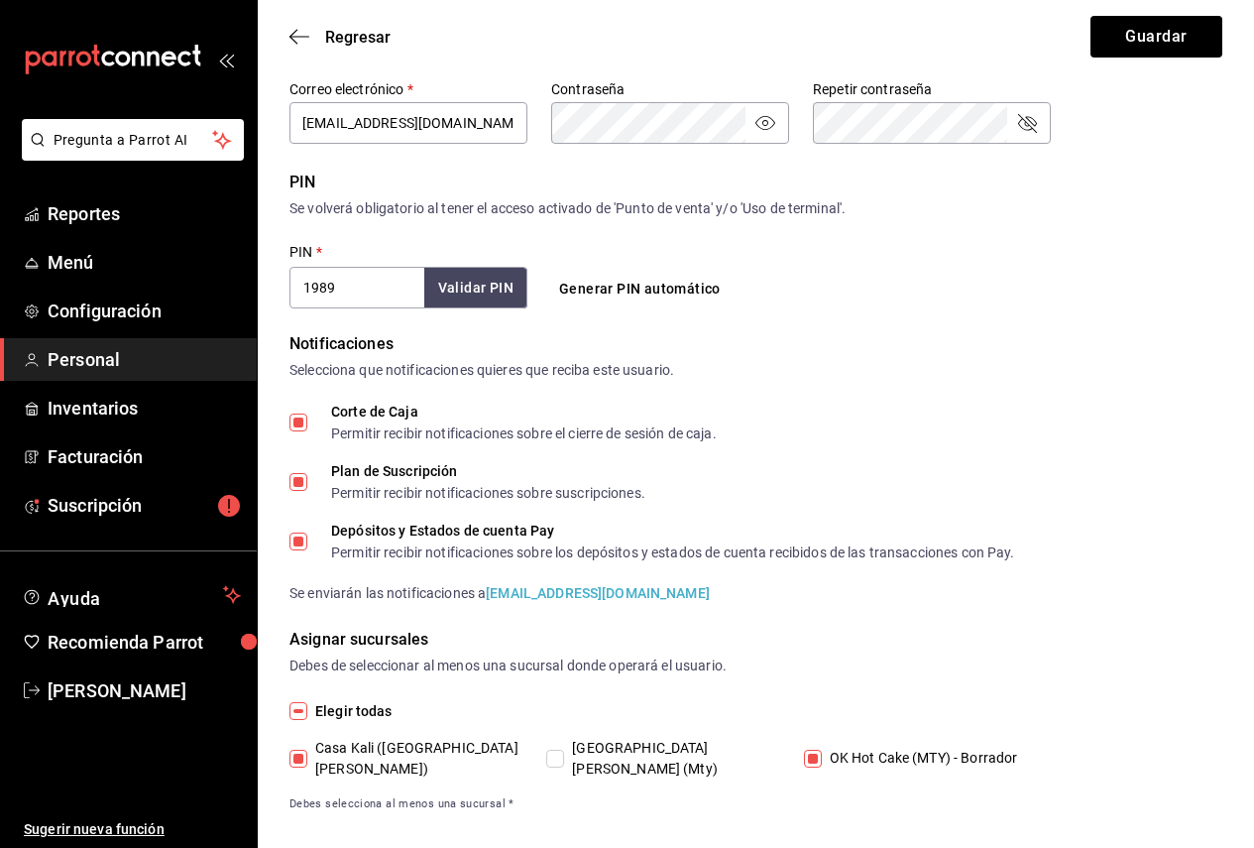
click at [880, 747] on span "OK Hot Cake (MTY) - Borrador" at bounding box center [920, 757] width 196 height 21
click at [822, 749] on input "OK Hot Cake (MTY) - Borrador" at bounding box center [813, 758] width 18 height 18
checkbox input "false"
click at [1148, 12] on div "Regresar Guardar" at bounding box center [756, 36] width 996 height 73
click at [1154, 30] on button "Guardar" at bounding box center [1156, 37] width 132 height 42
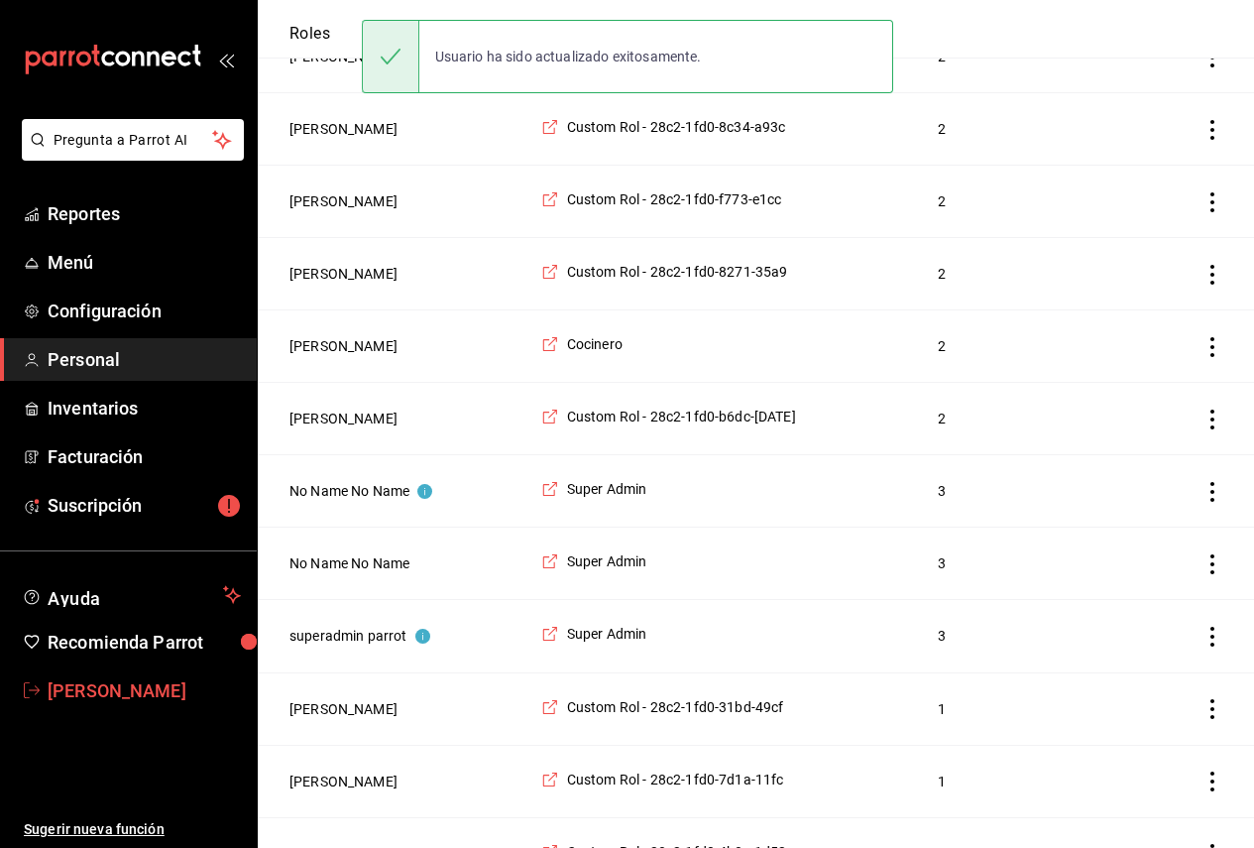
click at [156, 697] on span "Juan Pablo Delgado" at bounding box center [144, 690] width 193 height 27
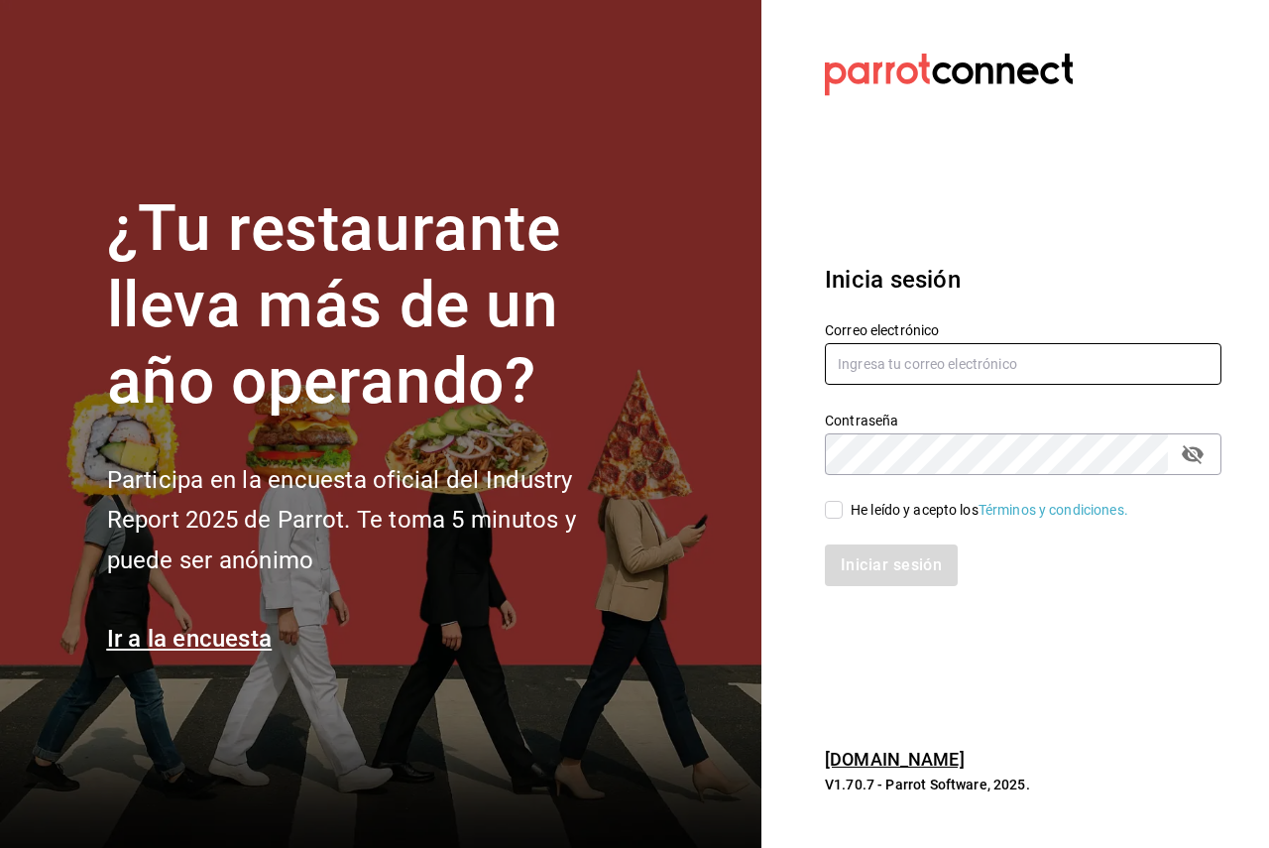
click at [904, 362] on input "text" at bounding box center [1023, 364] width 396 height 42
paste input "los3chiflados@guadalupe.com"
type input "los3chiflados@guadalupe.com"
drag, startPoint x: 878, startPoint y: 516, endPoint x: 878, endPoint y: 505, distance: 11.9
click at [878, 516] on div "He leído y acepto los Términos y condiciones." at bounding box center [989, 510] width 278 height 21
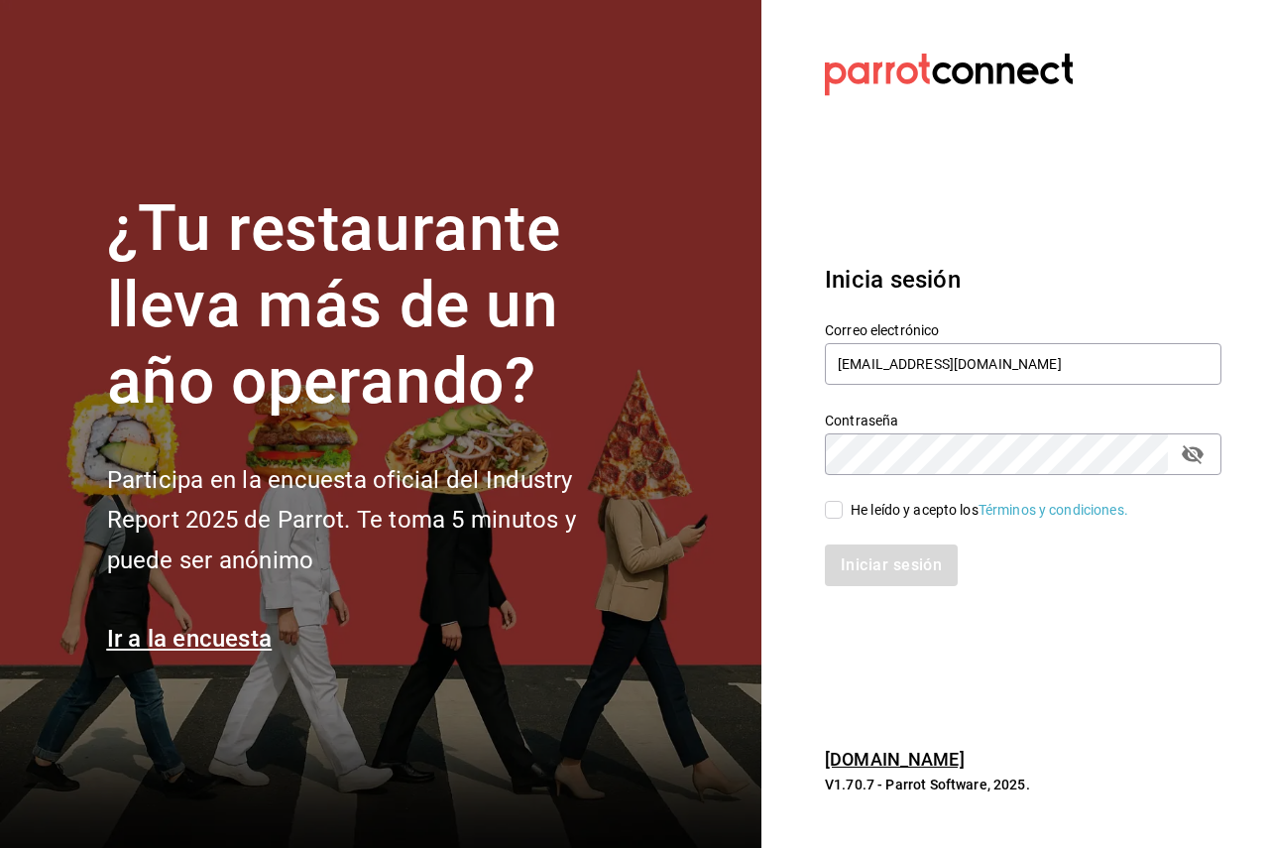
click at [843, 516] on input "He leído y acepto los Términos y condiciones." at bounding box center [834, 510] width 18 height 18
checkbox input "true"
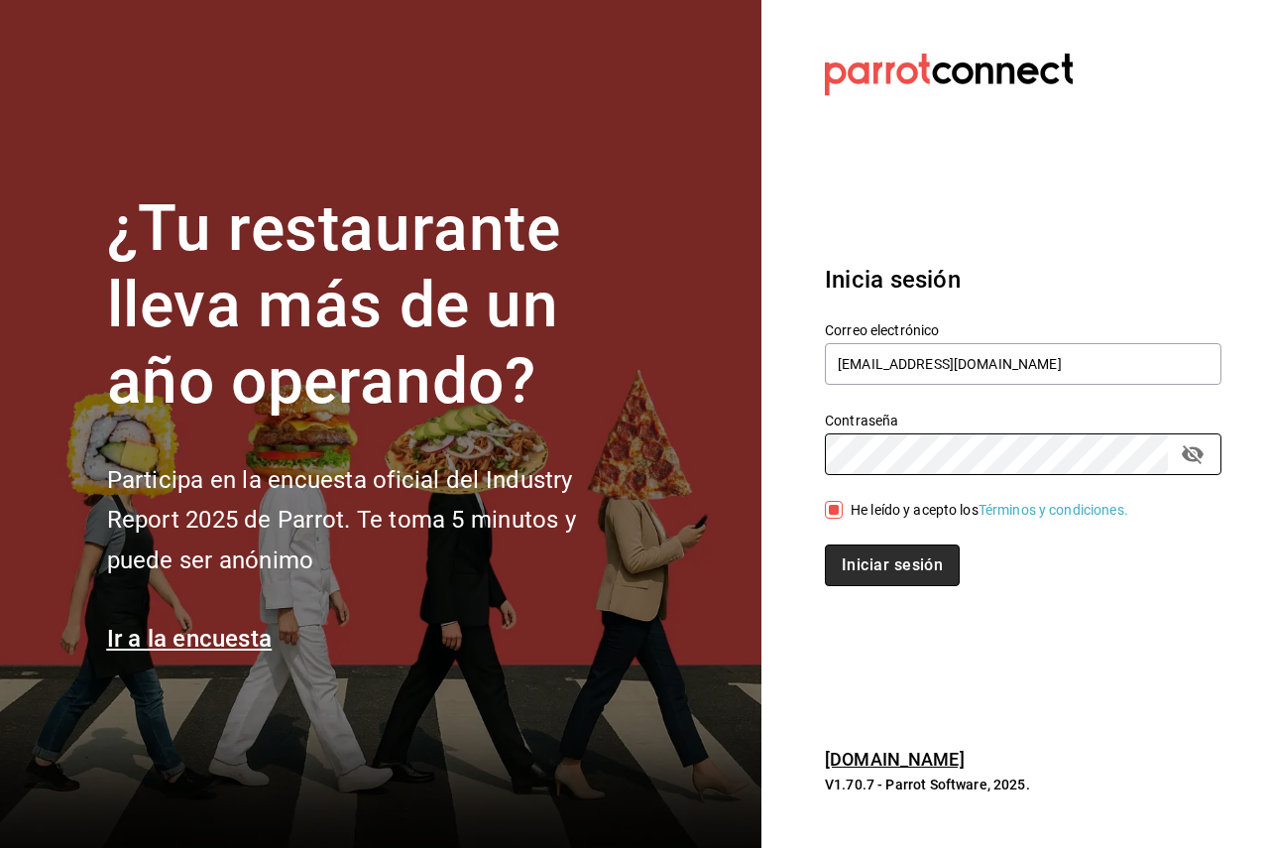
click at [874, 562] on button "Iniciar sesión" at bounding box center [892, 565] width 135 height 42
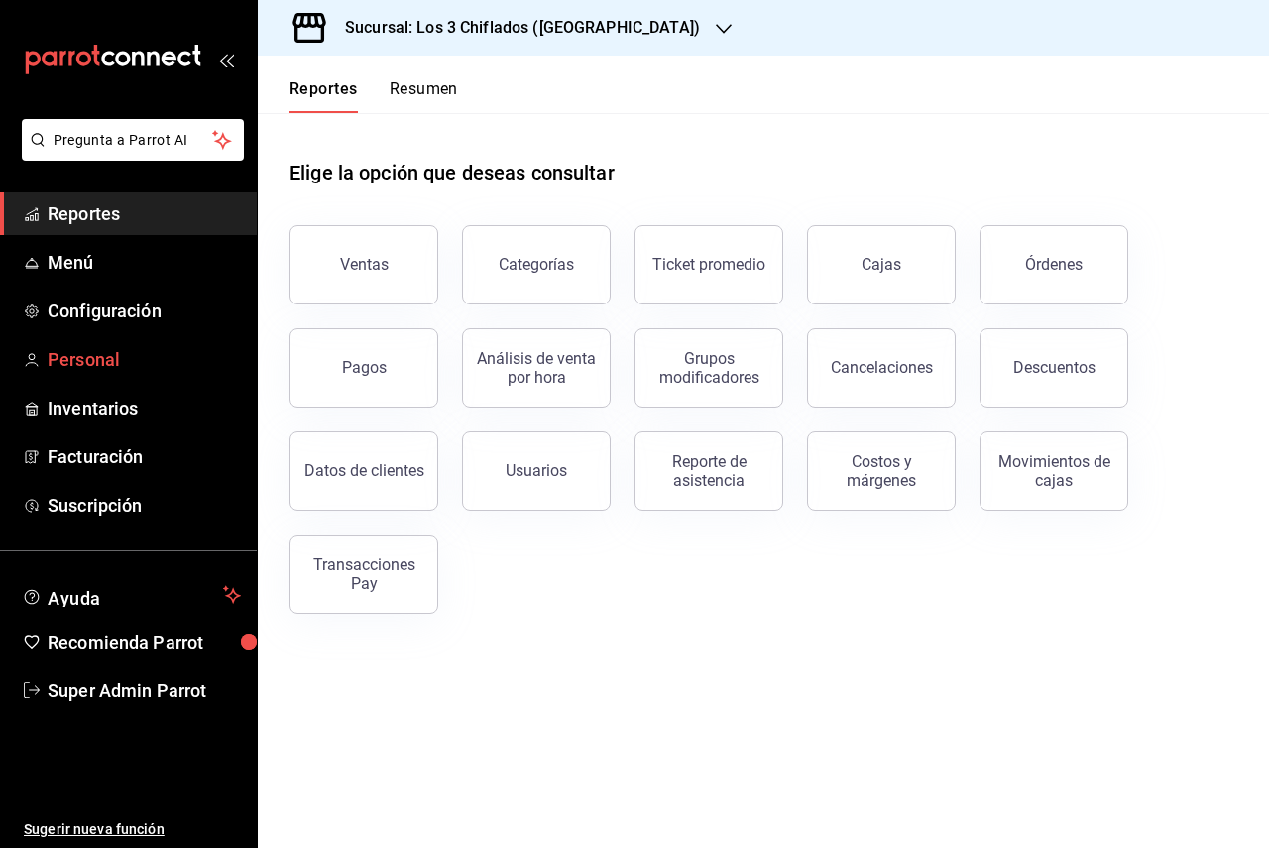
click at [97, 361] on span "Personal" at bounding box center [144, 359] width 193 height 27
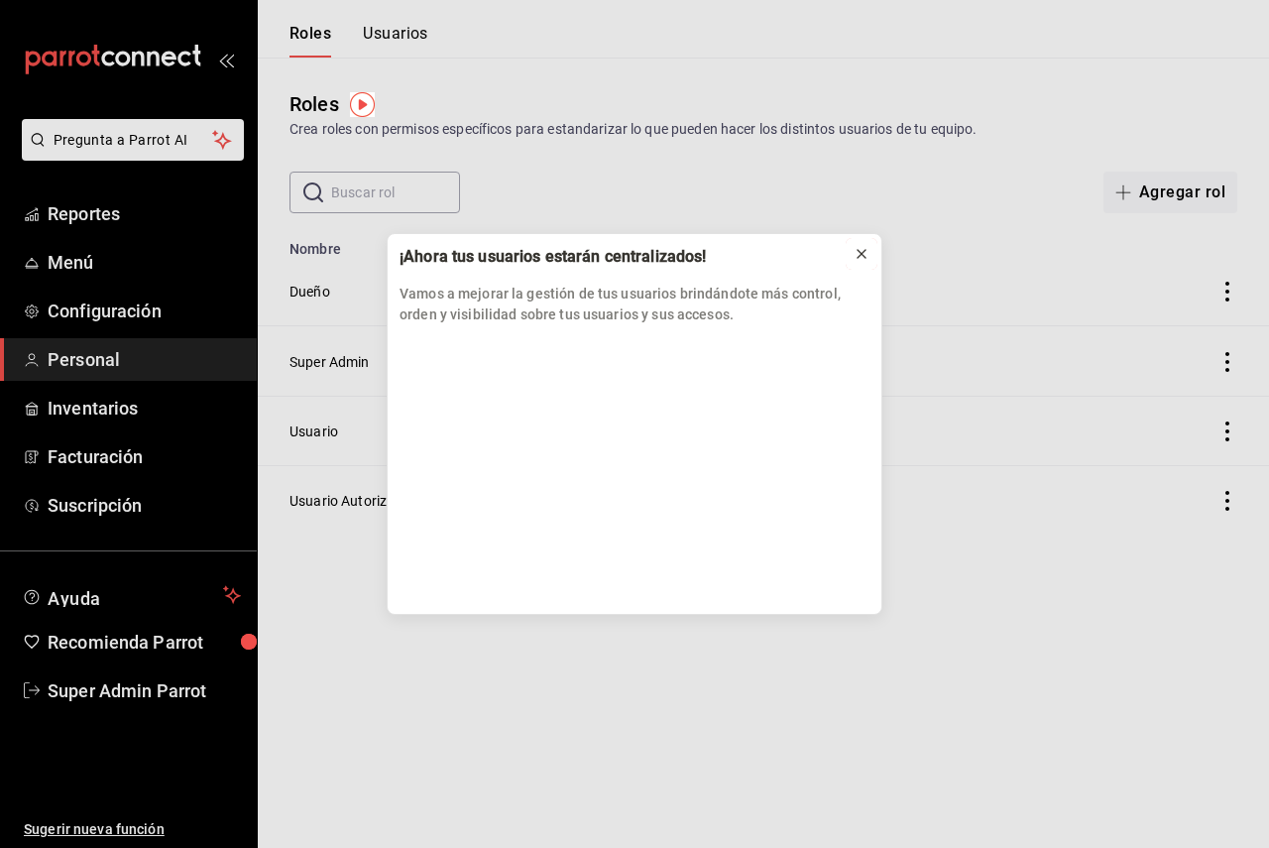
click at [854, 259] on icon at bounding box center [861, 254] width 16 height 16
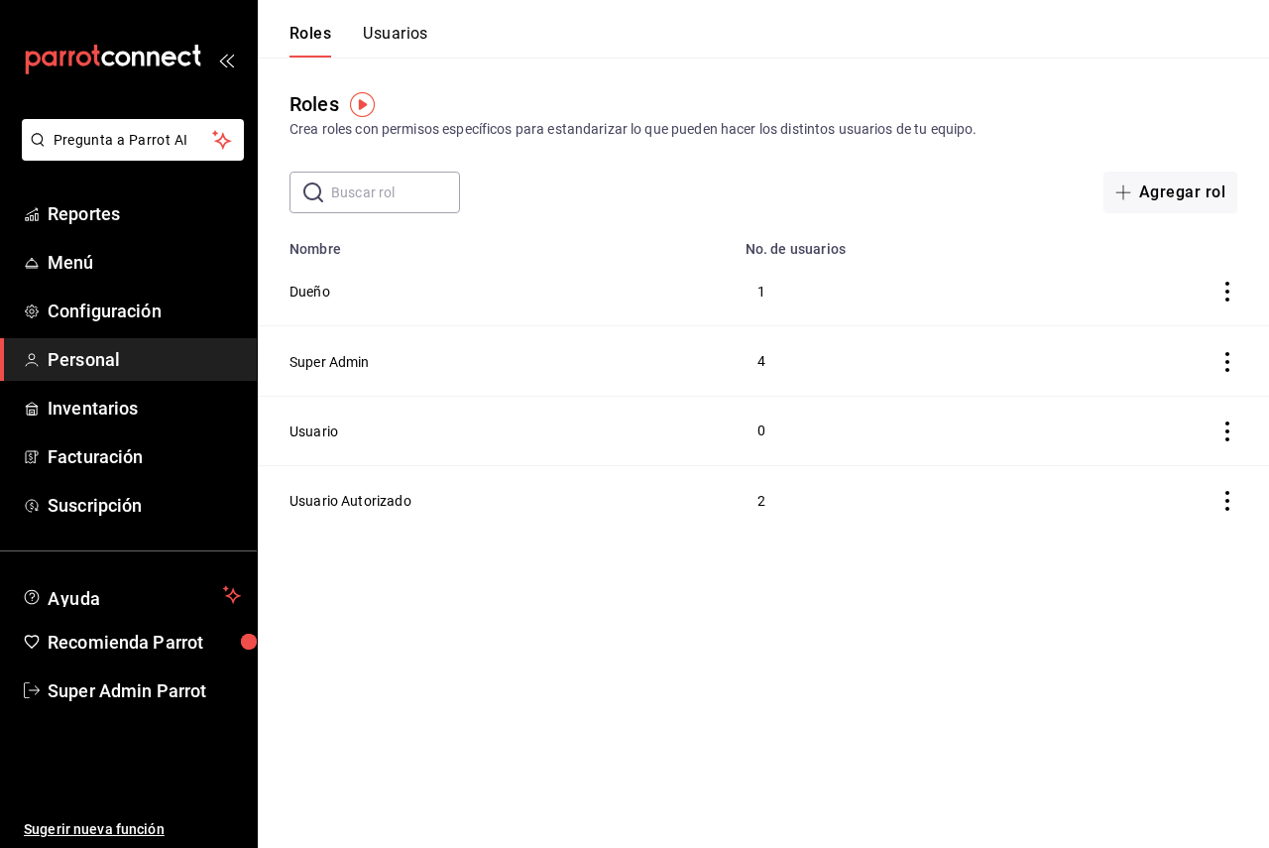
click at [394, 44] on button "Usuarios" at bounding box center [395, 41] width 65 height 34
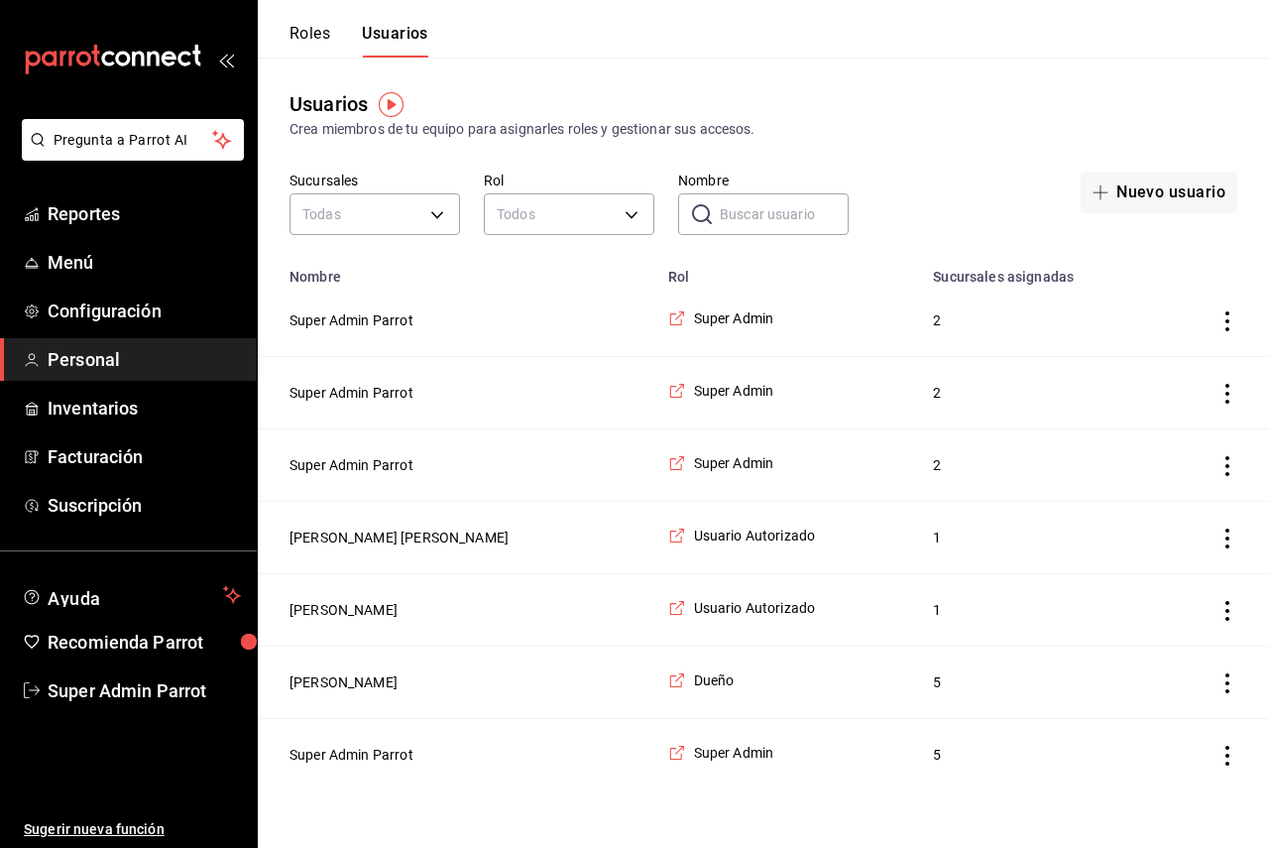
click at [764, 216] on input "Nombre" at bounding box center [784, 214] width 129 height 40
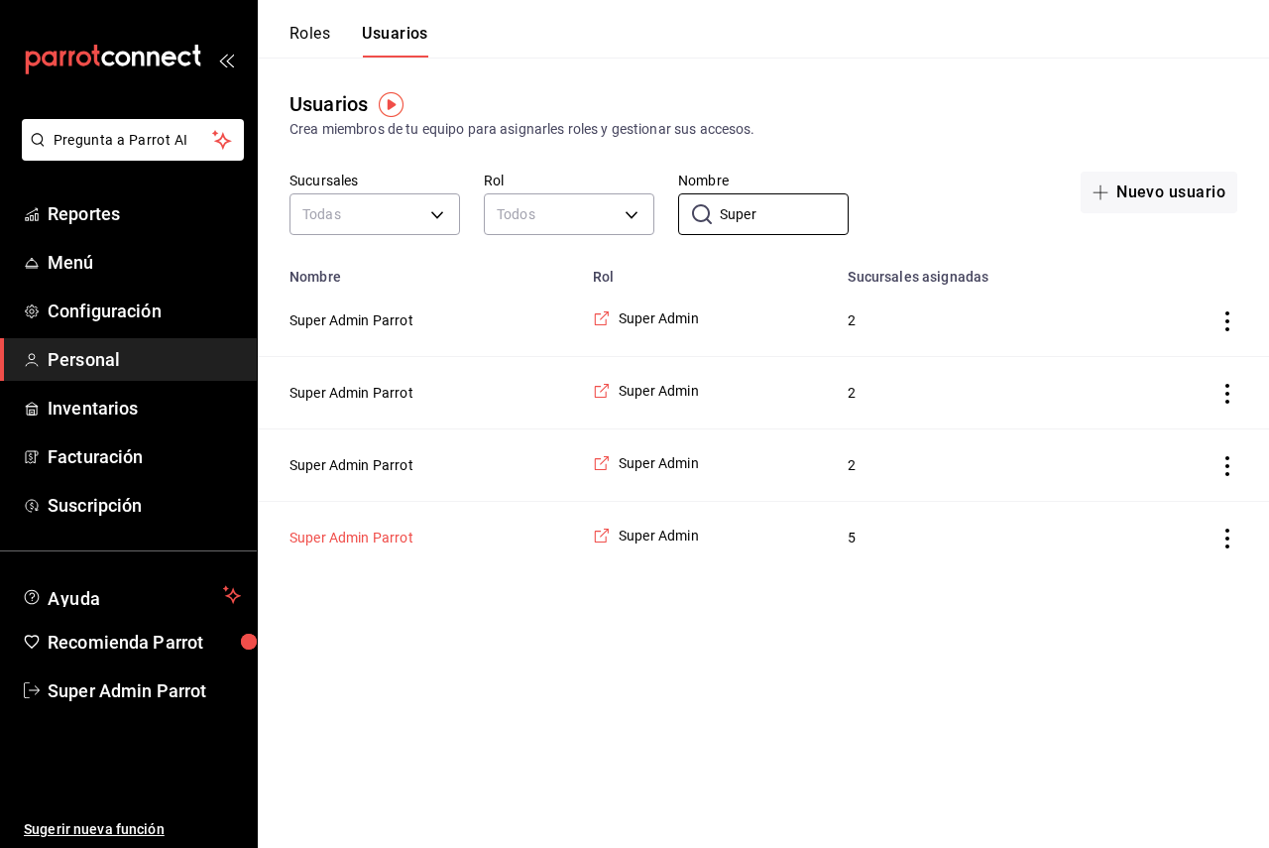
type input "Super"
click at [387, 538] on button "Super Admin Parrot" at bounding box center [351, 537] width 124 height 20
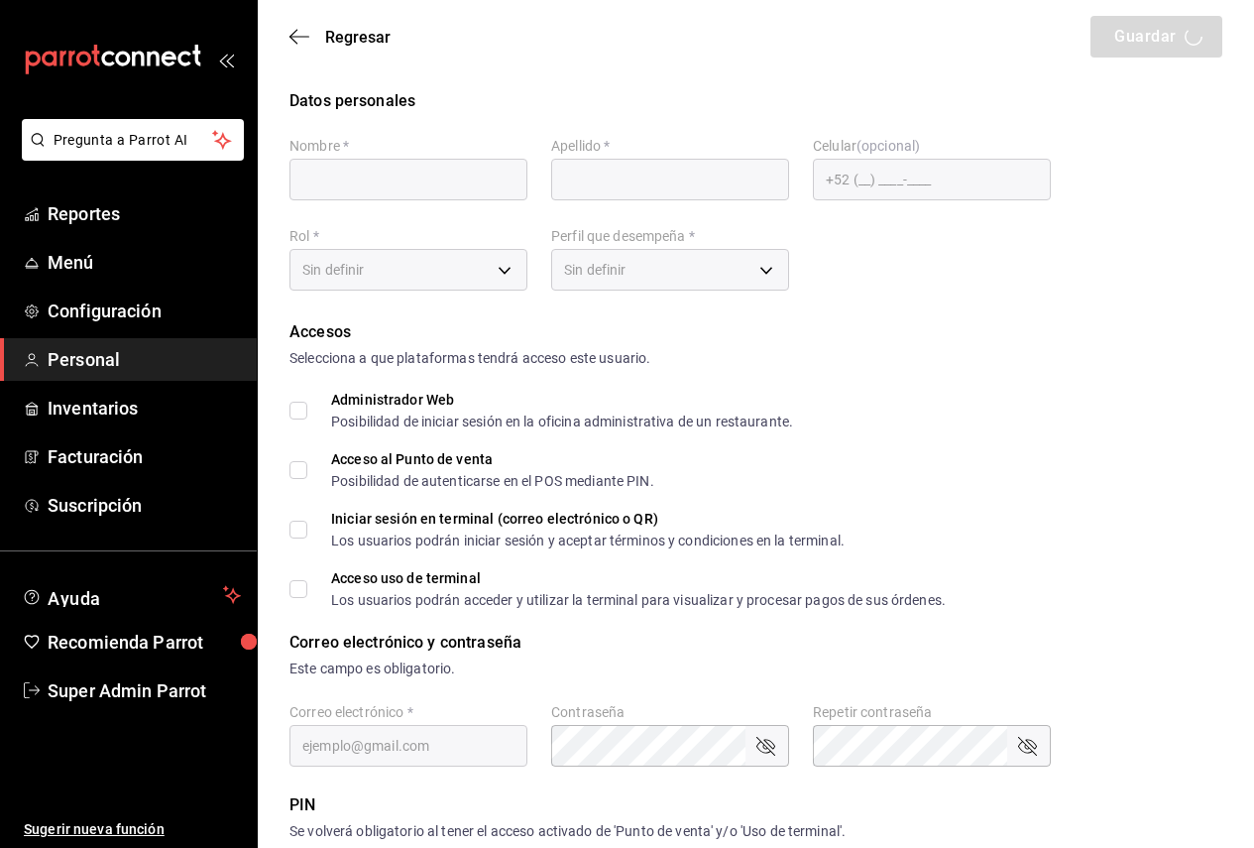
type input "Super Admin"
type input "Parrot"
checkbox input "true"
type input "[EMAIL_ADDRESS][DOMAIN_NAME]"
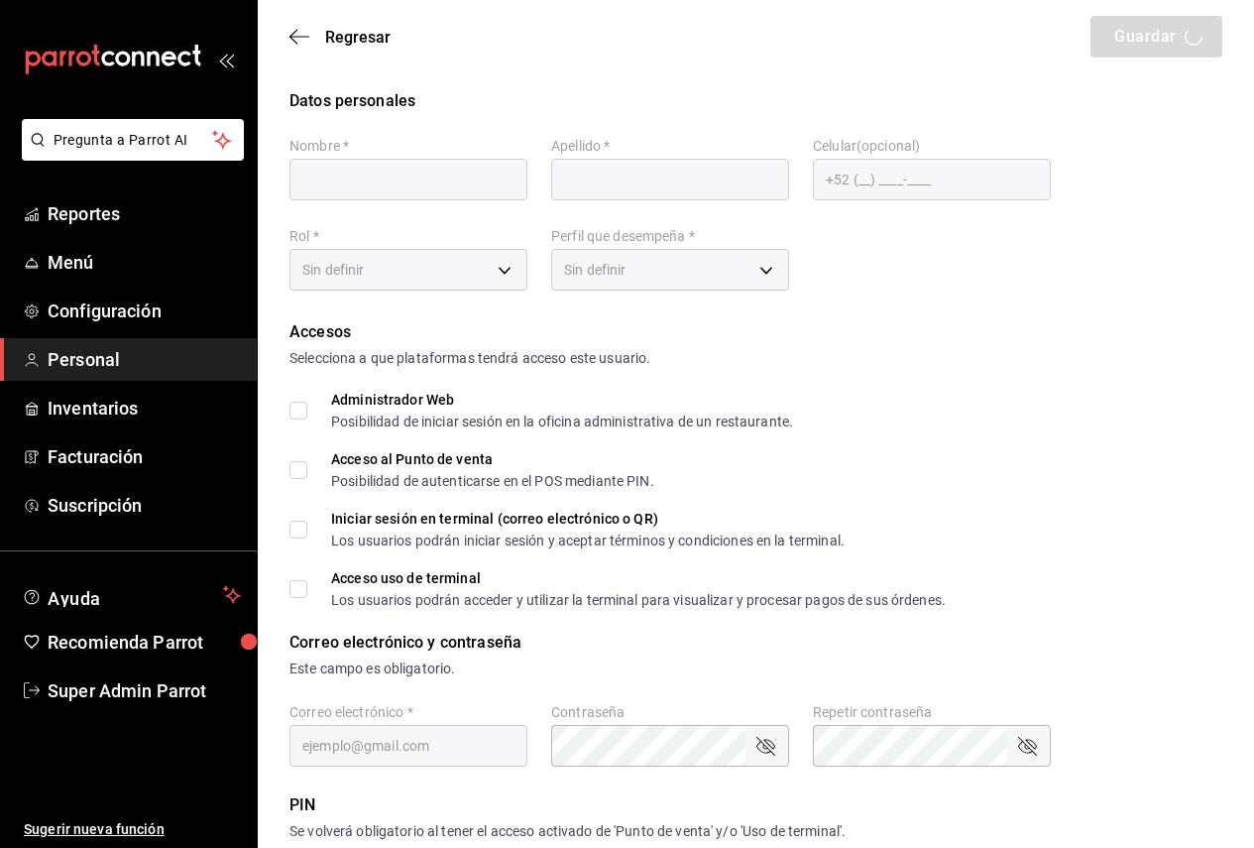
type input "945507"
type input "a5a54e28-c5aa-4f6a-bfac-af5f25994563"
type input "UNDEFINED"
checkbox input "true"
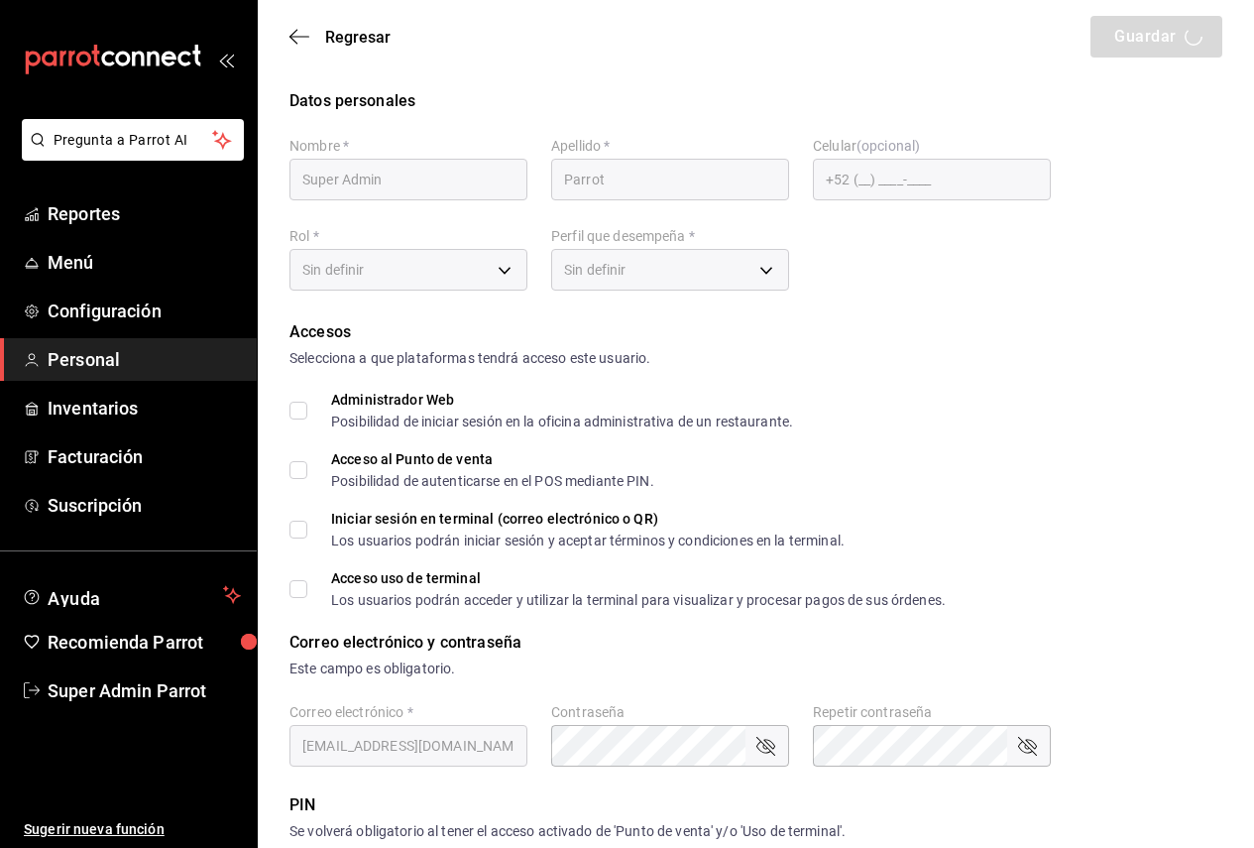
checkbox input "true"
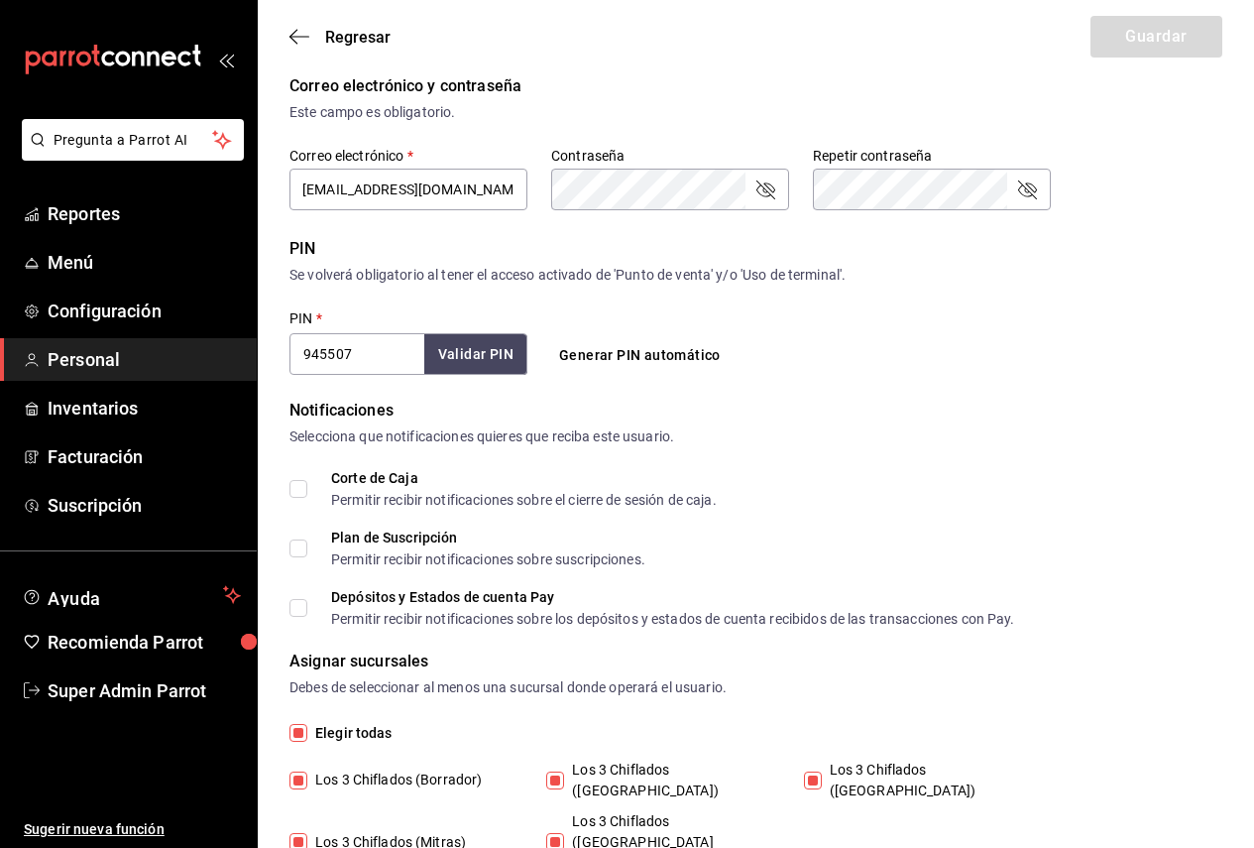
scroll to position [609, 0]
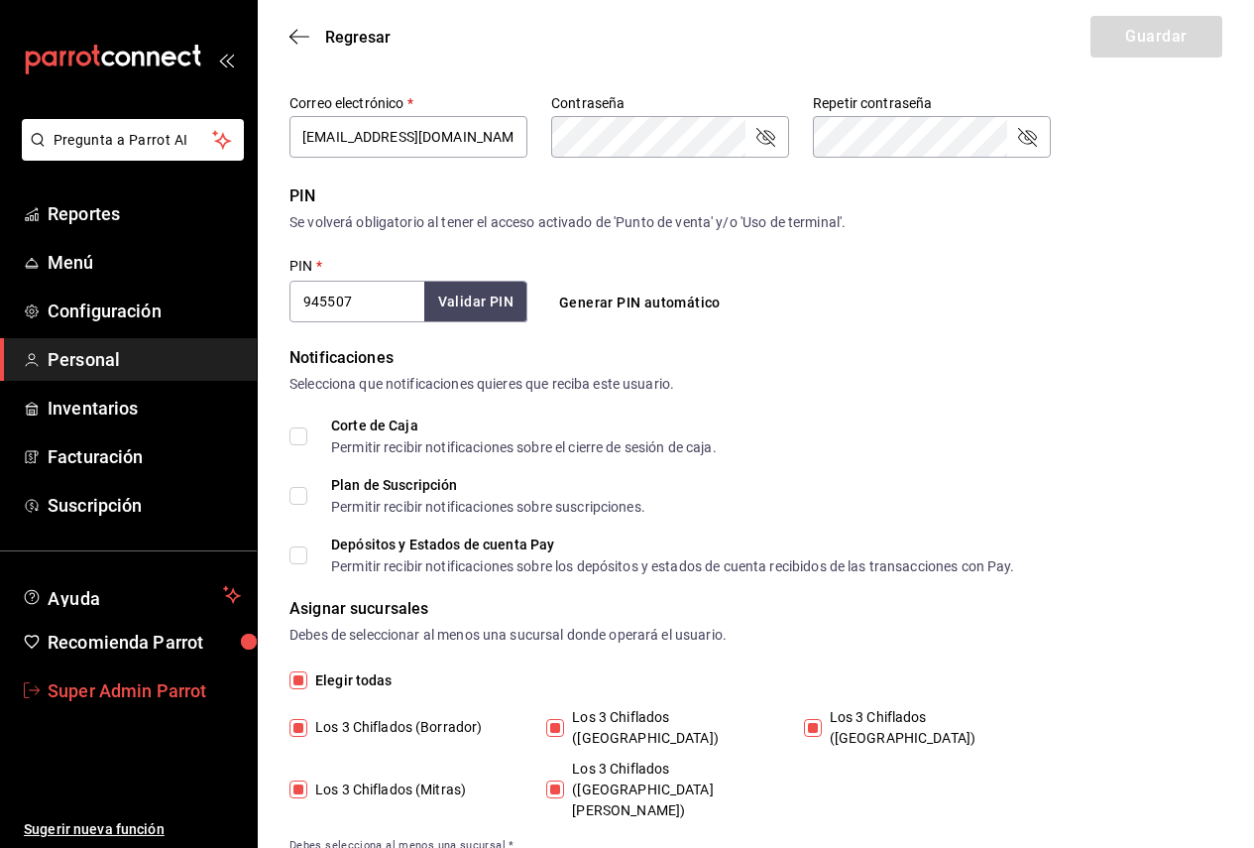
click at [183, 684] on span "Super Admin Parrot" at bounding box center [144, 690] width 193 height 27
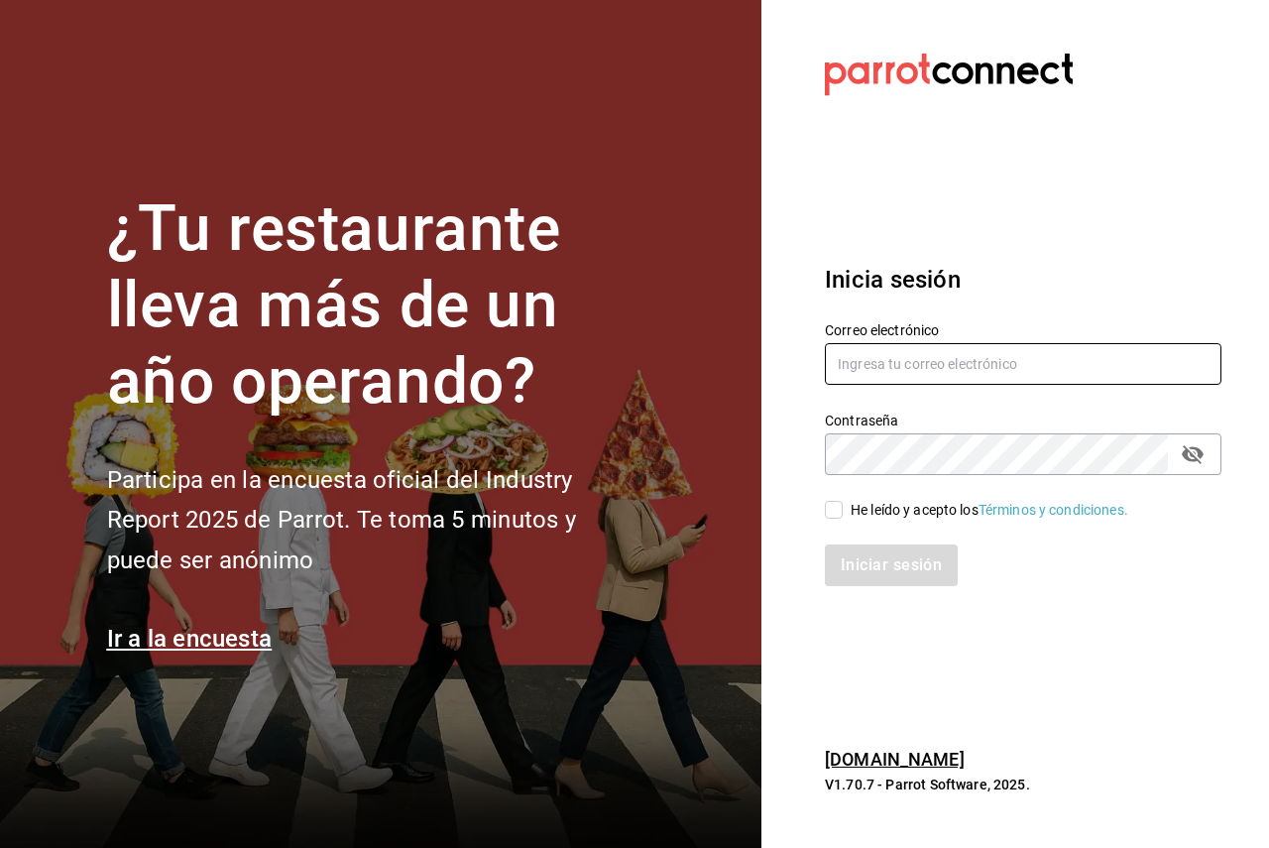
click at [876, 354] on input "text" at bounding box center [1023, 364] width 396 height 42
paste input "shawarmaakbar@cdmx.com"
type input "shawarmaakbar@cdmx.com"
click at [854, 520] on div "Iniciar sesión" at bounding box center [1011, 552] width 420 height 65
click at [855, 512] on div "He leído y acepto los Términos y condiciones." at bounding box center [989, 510] width 278 height 21
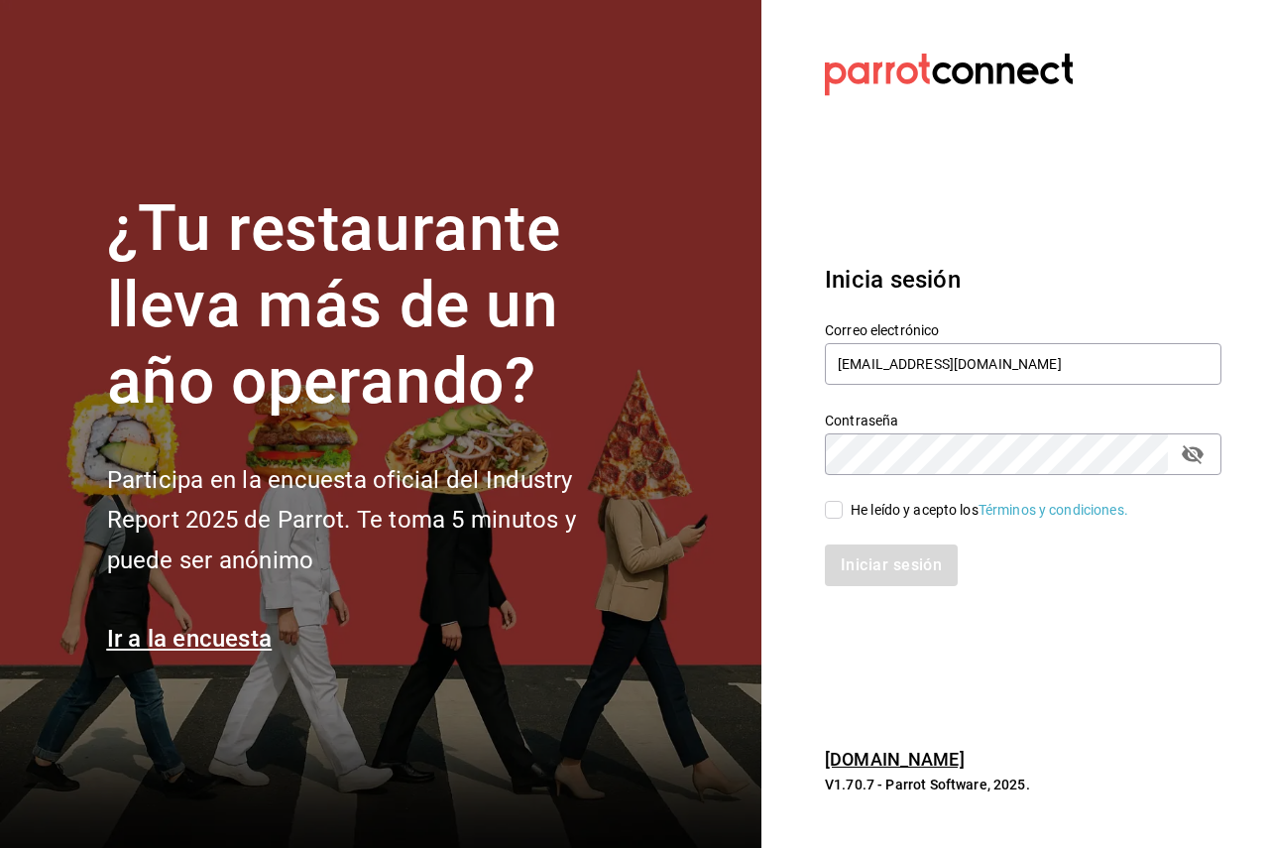
click at [843, 512] on input "He leído y acepto los Términos y condiciones." at bounding box center [834, 510] width 18 height 18
checkbox input "true"
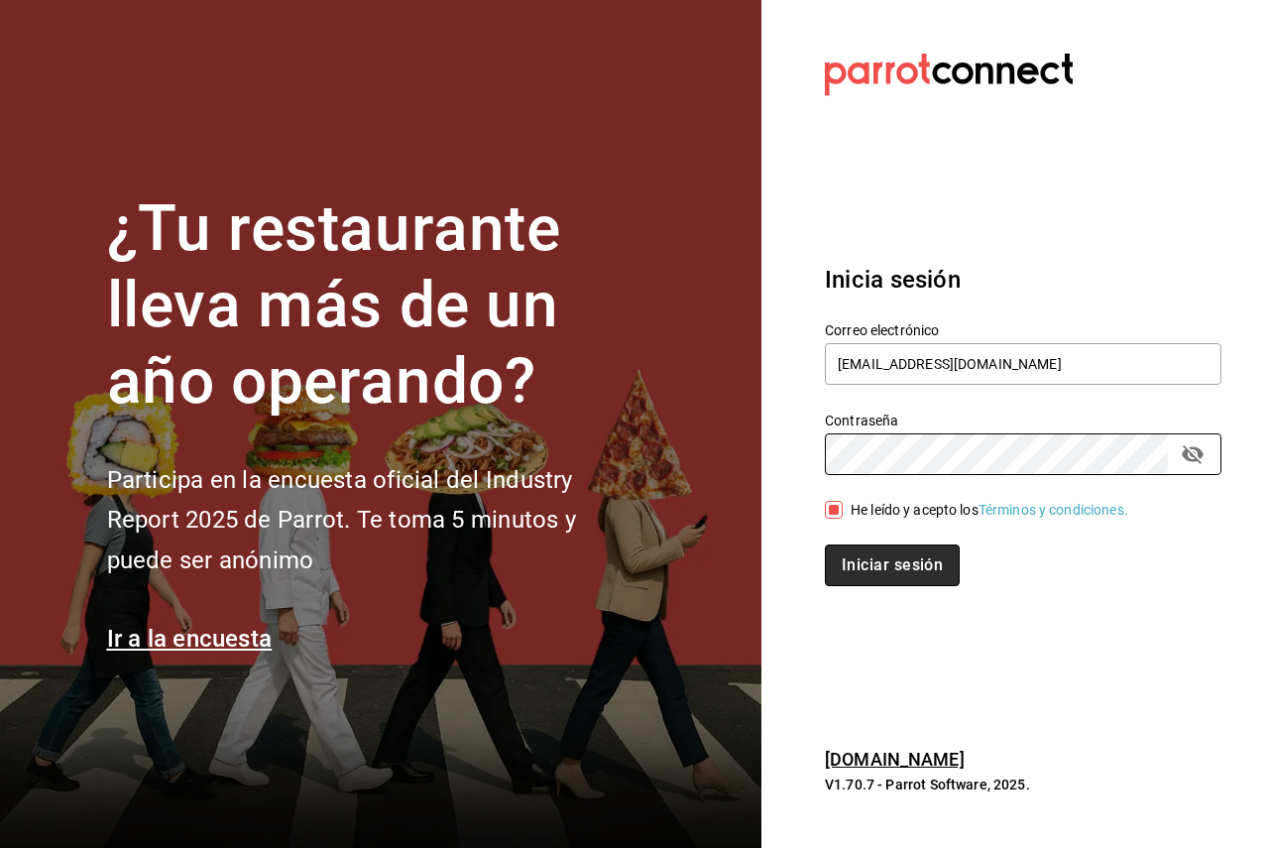
click at [871, 562] on button "Iniciar sesión" at bounding box center [892, 565] width 135 height 42
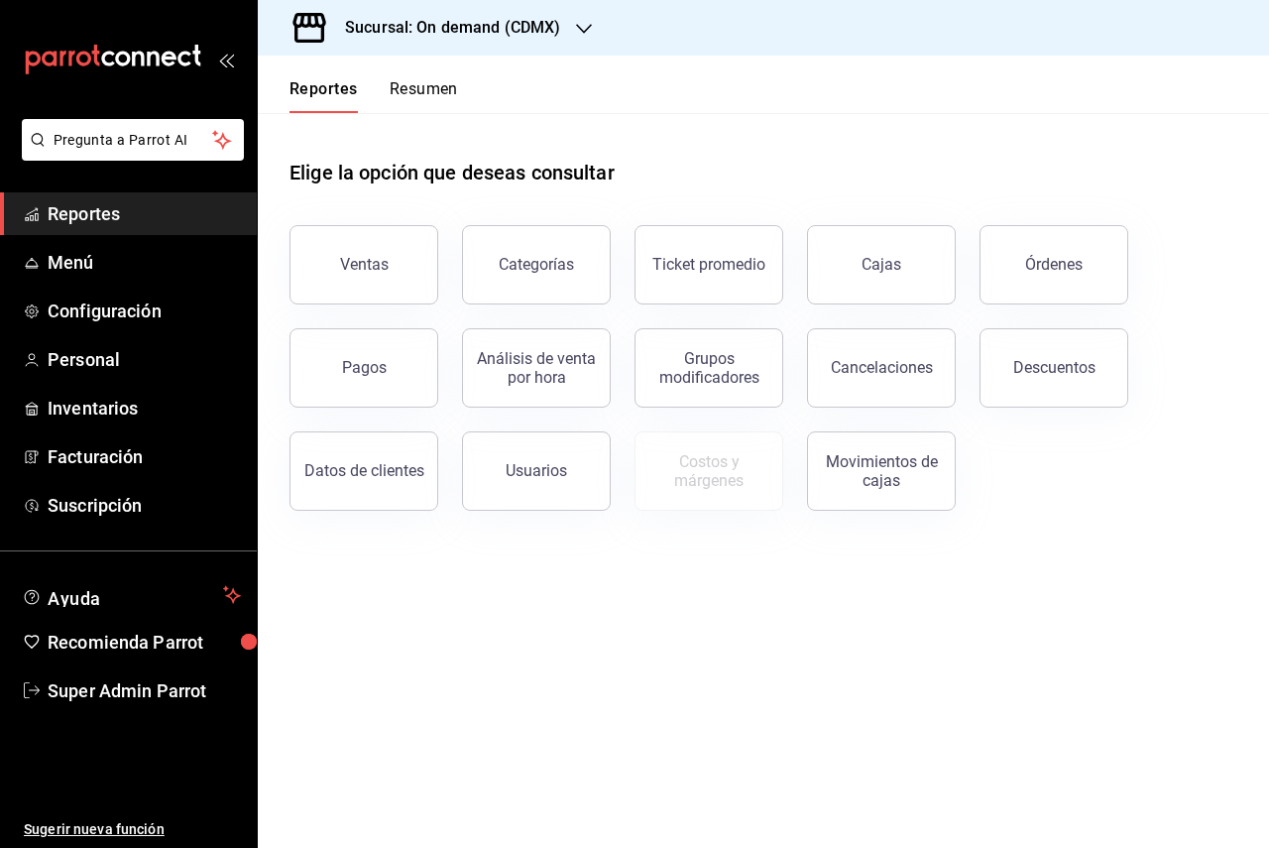
click at [483, 30] on h3 "Sucursal: On demand (CDMX)" at bounding box center [444, 28] width 231 height 24
click at [483, 30] on div at bounding box center [634, 424] width 1269 height 848
click at [94, 351] on span "Personal" at bounding box center [144, 359] width 193 height 27
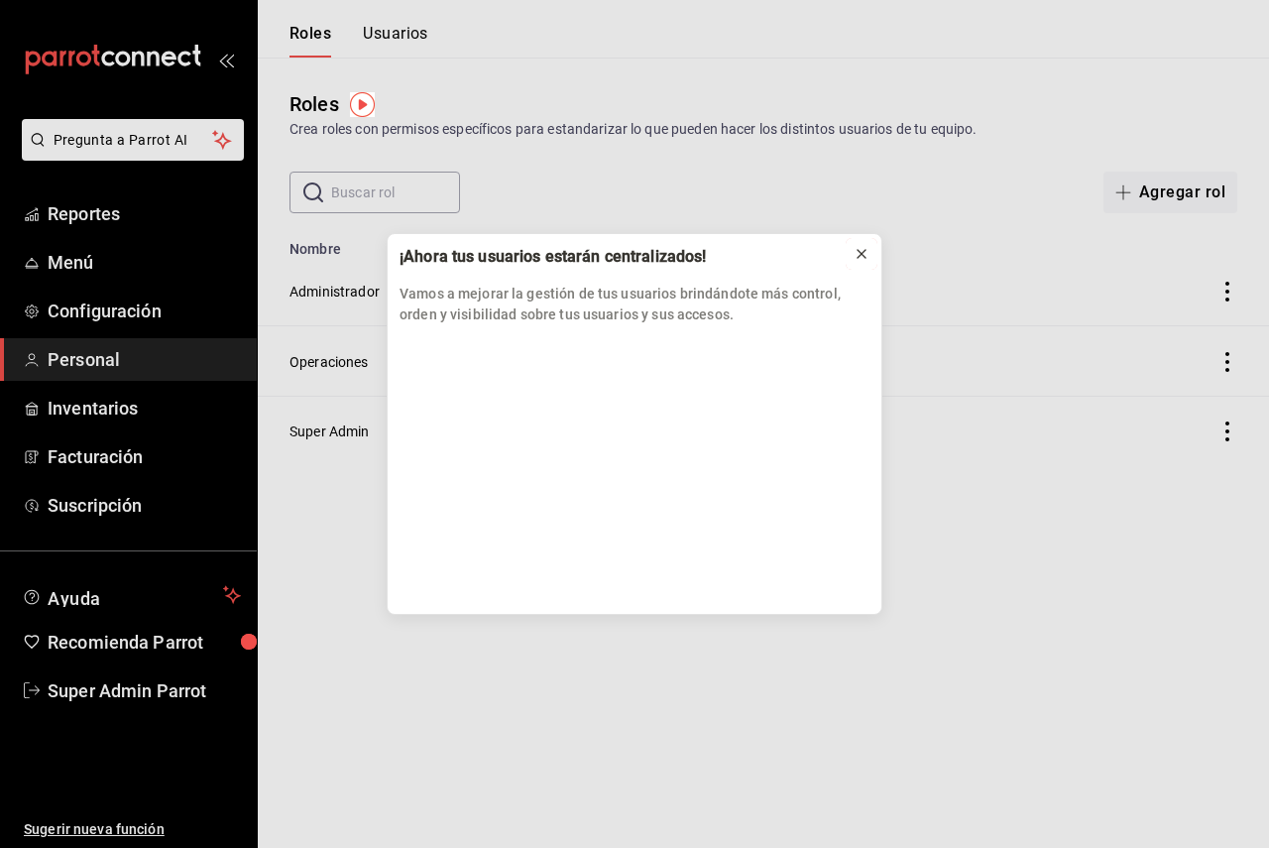
click at [856, 246] on icon at bounding box center [861, 254] width 16 height 16
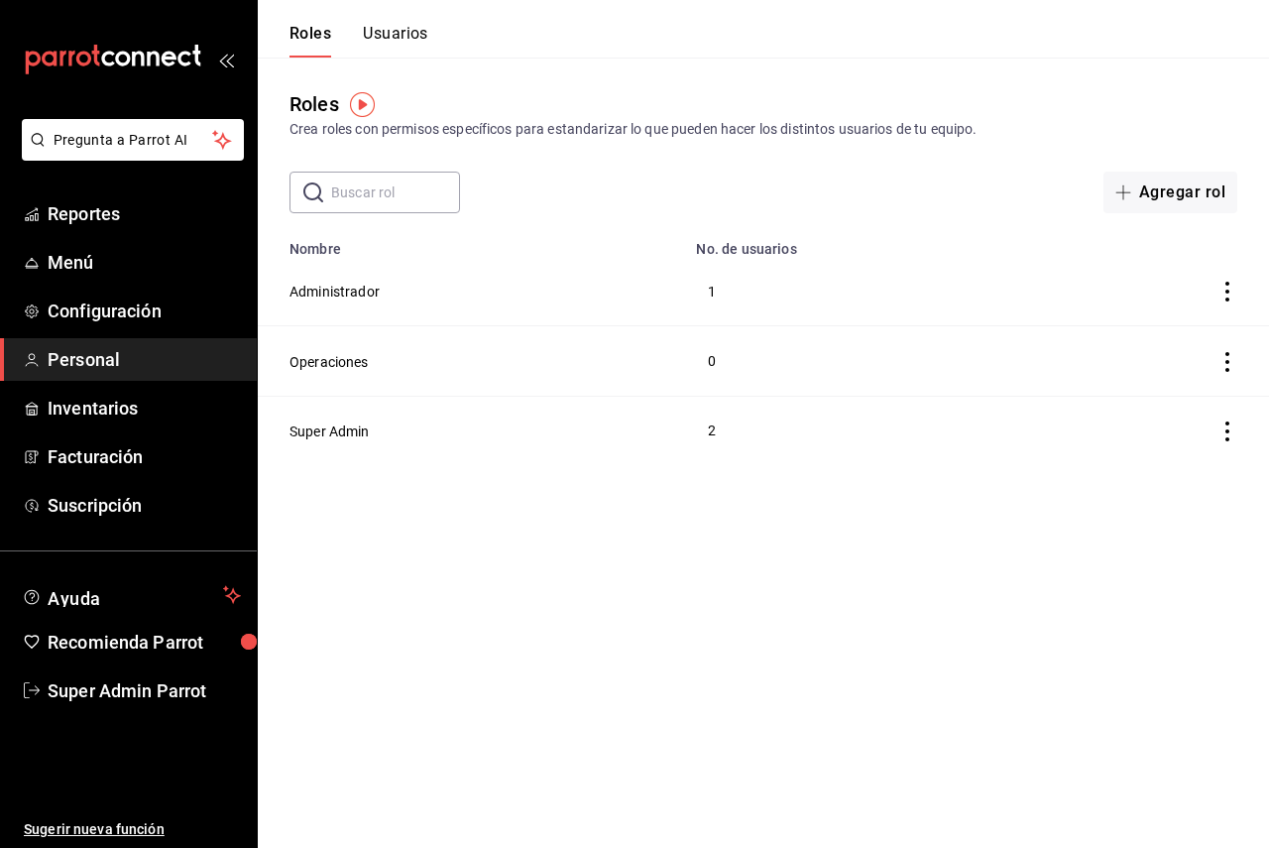
click at [379, 47] on button "Usuarios" at bounding box center [395, 41] width 65 height 34
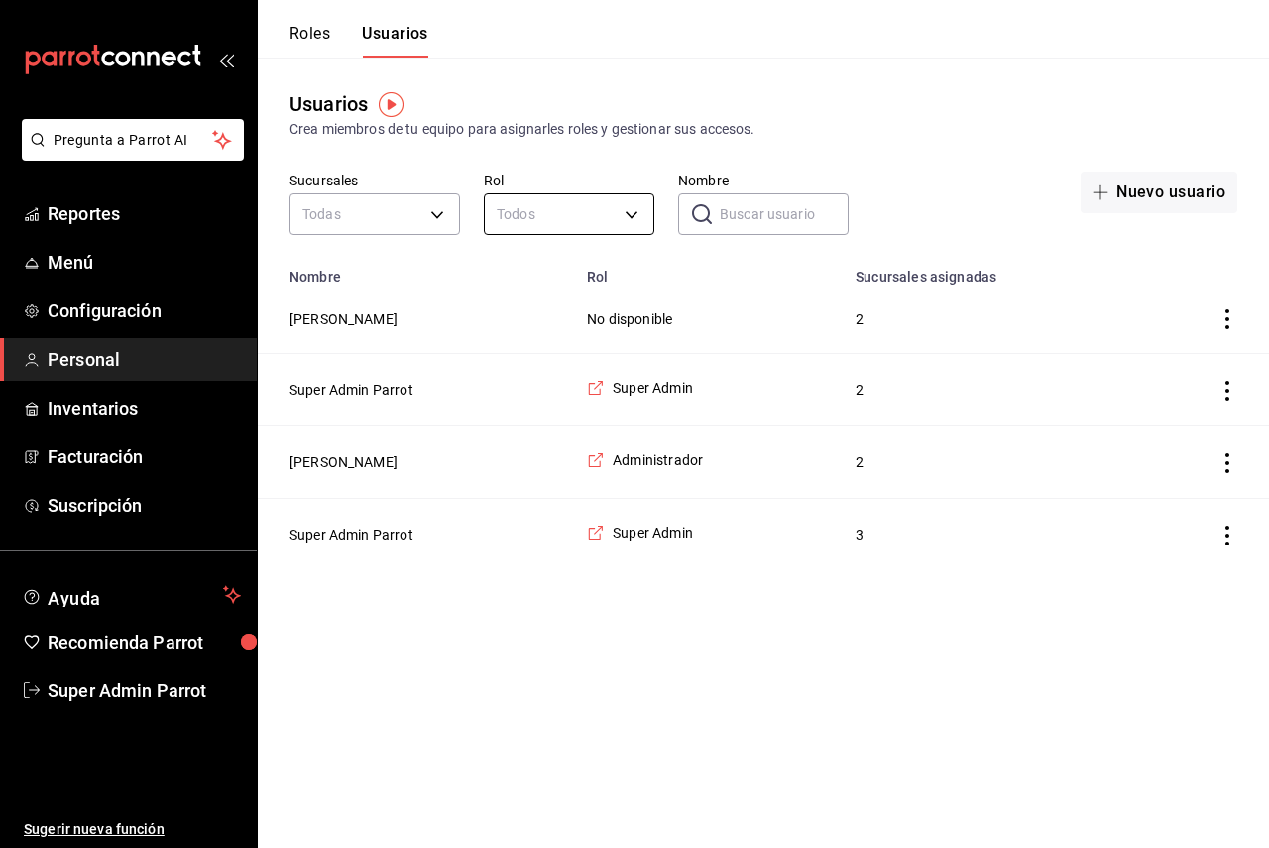
click at [516, 213] on body "Pregunta a Parrot AI Reportes Menú Configuración Personal Inventarios Facturaci…" at bounding box center [634, 285] width 1269 height 570
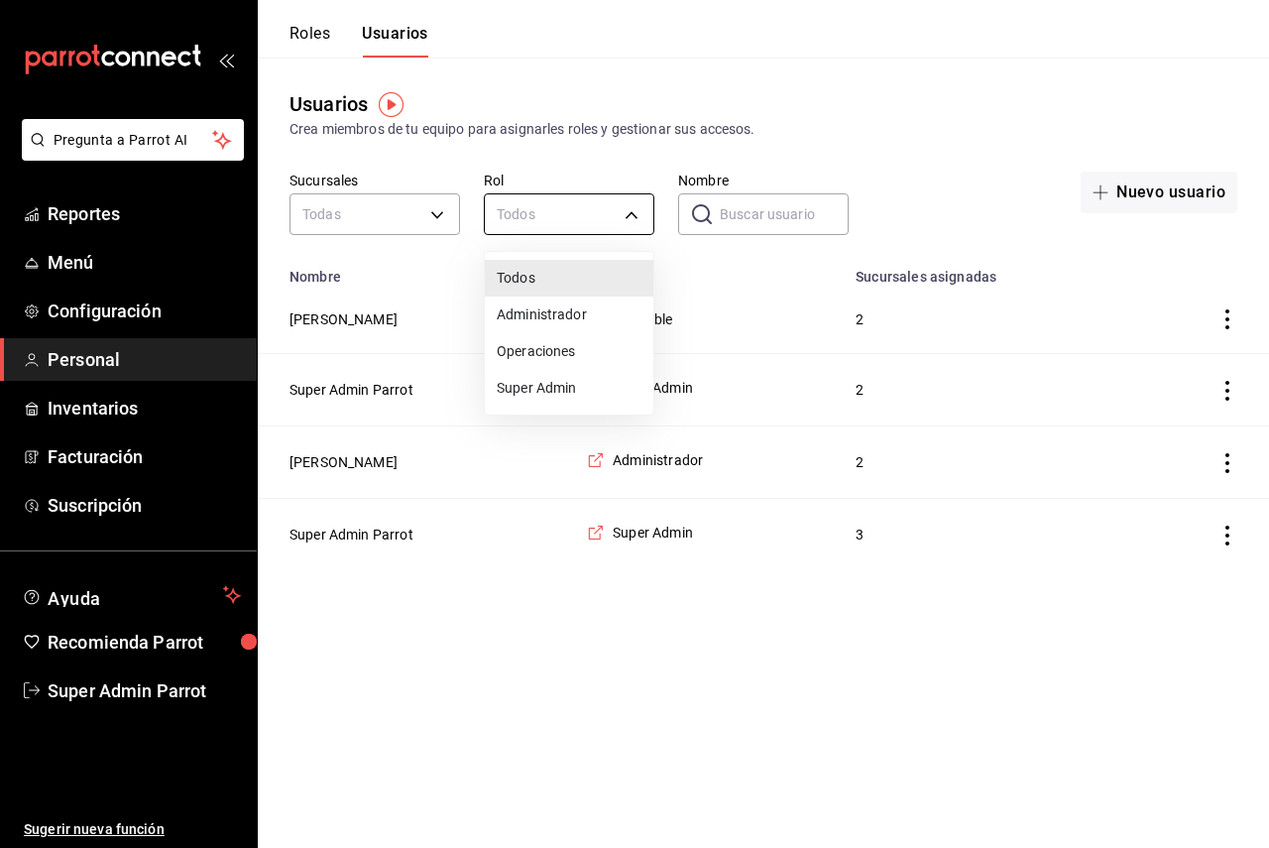
click at [516, 213] on div at bounding box center [634, 424] width 1269 height 848
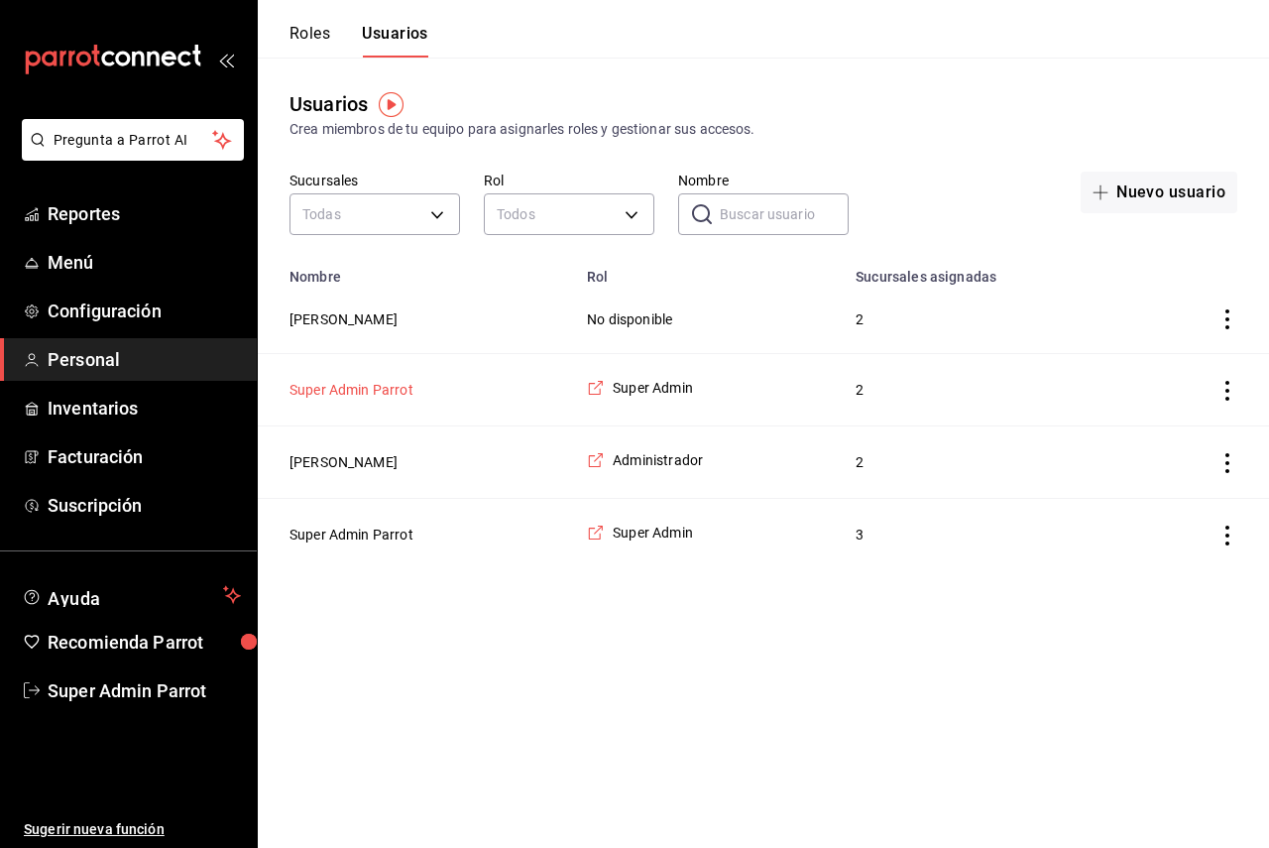
click at [385, 383] on button "Super Admin Parrot" at bounding box center [351, 390] width 124 height 20
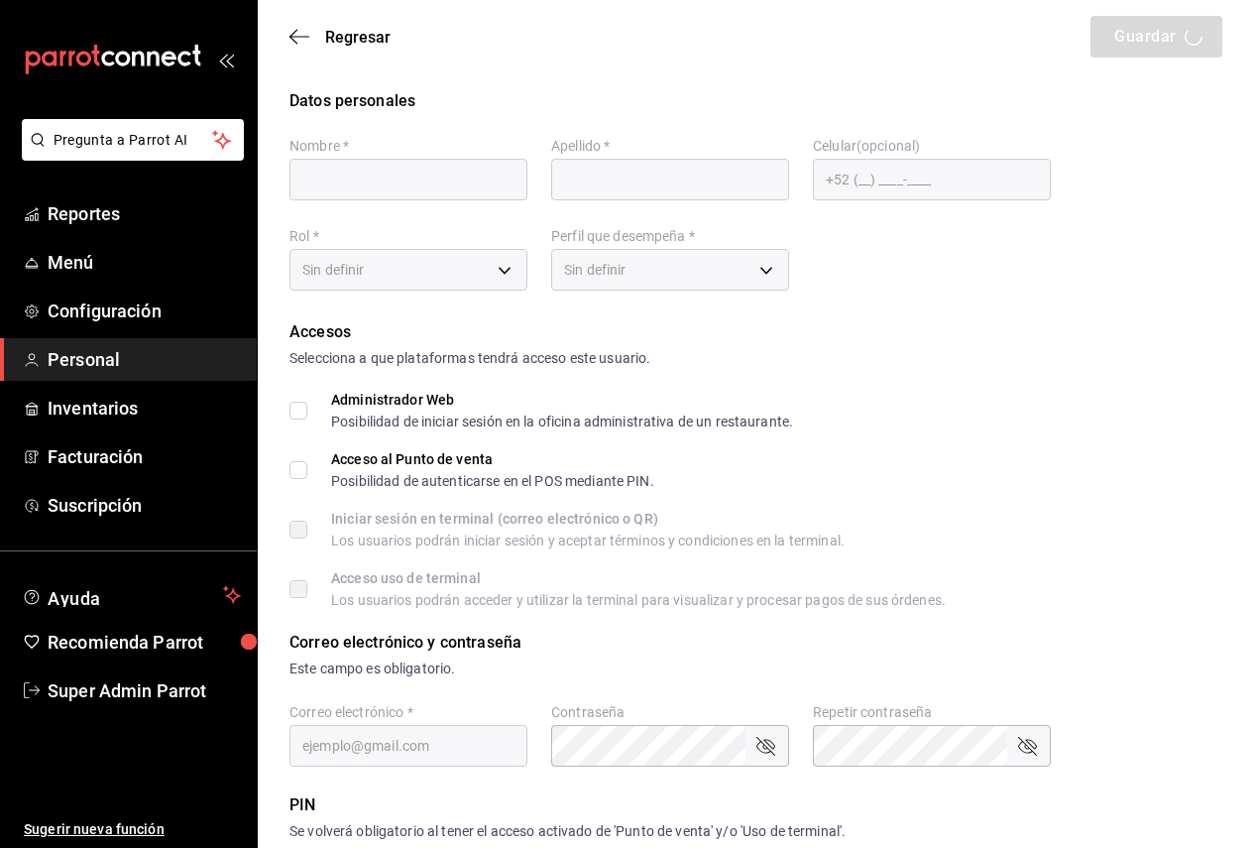
type input "Super Admin"
type input "Parrot"
checkbox input "true"
type input "[EMAIL_ADDRESS][DOMAIN_NAME]"
type input "945507"
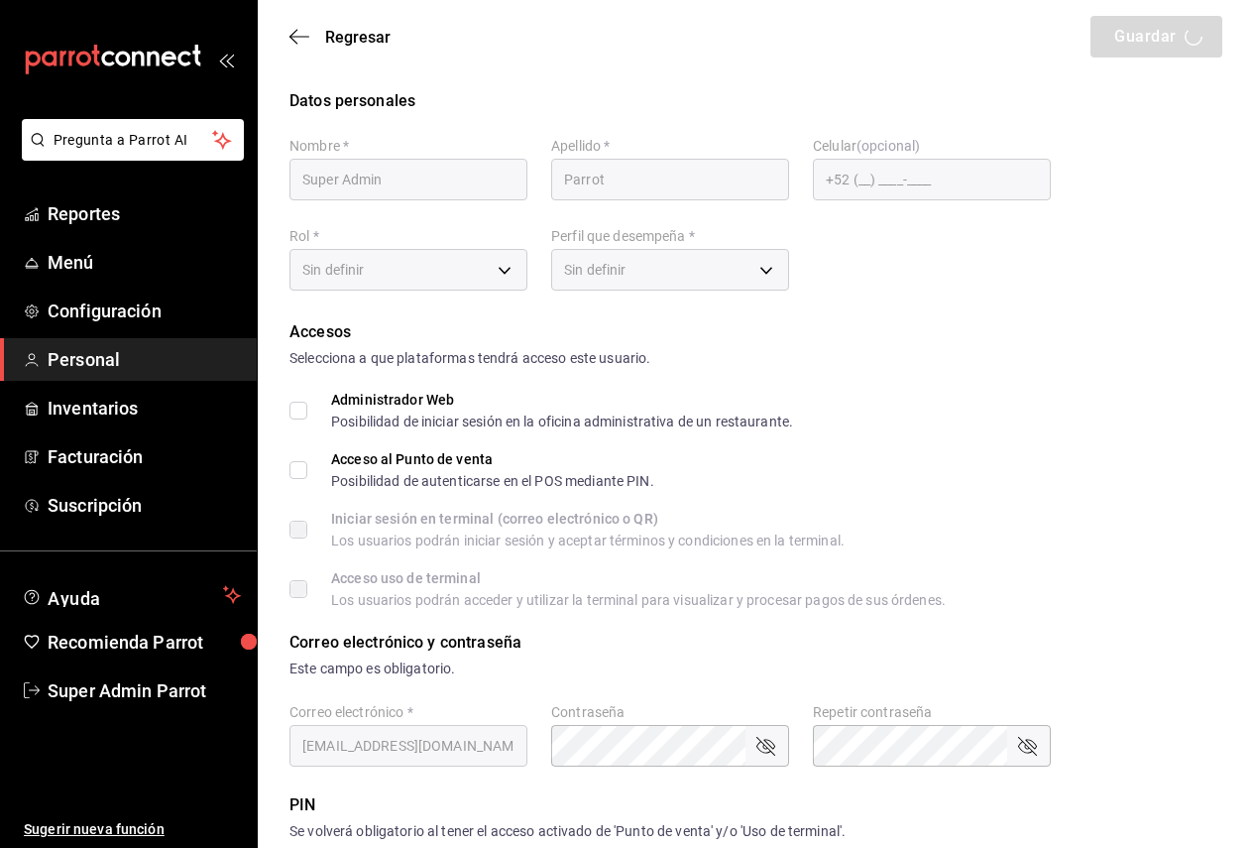
type input "365acb2a-6e3a-48dc-8ce6-c3e93753ec52"
type input "UNDEFINED"
checkbox input "true"
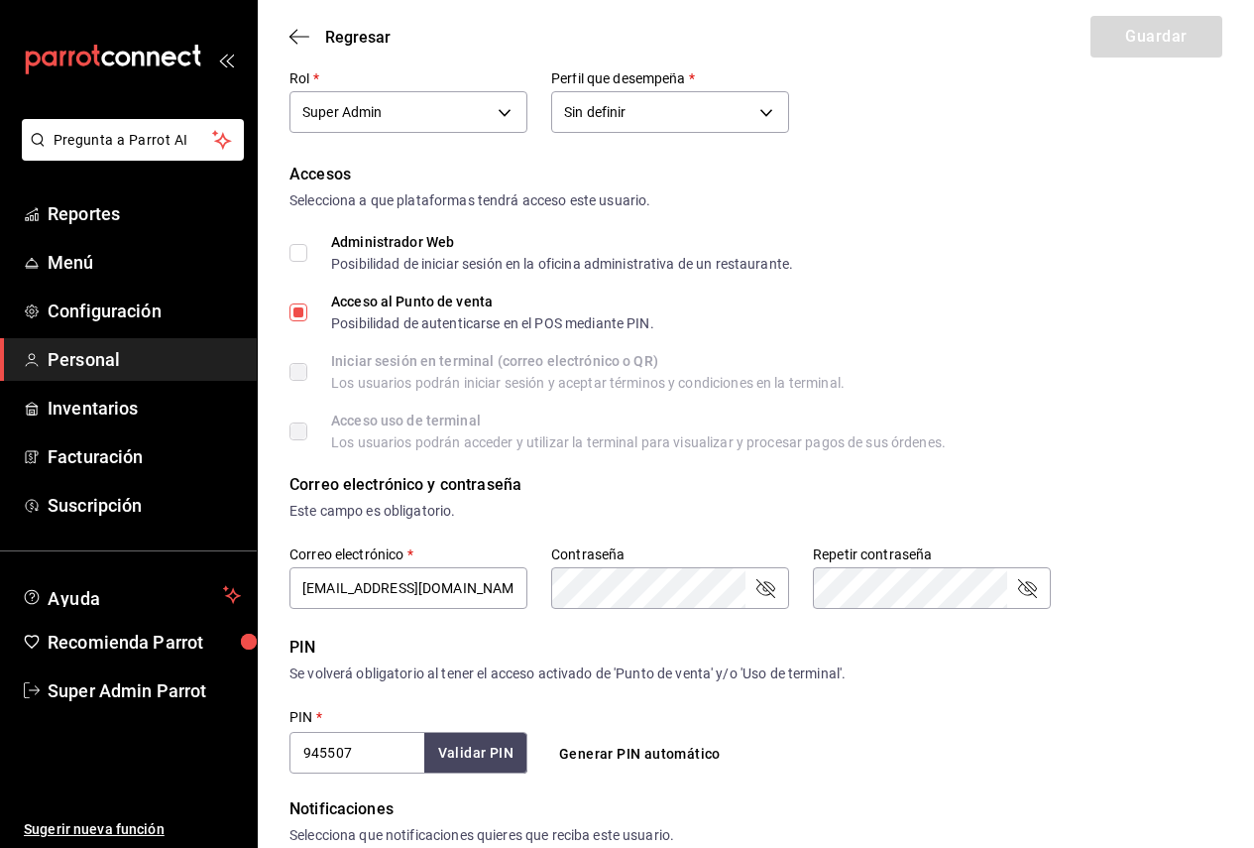
scroll to position [198, 0]
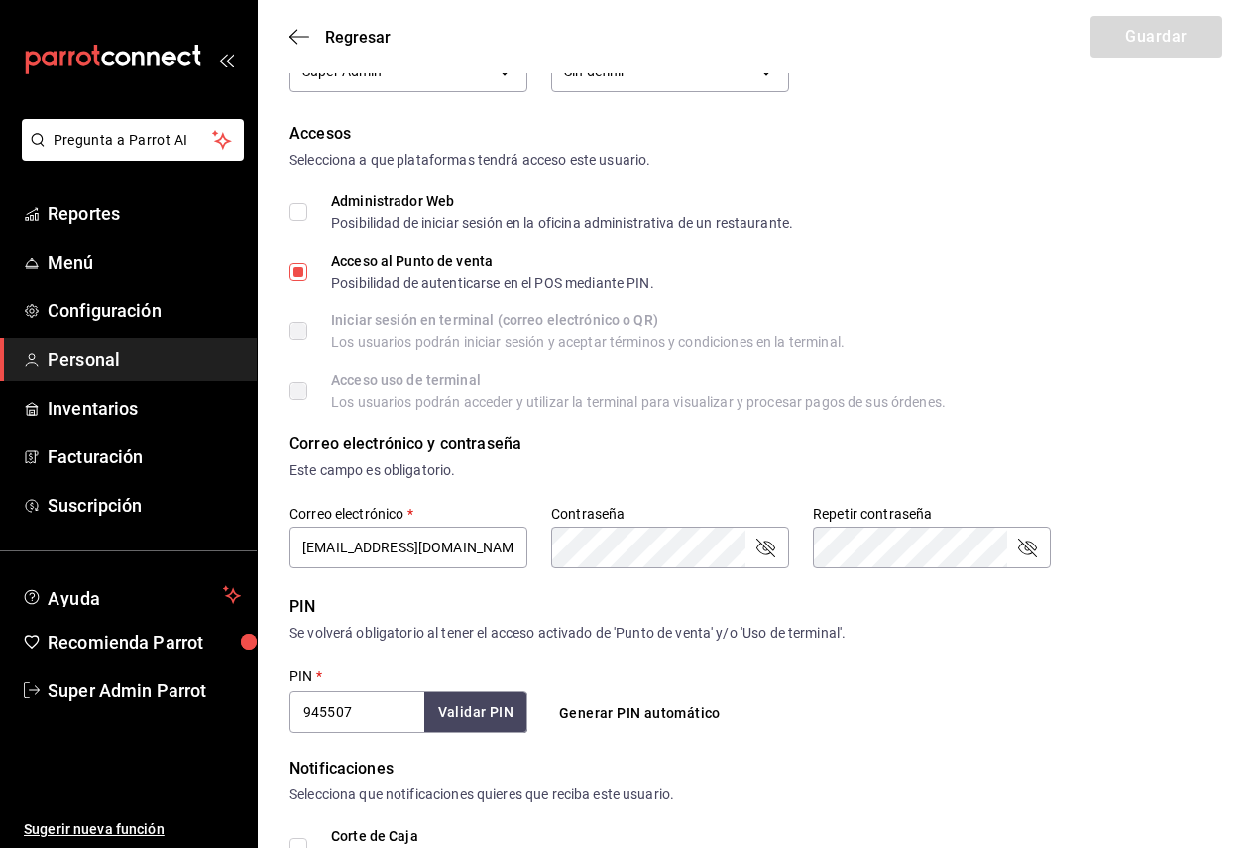
click at [295, 53] on div "Regresar Guardar" at bounding box center [756, 36] width 996 height 73
click at [297, 42] on icon "button" at bounding box center [299, 37] width 20 height 18
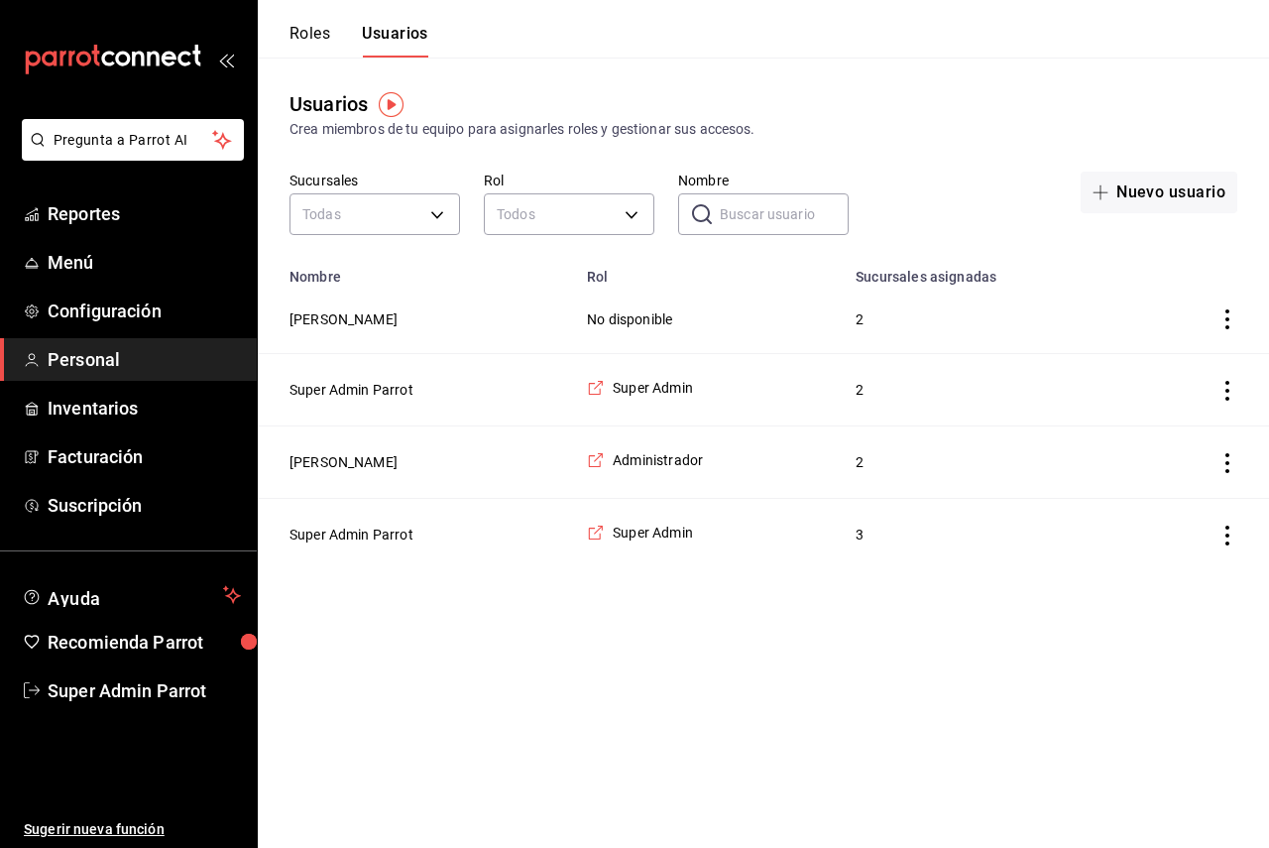
click at [366, 525] on td "Super Admin Parrot" at bounding box center [416, 535] width 317 height 72
click at [375, 536] on button "Super Admin Parrot" at bounding box center [351, 534] width 124 height 20
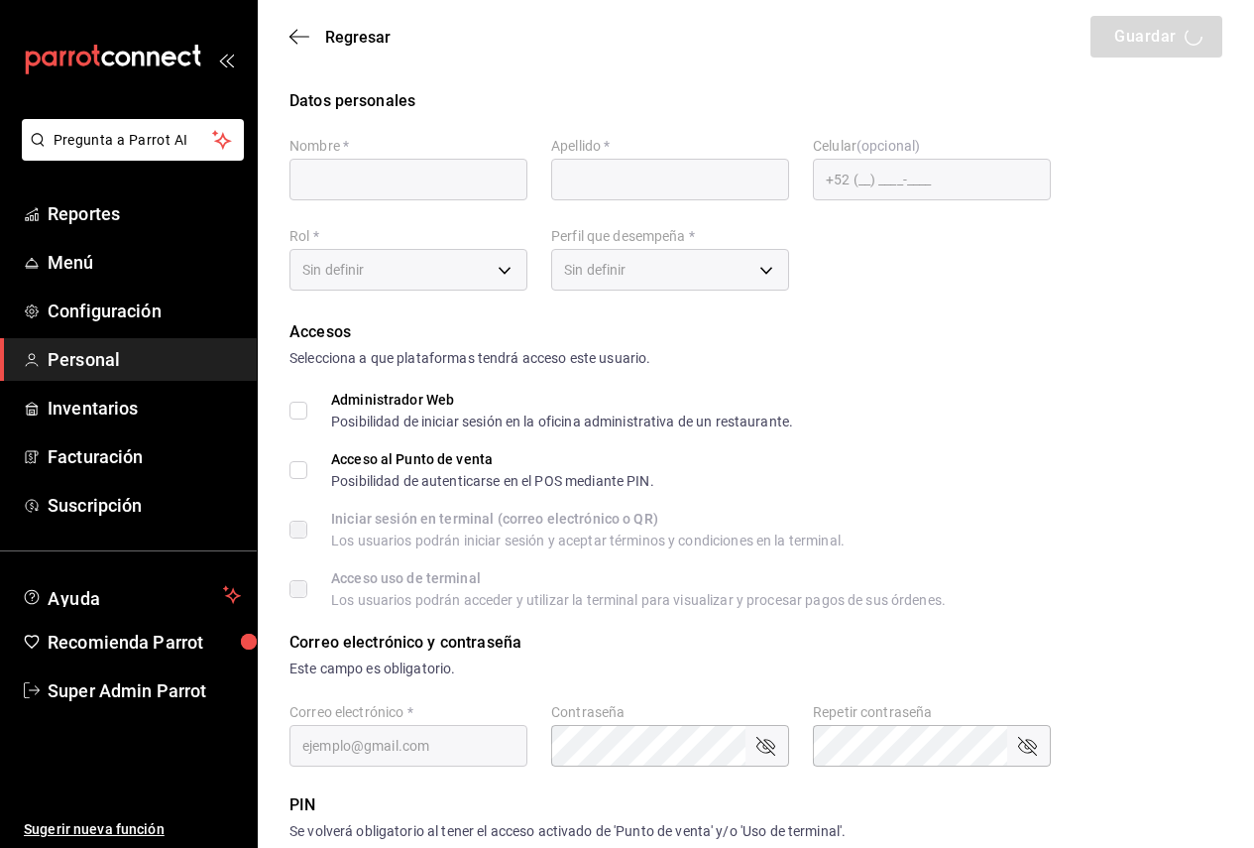
type input "Super Admin"
type input "Parrot"
checkbox input "true"
type input "shawarmaakbar@cdmx.com"
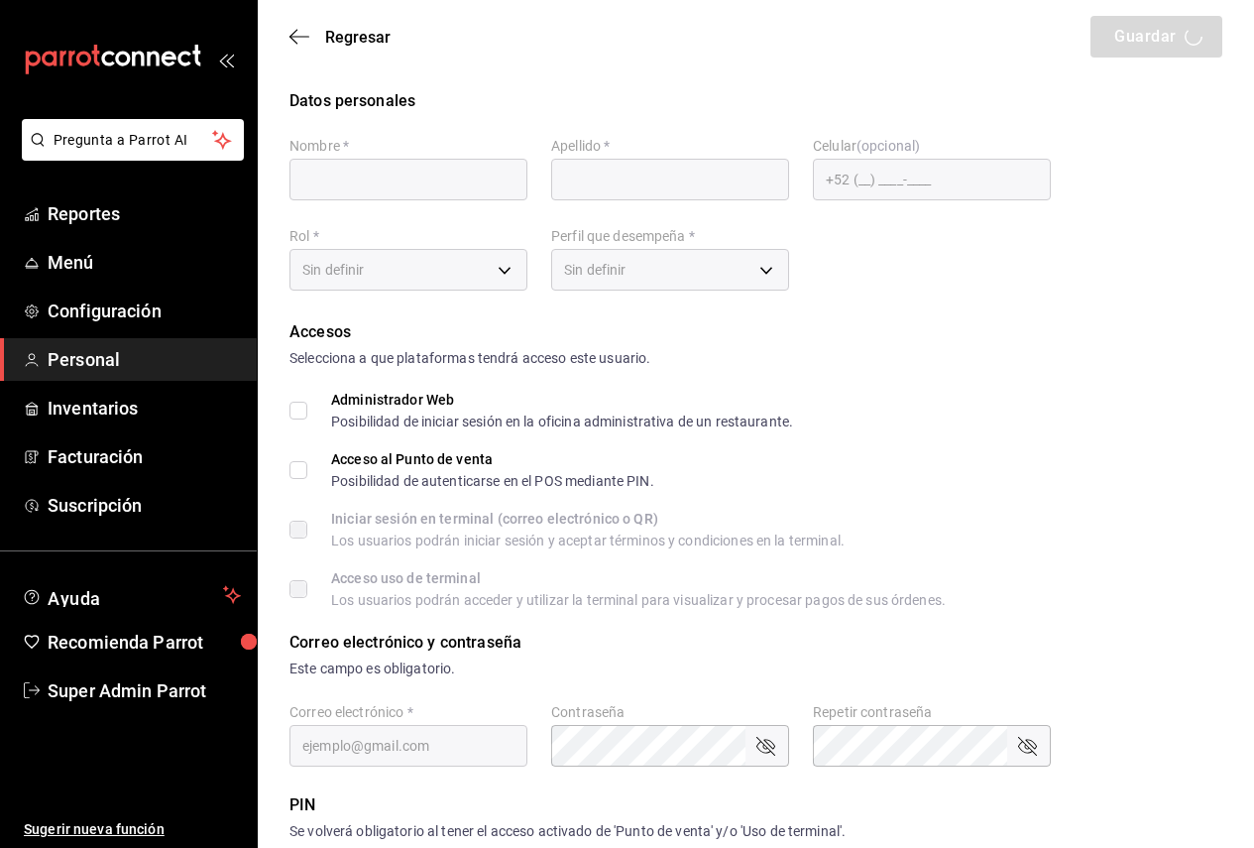
type input "1234"
type input "365acb2a-6e3a-48dc-8ce6-c3e93753ec52"
type input "ADMIN"
checkbox input "true"
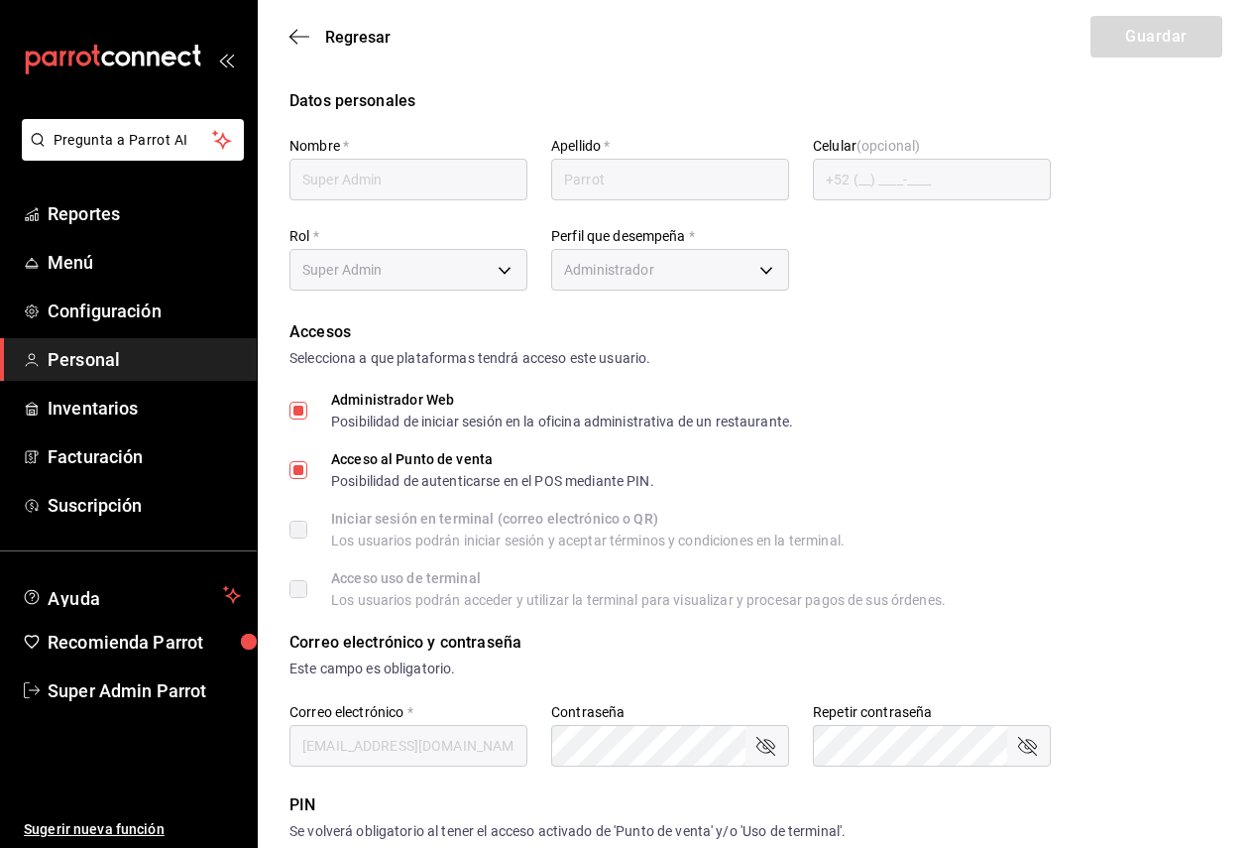
checkbox input "true"
click at [302, 43] on icon "button" at bounding box center [299, 37] width 20 height 18
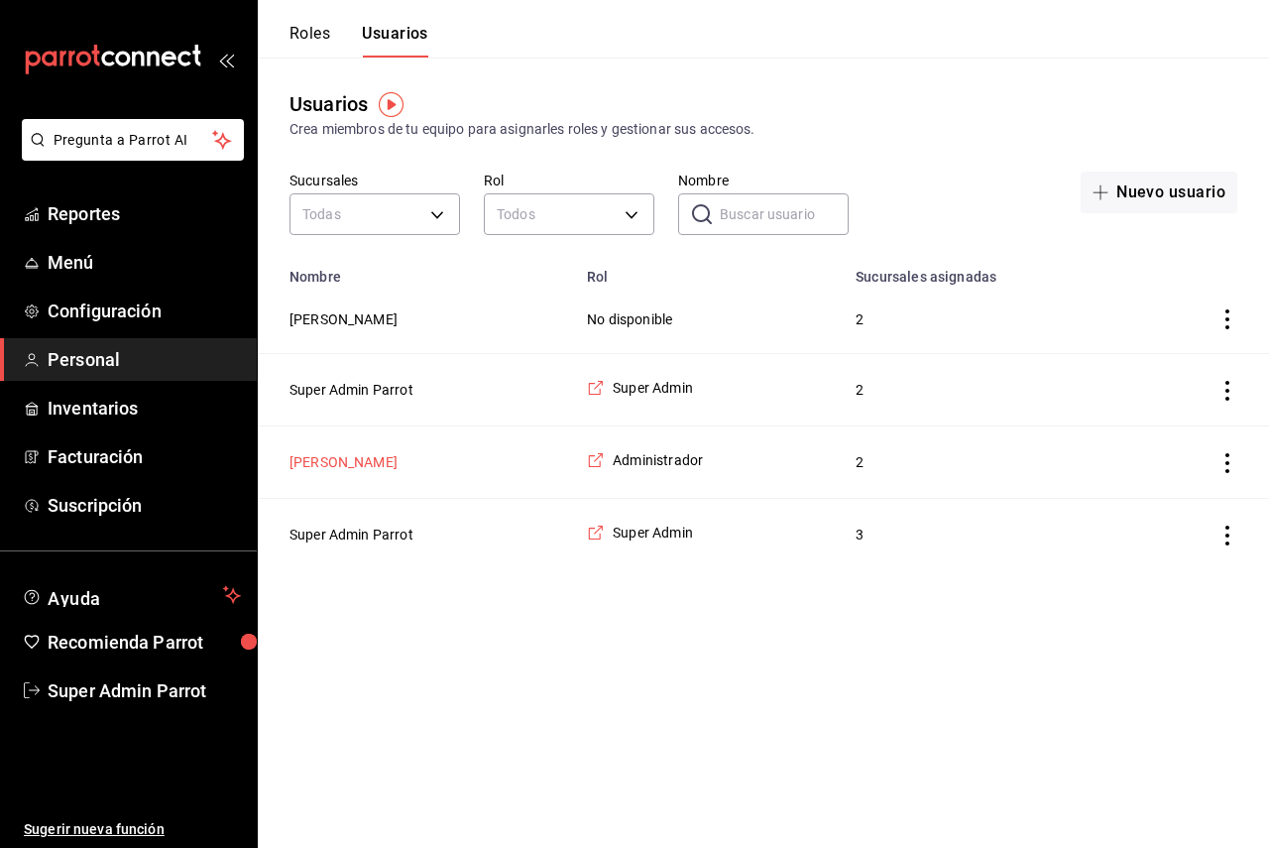
click at [359, 455] on button "[PERSON_NAME]" at bounding box center [343, 462] width 108 height 20
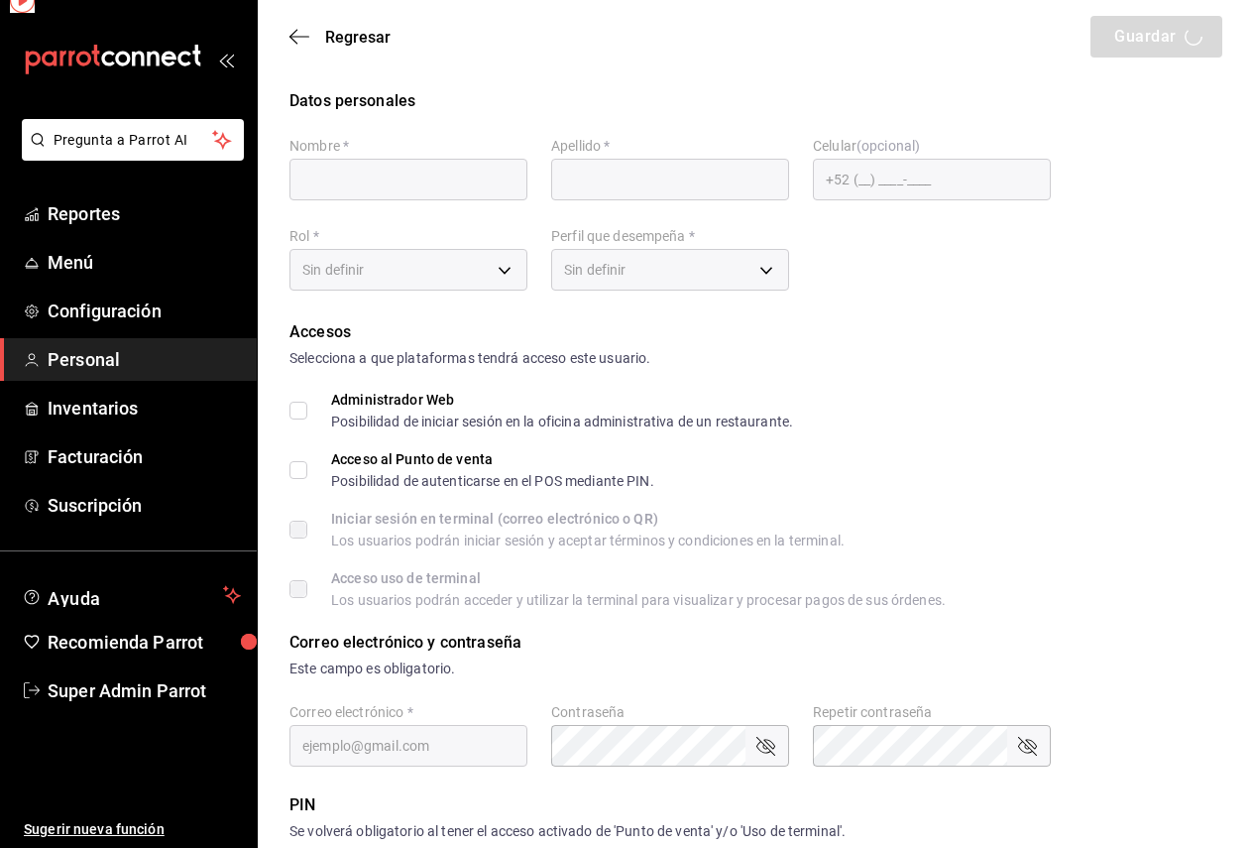
type input "Liliana"
type input "Leyva"
checkbox input "true"
type input "restaurantesondemand@gmail.com"
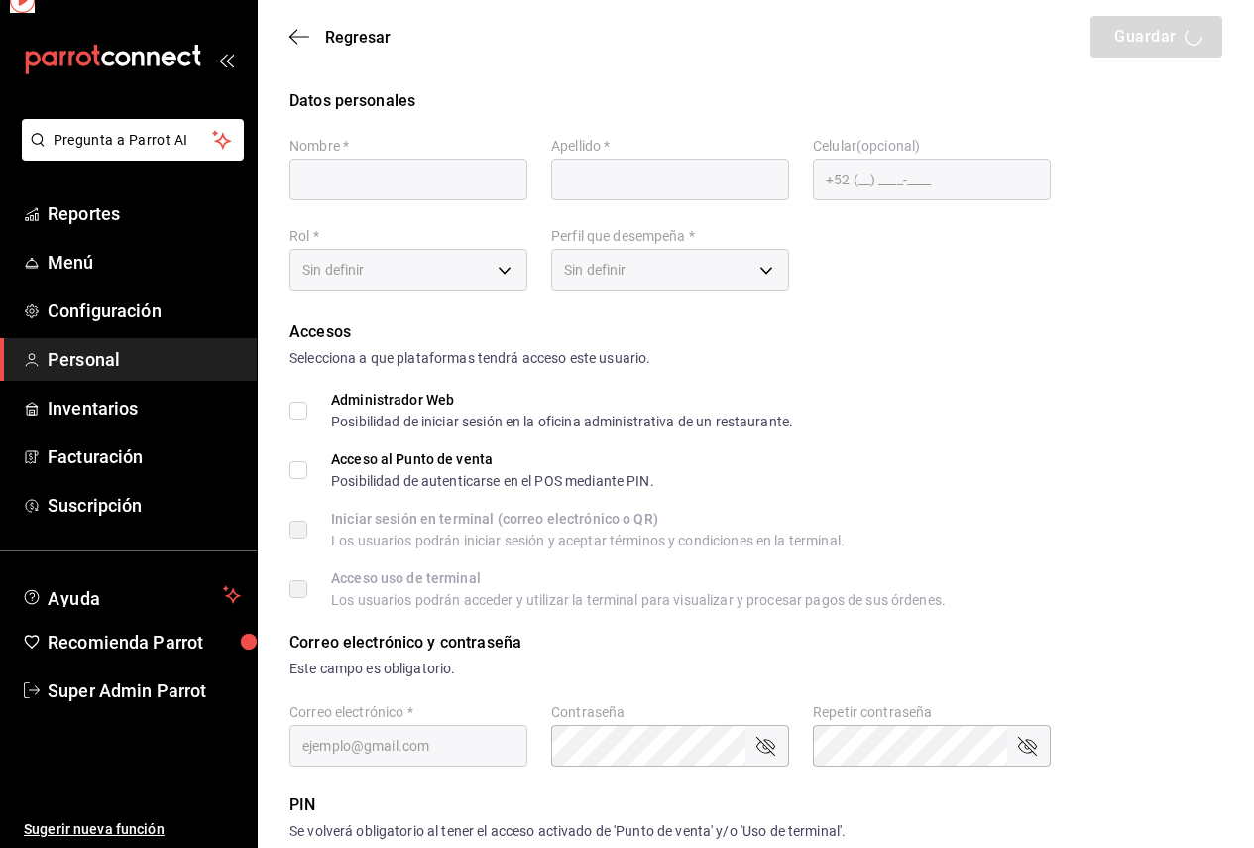
type input "2025"
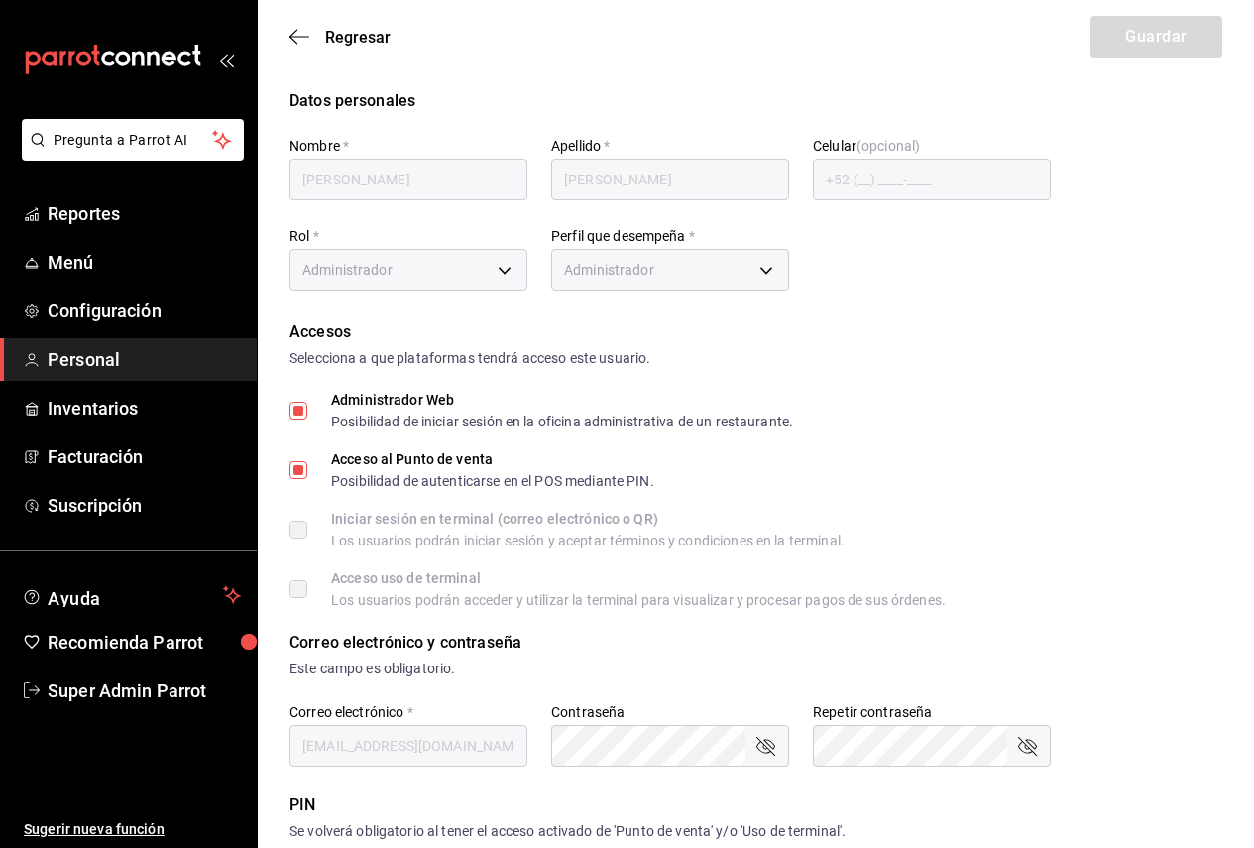
type input "7484bb7b-ea41-40a7-80a6-054072ac390d"
type input "ADMIN"
checkbox input "true"
click at [326, 36] on span "Regresar" at bounding box center [357, 37] width 65 height 19
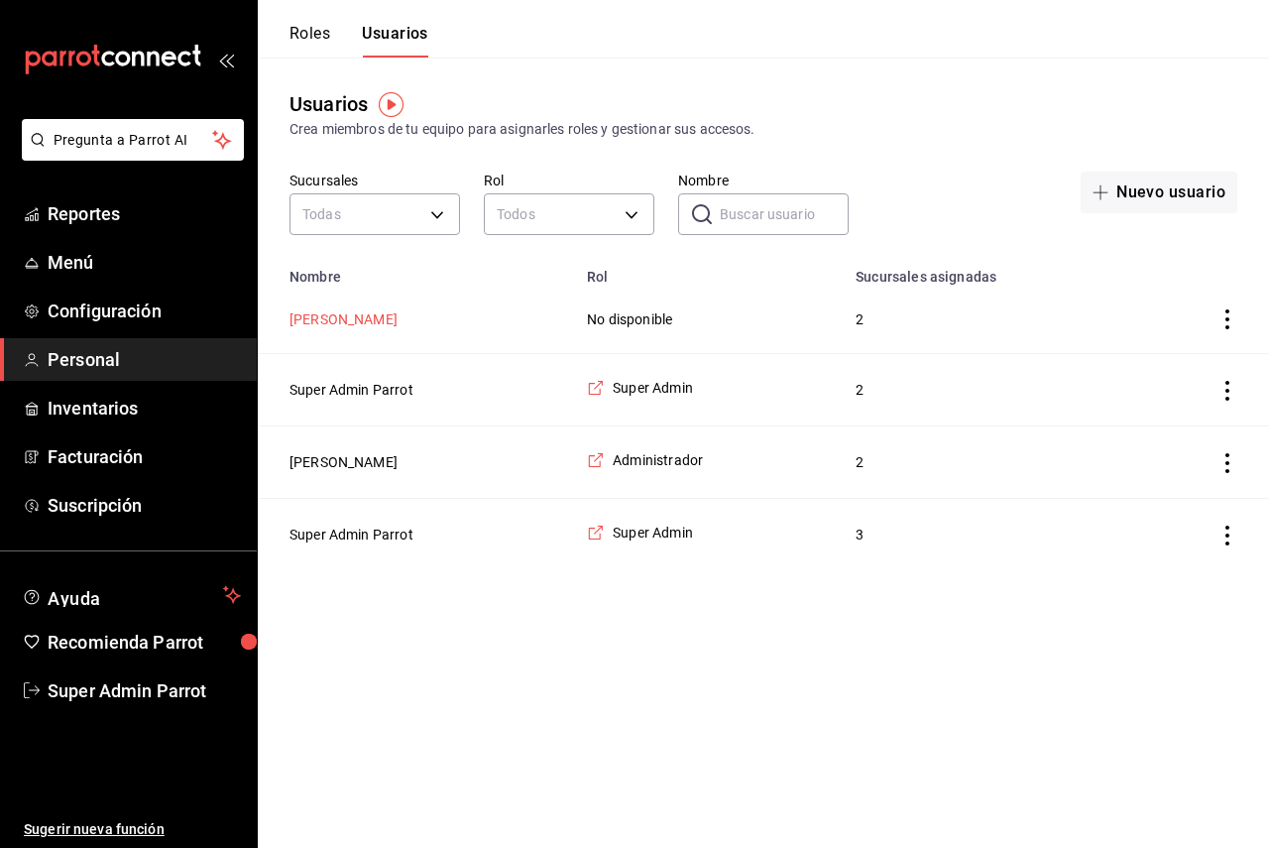
click at [353, 321] on button "[PERSON_NAME]" at bounding box center [343, 319] width 108 height 20
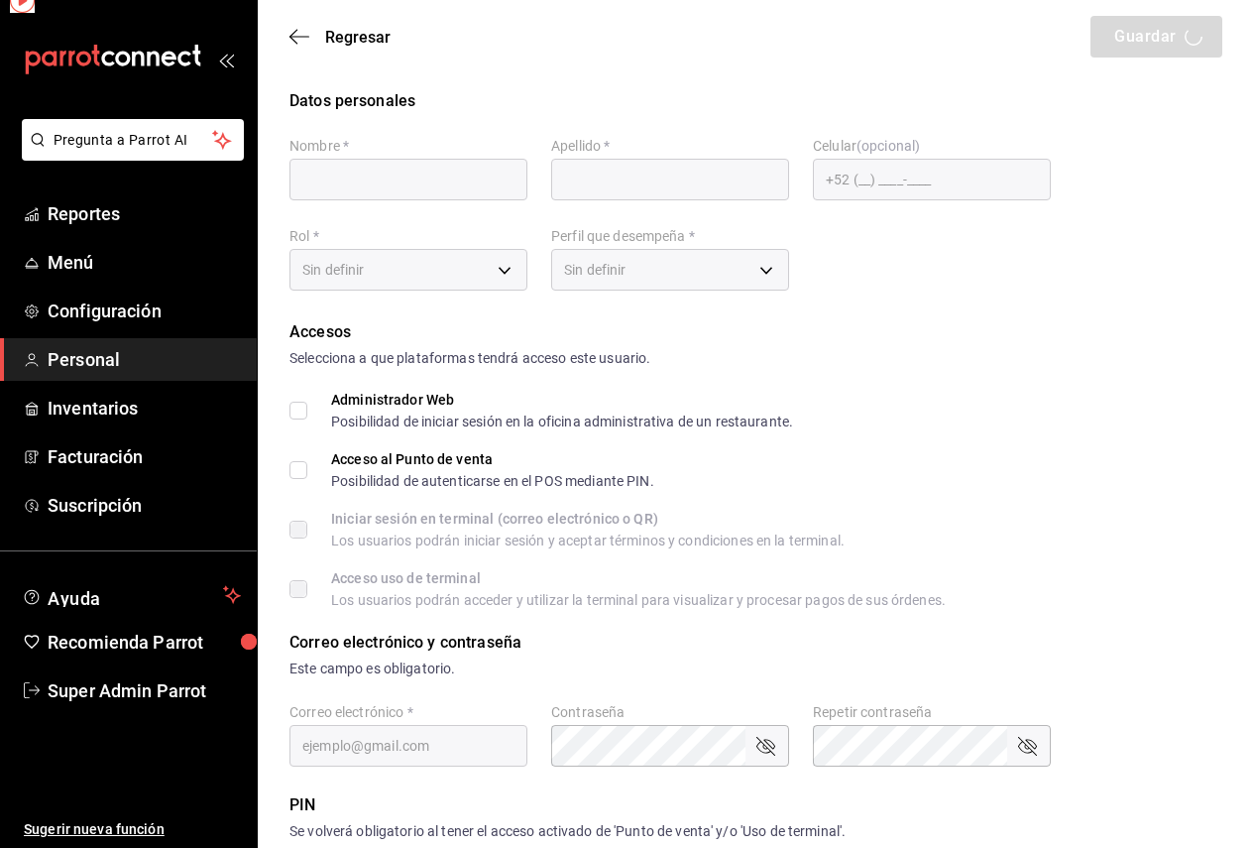
type input "Ana"
type input "Hernández"
type input "anahernandez@cdmx.com"
type input "UNDEFINED"
checkbox input "true"
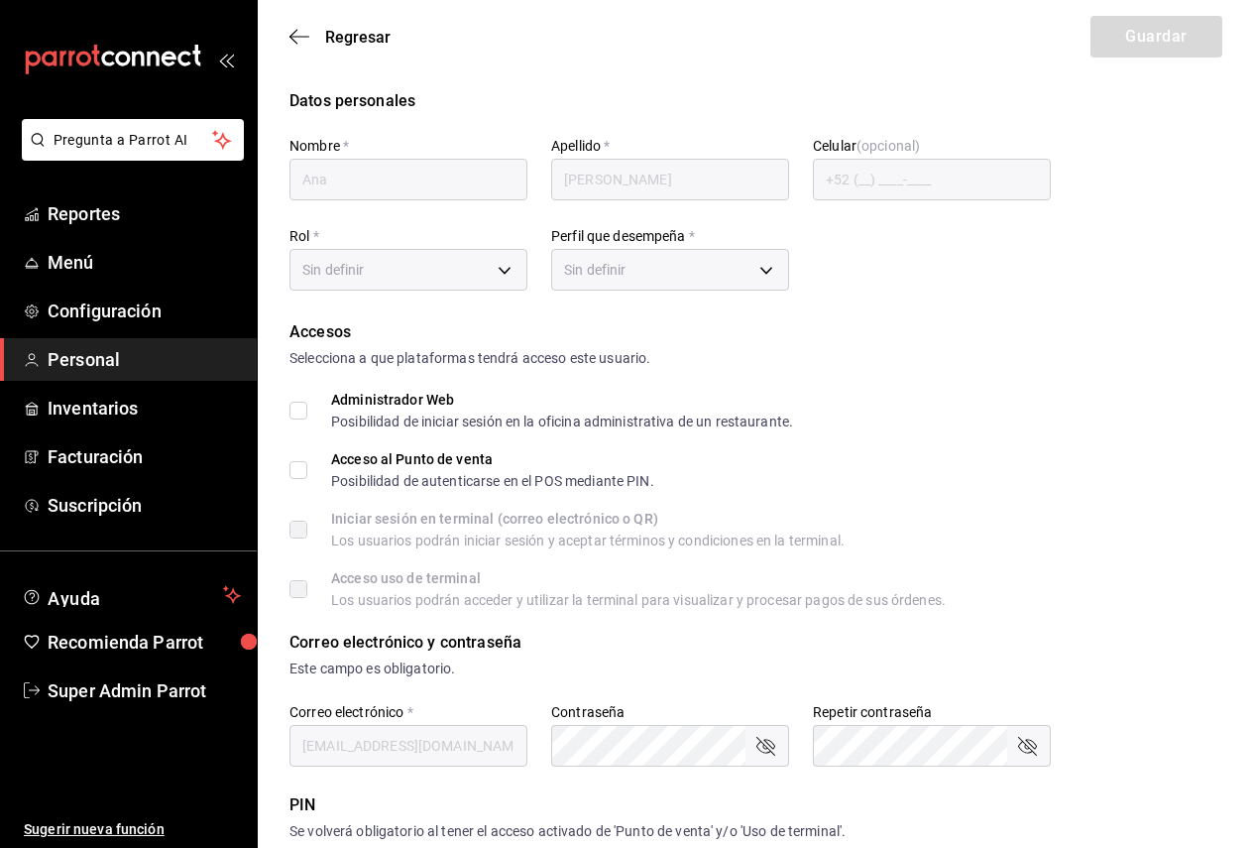
checkbox input "true"
click at [324, 48] on div "Regresar Guardar" at bounding box center [756, 36] width 996 height 73
click at [300, 36] on icon "button" at bounding box center [299, 37] width 20 height 18
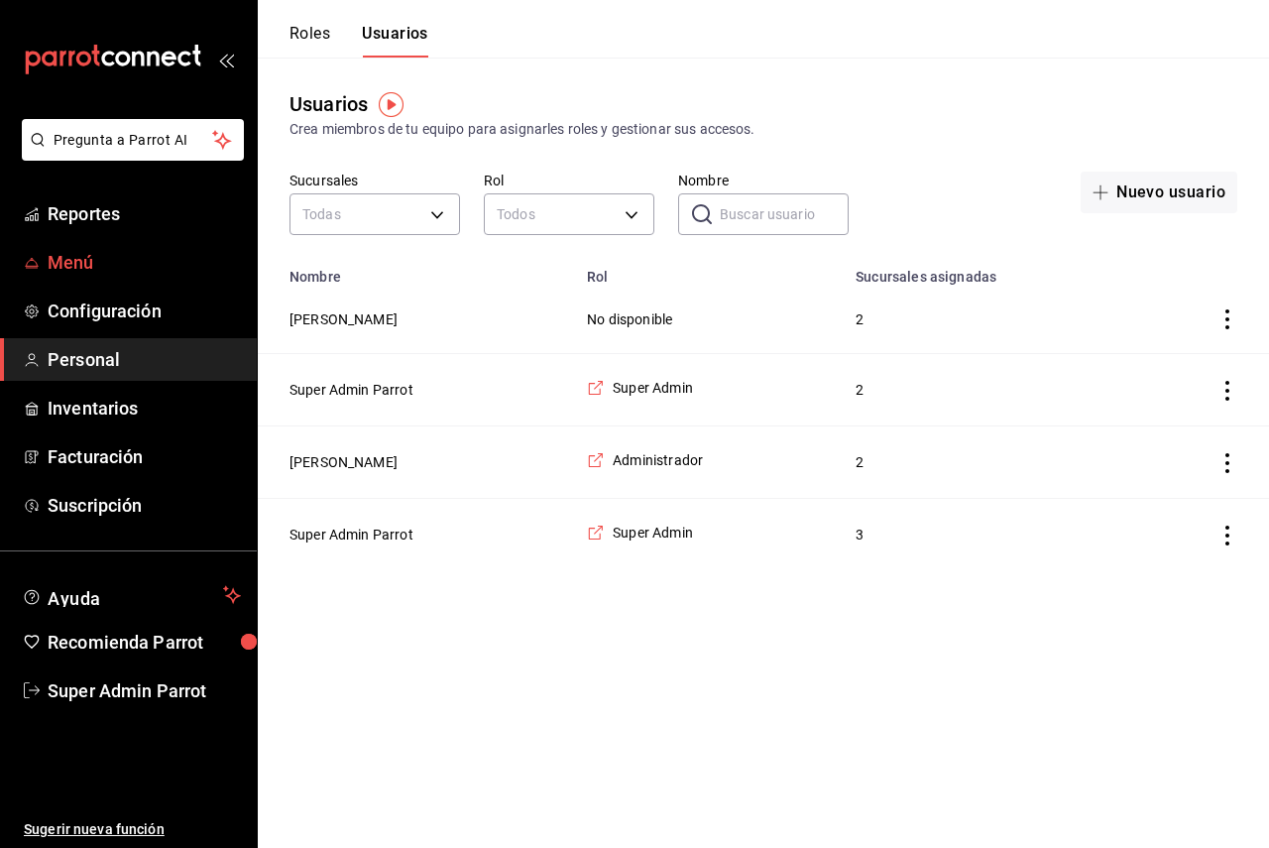
click at [93, 260] on span "Menú" at bounding box center [144, 262] width 193 height 27
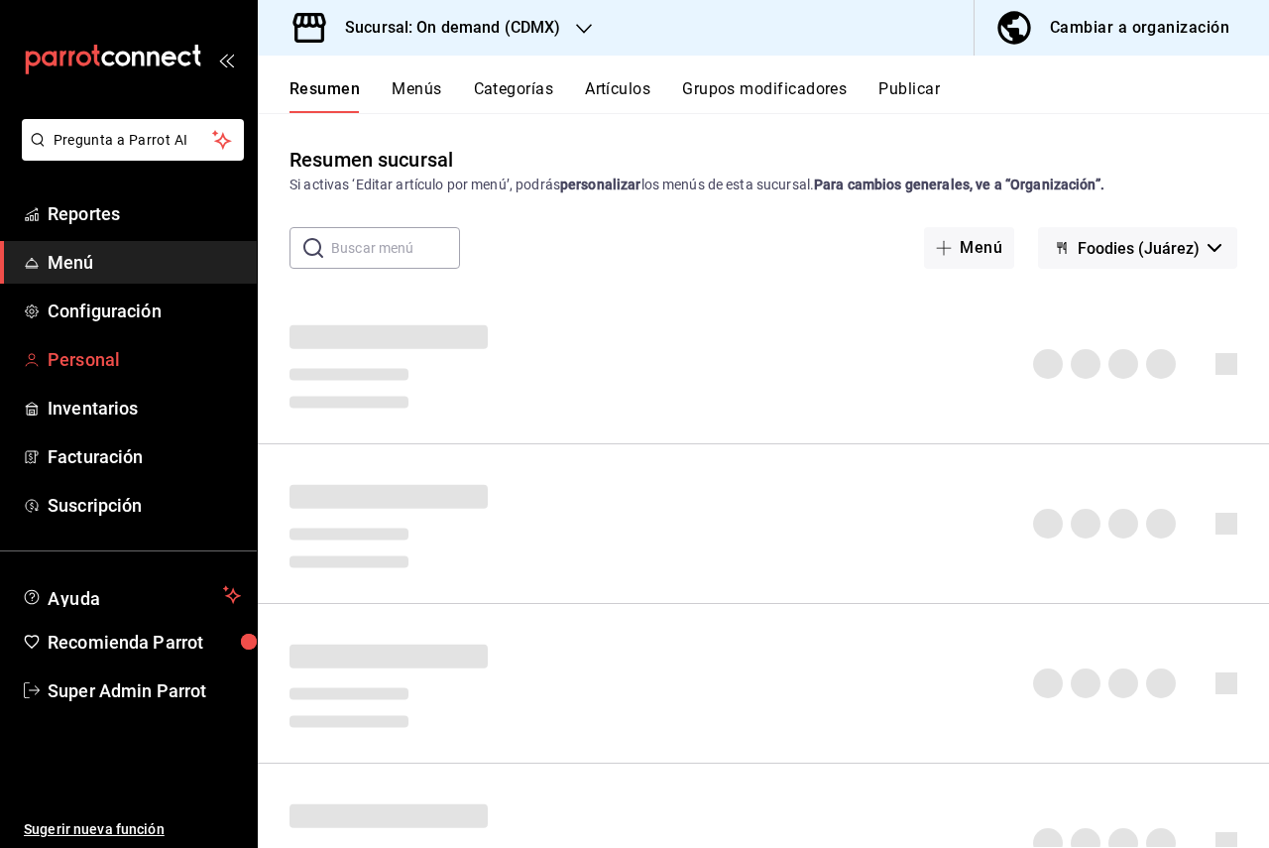
click at [110, 344] on link "Personal" at bounding box center [128, 359] width 257 height 43
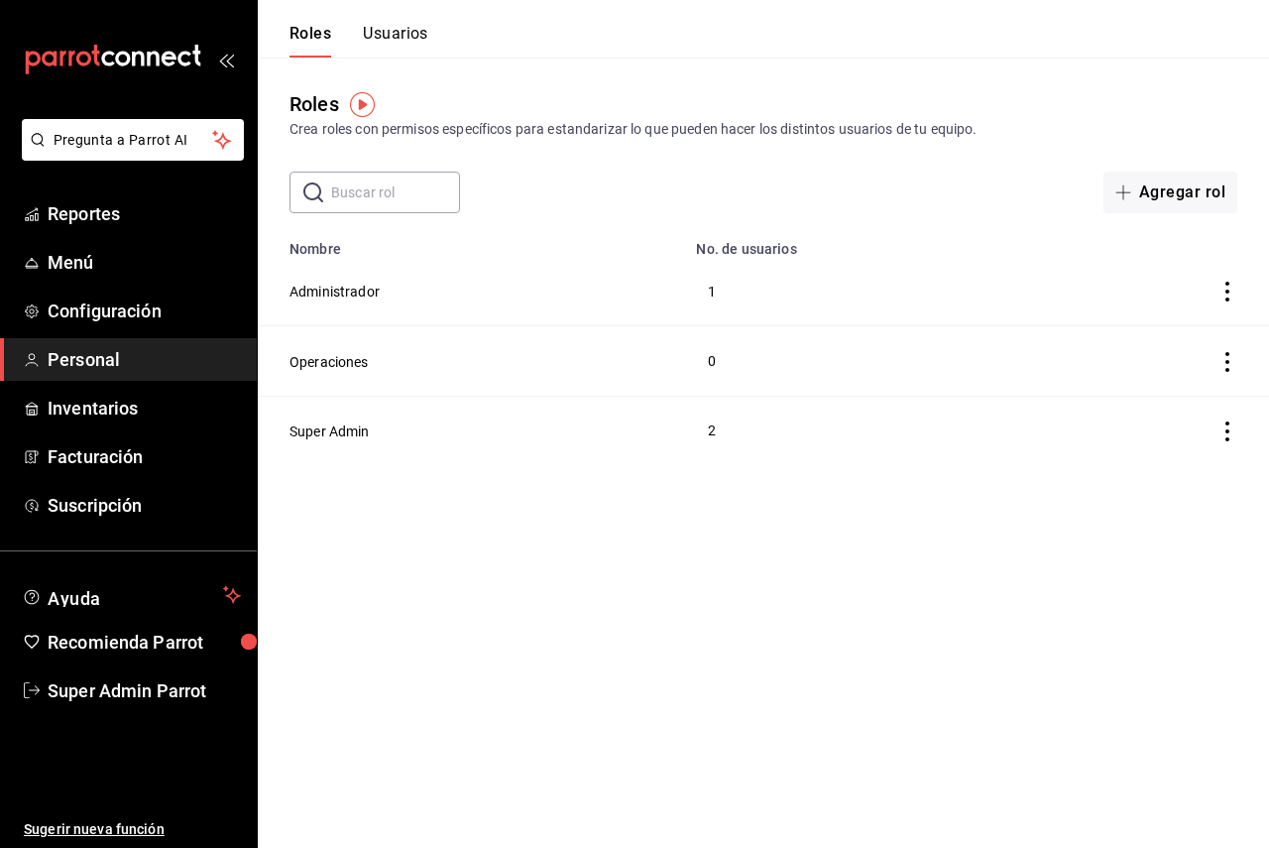
click at [402, 44] on button "Usuarios" at bounding box center [395, 41] width 65 height 34
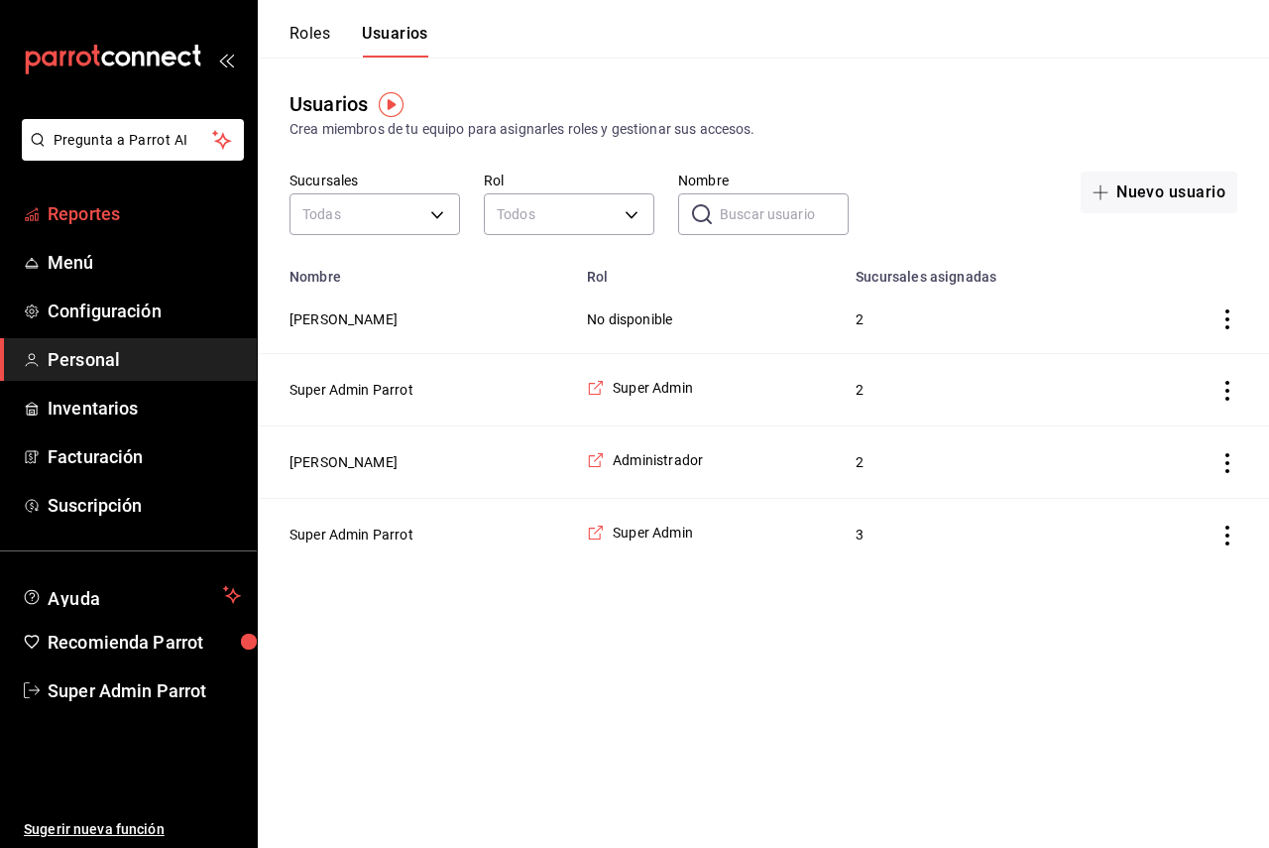
click at [152, 218] on span "Reportes" at bounding box center [144, 213] width 193 height 27
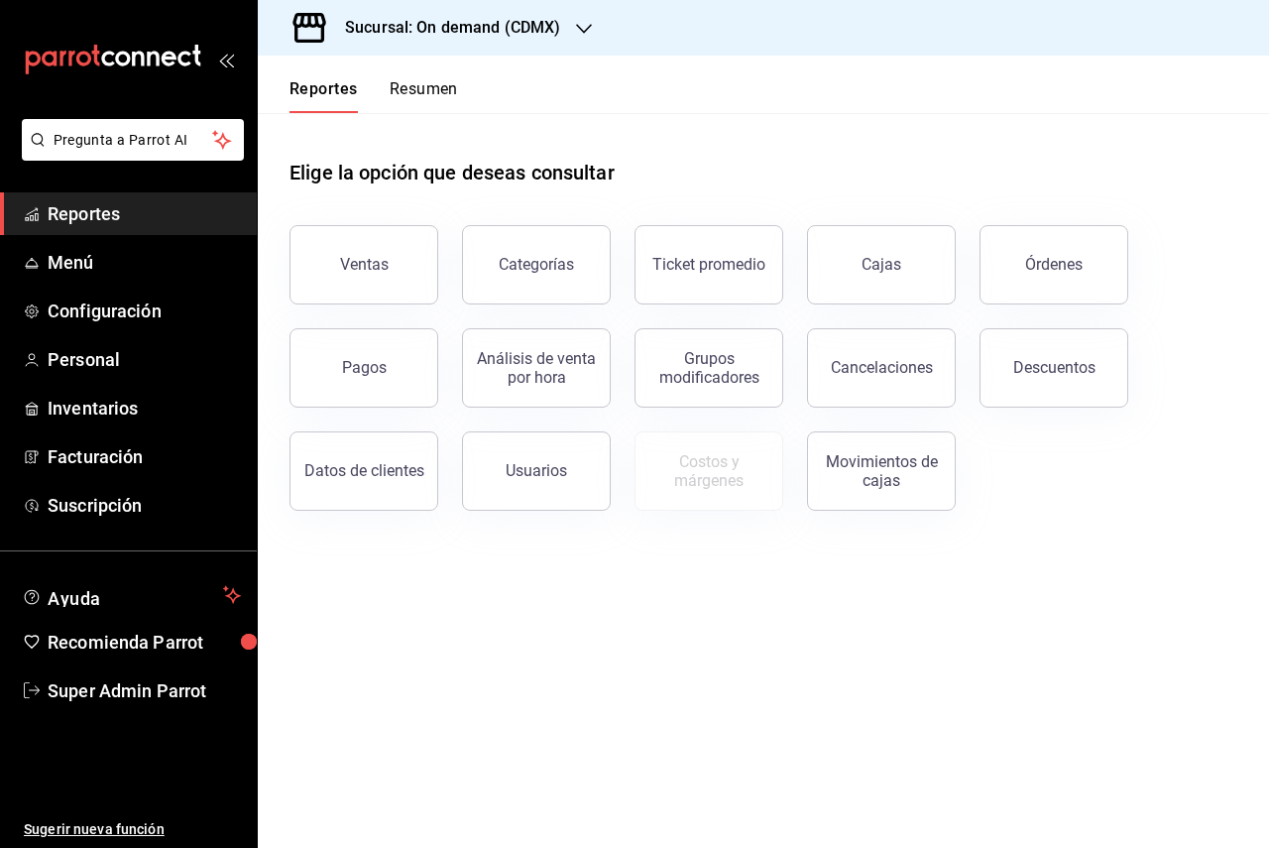
click at [500, 13] on div "Sucursal: On demand (CDMX)" at bounding box center [437, 28] width 326 height 56
click at [469, 130] on div "Shawarma Akbar (Caja)" at bounding box center [407, 130] width 266 height 21
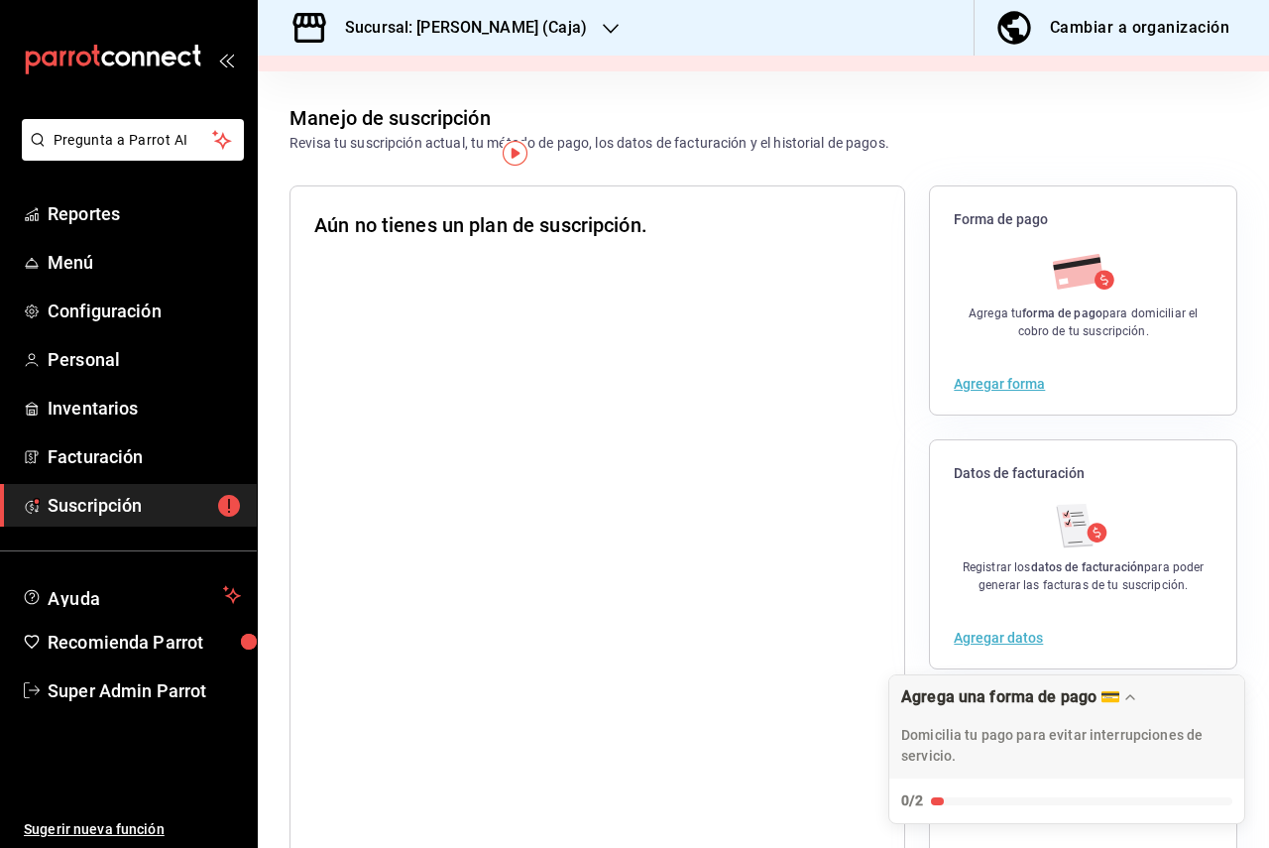
scroll to position [191, 0]
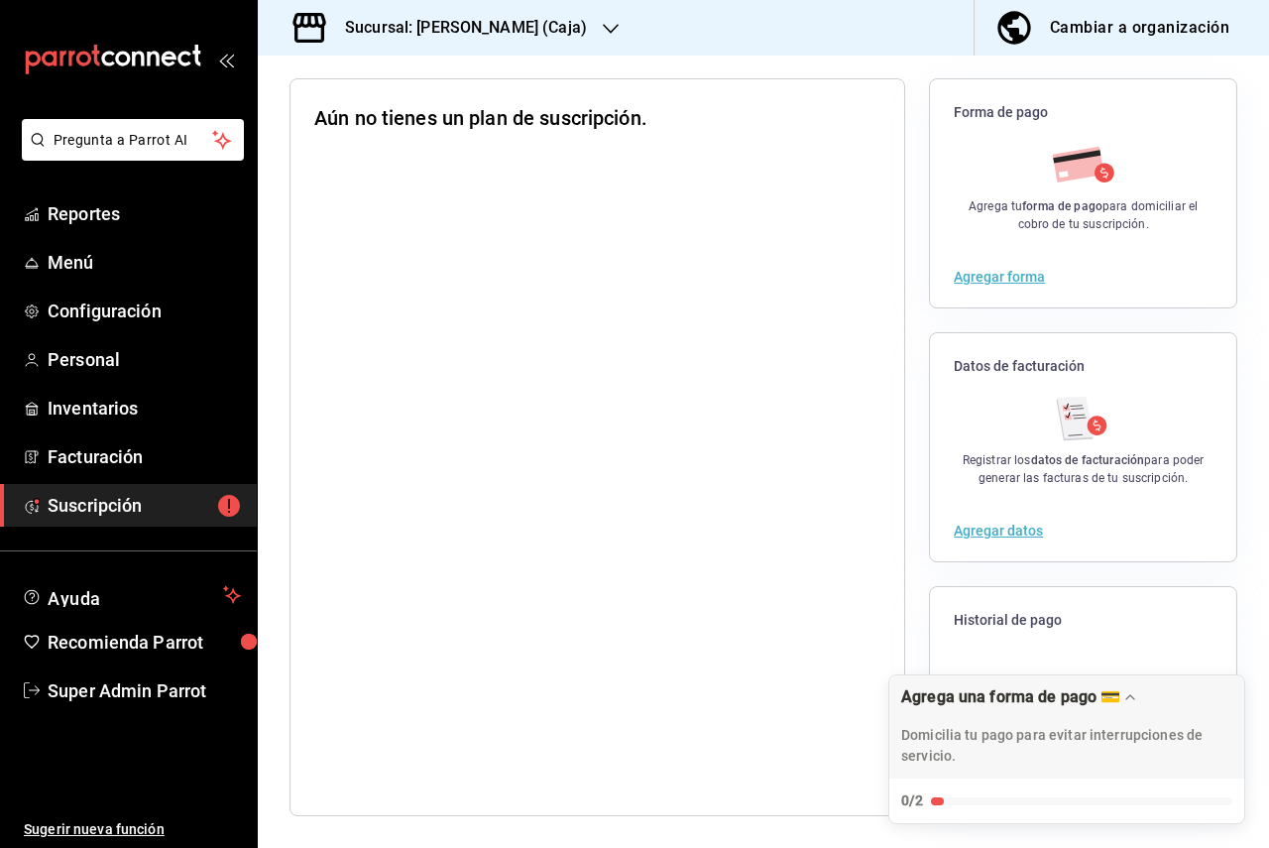
click at [455, 32] on h3 "Sucursal: Shawarma Akbar (Caja)" at bounding box center [458, 28] width 258 height 24
click at [467, 83] on div "On demand (CDMX)" at bounding box center [407, 85] width 266 height 21
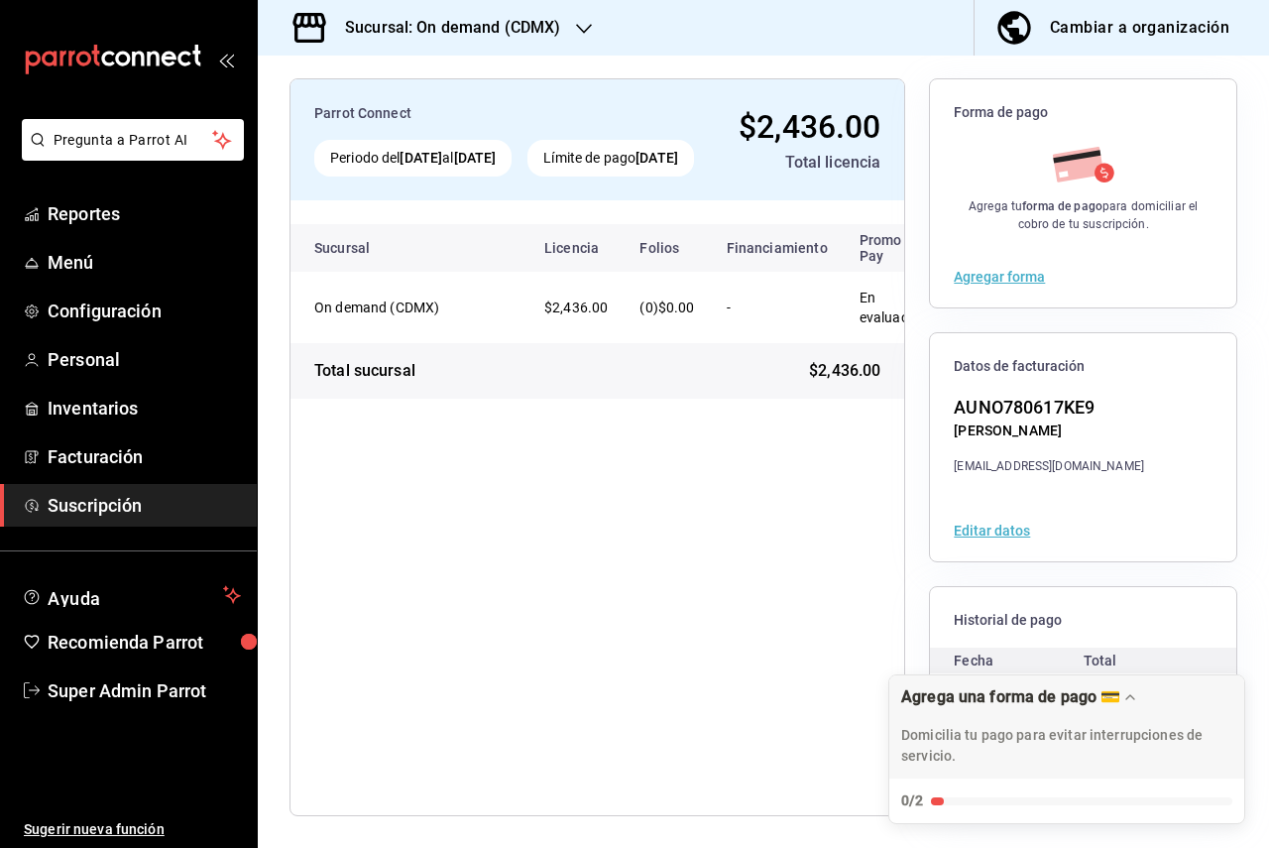
scroll to position [0, 0]
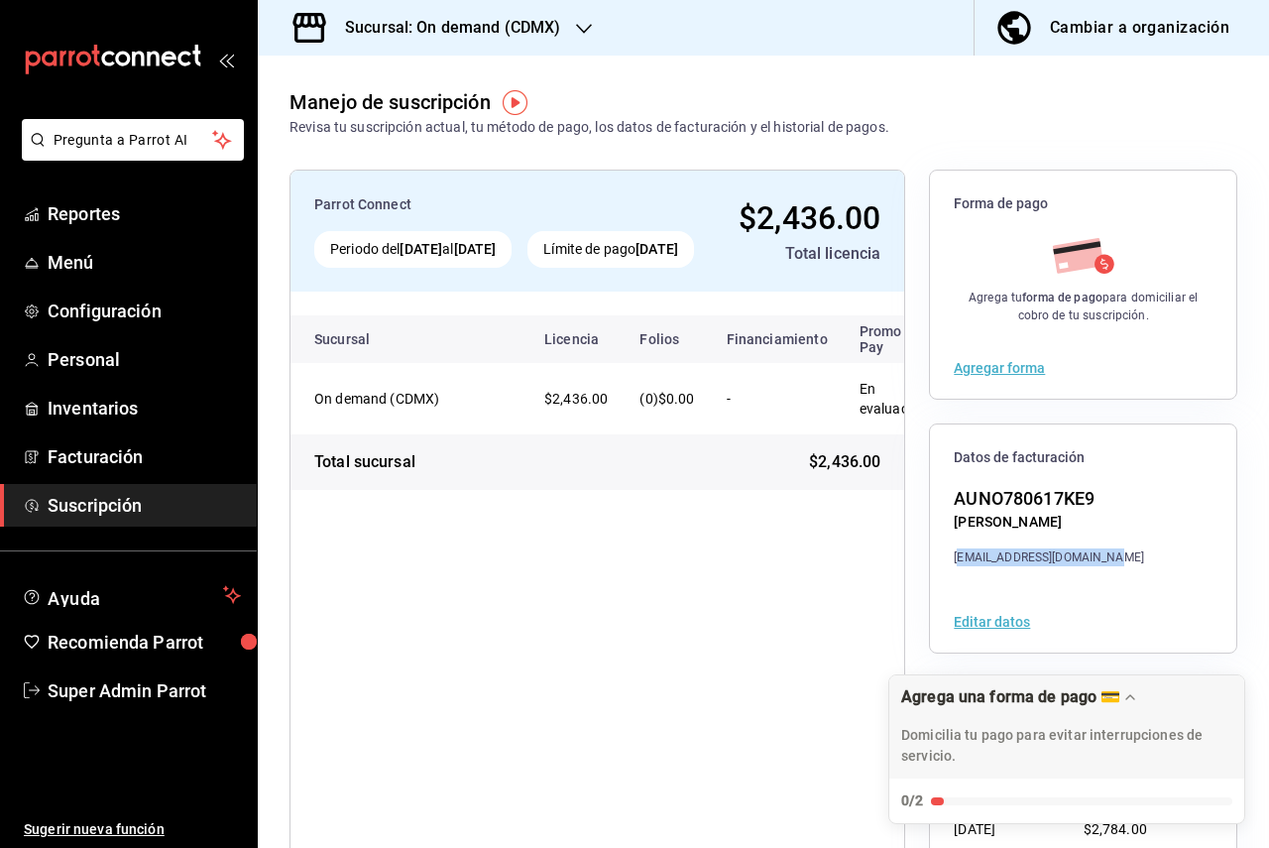
drag, startPoint x: 1102, startPoint y: 560, endPoint x: 952, endPoint y: 558, distance: 150.7
click at [954, 558] on div "[EMAIL_ADDRESS][DOMAIN_NAME]" at bounding box center [1049, 557] width 190 height 18
click at [956, 560] on div "[EMAIL_ADDRESS][DOMAIN_NAME]" at bounding box center [1049, 557] width 190 height 18
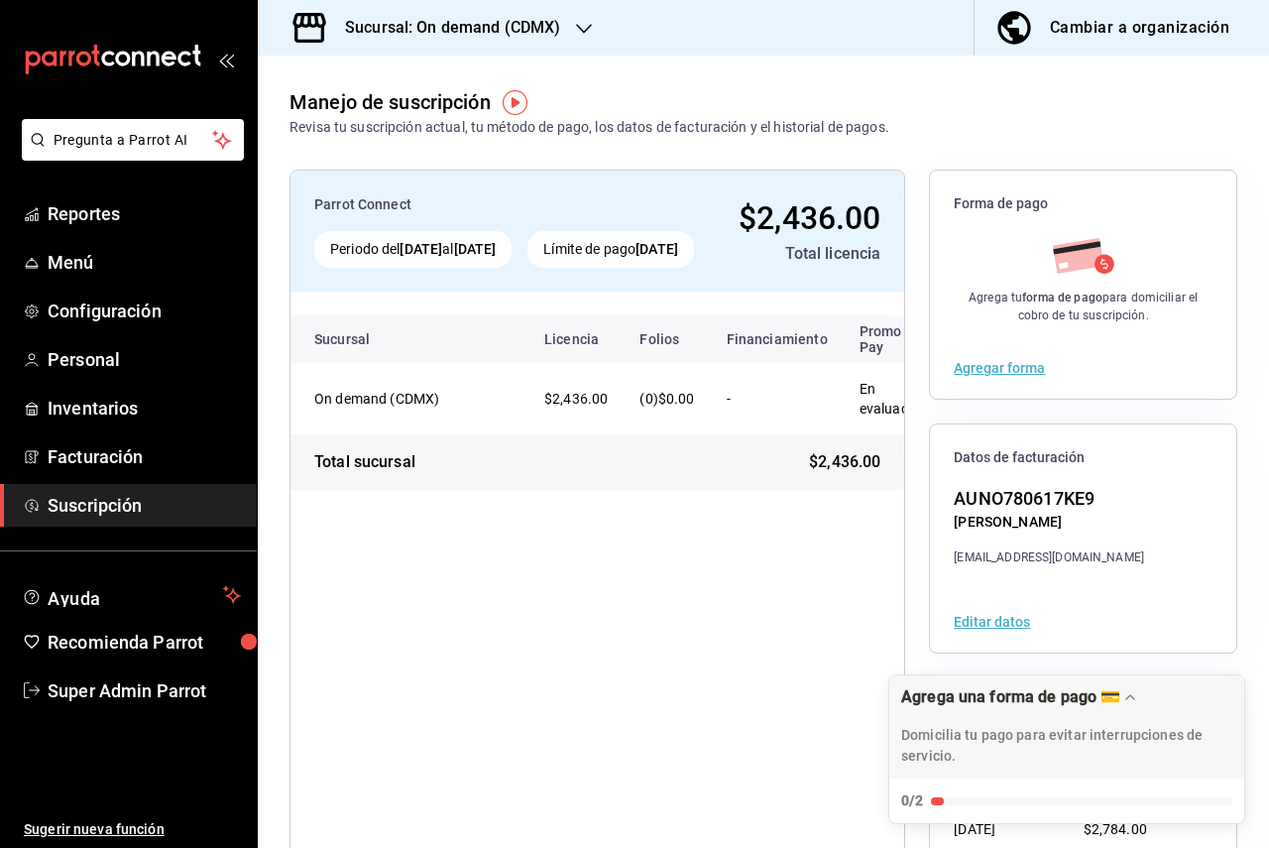
click at [544, 587] on div "Parrot Connect Periodo del 10 sep 2025 al 10 oct 2025 Límite de pago 10 oct 202…" at bounding box center [597, 538] width 616 height 737
click at [1074, 555] on div "[EMAIL_ADDRESS][DOMAIN_NAME]" at bounding box center [1049, 557] width 190 height 18
copy div "[EMAIL_ADDRESS][DOMAIN_NAME]"
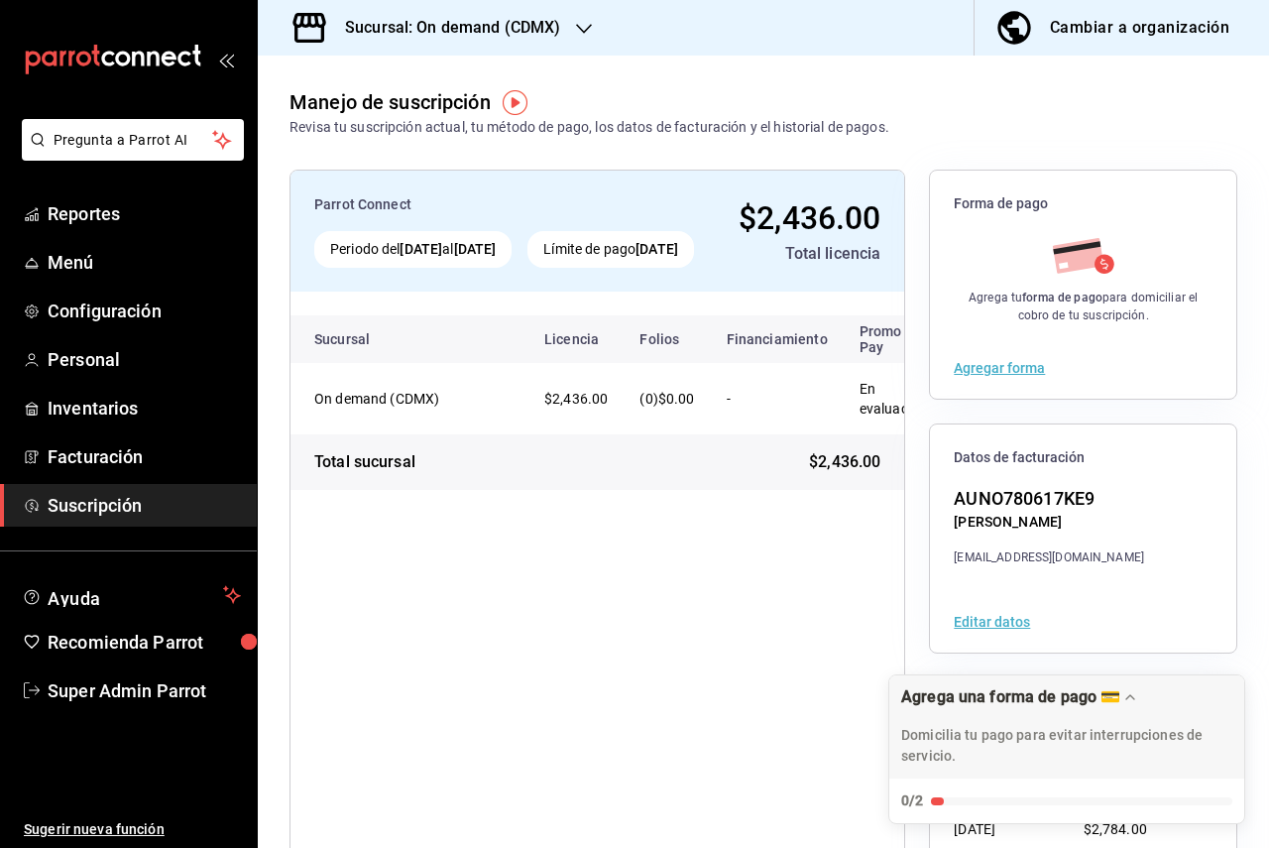
click at [508, 29] on h3 "Sucursal: On demand (CDMX)" at bounding box center [444, 28] width 231 height 24
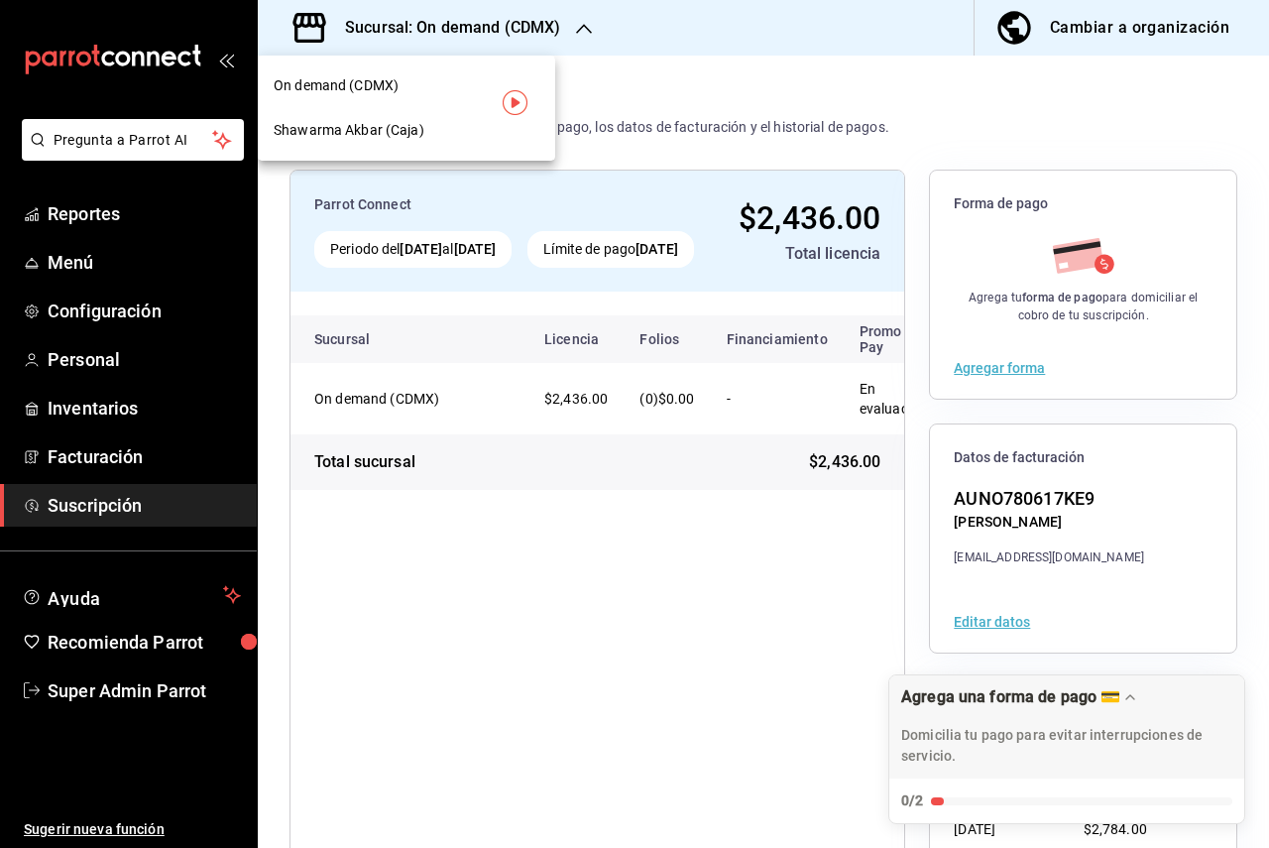
click at [508, 29] on div at bounding box center [634, 424] width 1269 height 848
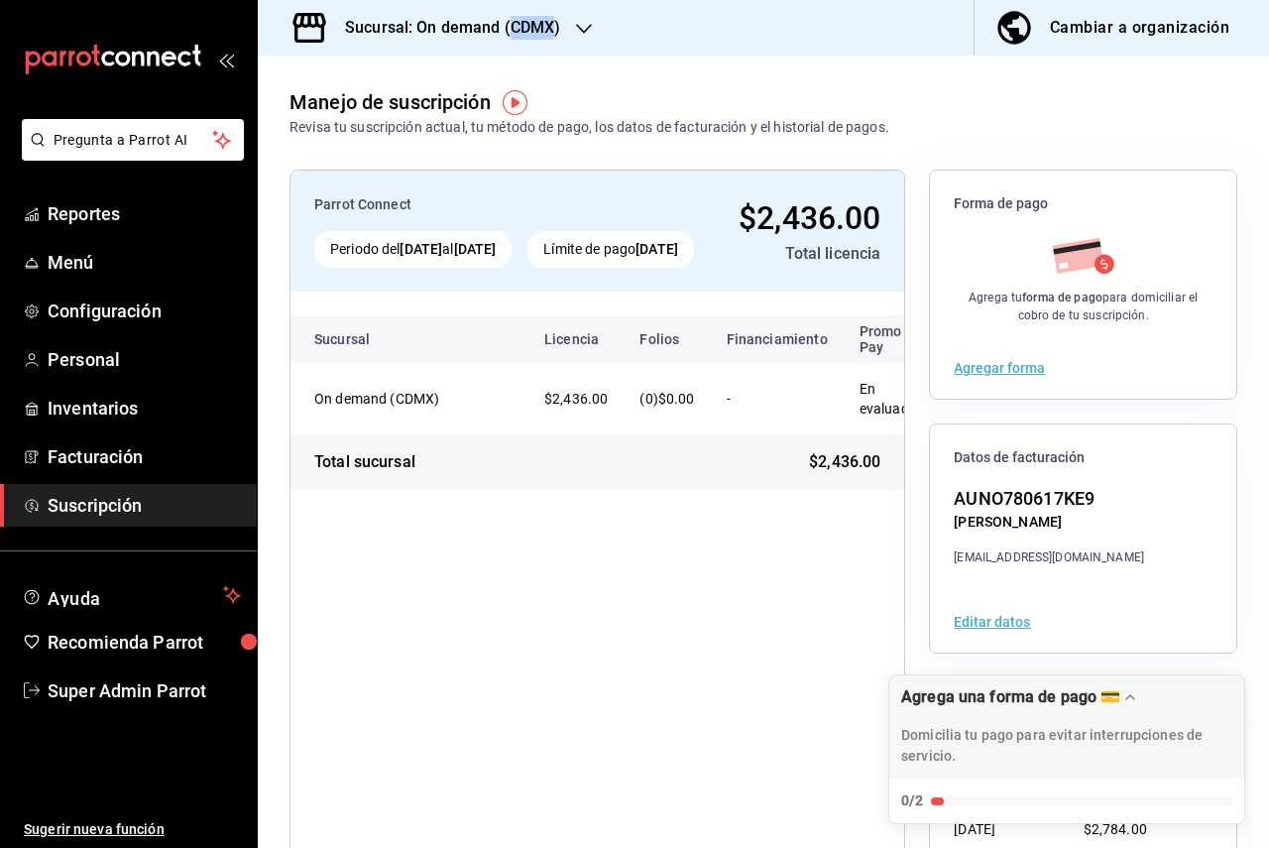
click at [508, 29] on h3 "Sucursal: On demand (CDMX)" at bounding box center [444, 28] width 231 height 24
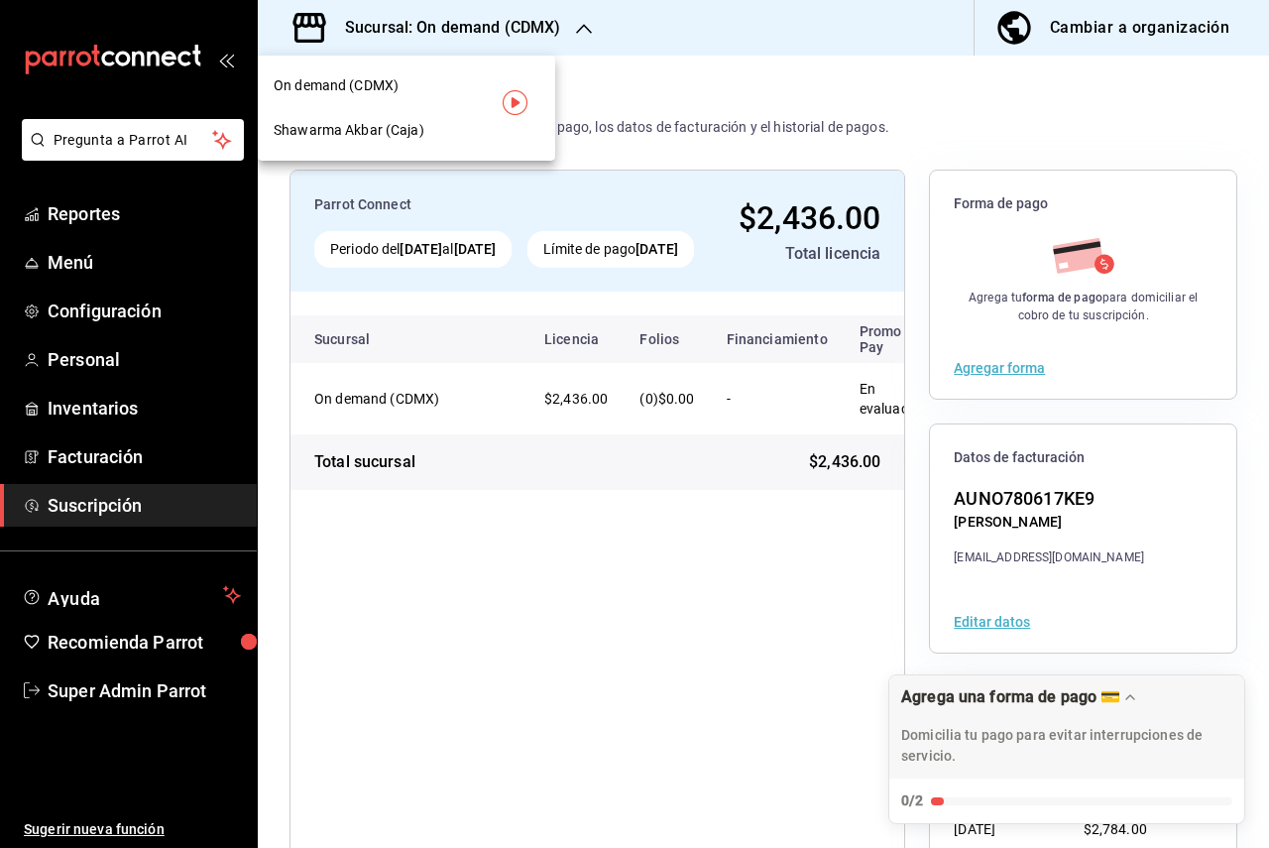
click at [508, 29] on div at bounding box center [634, 424] width 1269 height 848
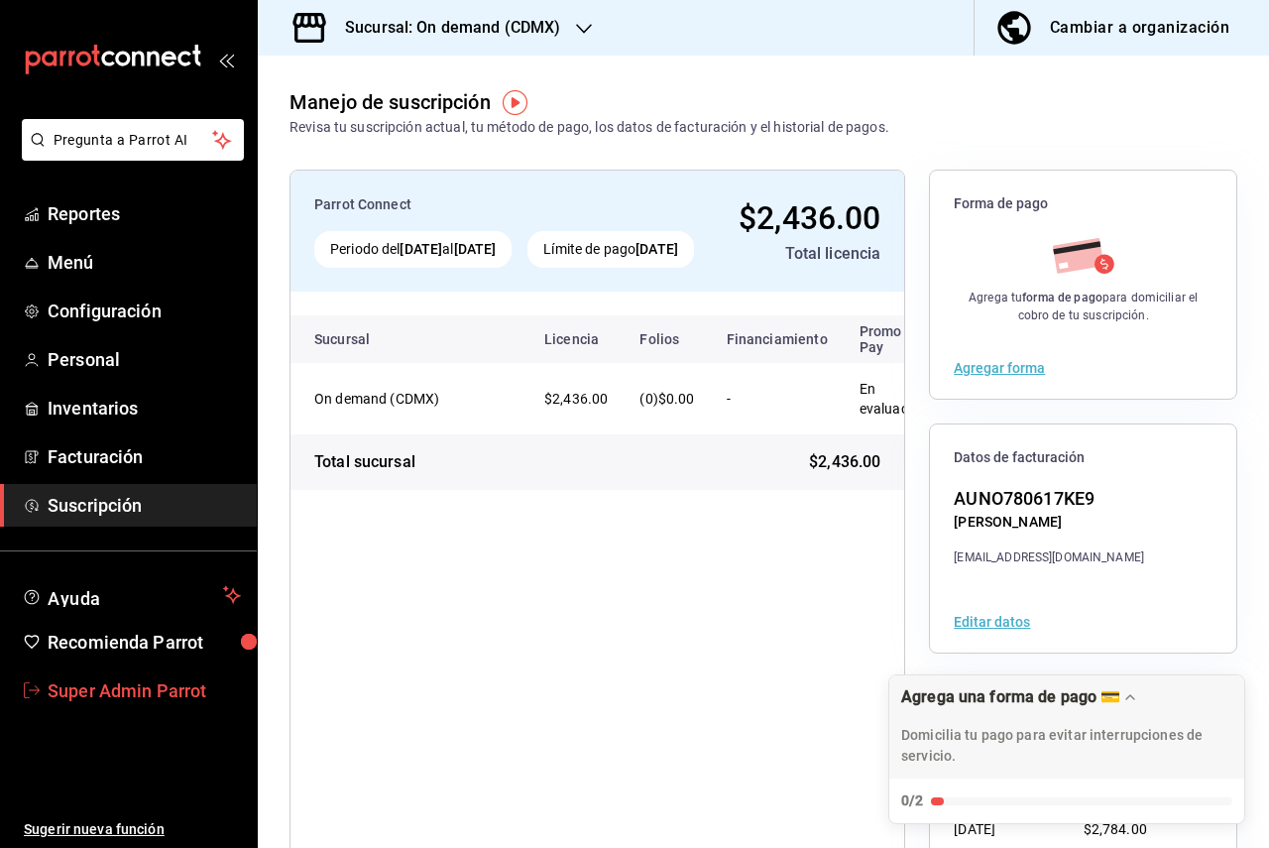
click at [126, 692] on span "Super Admin Parrot" at bounding box center [144, 690] width 193 height 27
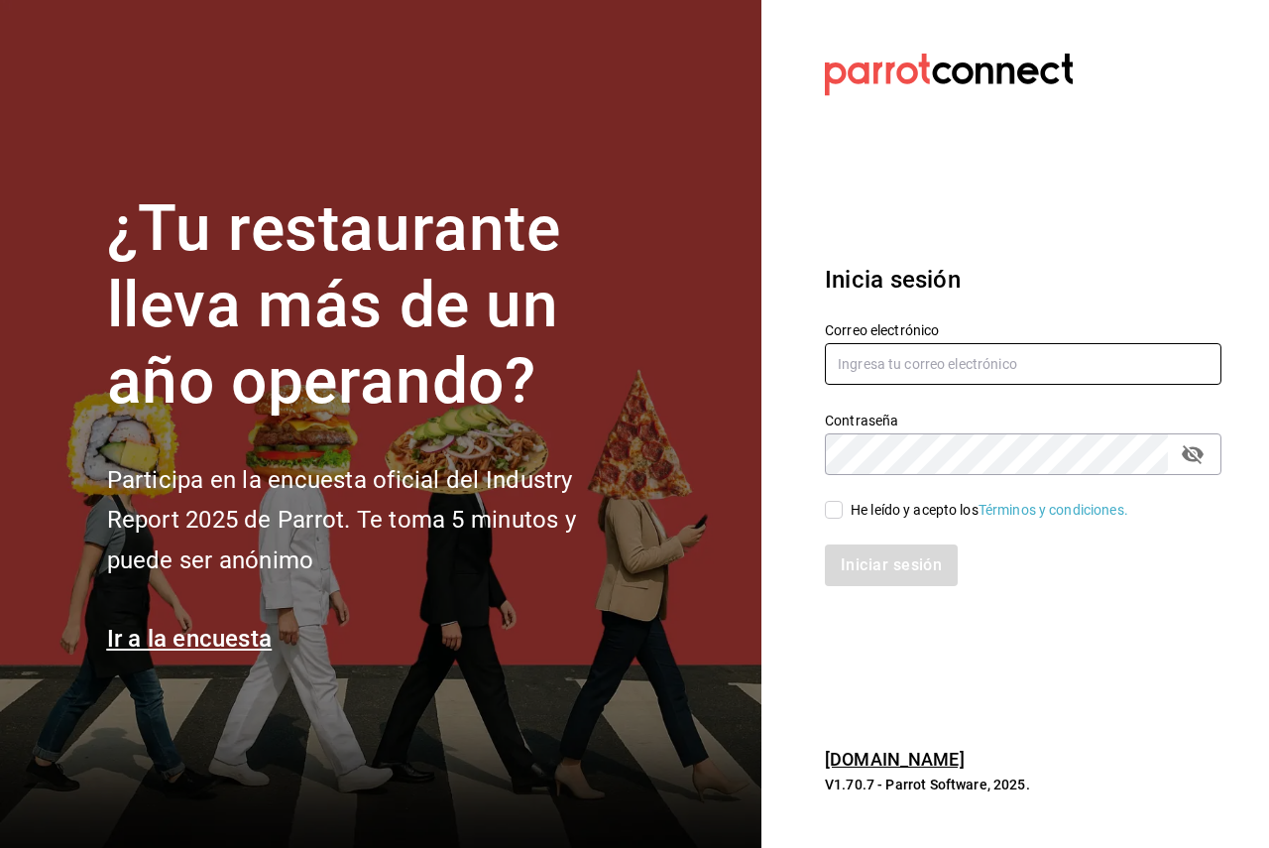
click at [847, 381] on input "text" at bounding box center [1023, 364] width 396 height 42
paste input "shawarmacaja@cdmx.com"
type input "shawarmacaja@cdmx.com"
click at [896, 521] on div "Iniciar sesión" at bounding box center [1011, 552] width 420 height 65
click at [888, 513] on div "He leído y acepto los Términos y condiciones." at bounding box center [989, 510] width 278 height 21
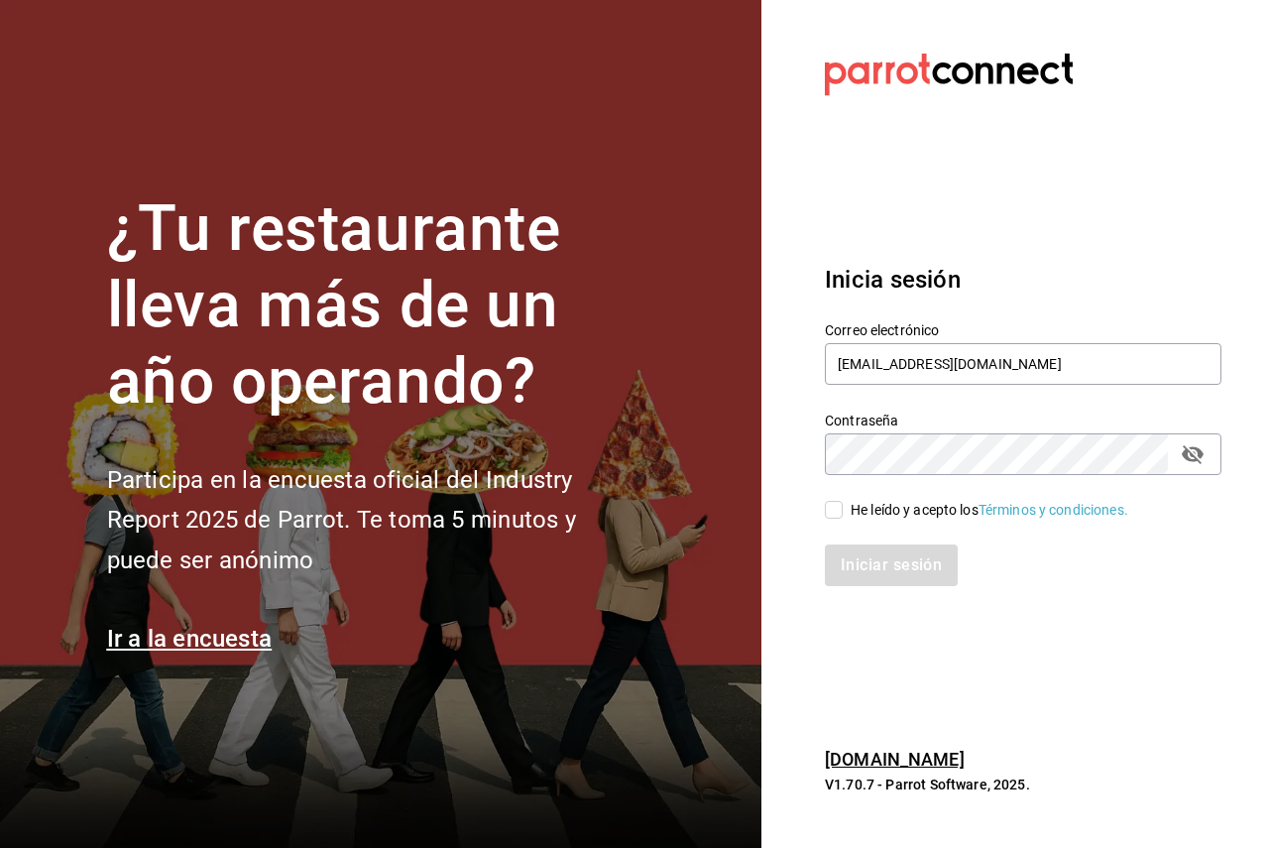
click at [843, 513] on input "He leído y acepto los Términos y condiciones." at bounding box center [834, 510] width 18 height 18
checkbox input "true"
click at [866, 576] on button "Iniciar sesión" at bounding box center [892, 565] width 135 height 42
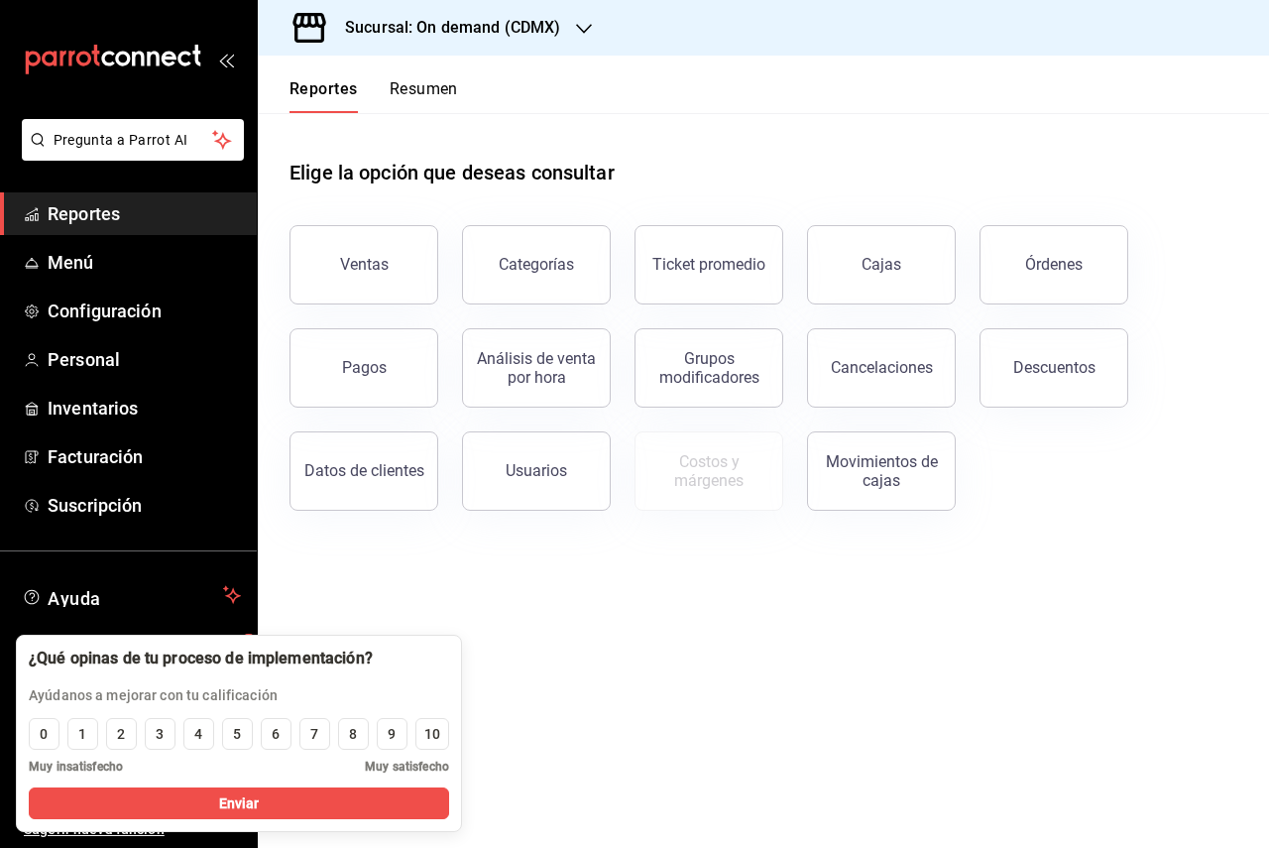
click at [457, 35] on h3 "Sucursal: On demand (CDMX)" at bounding box center [444, 28] width 231 height 24
click at [359, 132] on span "Shawarma Akbar (Caja)" at bounding box center [349, 130] width 151 height 21
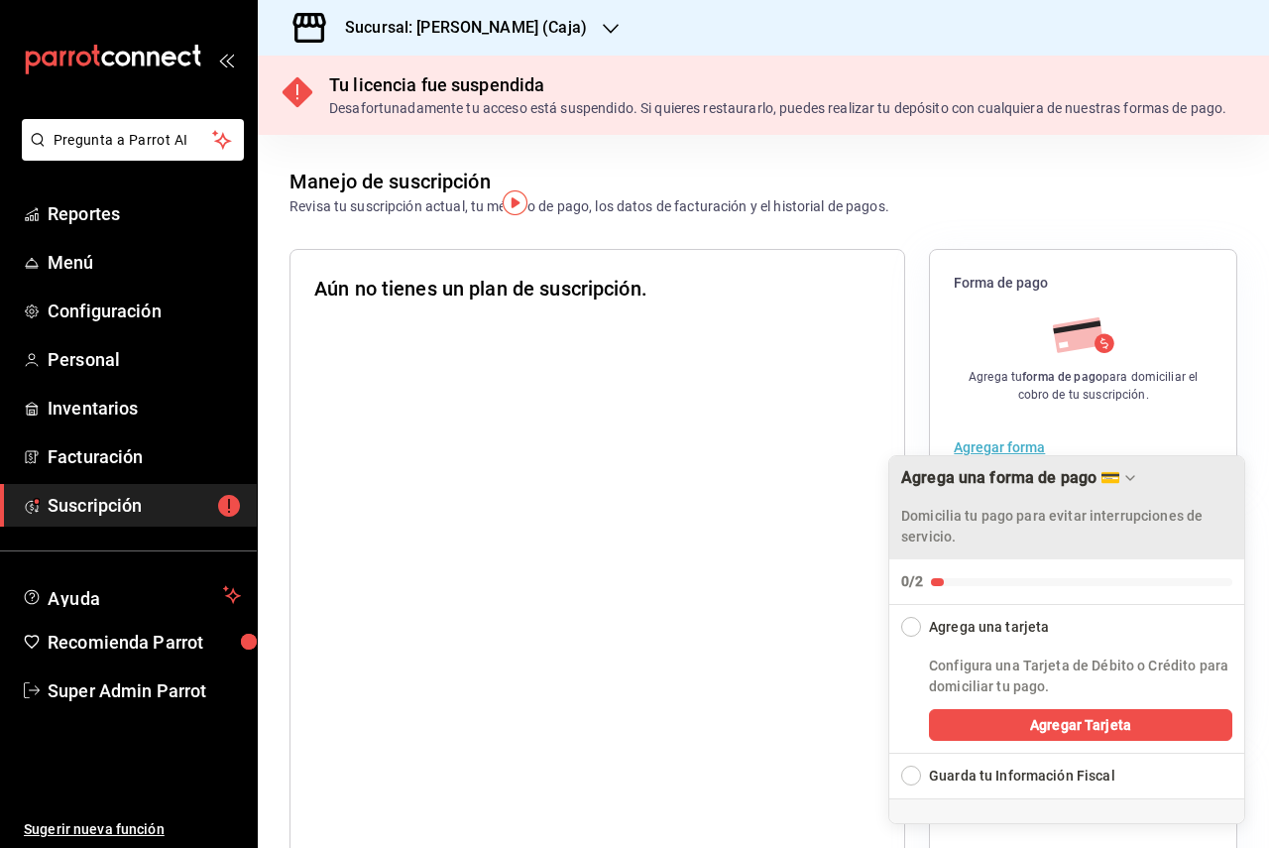
click at [1091, 500] on div "Domicilia tu pago para evitar interrupciones de servicio." at bounding box center [1066, 520] width 331 height 56
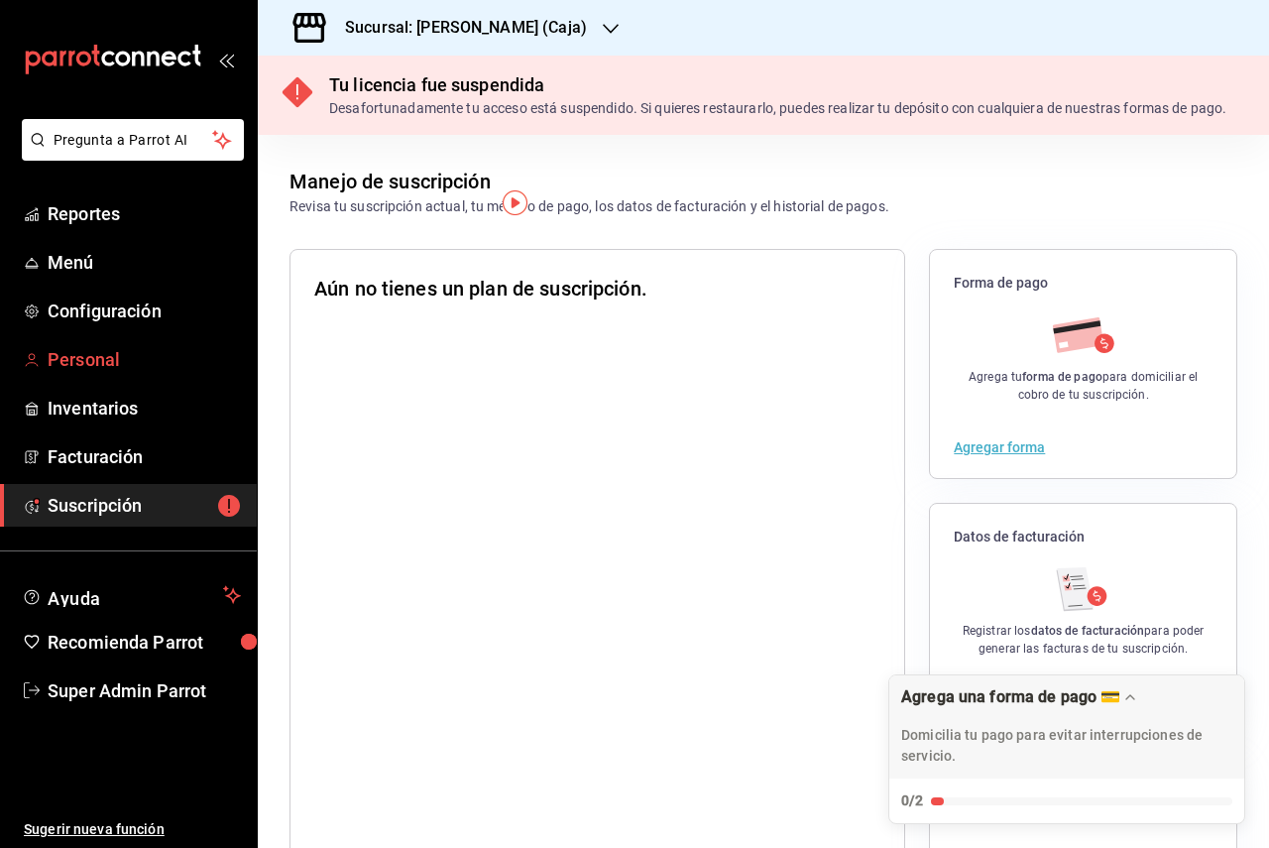
click at [141, 367] on span "Personal" at bounding box center [144, 359] width 193 height 27
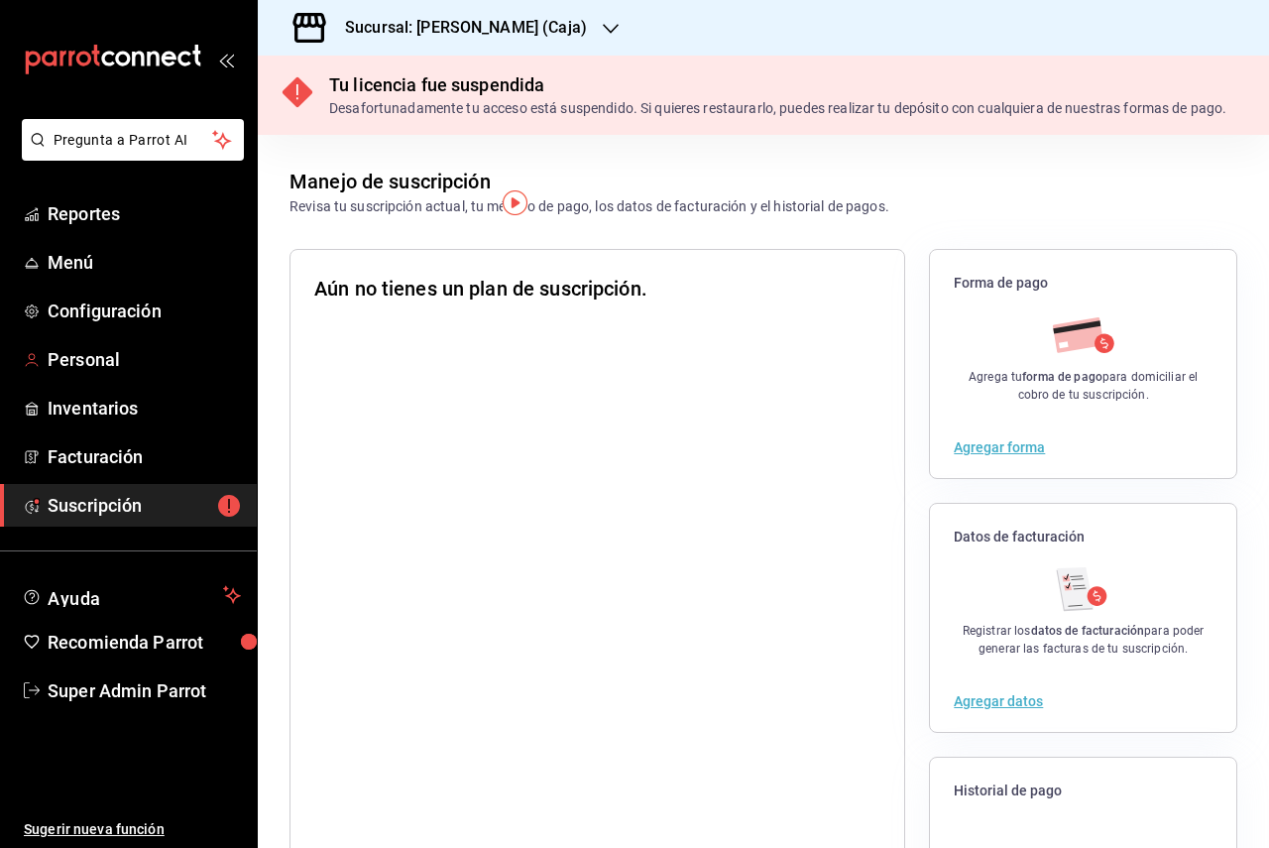
click at [141, 367] on span "Personal" at bounding box center [144, 359] width 193 height 27
click at [124, 677] on span "Super Admin Parrot" at bounding box center [144, 690] width 193 height 27
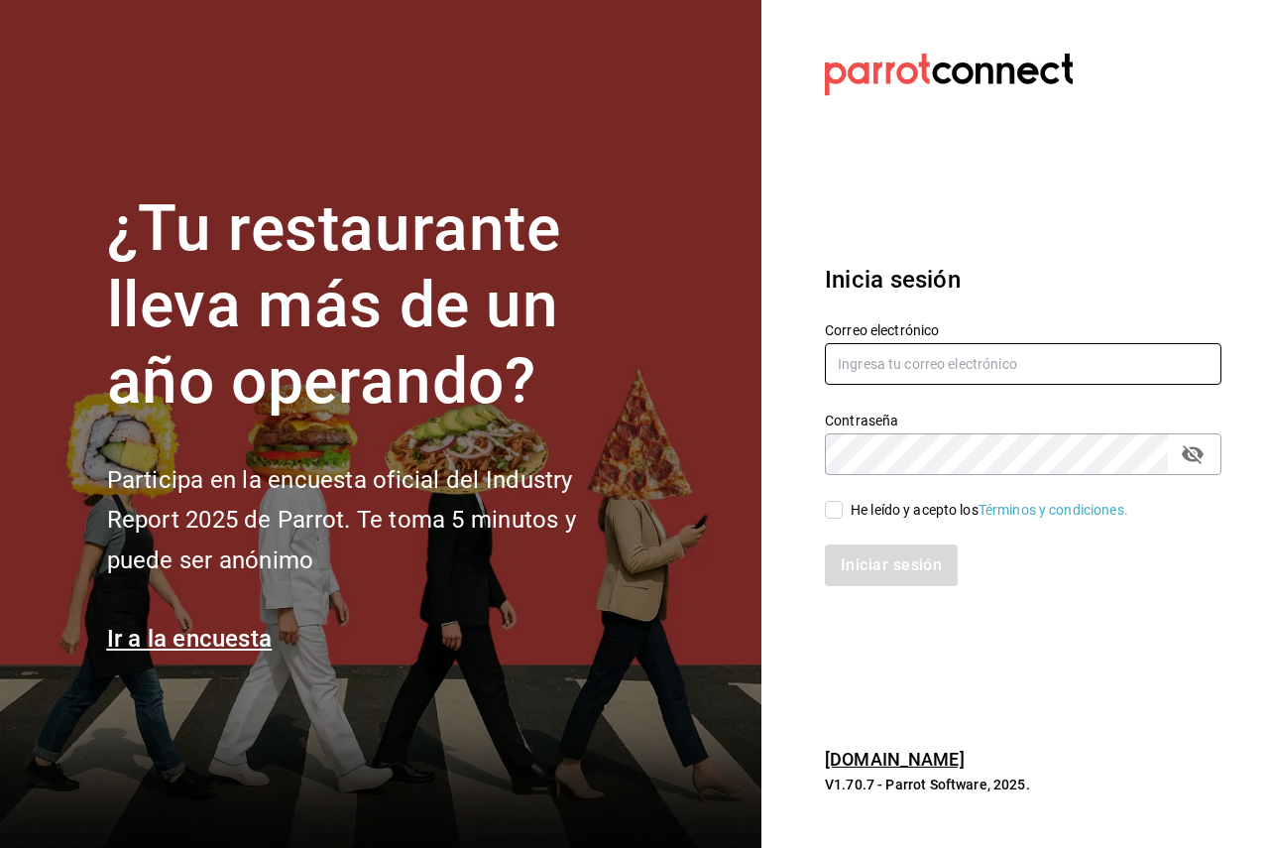
click at [944, 366] on input "text" at bounding box center [1023, 364] width 396 height 42
paste input "[EMAIL_ADDRESS][DOMAIN_NAME]"
type input "[EMAIL_ADDRESS][DOMAIN_NAME]"
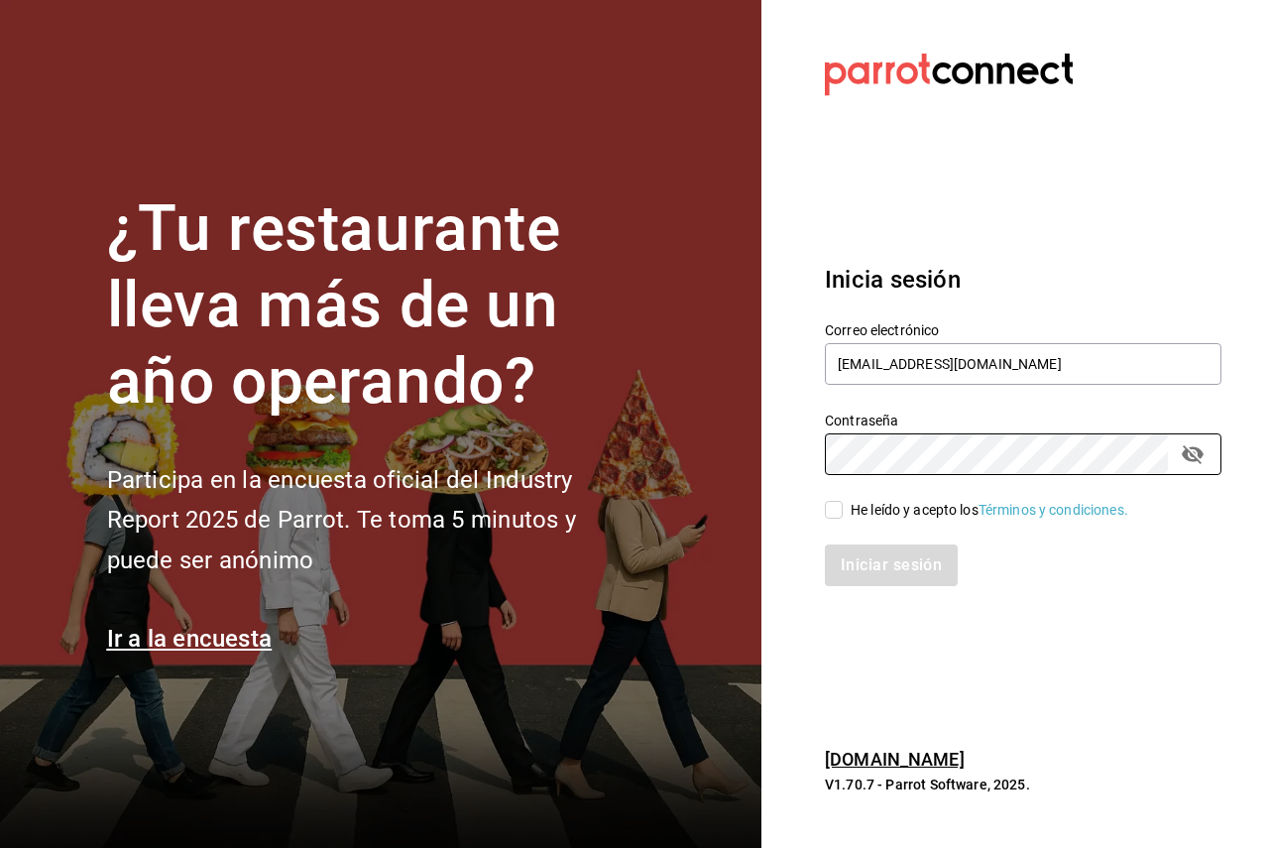
click at [1147, 454] on body "¿Tu restaurante lleva más de un año operando? Participa en la encuesta oficial …" at bounding box center [634, 424] width 1269 height 848
click at [1202, 458] on icon "passwordField" at bounding box center [1193, 454] width 24 height 24
click at [895, 511] on div "He leído y acepto los Términos y condiciones." at bounding box center [989, 510] width 278 height 21
click at [843, 511] on input "He leído y acepto los Términos y condiciones." at bounding box center [834, 510] width 18 height 18
checkbox input "true"
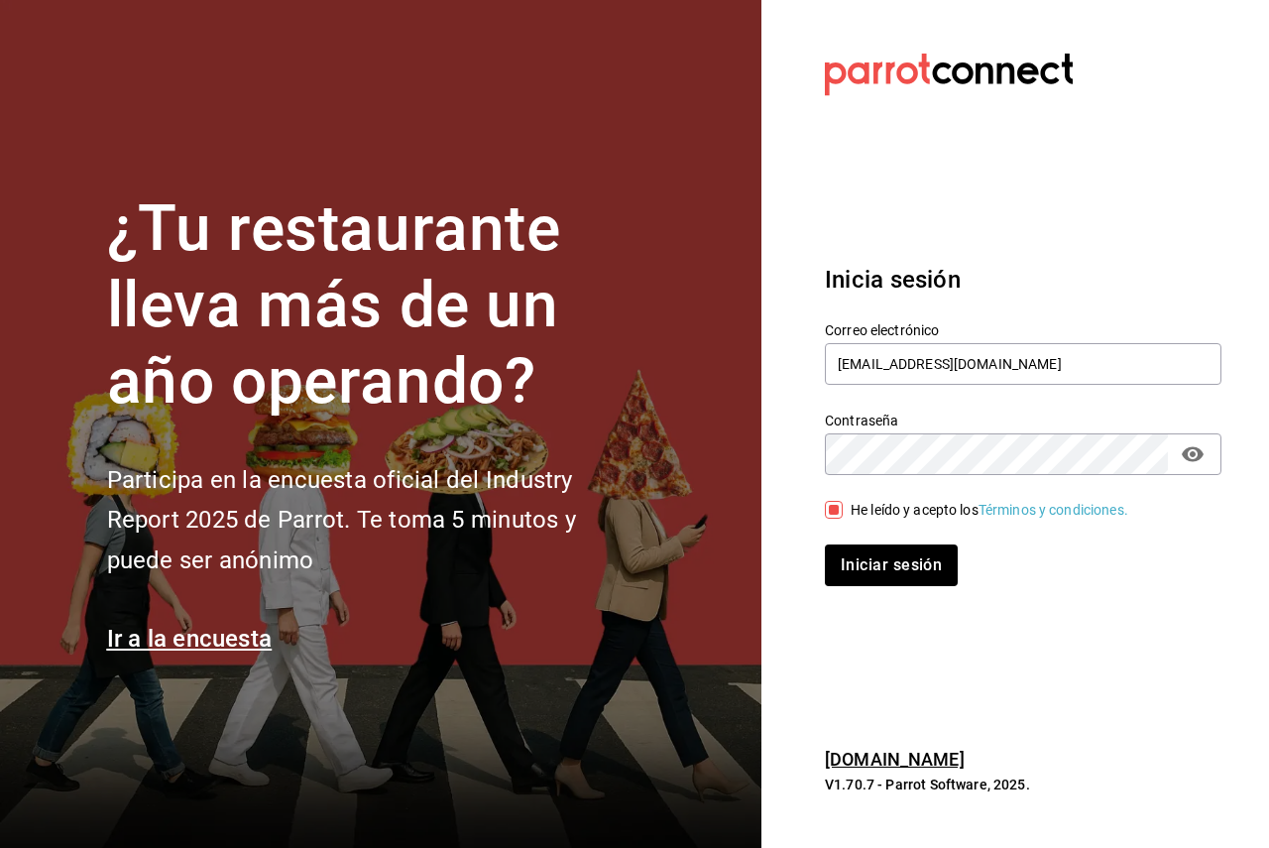
click at [825, 544] on button "Iniciar sesión" at bounding box center [891, 565] width 133 height 42
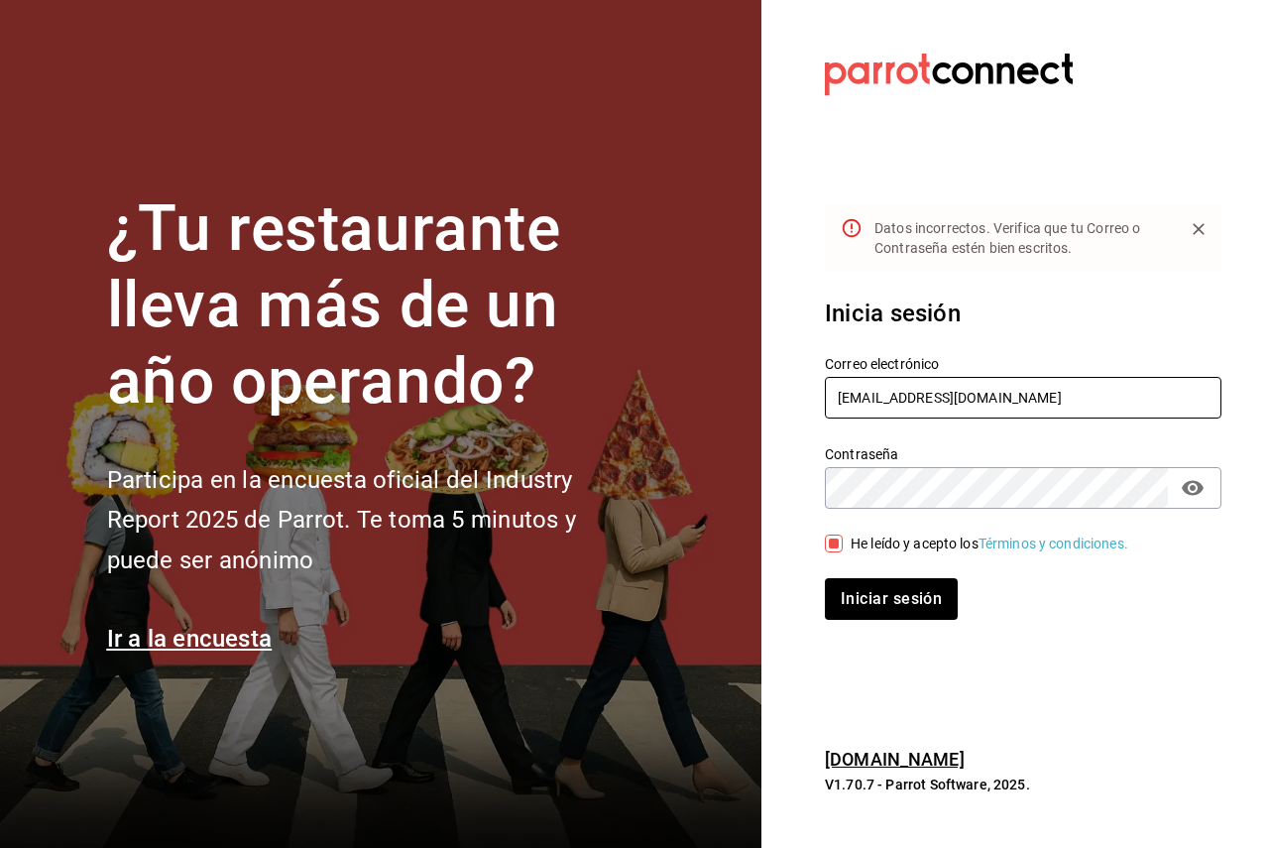
click at [1065, 382] on input "[EMAIL_ADDRESS][DOMAIN_NAME]" at bounding box center [1023, 398] width 396 height 42
click at [1093, 387] on input "[EMAIL_ADDRESS][DOMAIN_NAME]" at bounding box center [1023, 398] width 396 height 42
click at [841, 396] on input "[EMAIL_ADDRESS][DOMAIN_NAME]" at bounding box center [1023, 398] width 396 height 42
click at [1057, 656] on section "Datos incorrectos. Verifica que tu Correo o Contraseña estén bien escritos. Ini…" at bounding box center [1015, 424] width 508 height 848
click at [825, 578] on button "Iniciar sesión" at bounding box center [891, 599] width 133 height 42
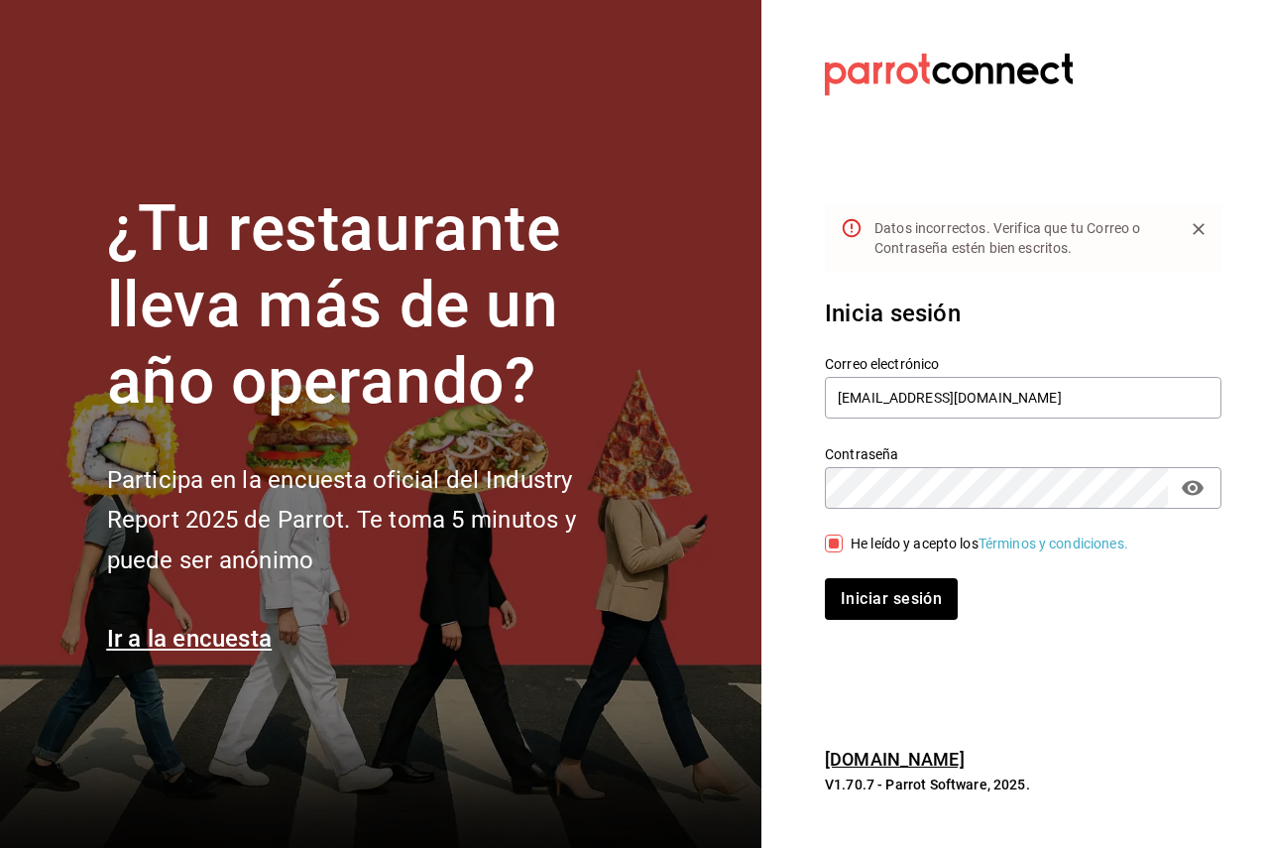
click at [825, 578] on button "Iniciar sesión" at bounding box center [891, 599] width 133 height 42
click at [1172, 607] on div "Iniciar sesión" at bounding box center [1023, 599] width 396 height 42
click at [1073, 384] on input "[EMAIL_ADDRESS][DOMAIN_NAME]" at bounding box center [1023, 398] width 396 height 42
click at [988, 387] on input "[EMAIL_ADDRESS][DOMAIN_NAME]" at bounding box center [1023, 398] width 396 height 42
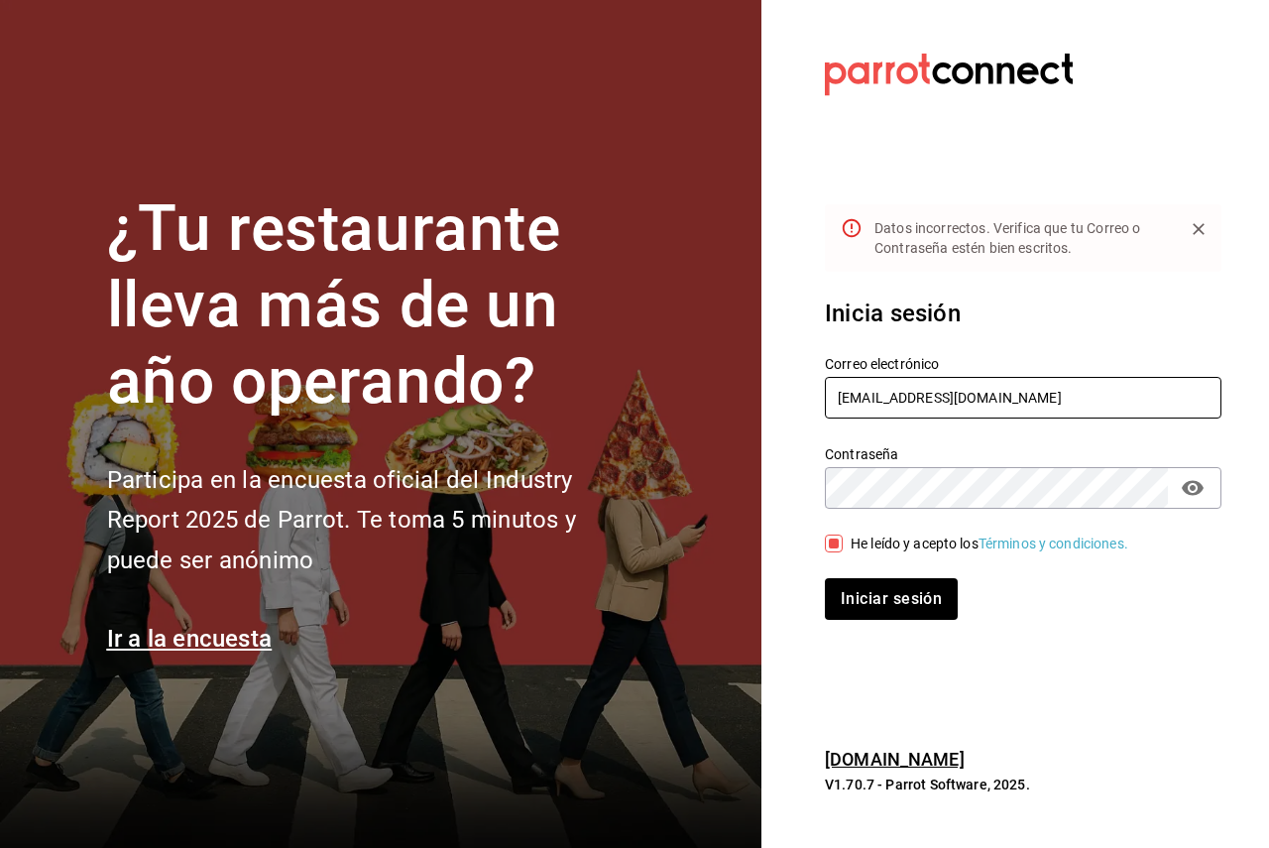
click at [988, 387] on input "[EMAIL_ADDRESS][DOMAIN_NAME]" at bounding box center [1023, 398] width 396 height 42
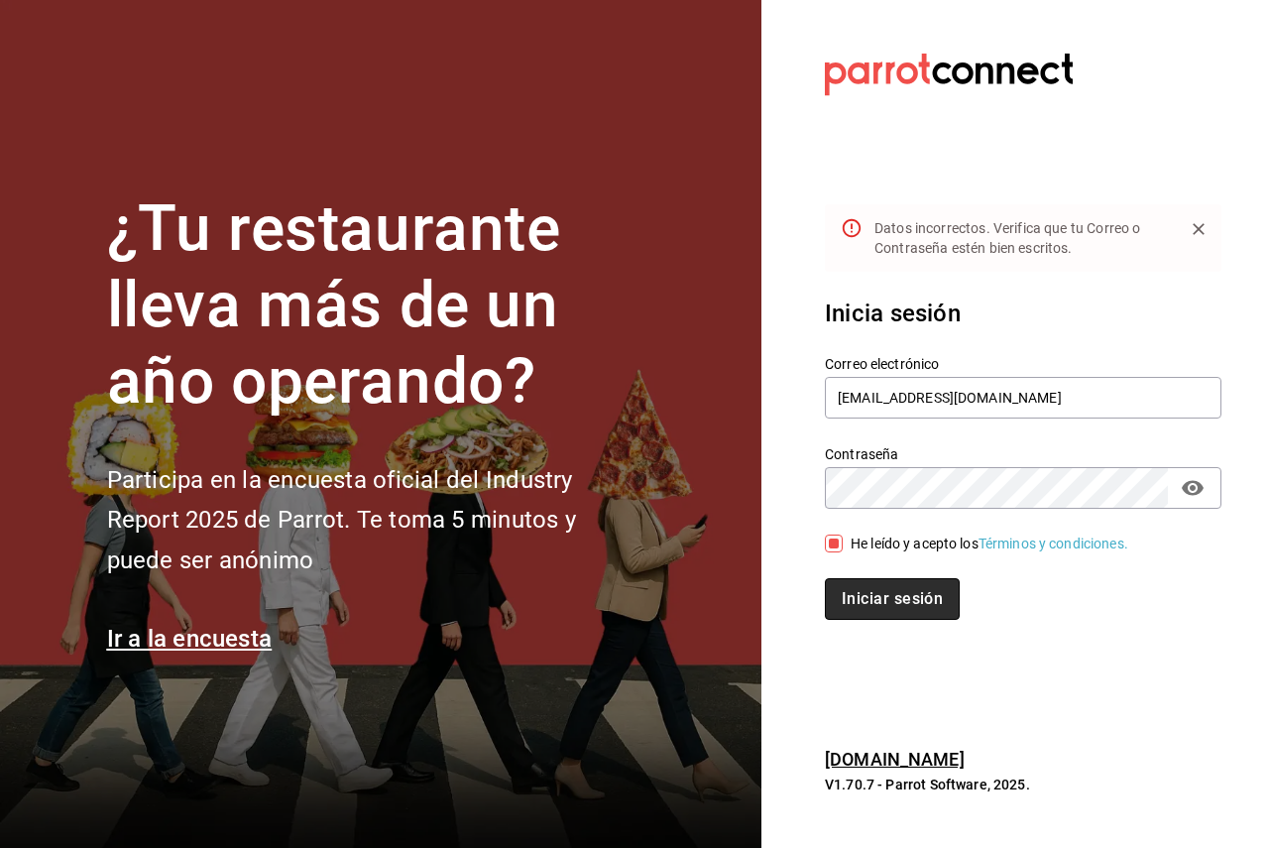
click at [921, 594] on button "Iniciar sesión" at bounding box center [892, 599] width 135 height 42
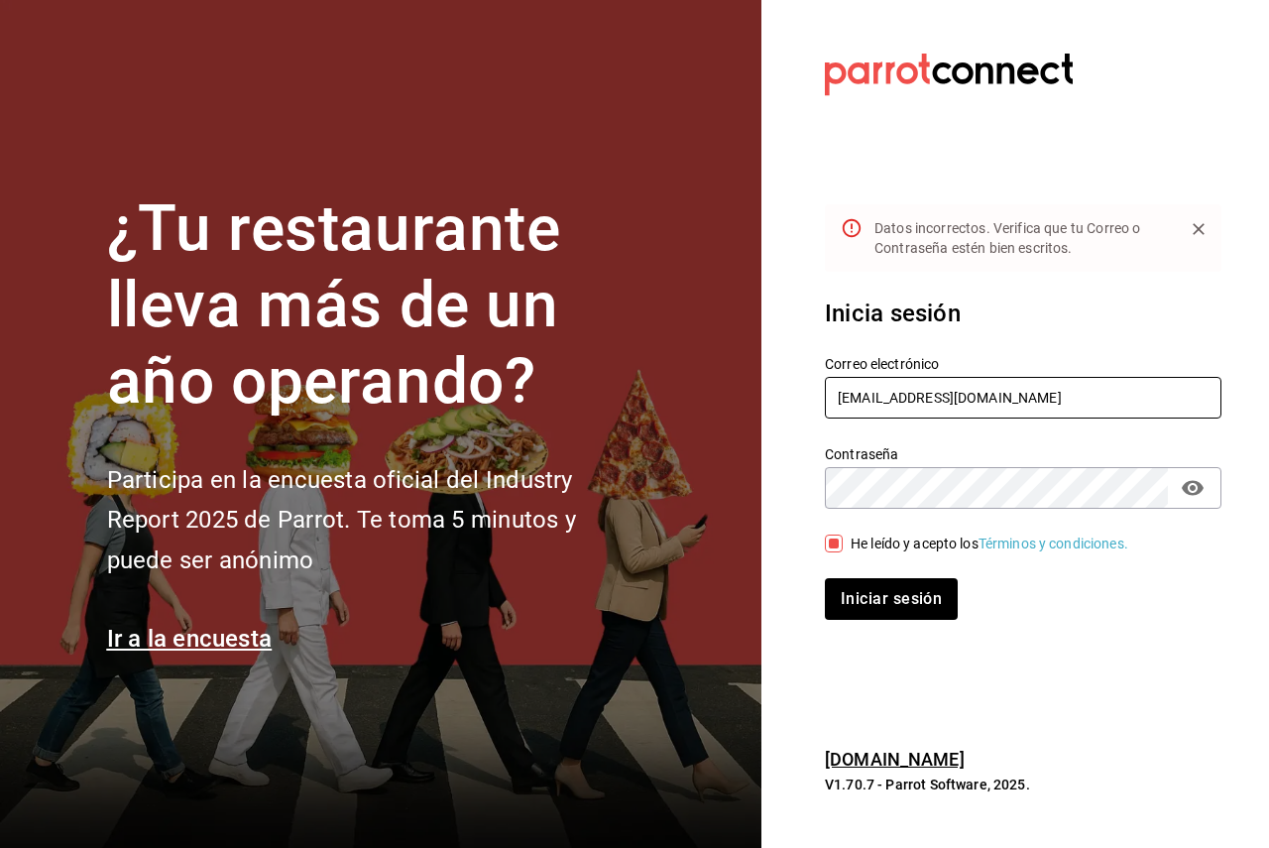
click at [1042, 389] on input "[EMAIL_ADDRESS][DOMAIN_NAME]" at bounding box center [1023, 398] width 396 height 42
paste input "restaurantesondemand"
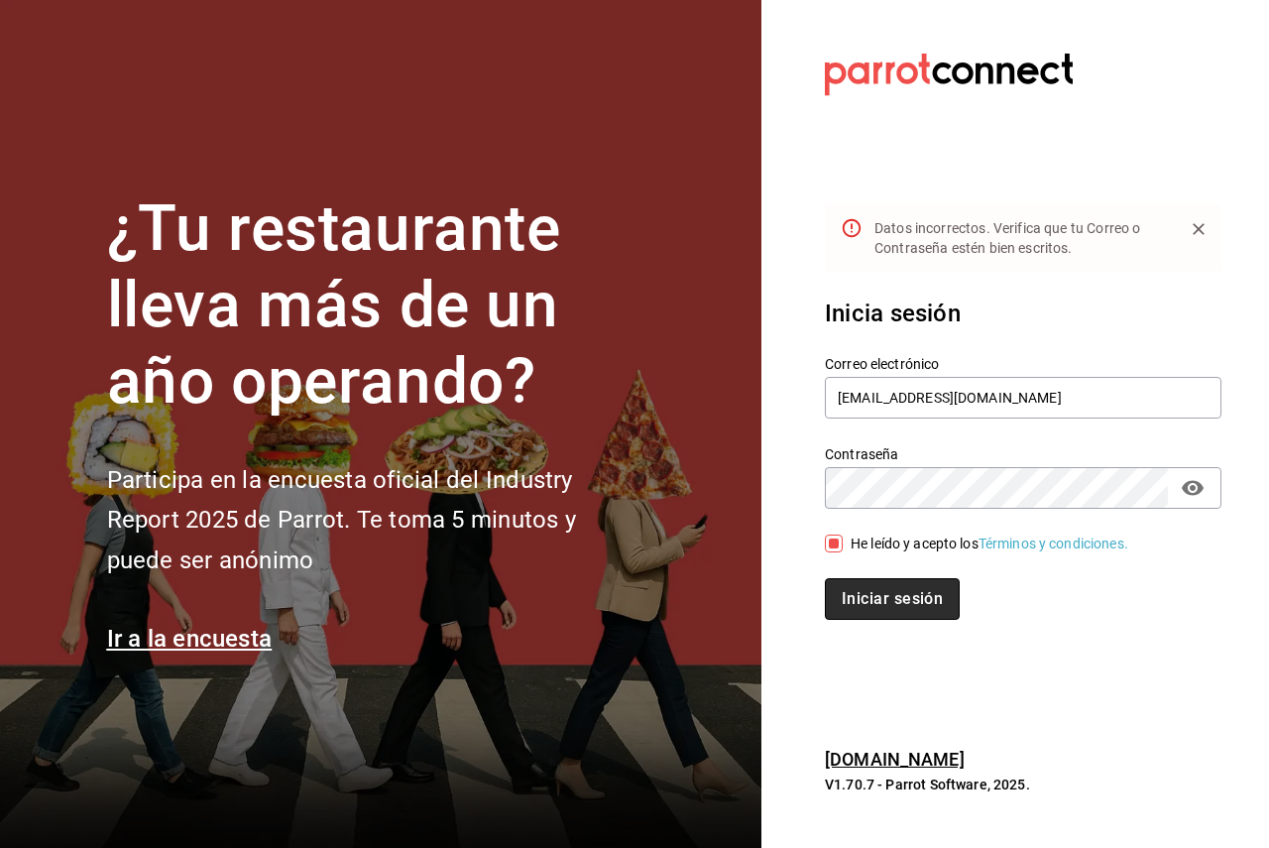
click at [891, 587] on button "Iniciar sesión" at bounding box center [892, 599] width 135 height 42
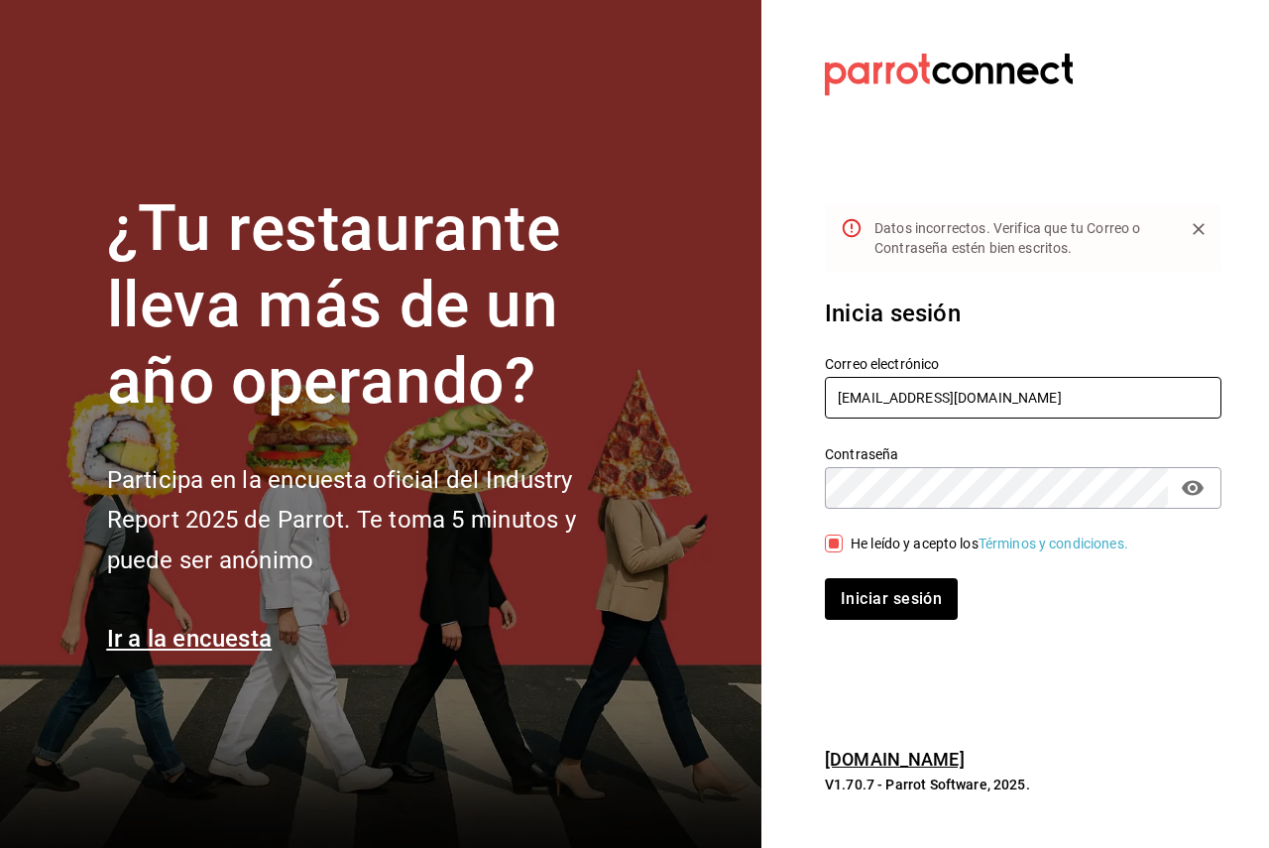
click at [1041, 385] on input "[EMAIL_ADDRESS][DOMAIN_NAME]" at bounding box center [1023, 398] width 396 height 42
paste input "shawarmacaja@cdmx"
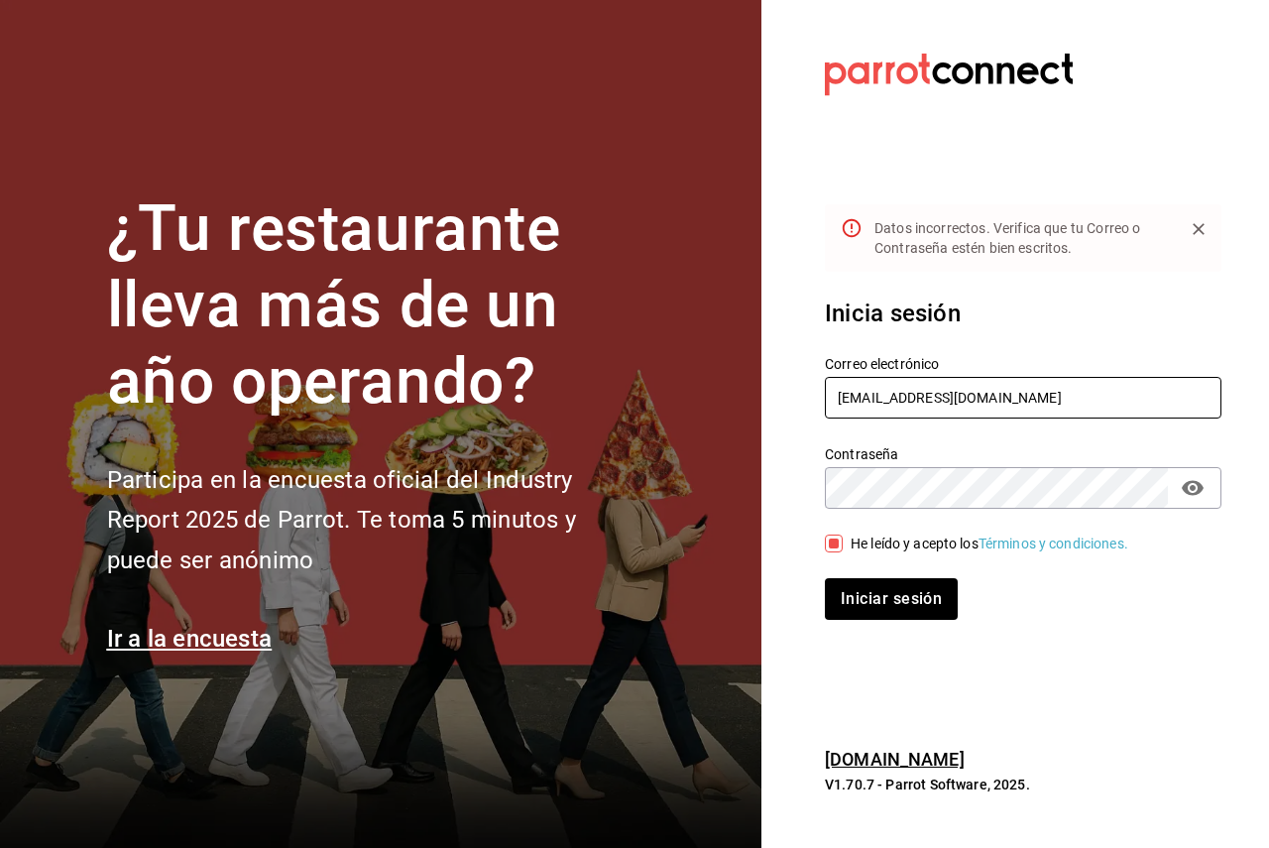
type input "[EMAIL_ADDRESS][DOMAIN_NAME]"
click at [1087, 585] on div "Iniciar sesión" at bounding box center [1023, 599] width 396 height 42
drag, startPoint x: 993, startPoint y: 424, endPoint x: 983, endPoint y: 414, distance: 14.0
click at [993, 423] on div "Contraseña Contraseña" at bounding box center [1011, 464] width 420 height 87
click at [975, 406] on input "[EMAIL_ADDRESS][DOMAIN_NAME]" at bounding box center [1023, 398] width 396 height 42
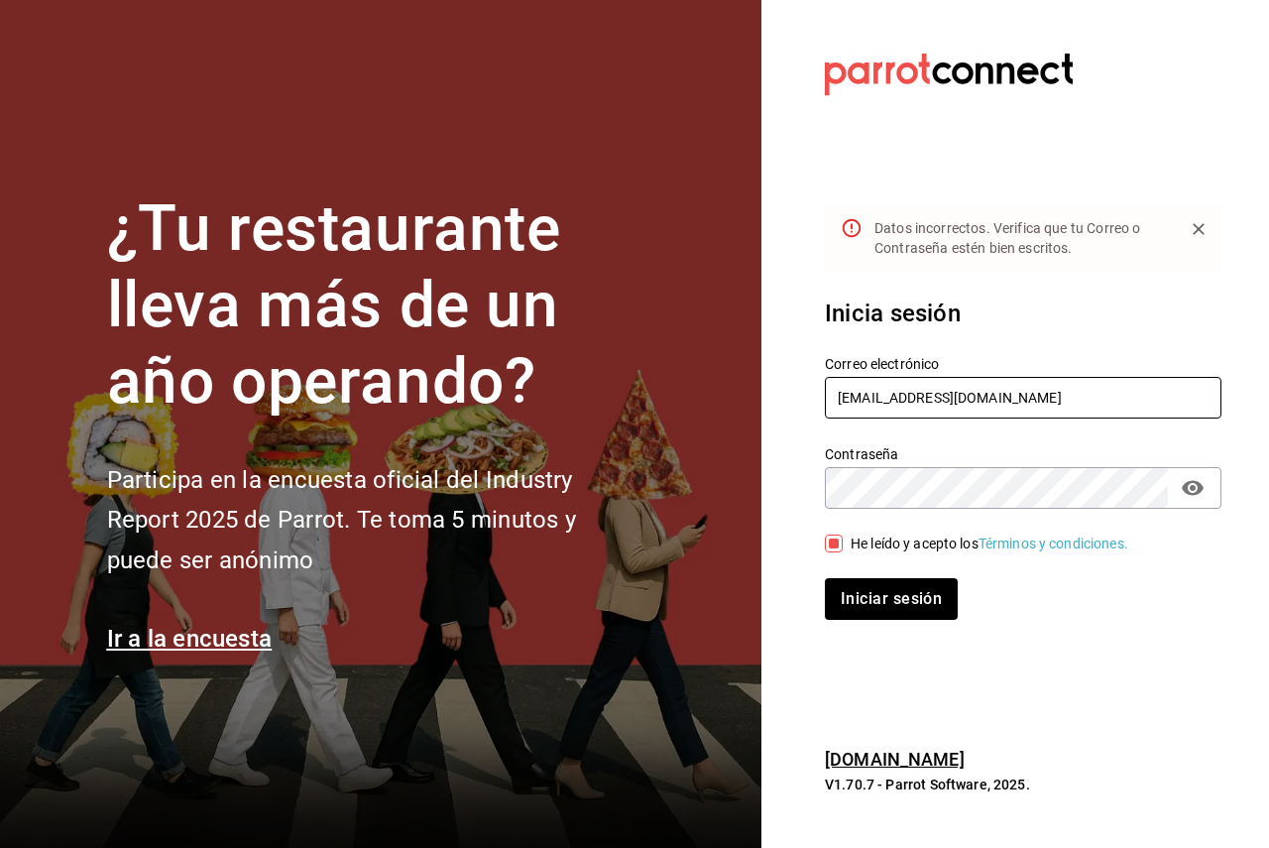
click at [975, 406] on input "[EMAIL_ADDRESS][DOMAIN_NAME]" at bounding box center [1023, 398] width 396 height 42
click at [1145, 484] on body "¿Tu restaurante lleva más de un año operando? Participa en la encuesta oficial …" at bounding box center [634, 424] width 1269 height 848
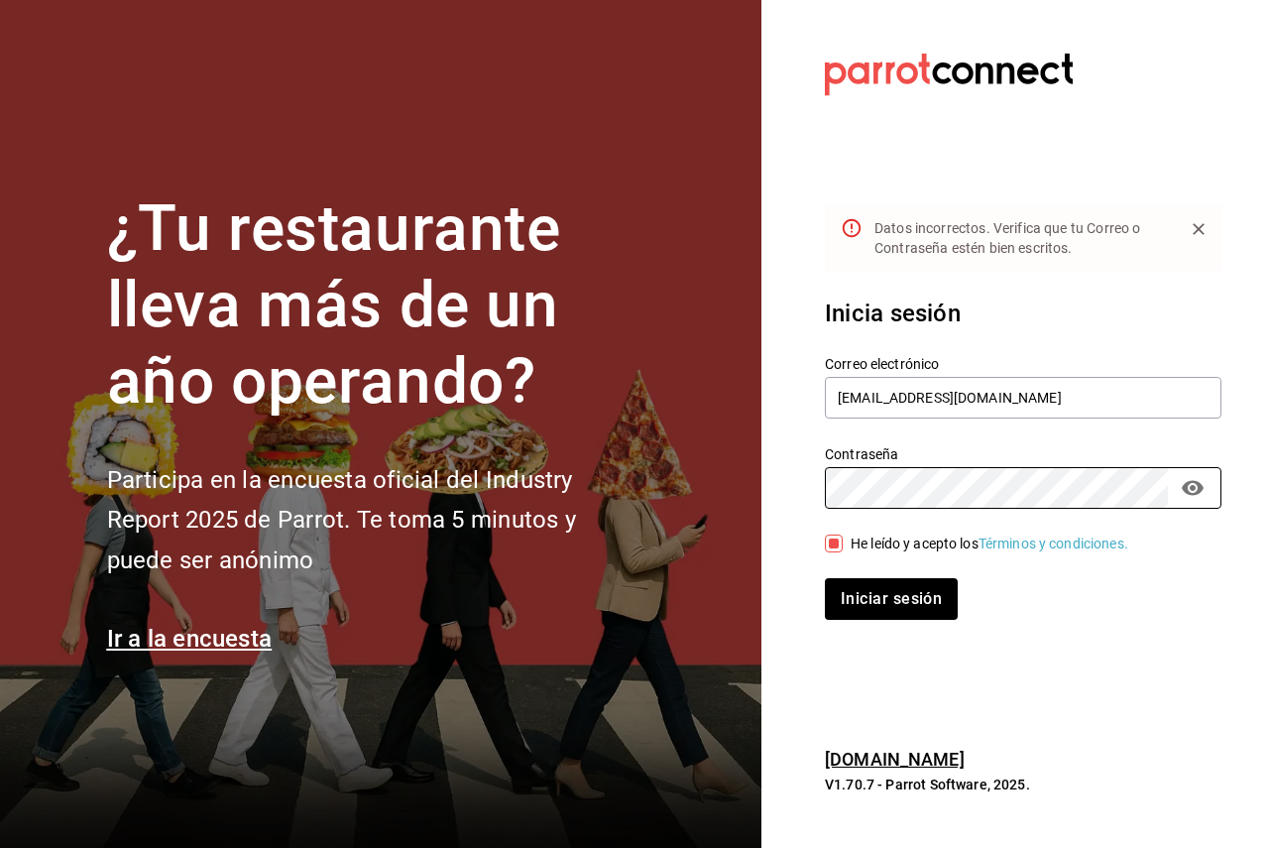
click at [0, 847] on enpass-inline-button at bounding box center [0, 848] width 0 height 0
click at [821, 620] on section "Datos incorrectos. Verifica que tu Correo o Contraseña estén bien escritos. Ini…" at bounding box center [1015, 424] width 508 height 848
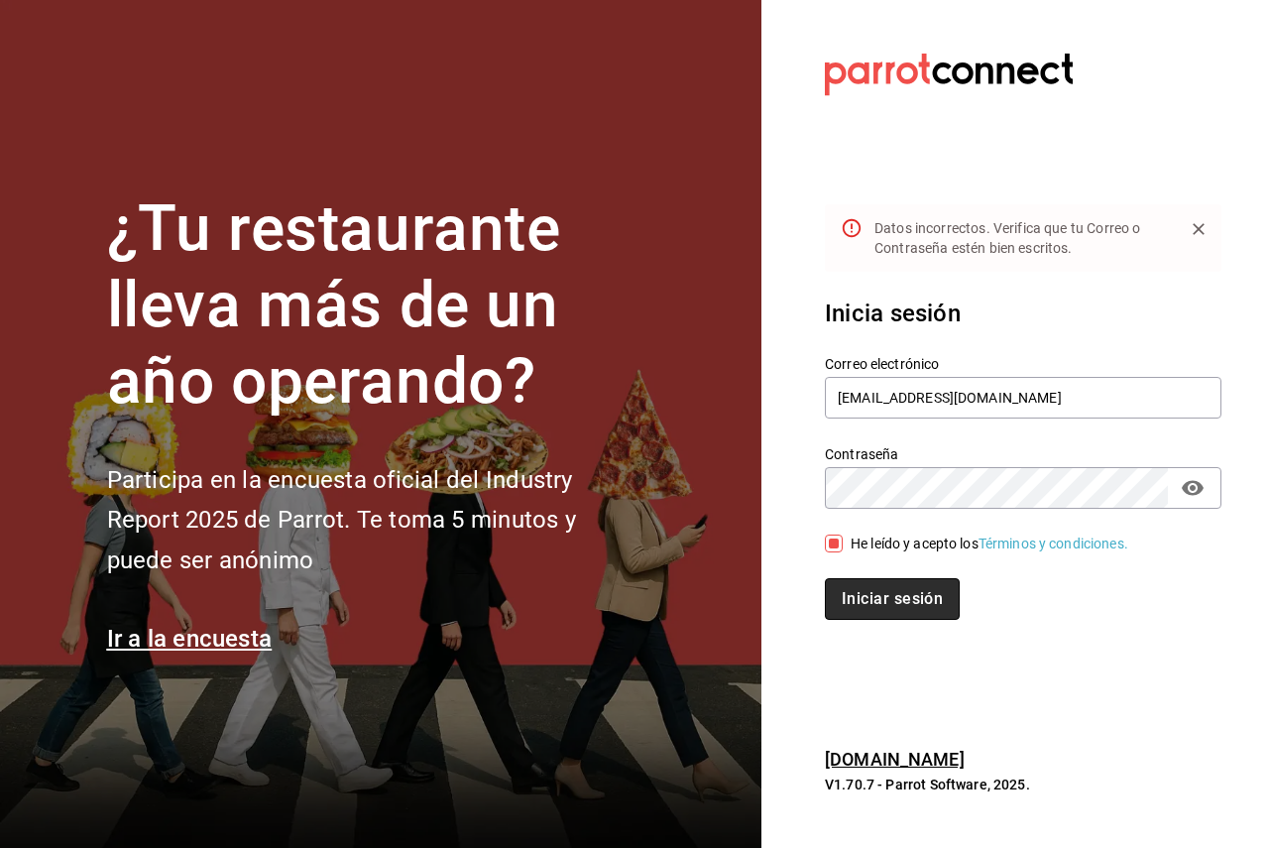
click at [834, 603] on button "Iniciar sesión" at bounding box center [892, 599] width 135 height 42
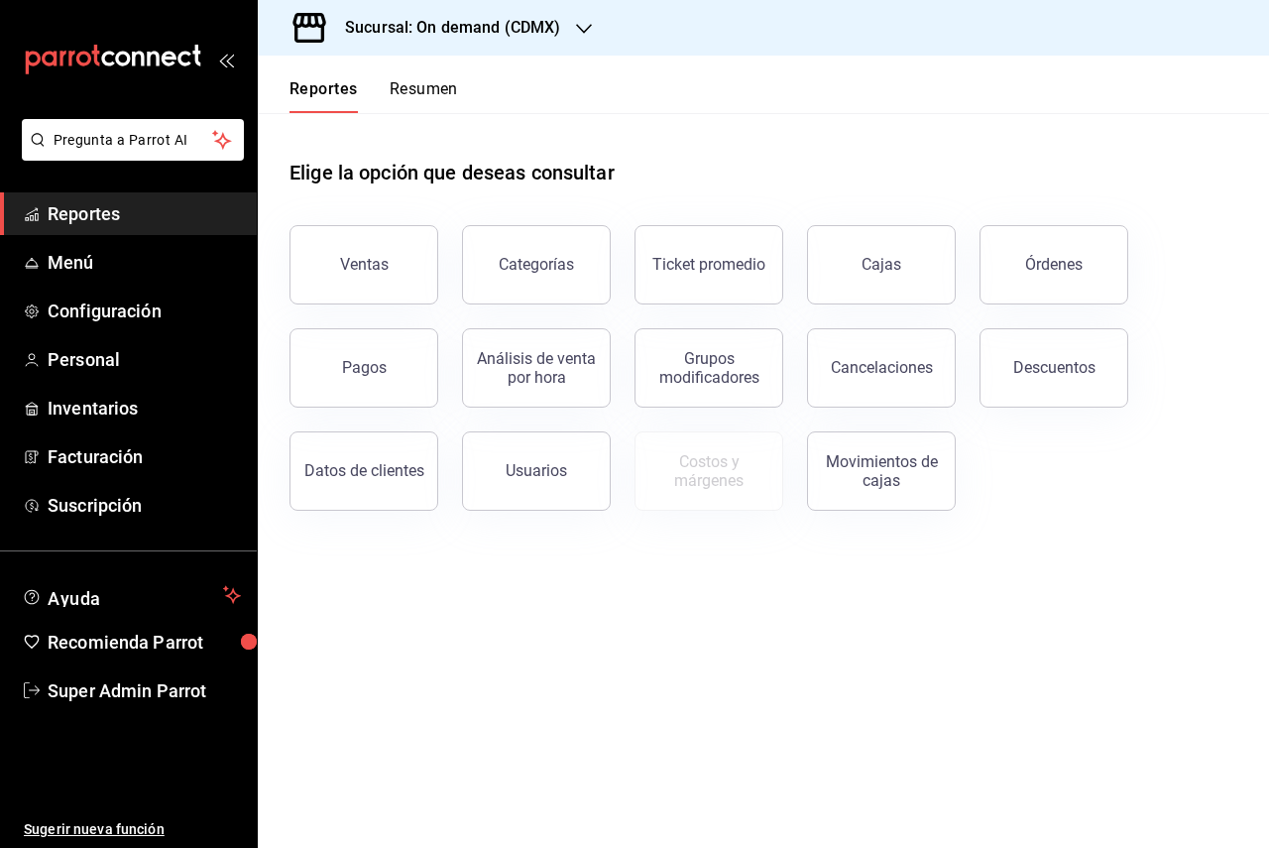
click at [435, 47] on div "Sucursal: On demand (CDMX)" at bounding box center [437, 28] width 326 height 56
click at [429, 33] on div at bounding box center [634, 424] width 1269 height 848
click at [145, 344] on link "Personal" at bounding box center [128, 359] width 257 height 43
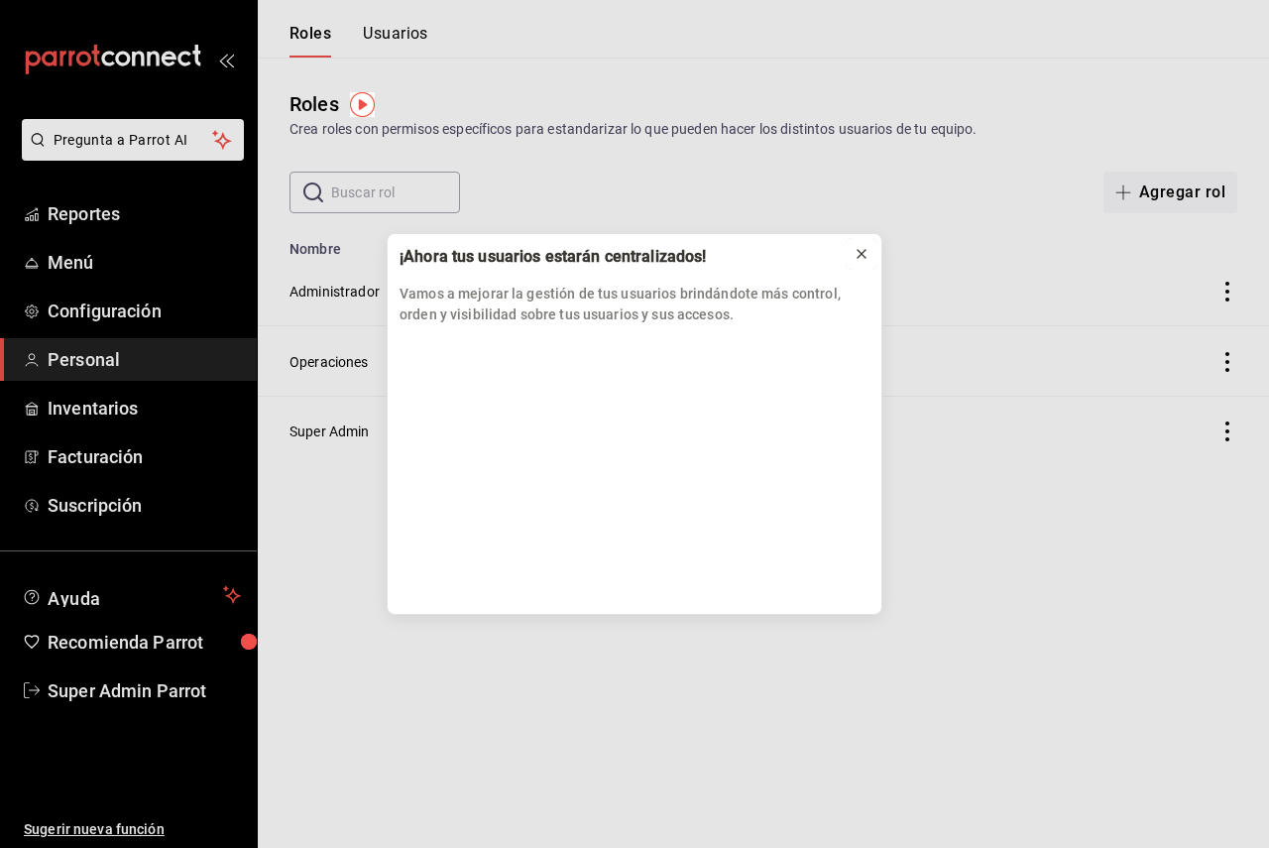
click at [862, 254] on icon at bounding box center [861, 254] width 8 height 8
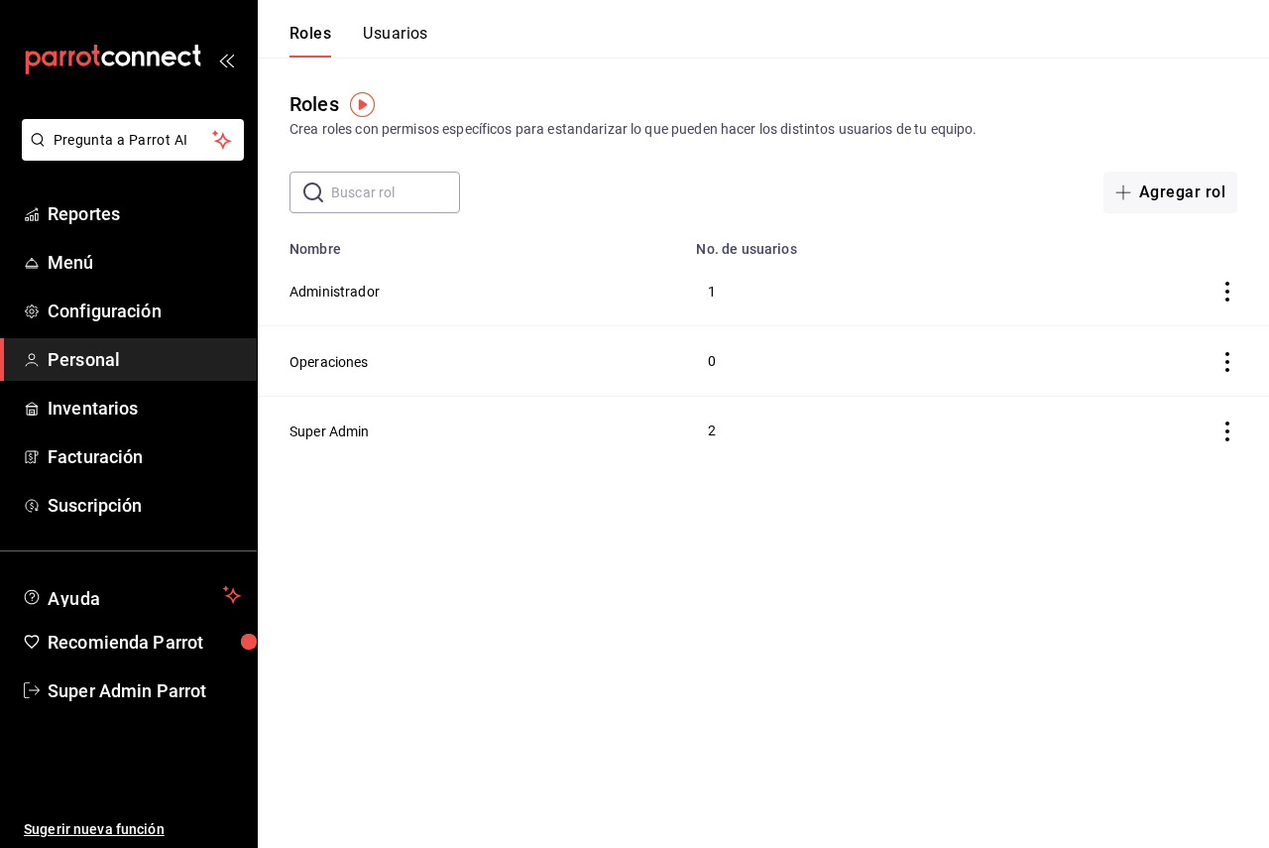
click at [409, 48] on button "Usuarios" at bounding box center [395, 41] width 65 height 34
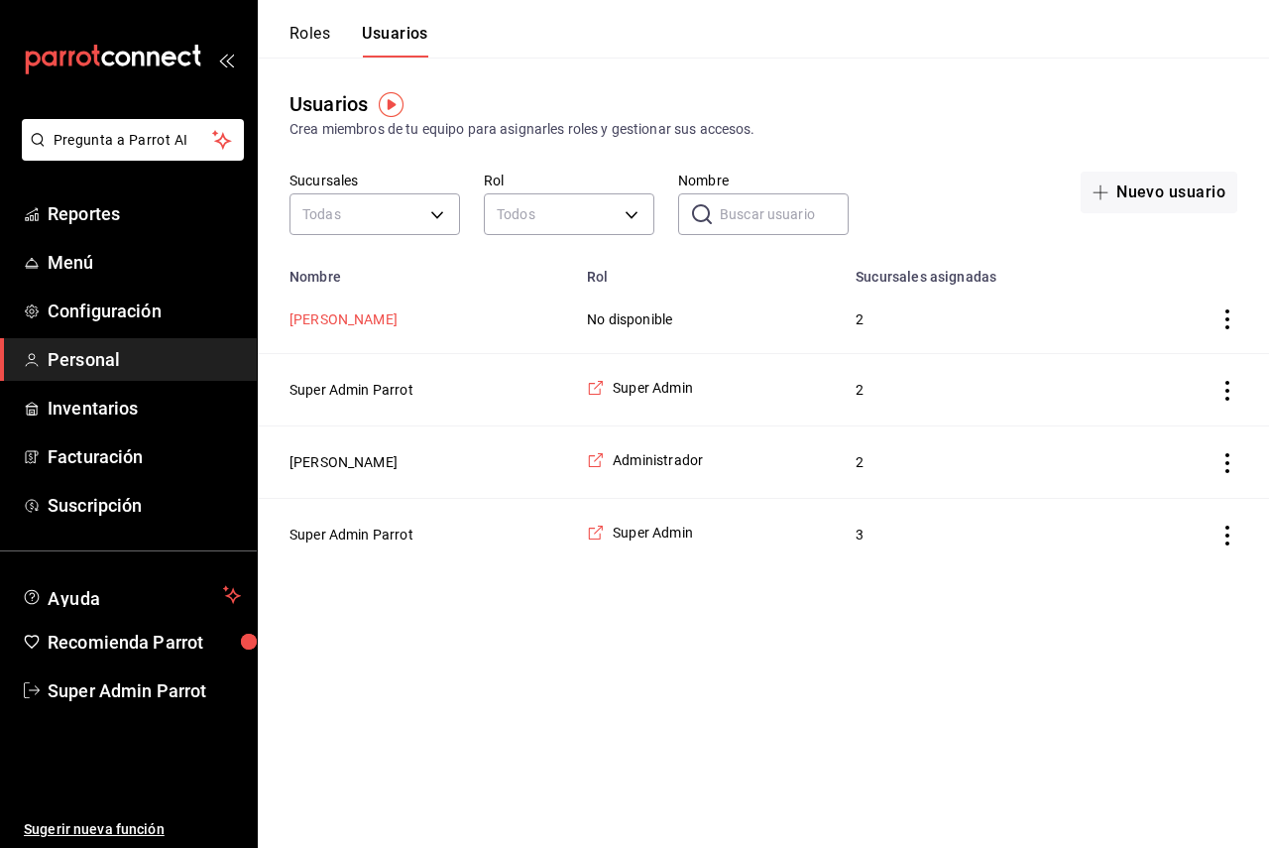
click at [384, 317] on button "[PERSON_NAME]" at bounding box center [343, 319] width 108 height 20
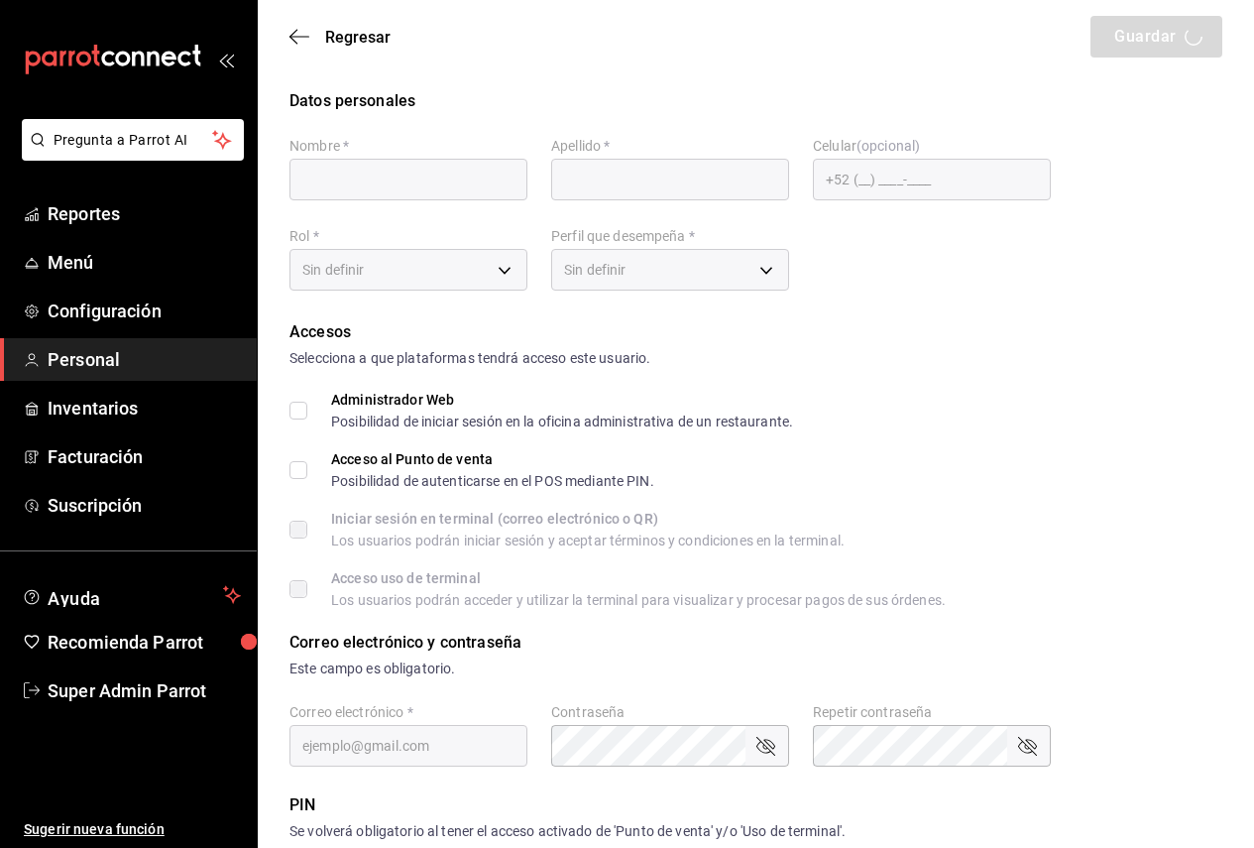
type input "Ana"
type input "[PERSON_NAME]"
type input "[EMAIL_ADDRESS][DOMAIN_NAME]"
type input "UNDEFINED"
checkbox input "true"
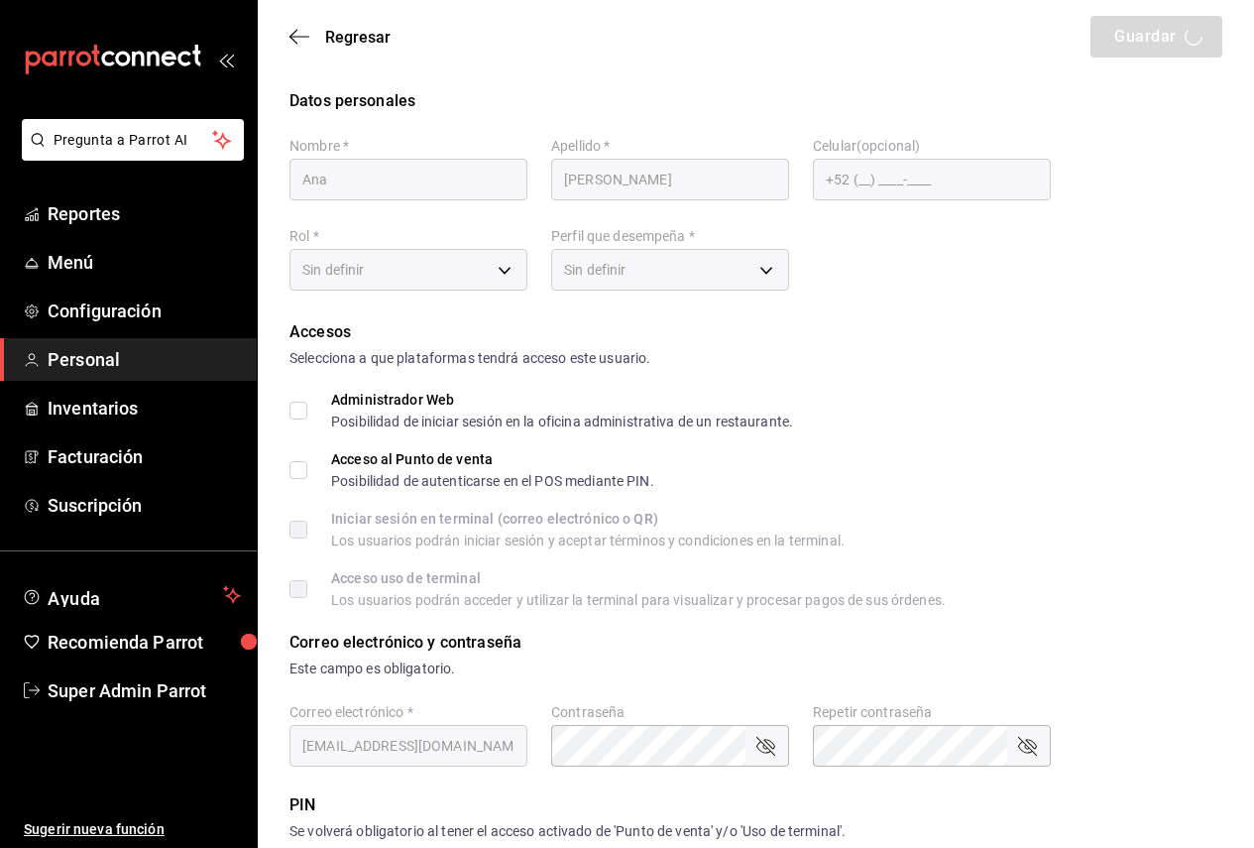
checkbox input "true"
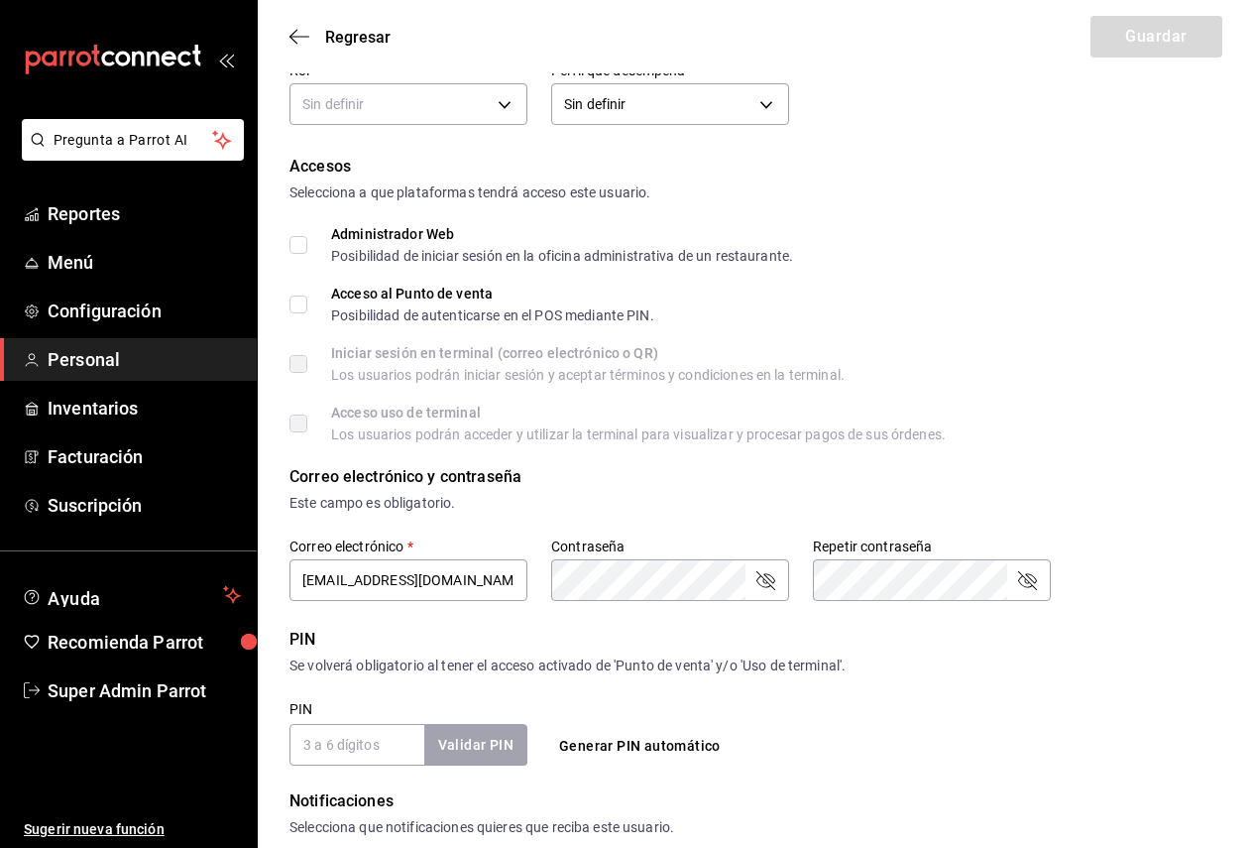
scroll to position [198, 0]
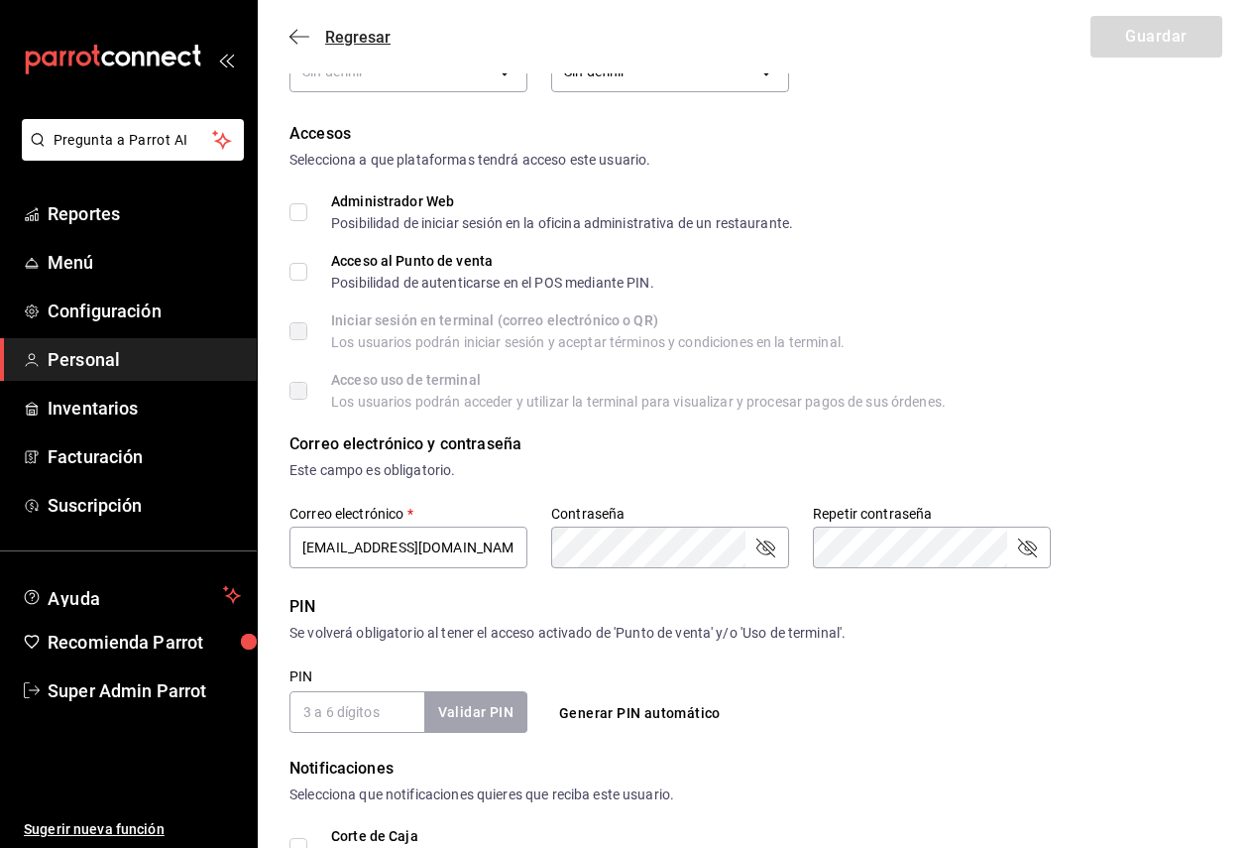
click at [312, 40] on span "Regresar" at bounding box center [339, 37] width 101 height 19
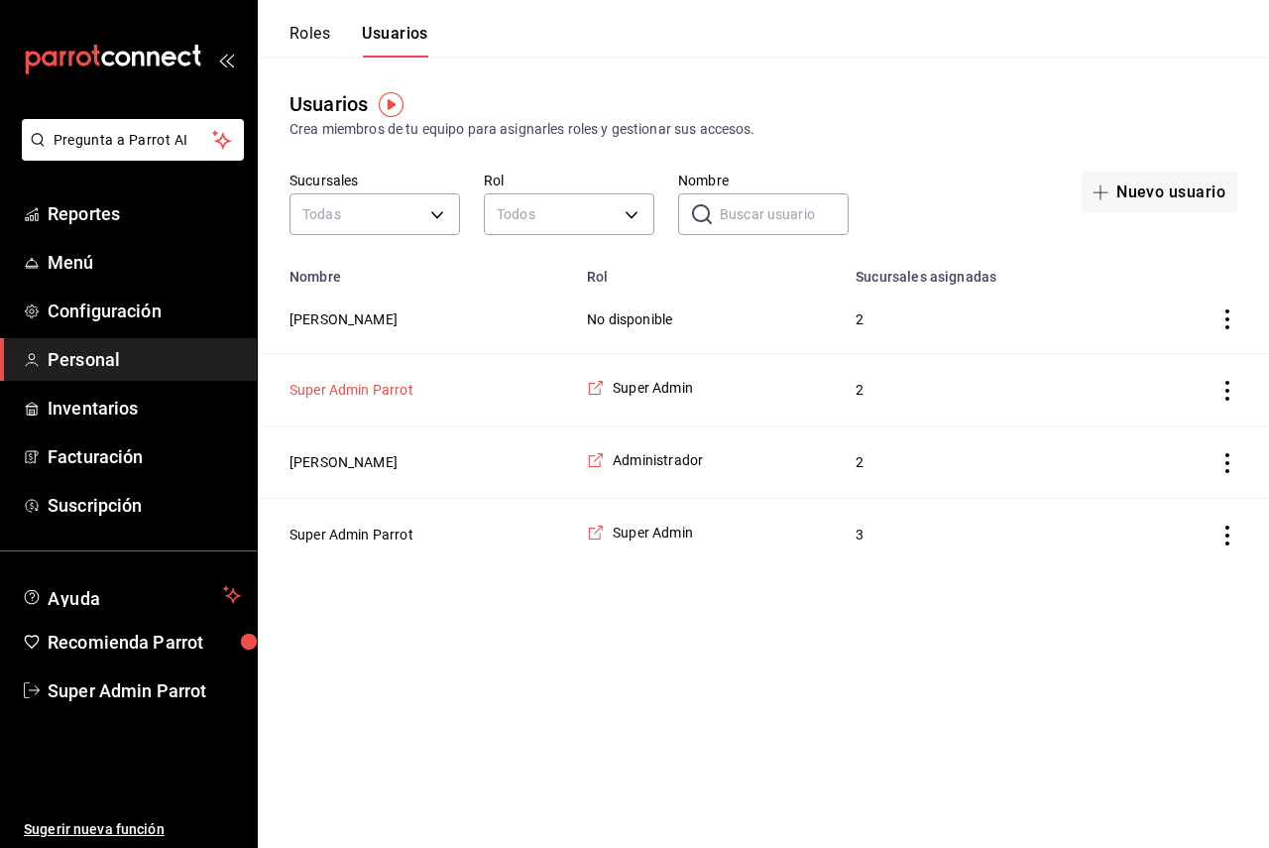
click at [387, 383] on button "Super Admin Parrot" at bounding box center [351, 390] width 124 height 20
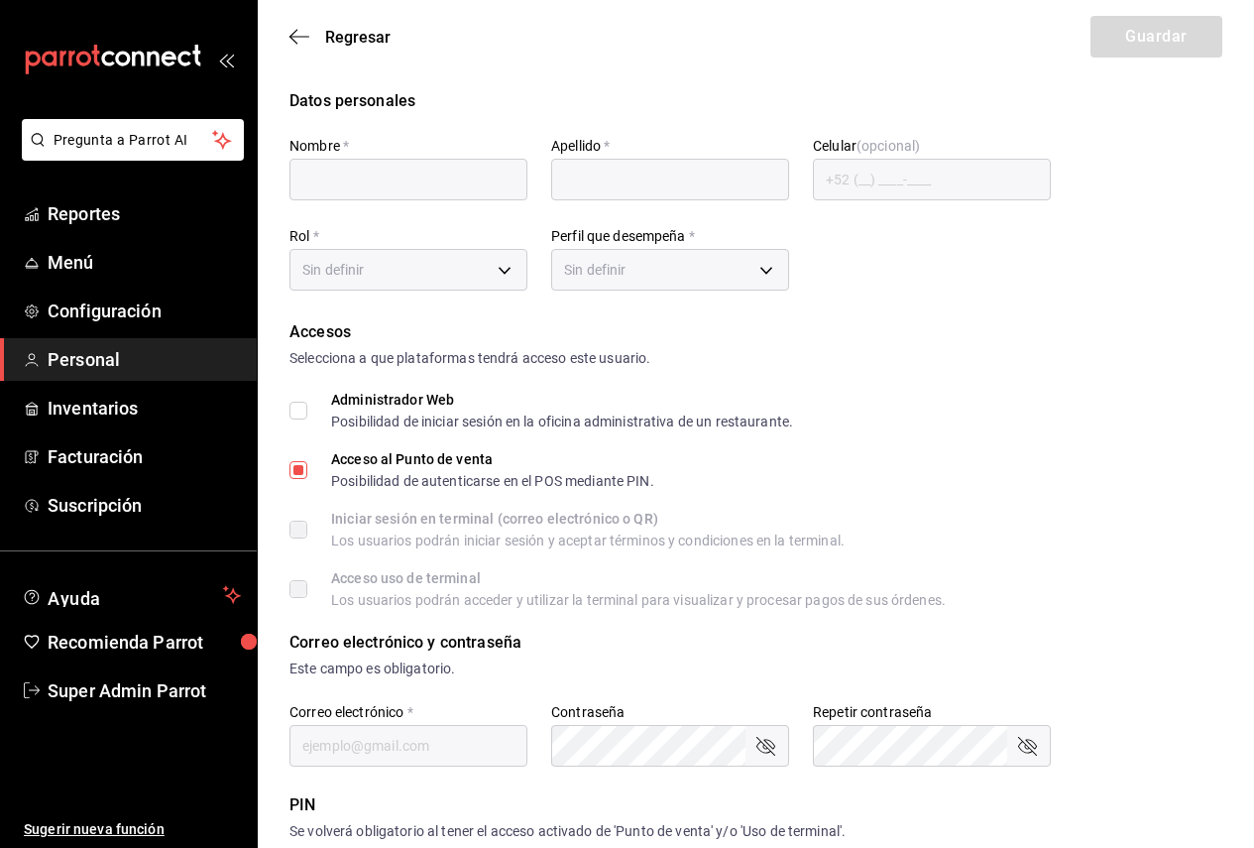
type input "Super Admin"
type input "Parrot"
checkbox input "true"
type input "[EMAIL_ADDRESS][DOMAIN_NAME]"
type input "945507"
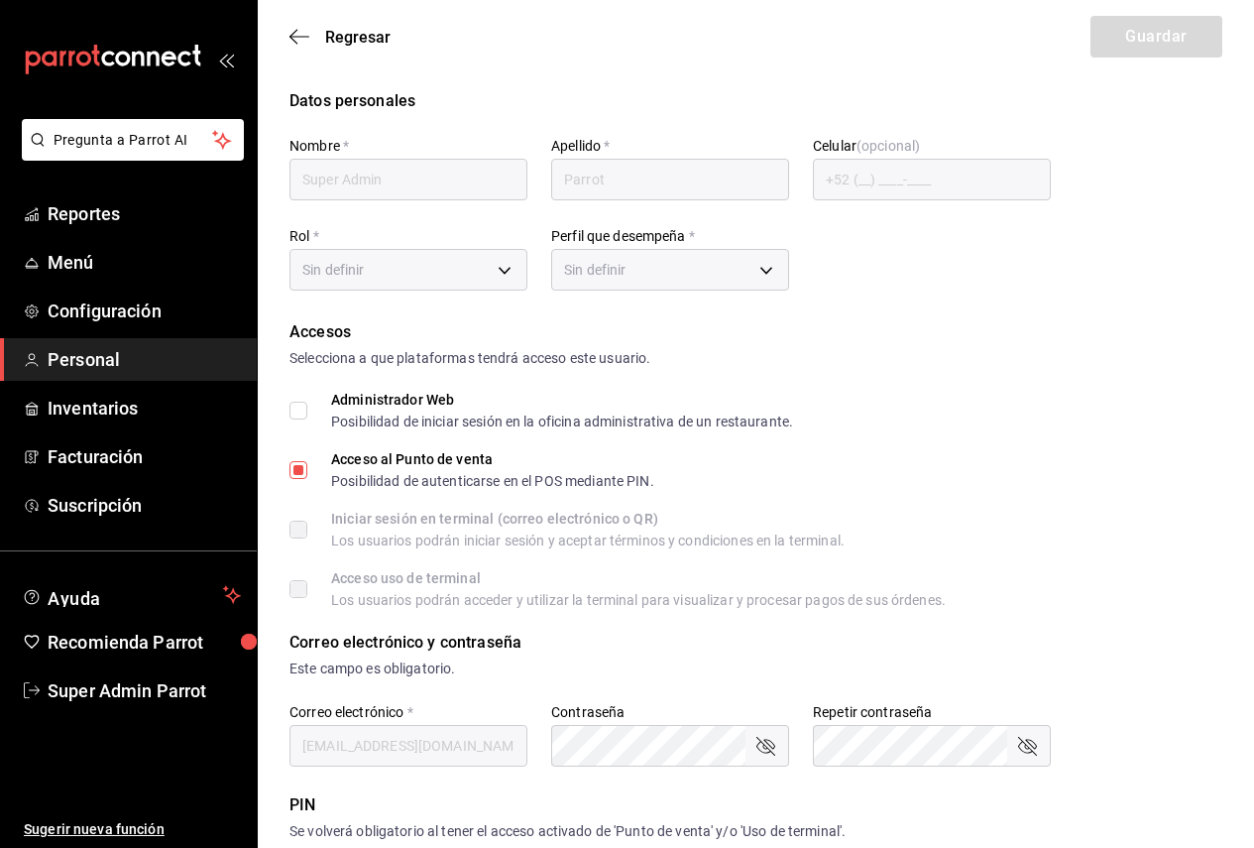
type input "365acb2a-6e3a-48dc-8ce6-c3e93753ec52"
type input "UNDEFINED"
checkbox input "true"
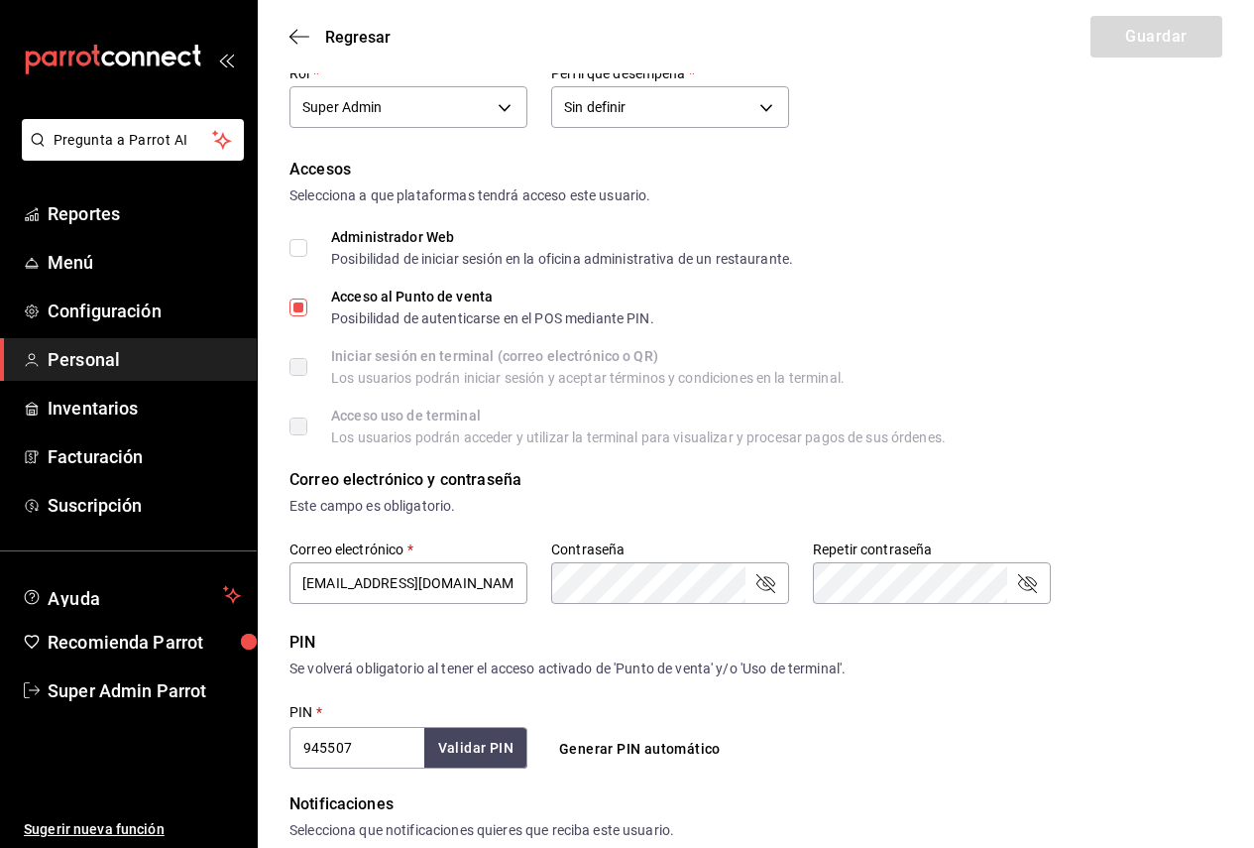
scroll to position [198, 0]
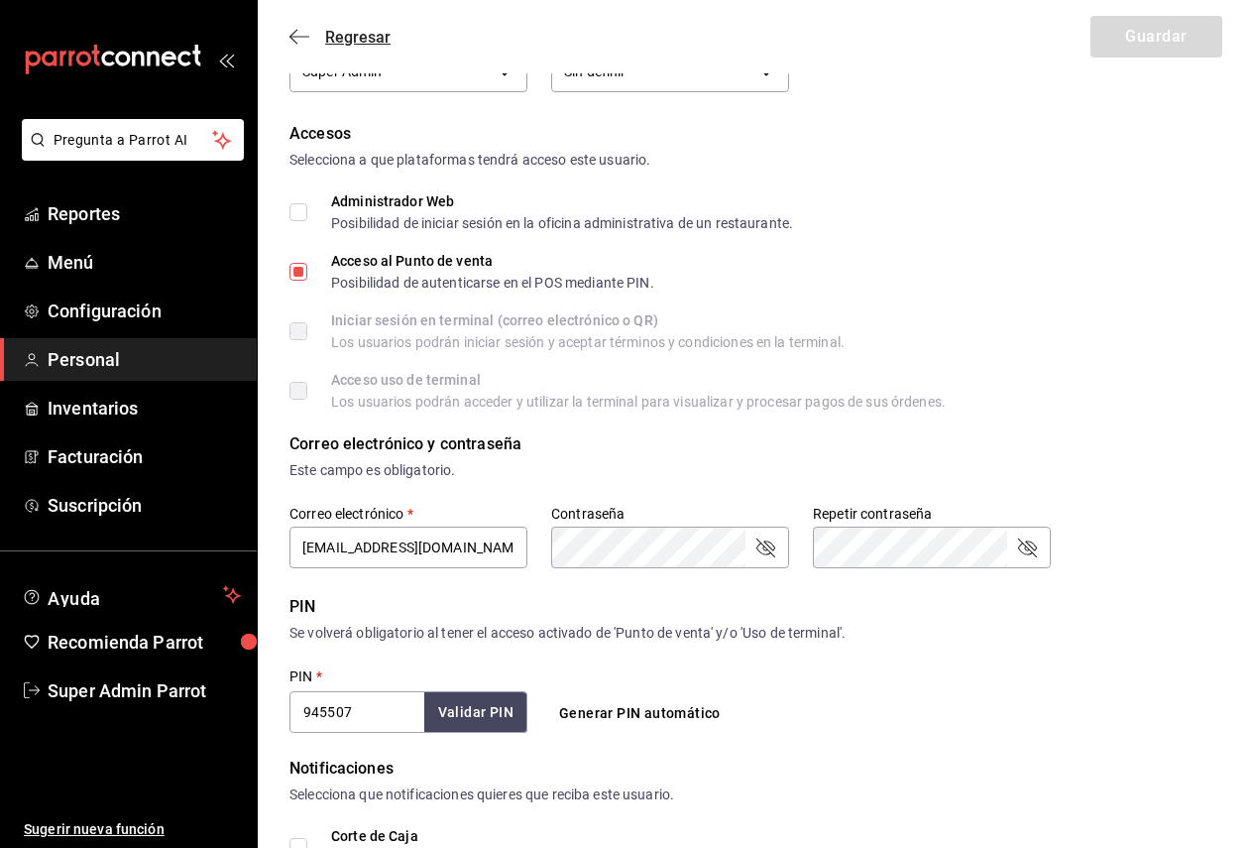
click at [295, 32] on icon "button" at bounding box center [293, 37] width 8 height 15
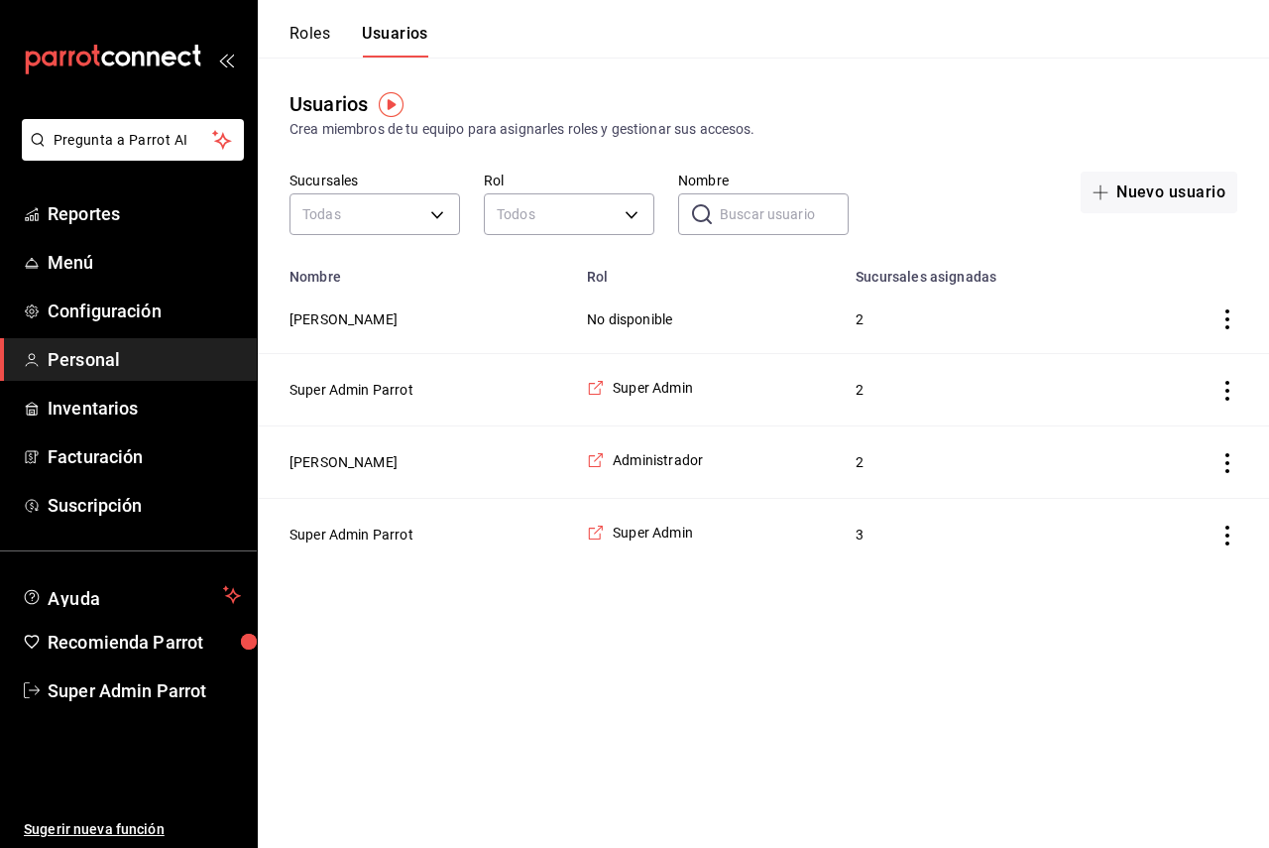
click at [344, 448] on td "[PERSON_NAME]" at bounding box center [416, 462] width 317 height 72
click at [344, 456] on button "[PERSON_NAME]" at bounding box center [343, 462] width 108 height 20
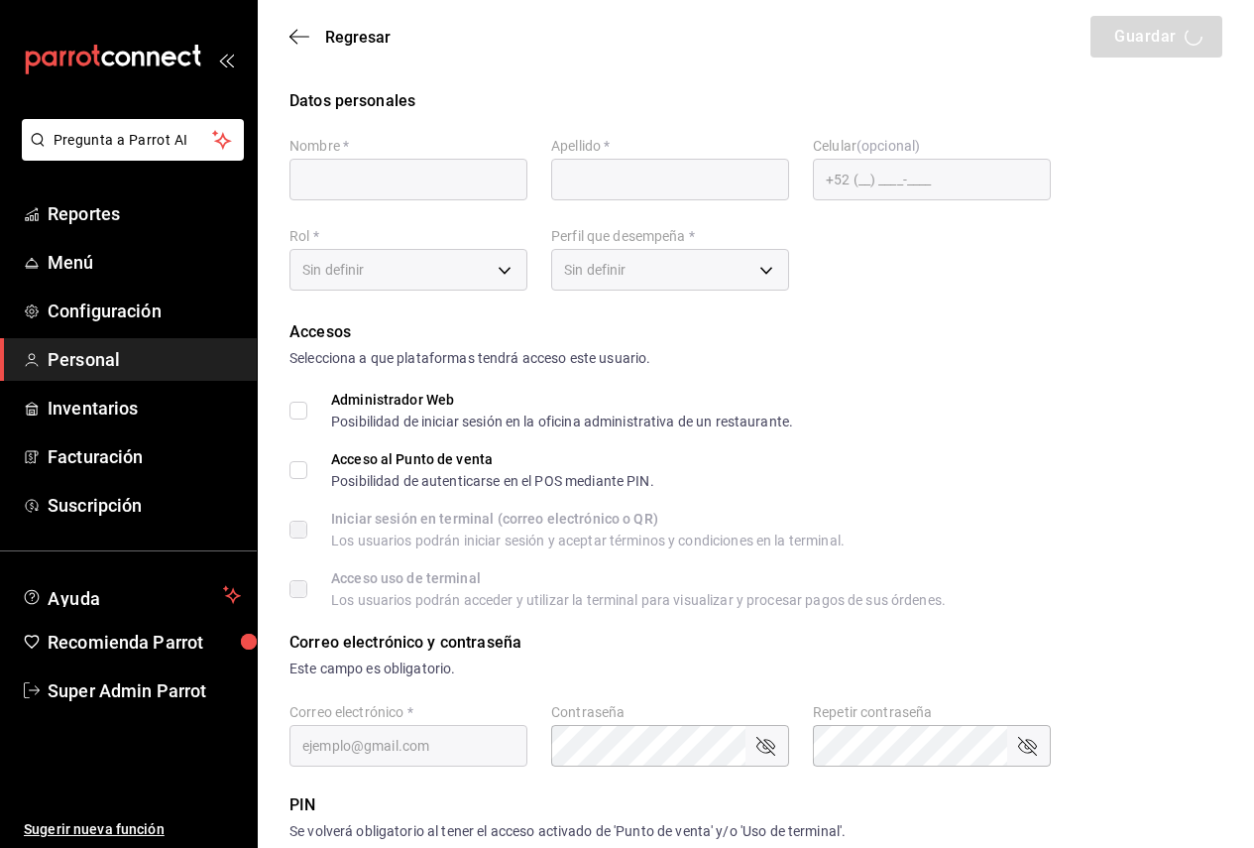
type input "[PERSON_NAME]"
checkbox input "true"
type input "[EMAIL_ADDRESS][DOMAIN_NAME]"
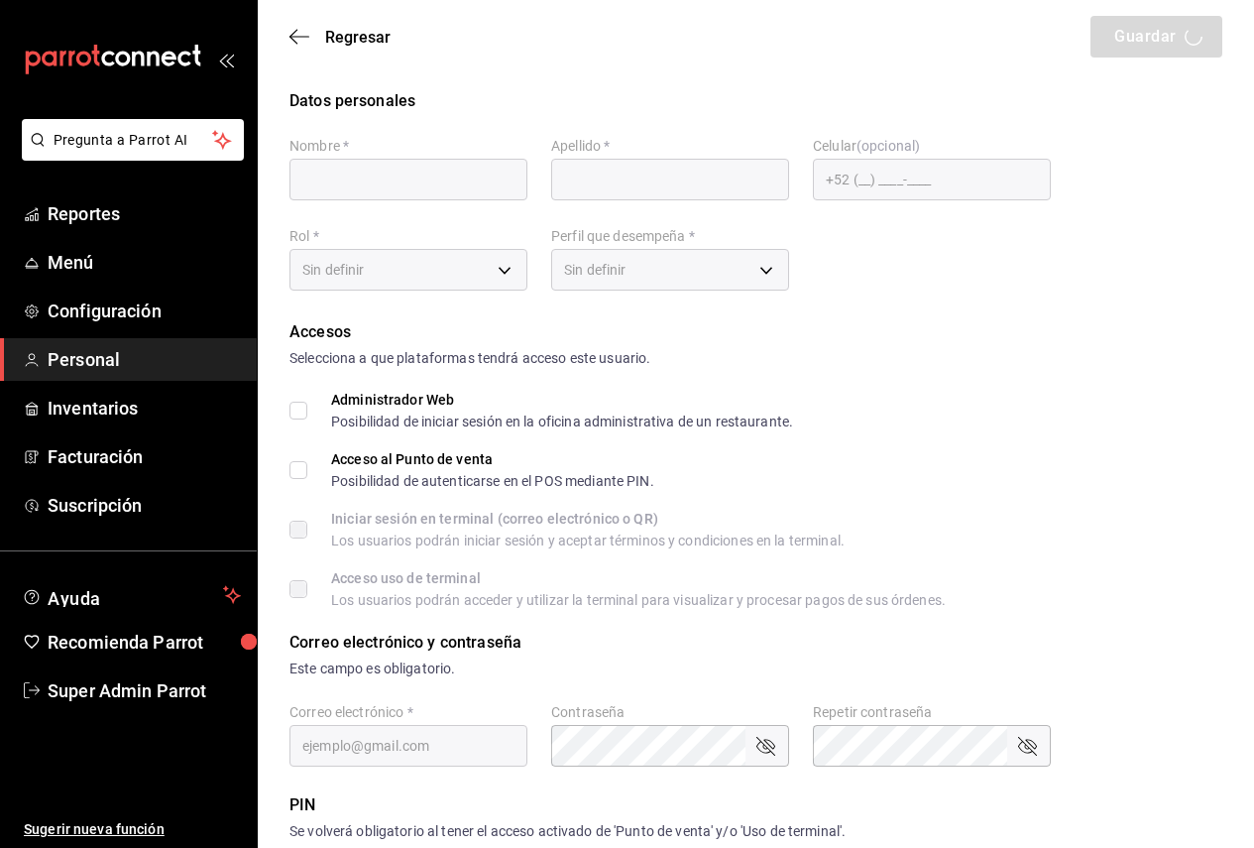
type input "2025"
type input "7484bb7b-ea41-40a7-80a6-054072ac390d"
type input "ADMIN"
checkbox input "true"
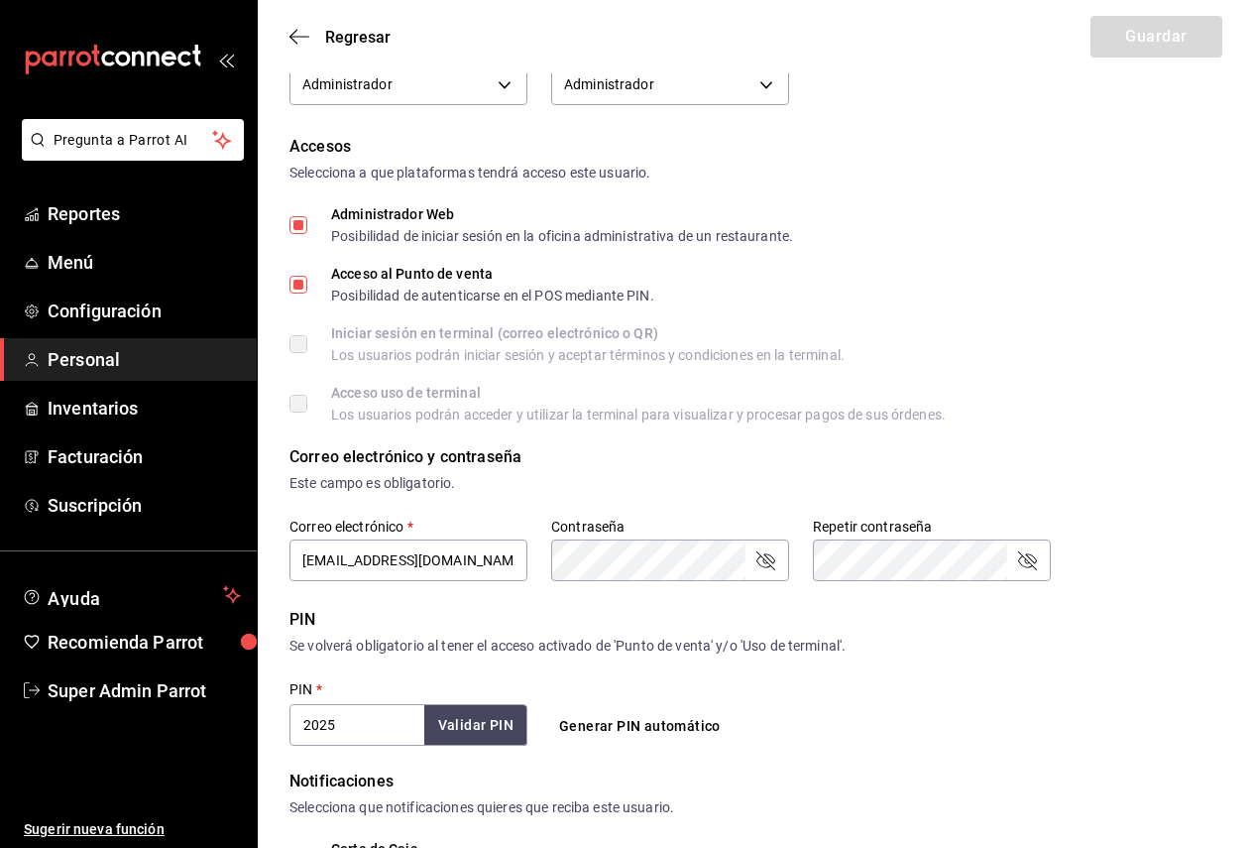
scroll to position [198, 0]
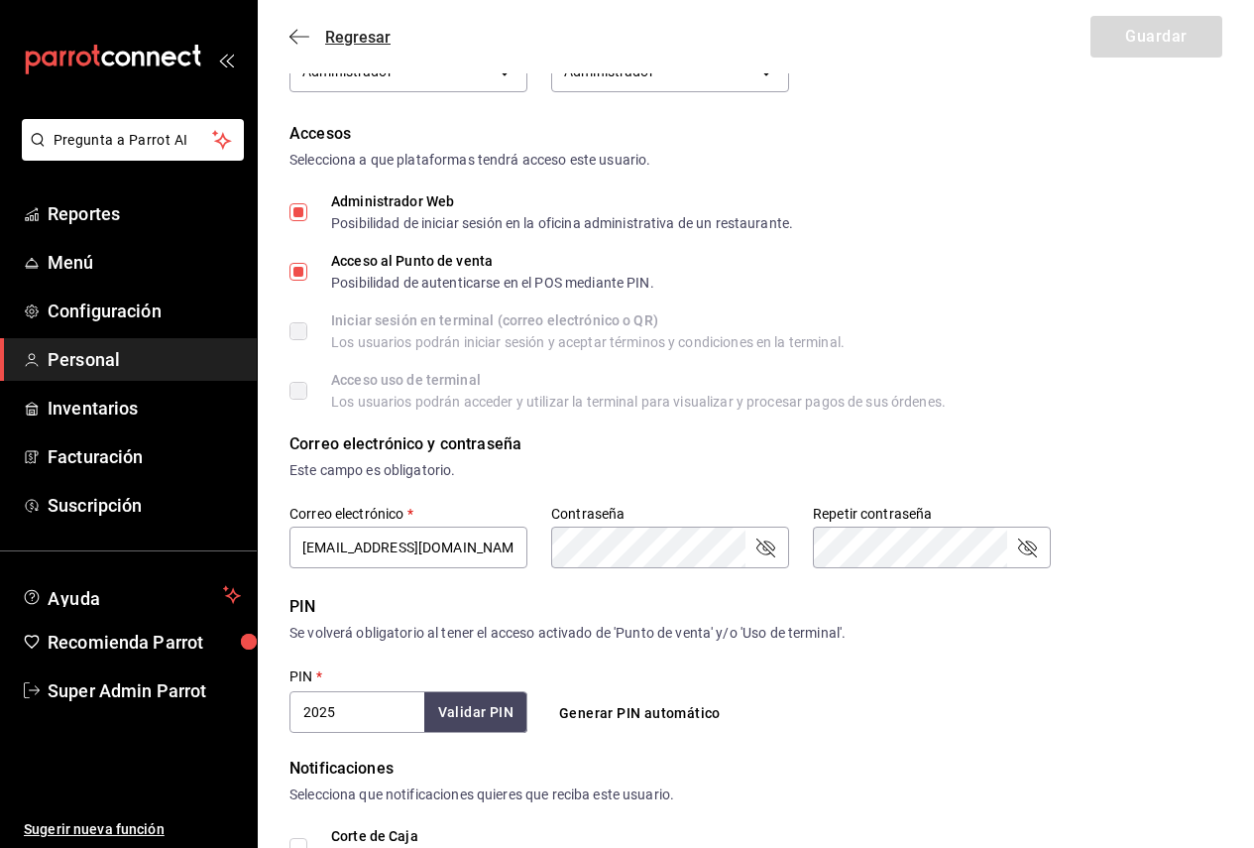
click at [316, 36] on span "Regresar" at bounding box center [339, 37] width 101 height 19
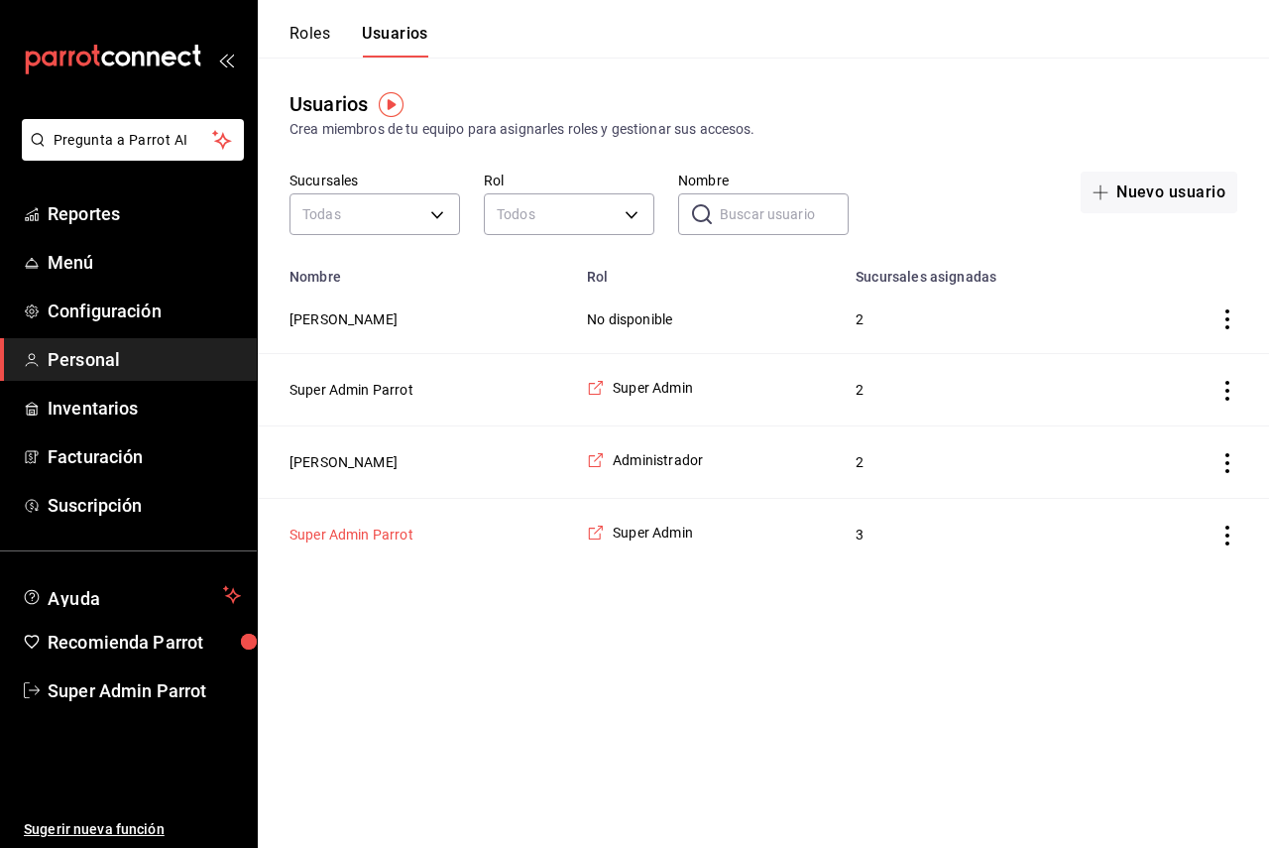
click at [370, 535] on button "Super Admin Parrot" at bounding box center [351, 534] width 124 height 20
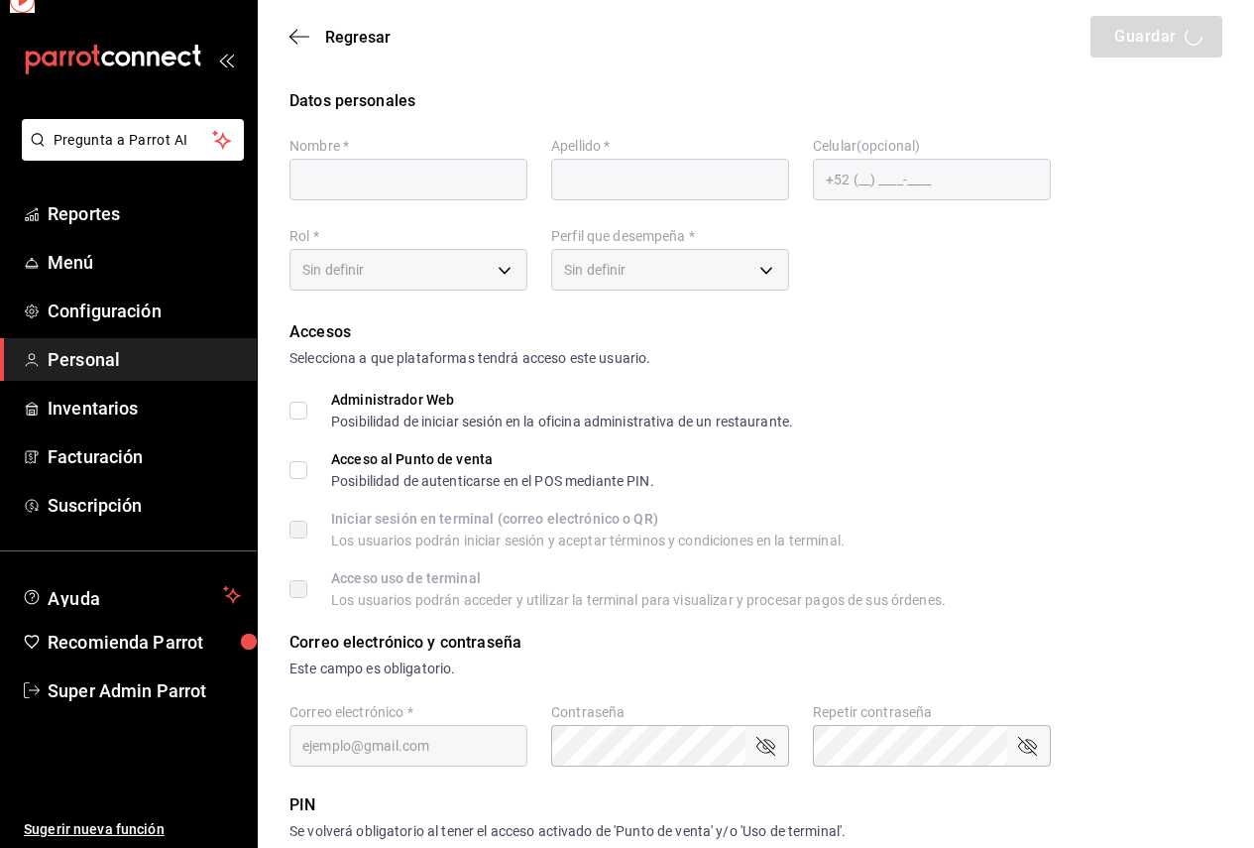
type input "Super Admin"
type input "Parrot"
checkbox input "true"
type input "[EMAIL_ADDRESS][DOMAIN_NAME]"
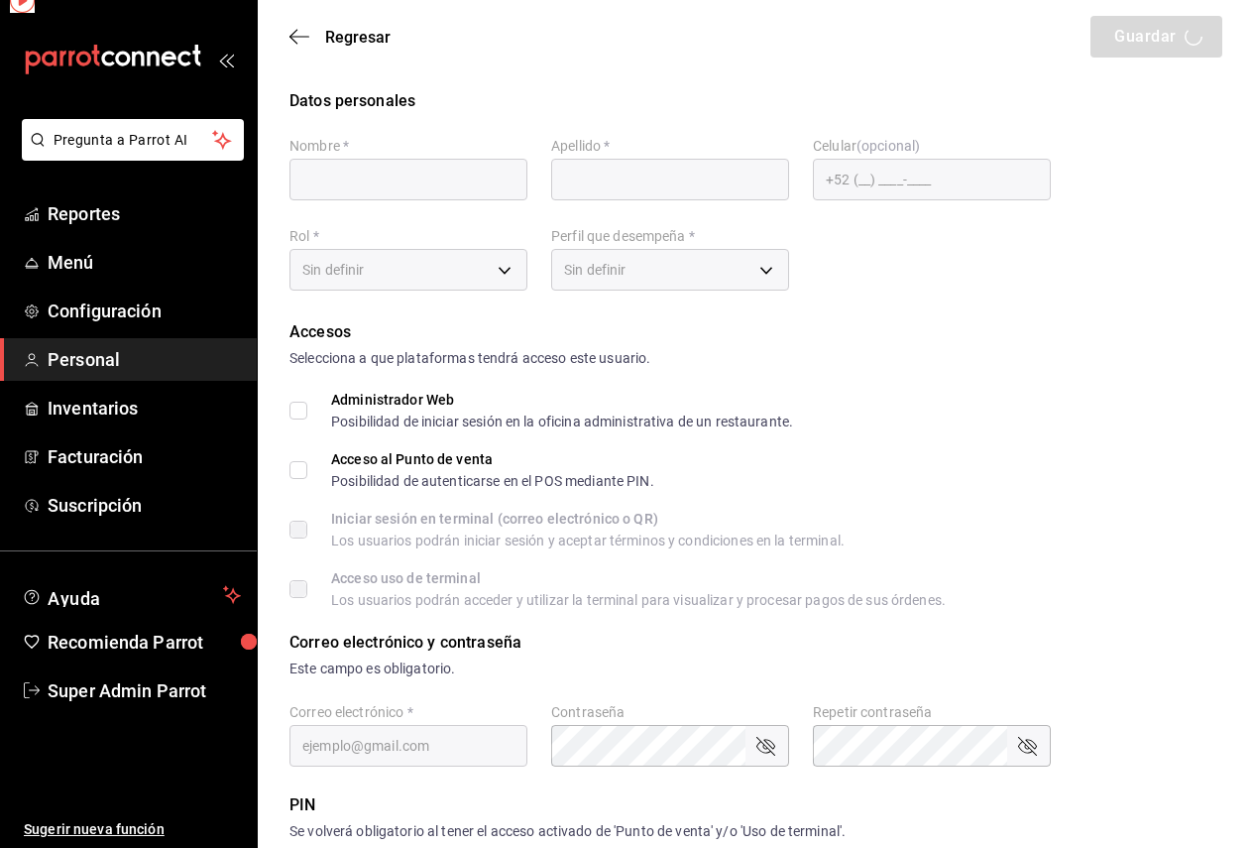
type input "1234"
type input "365acb2a-6e3a-48dc-8ce6-c3e93753ec52"
type input "ADMIN"
checkbox input "true"
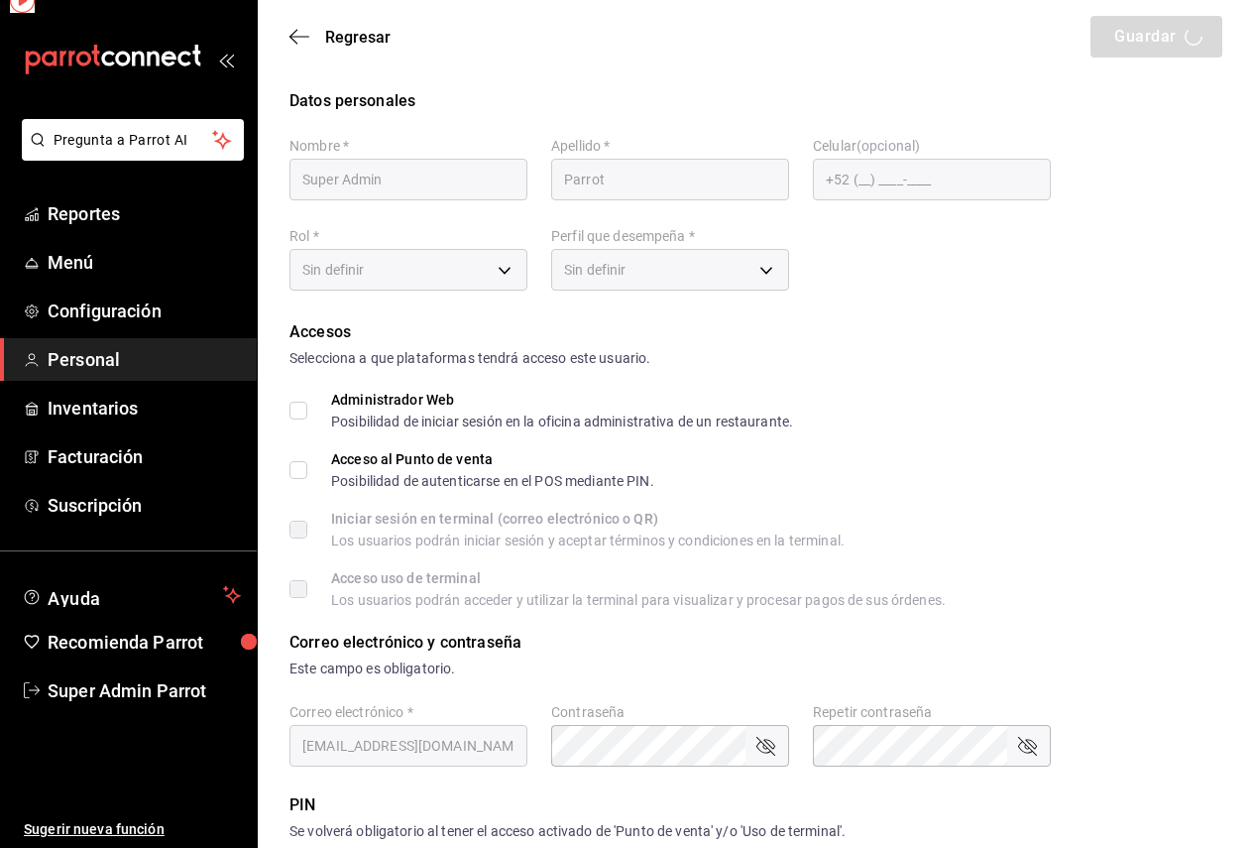
checkbox input "true"
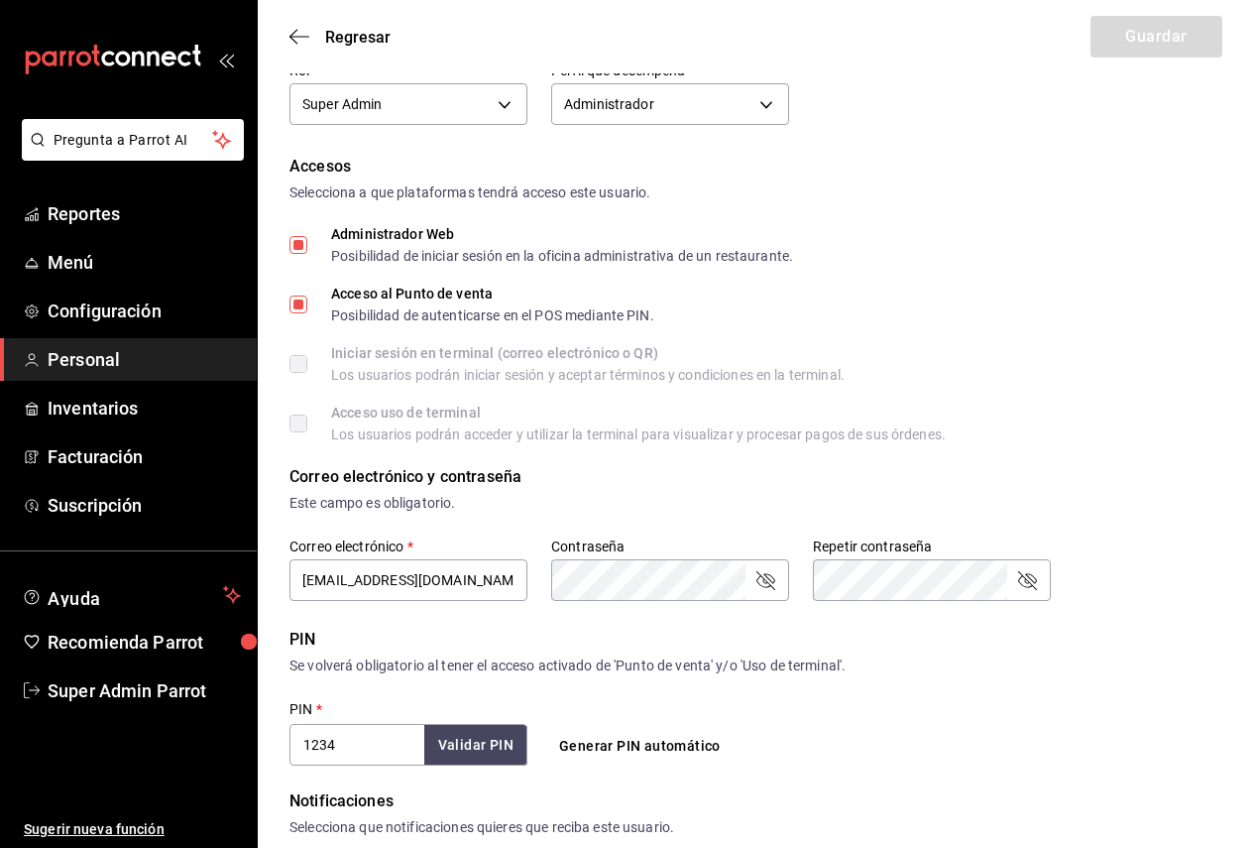
scroll to position [198, 0]
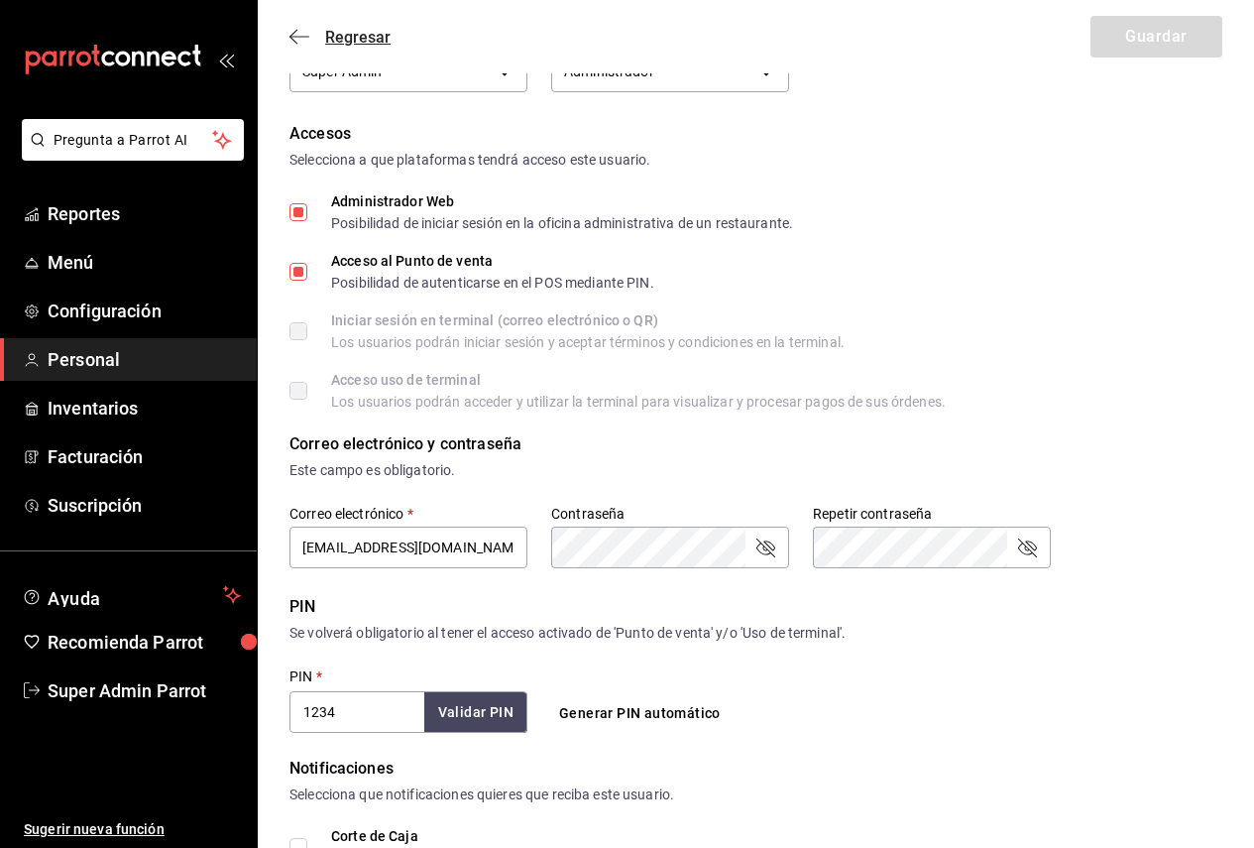
click at [325, 36] on span "Regresar" at bounding box center [357, 37] width 65 height 19
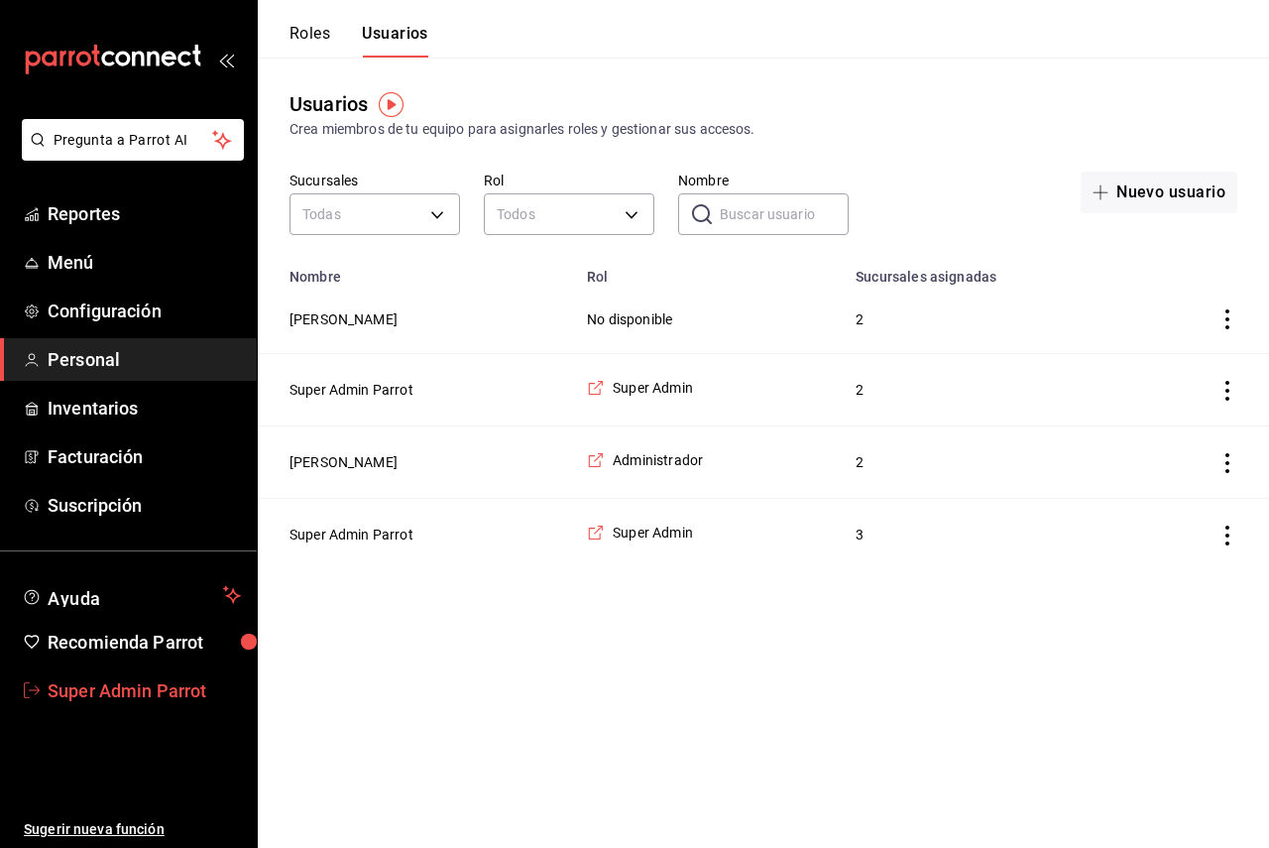
click at [133, 686] on span "Super Admin Parrot" at bounding box center [144, 690] width 193 height 27
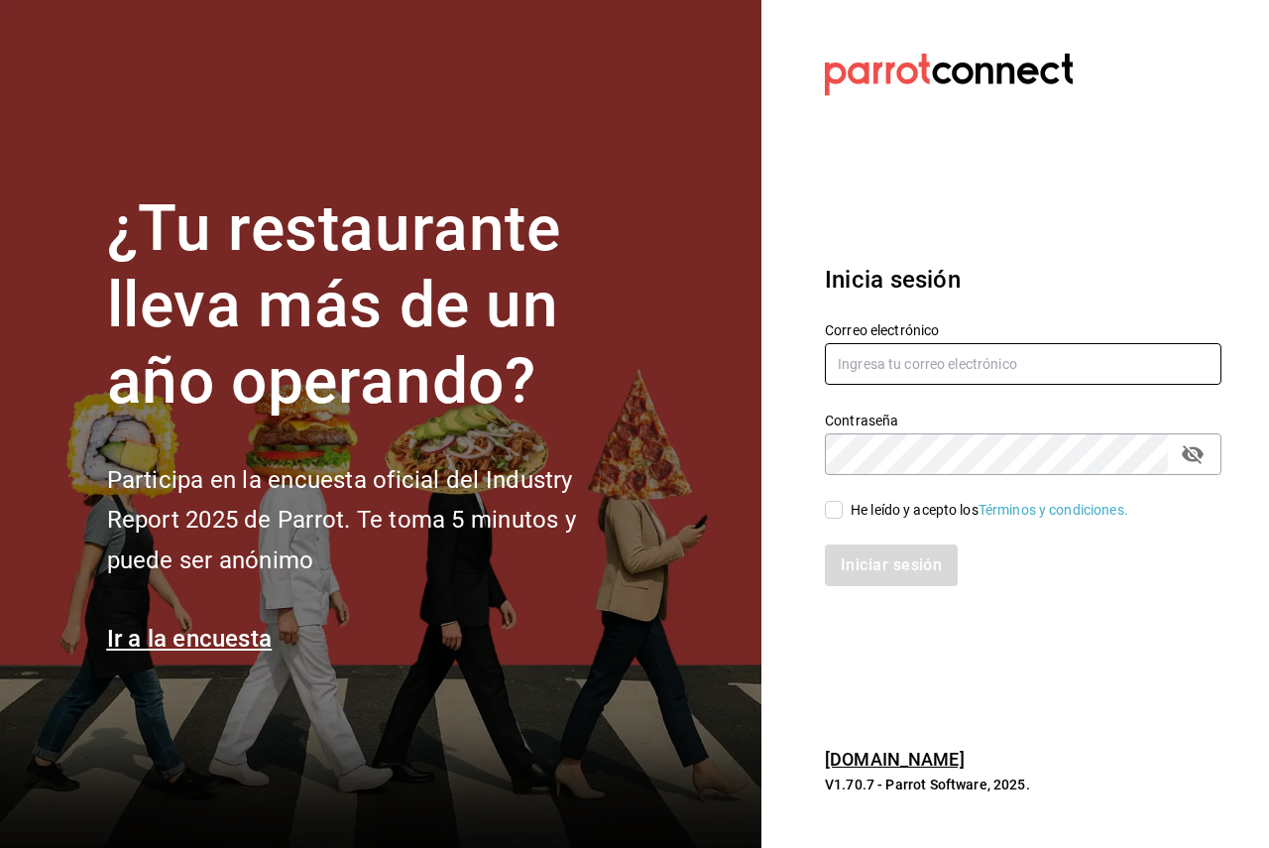
click at [919, 359] on input "text" at bounding box center [1023, 364] width 396 height 42
paste input "[EMAIL_ADDRESS][DOMAIN_NAME]"
type input "[EMAIL_ADDRESS][DOMAIN_NAME]"
click at [846, 520] on div "Iniciar sesión" at bounding box center [1011, 552] width 420 height 65
click at [850, 513] on div "He leído y acepto los Términos y condiciones." at bounding box center [989, 510] width 278 height 21
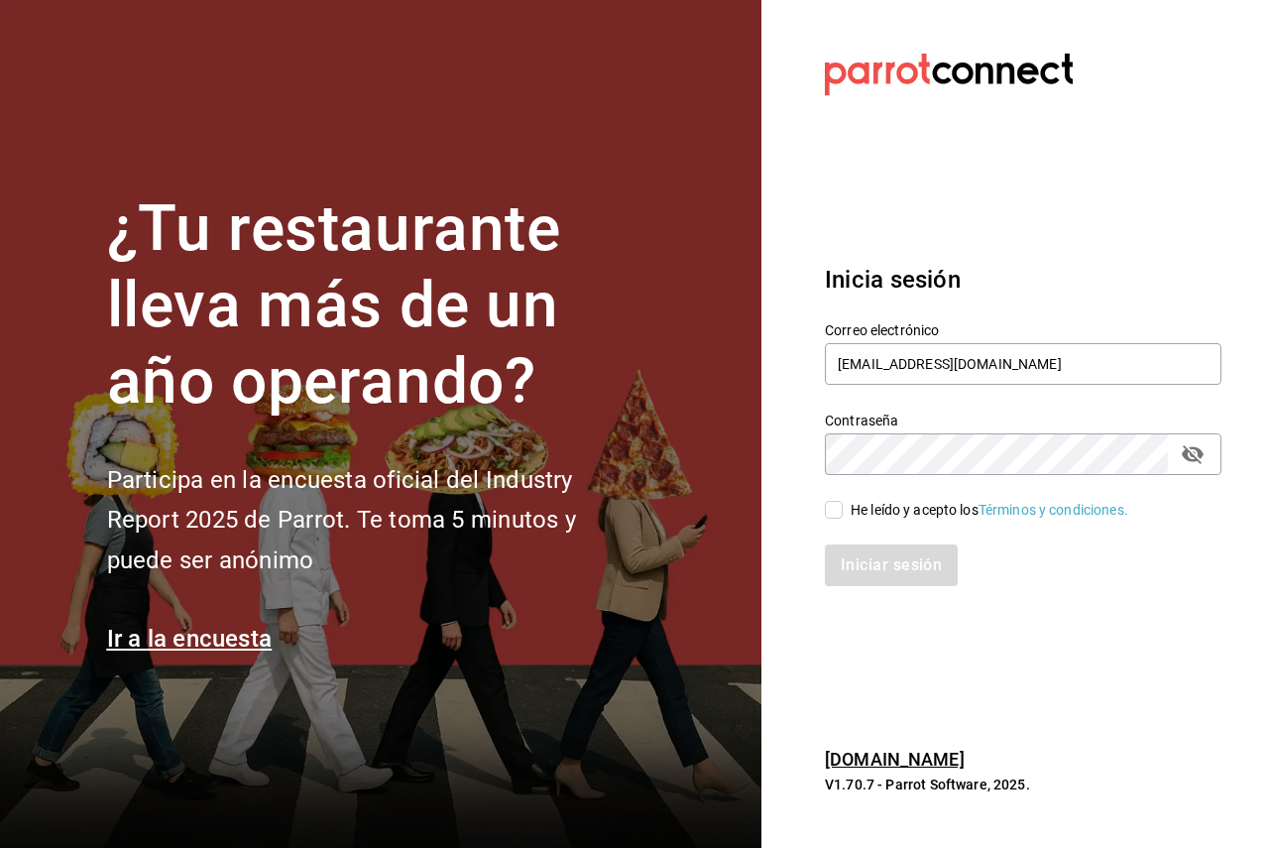
click at [843, 513] on input "He leído y acepto los Términos y condiciones." at bounding box center [834, 510] width 18 height 18
checkbox input "true"
click at [825, 544] on button "Iniciar sesión" at bounding box center [891, 565] width 133 height 42
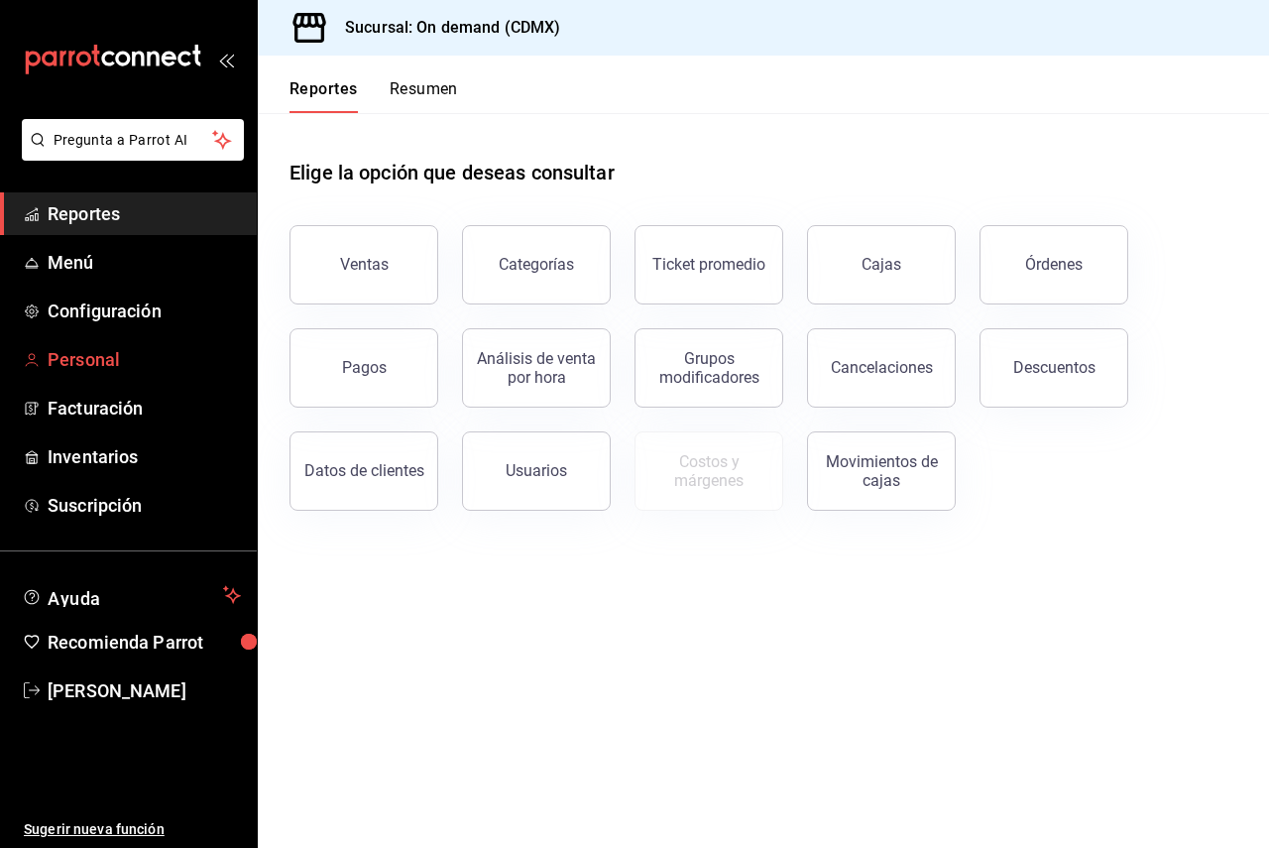
click at [120, 353] on span "Personal" at bounding box center [144, 359] width 193 height 27
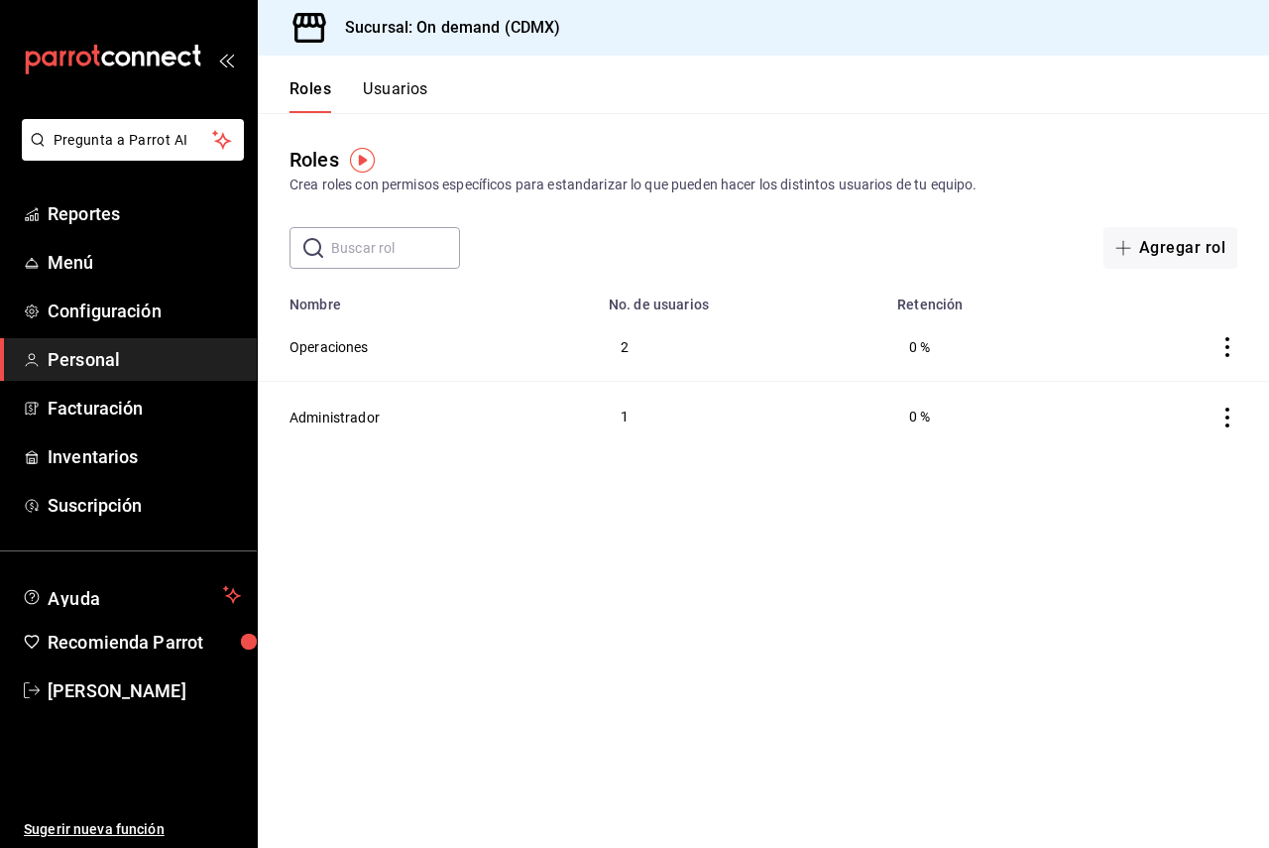
click at [397, 91] on button "Usuarios" at bounding box center [395, 96] width 65 height 34
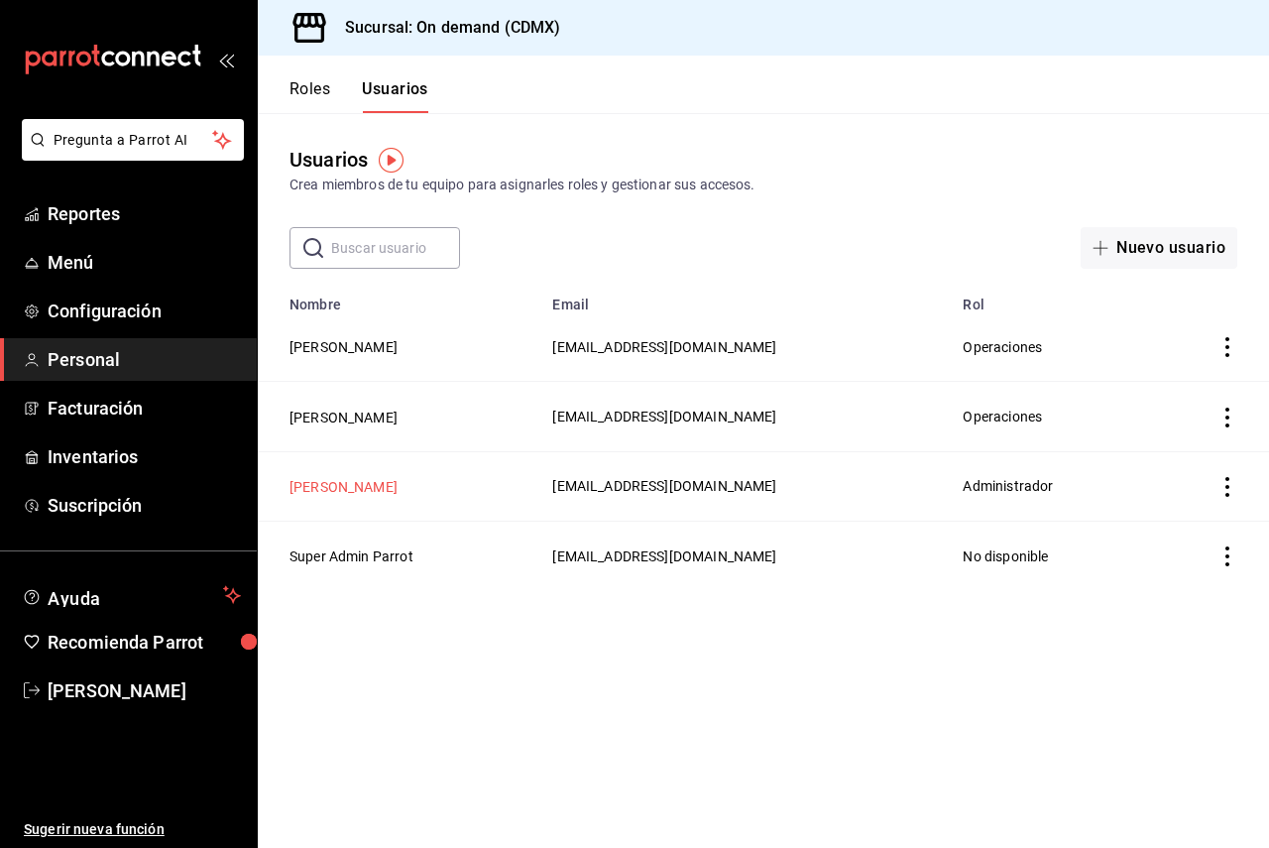
click at [347, 487] on button "[PERSON_NAME]" at bounding box center [343, 487] width 108 height 20
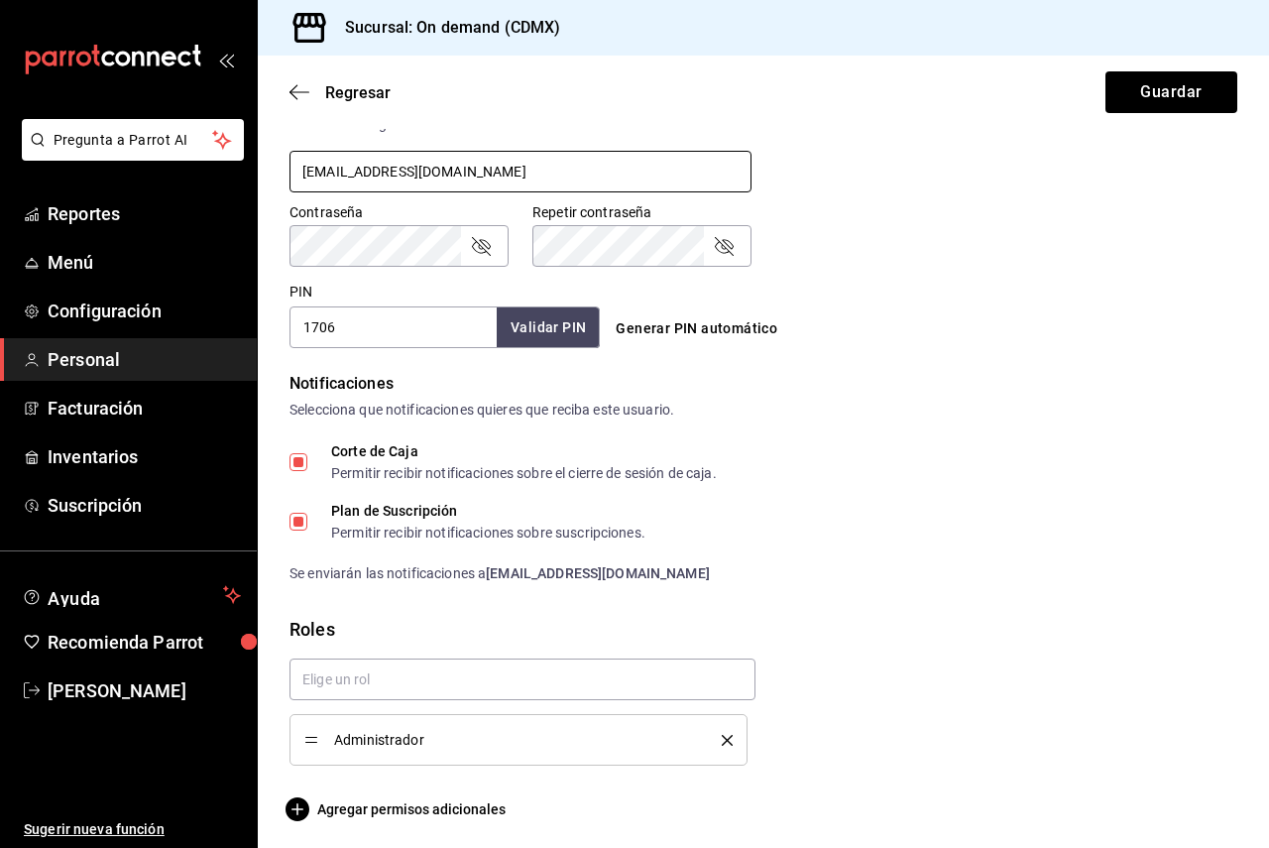
scroll to position [787, 0]
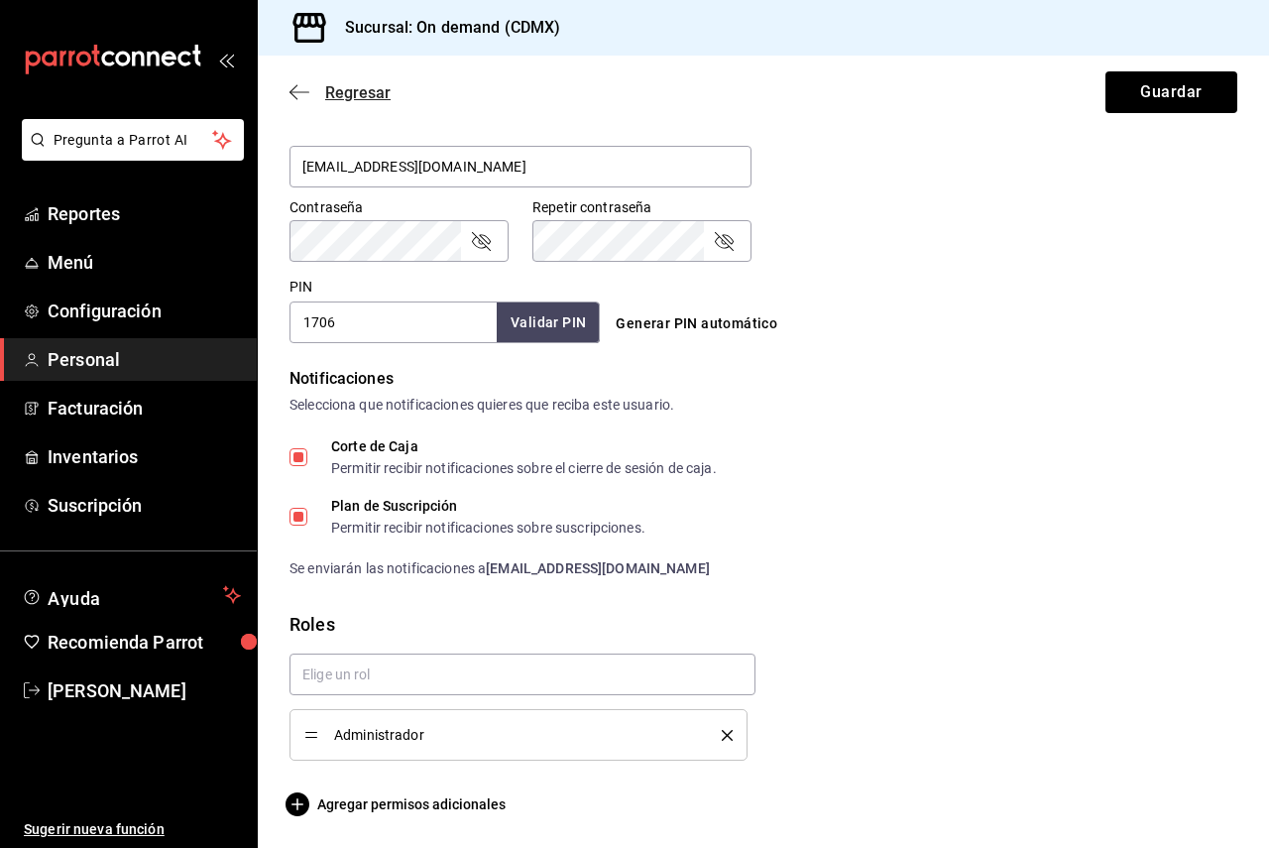
click at [306, 92] on icon "button" at bounding box center [299, 91] width 20 height 1
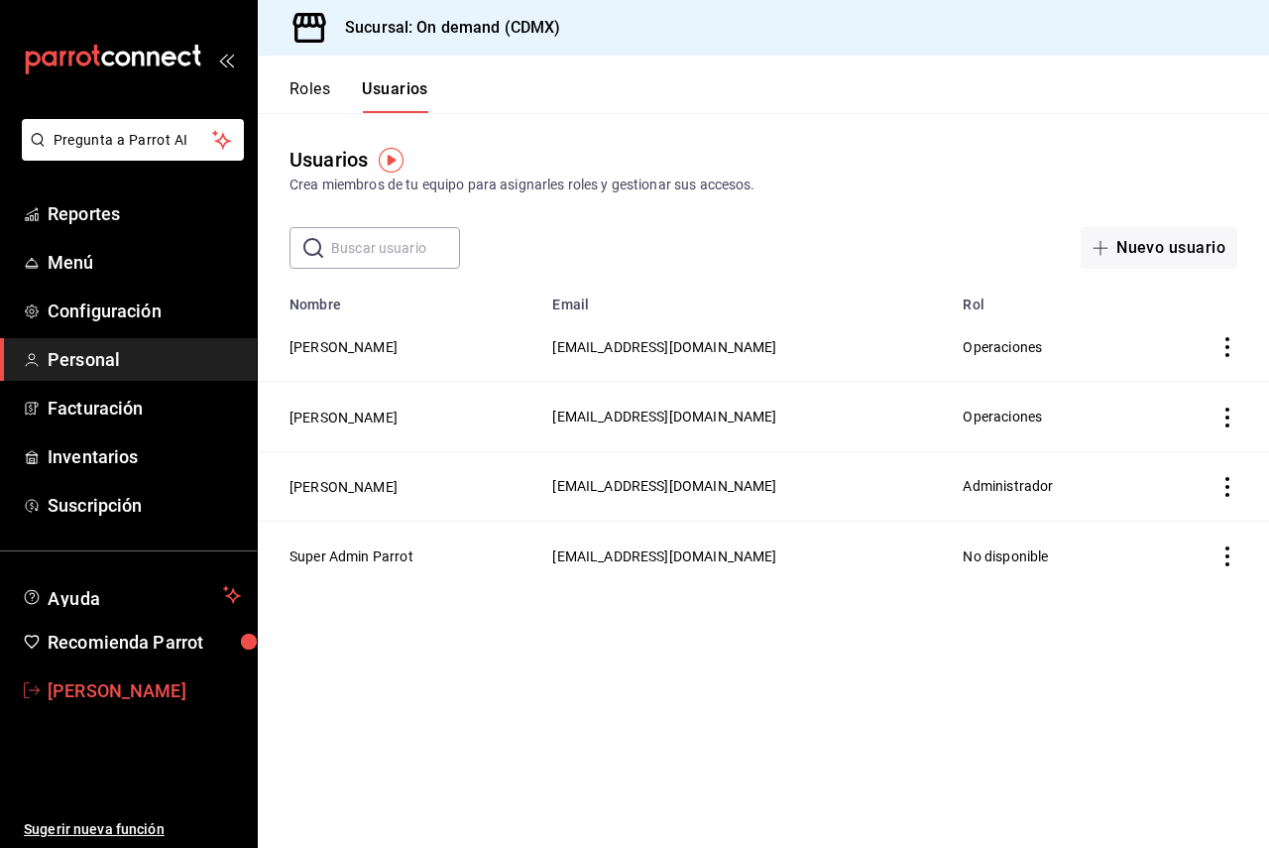
click at [102, 672] on link "[PERSON_NAME]" at bounding box center [128, 690] width 257 height 43
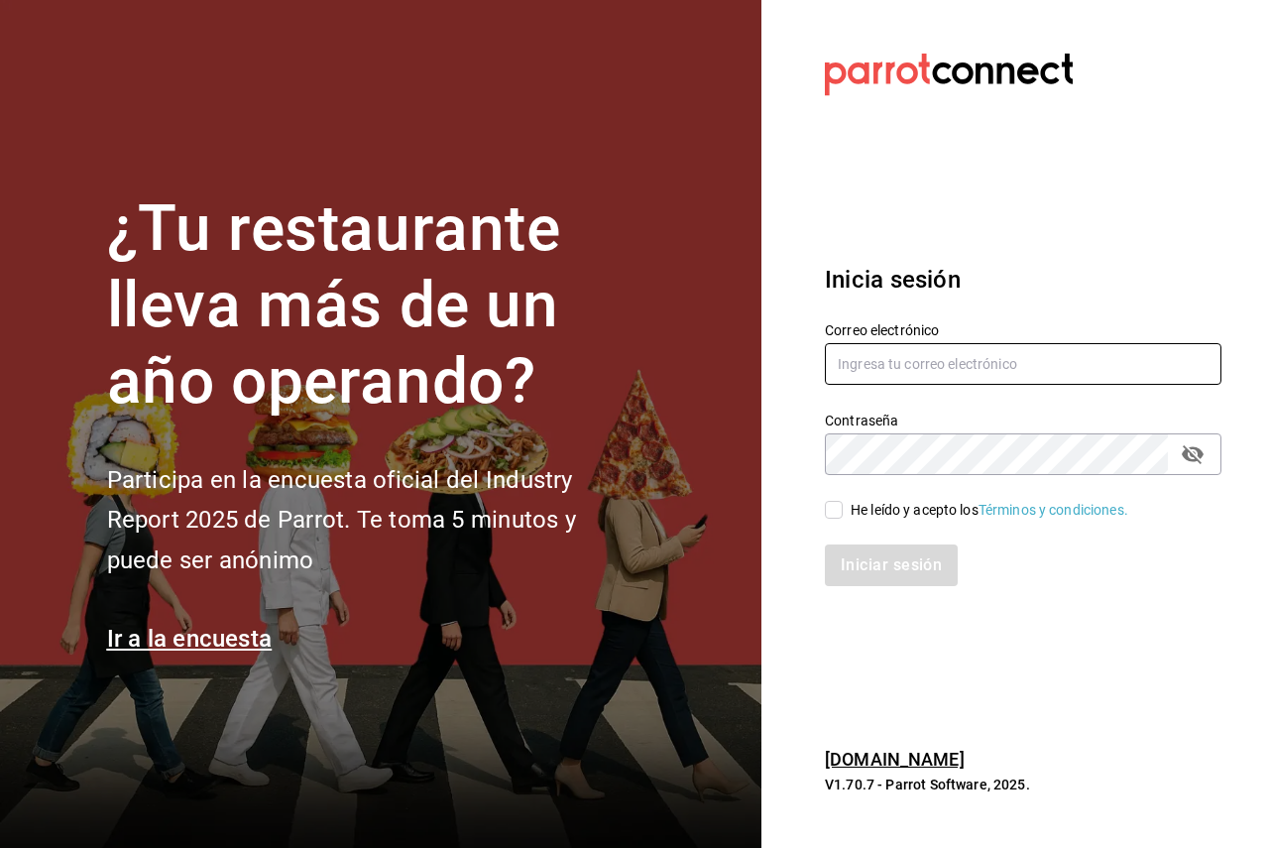
click at [1064, 351] on input "text" at bounding box center [1023, 364] width 396 height 42
paste input "[EMAIL_ADDRESS][DOMAIN_NAME]"
type input "[EMAIL_ADDRESS][DOMAIN_NAME]"
click at [867, 502] on div "He leído y acepto los Términos y condiciones." at bounding box center [989, 510] width 278 height 21
click at [843, 502] on input "He leído y acepto los Términos y condiciones." at bounding box center [834, 510] width 18 height 18
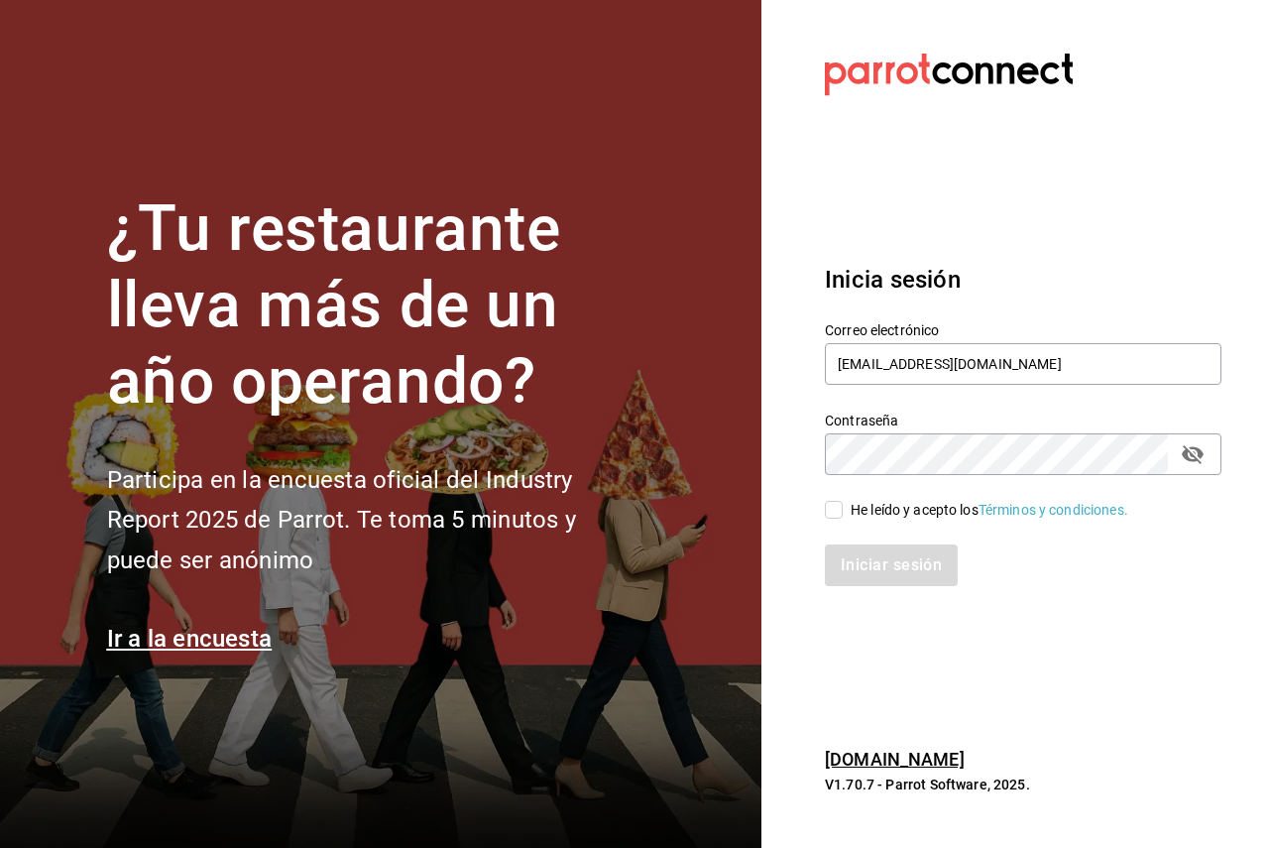
checkbox input "true"
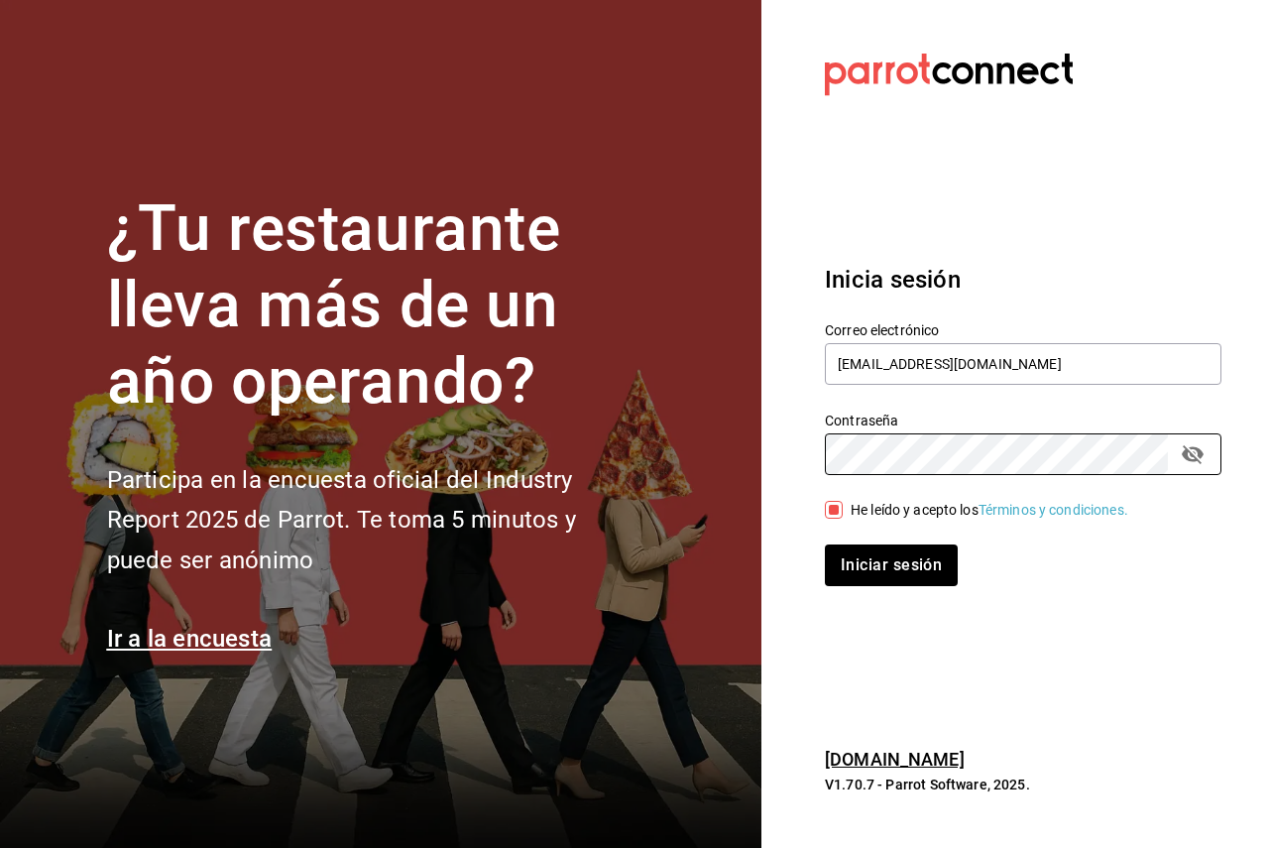
click at [825, 544] on button "Iniciar sesión" at bounding box center [891, 565] width 133 height 42
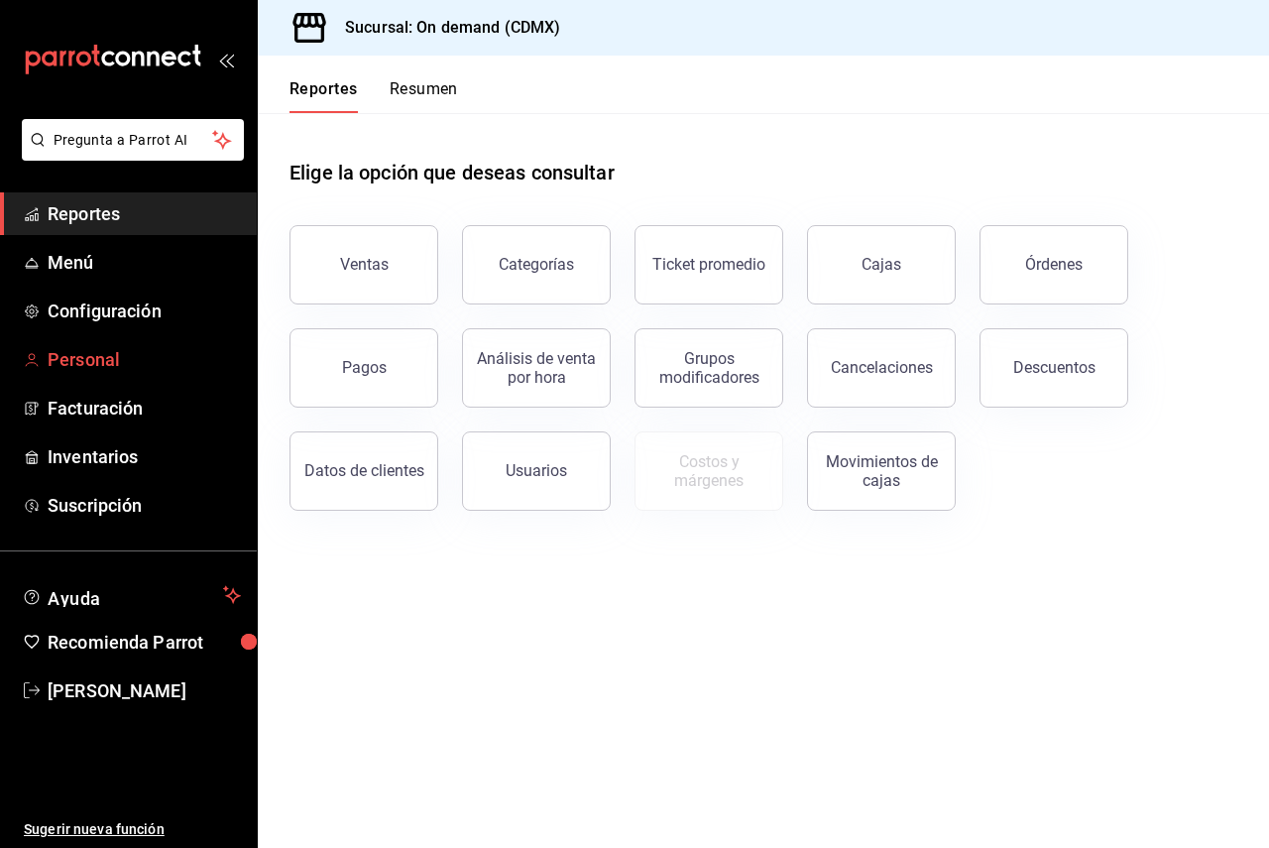
click at [138, 355] on span "Personal" at bounding box center [144, 359] width 193 height 27
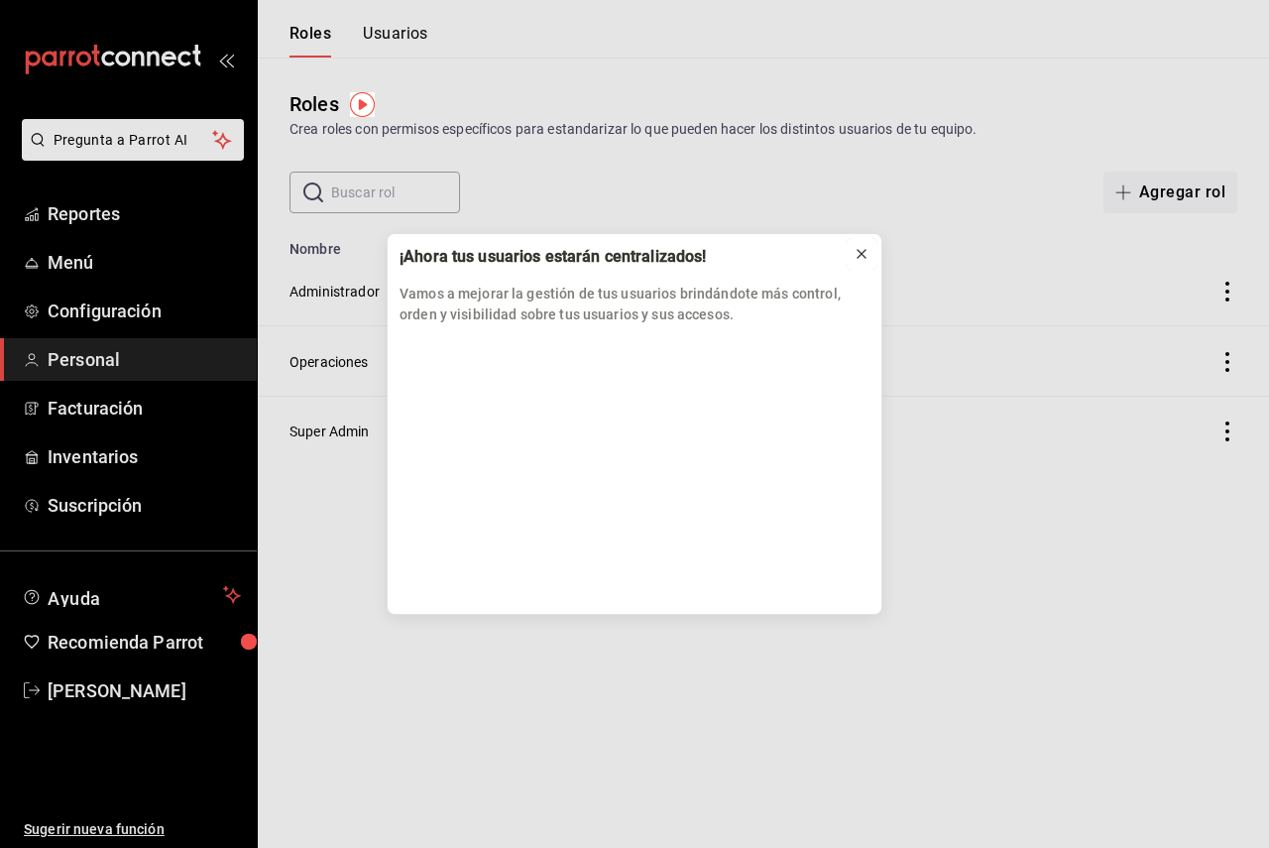
click at [854, 248] on icon at bounding box center [861, 254] width 16 height 16
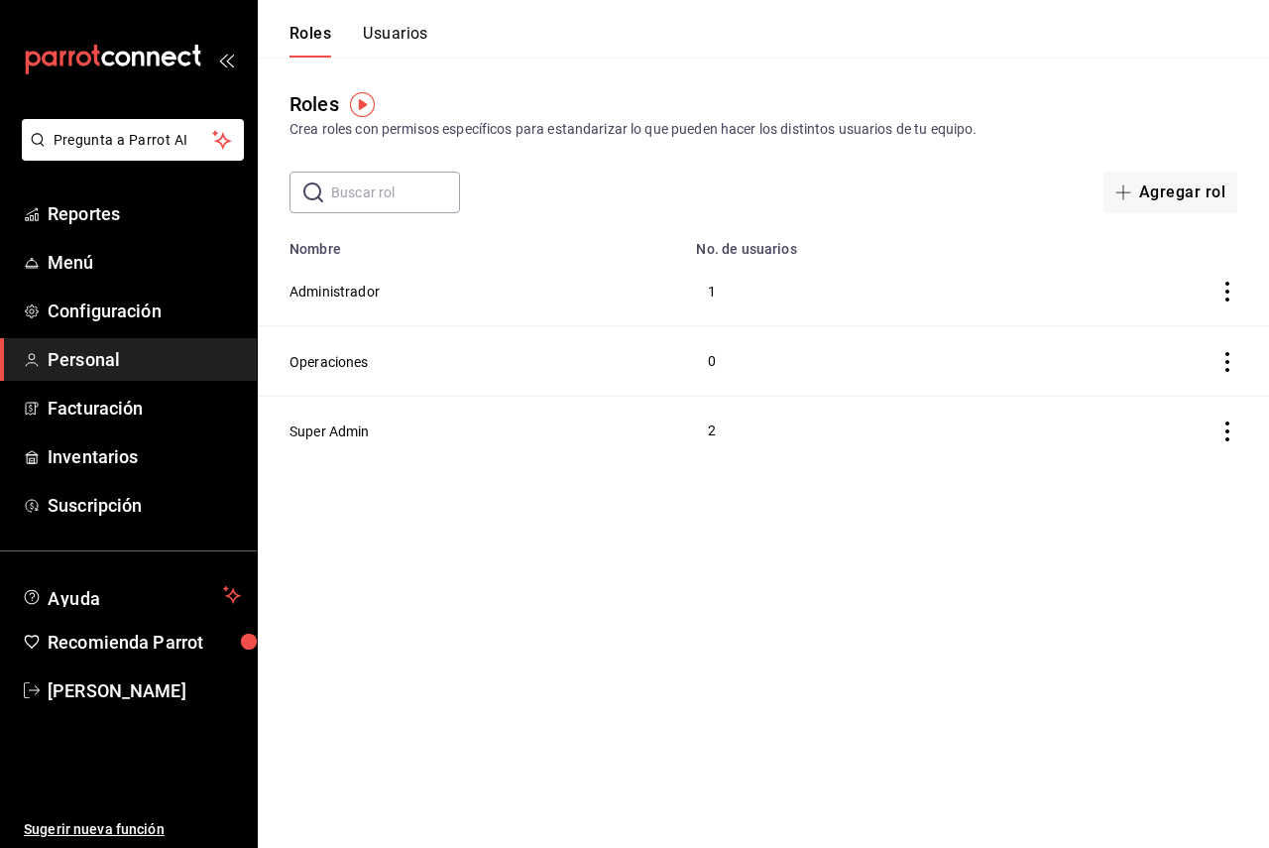
click at [412, 32] on button "Usuarios" at bounding box center [395, 41] width 65 height 34
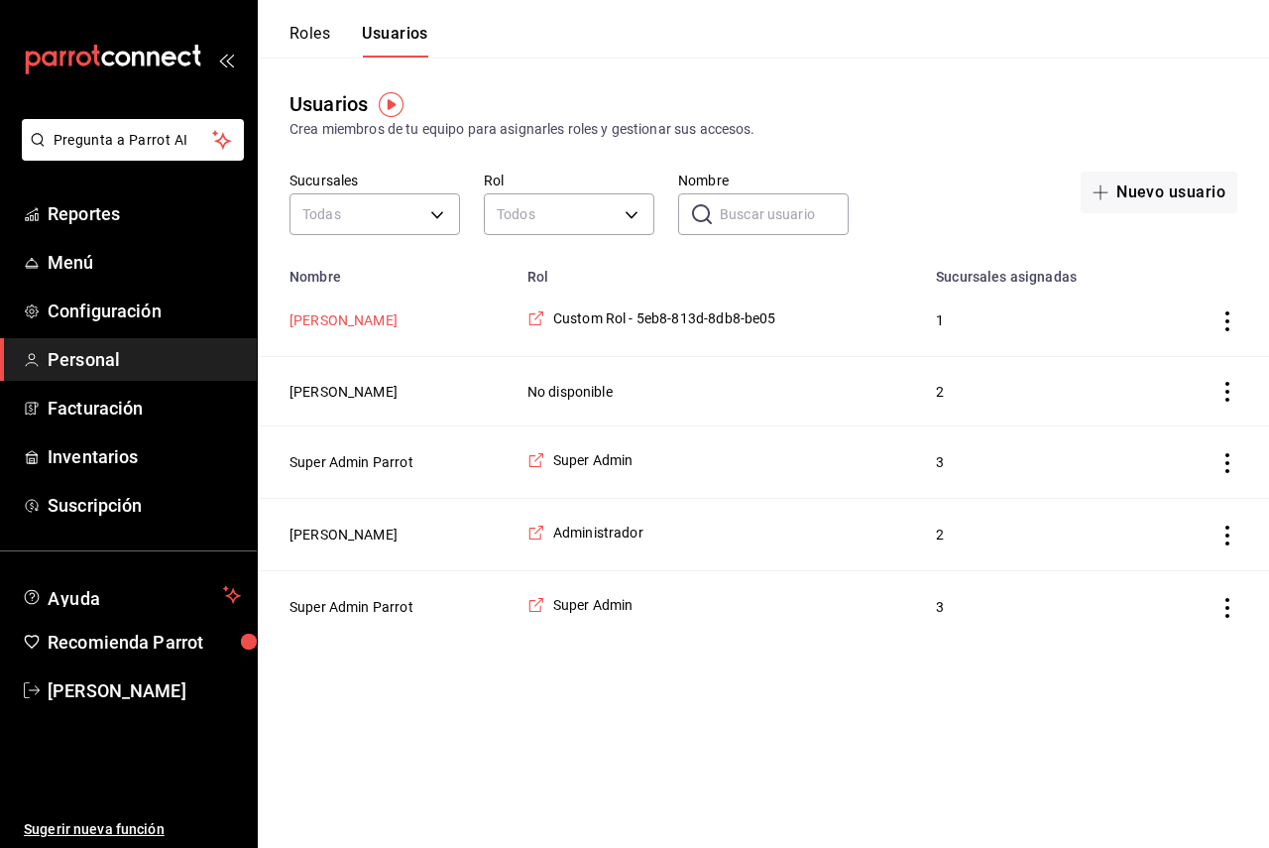
click at [356, 326] on button "[PERSON_NAME]" at bounding box center [343, 320] width 108 height 20
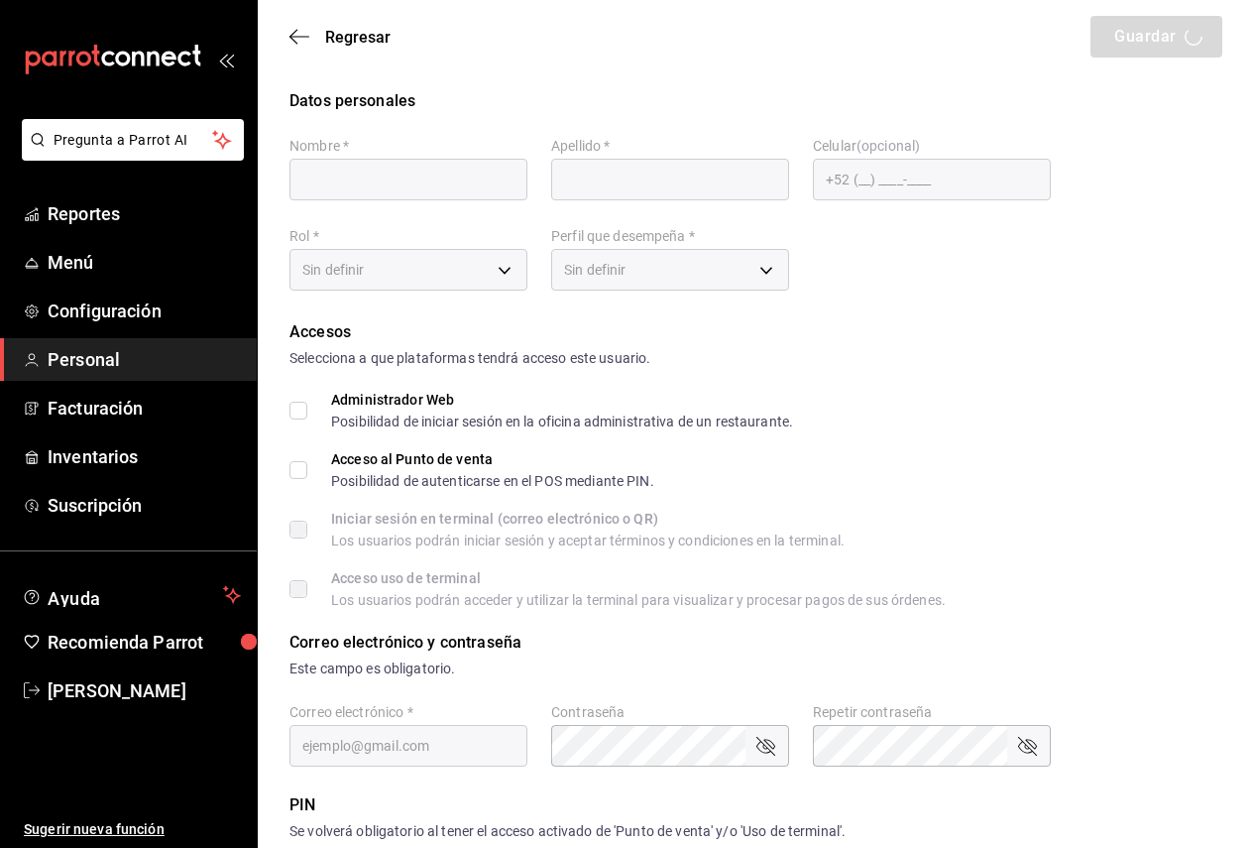
type input "[PERSON_NAME]"
checkbox input "true"
type input "[EMAIL_ADDRESS][DOMAIN_NAME]"
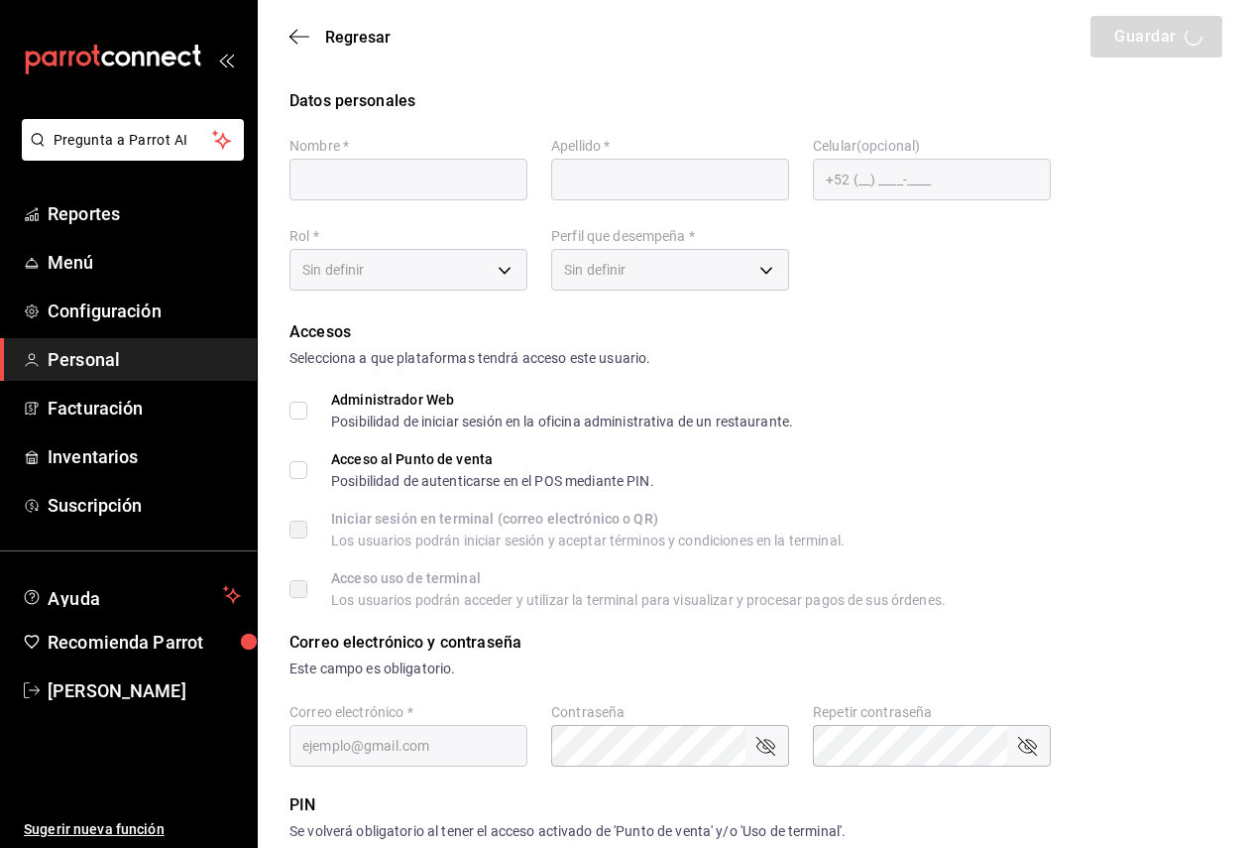
type input "1706"
checkbox input "true"
type input "62091795-88e7-49bd-b90c-ce524ca31fe8"
type input "OWNER"
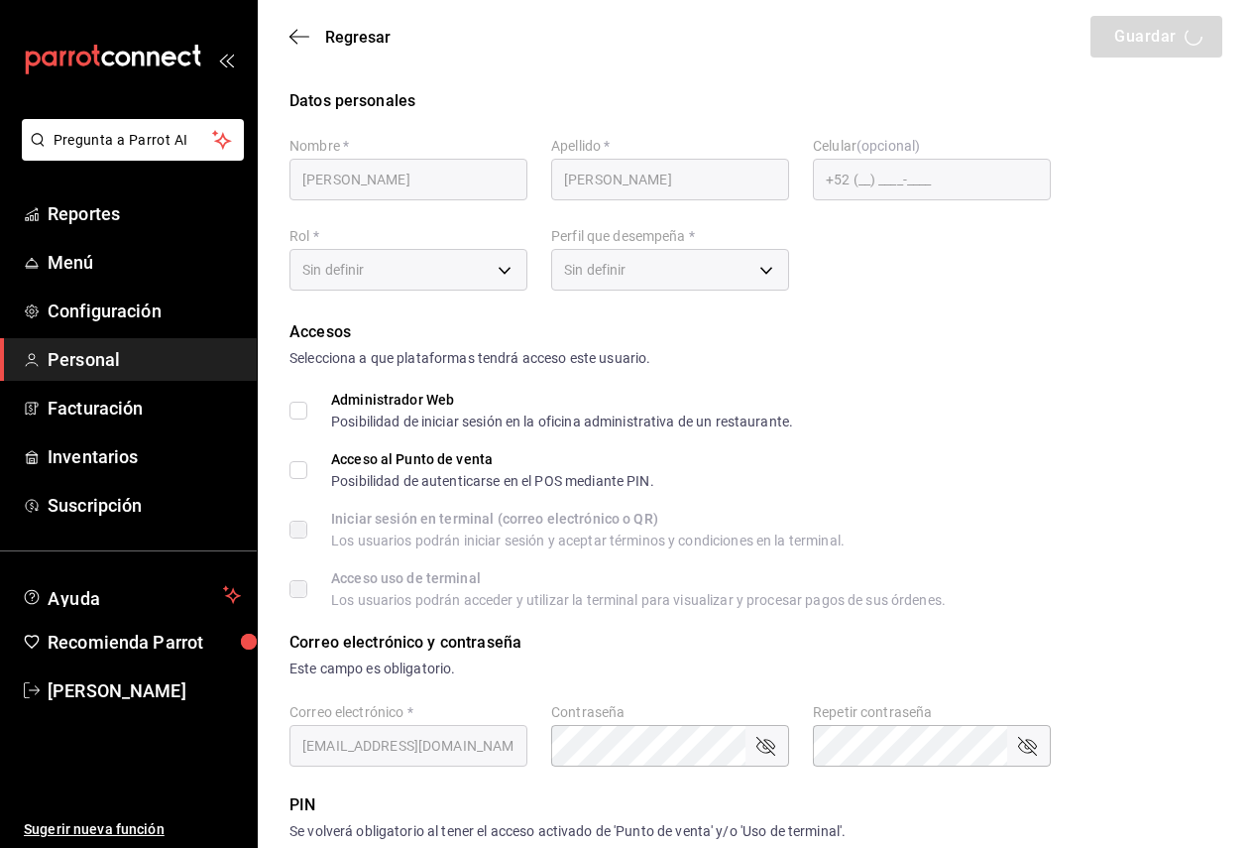
checkbox input "true"
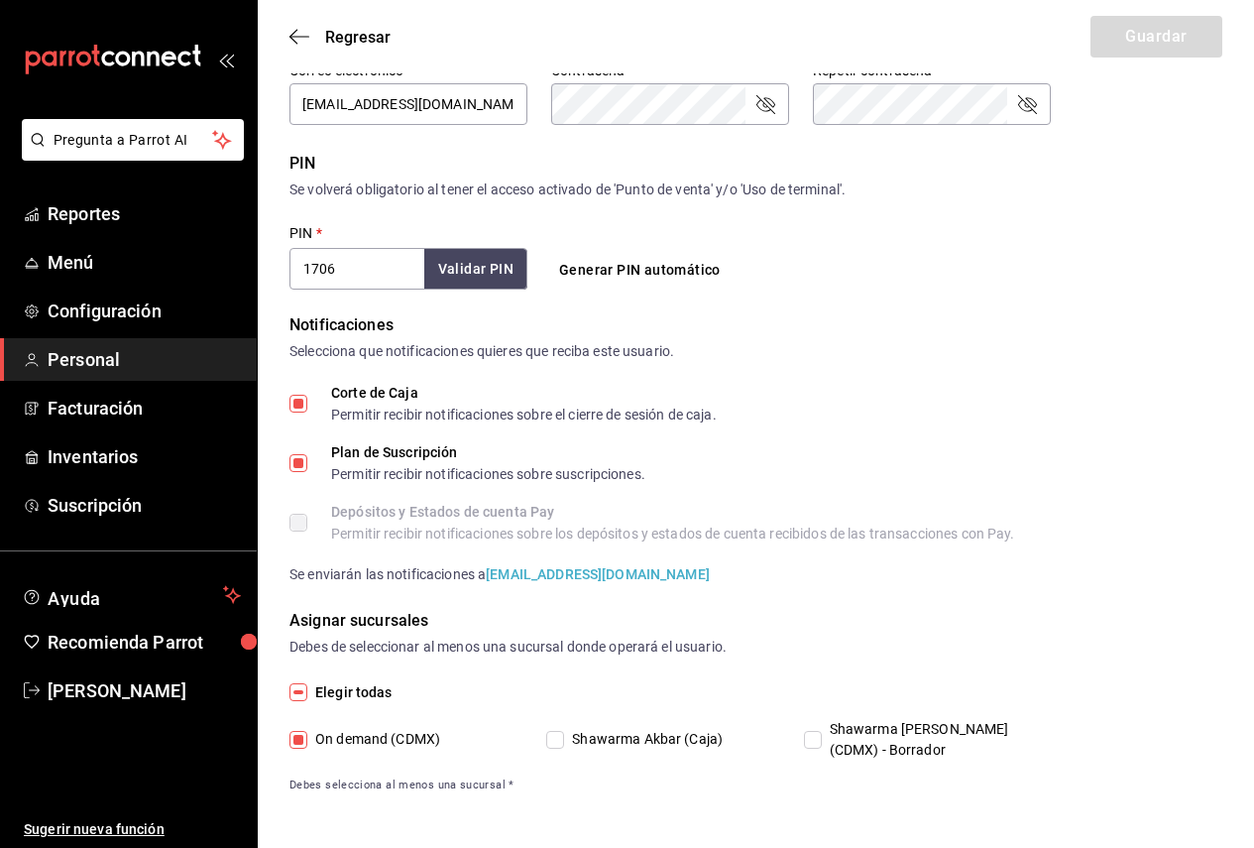
scroll to position [643, 0]
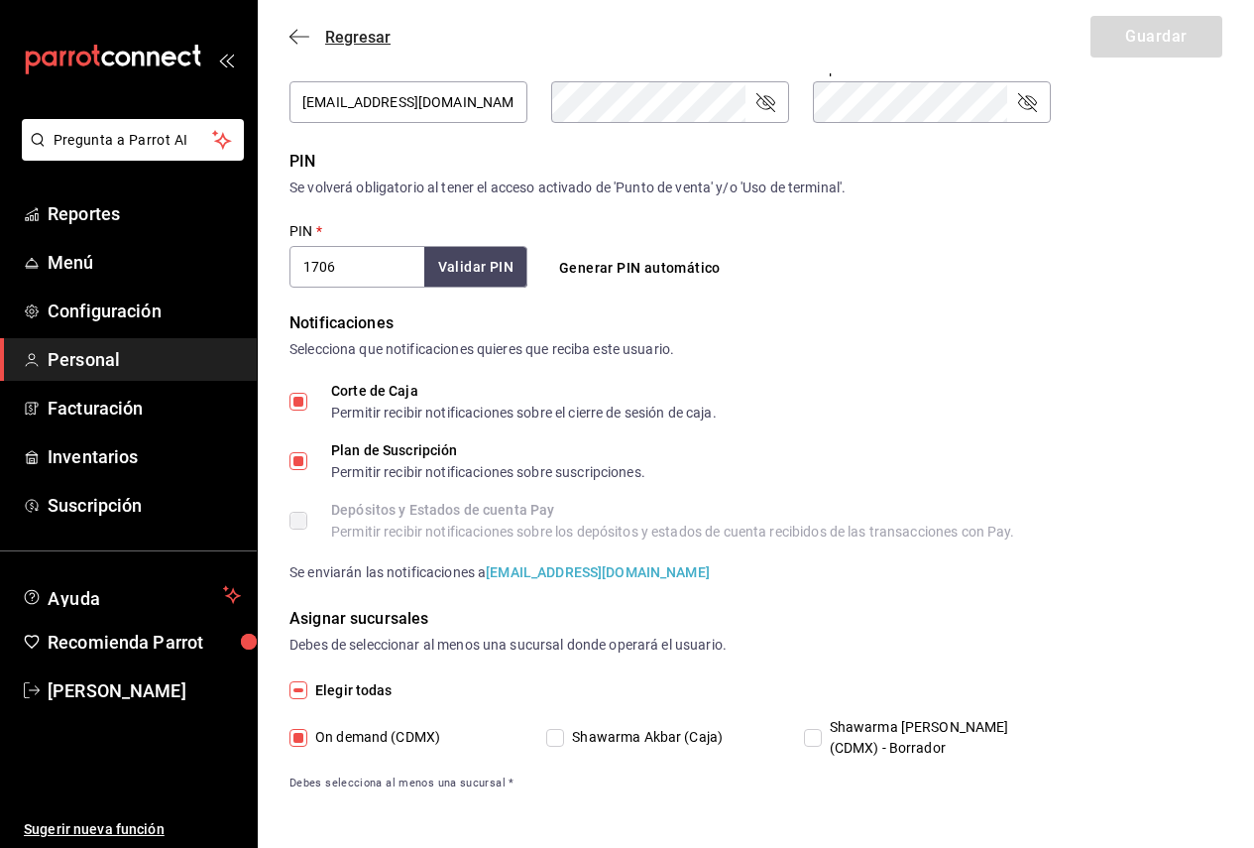
click at [306, 41] on icon "button" at bounding box center [299, 37] width 20 height 18
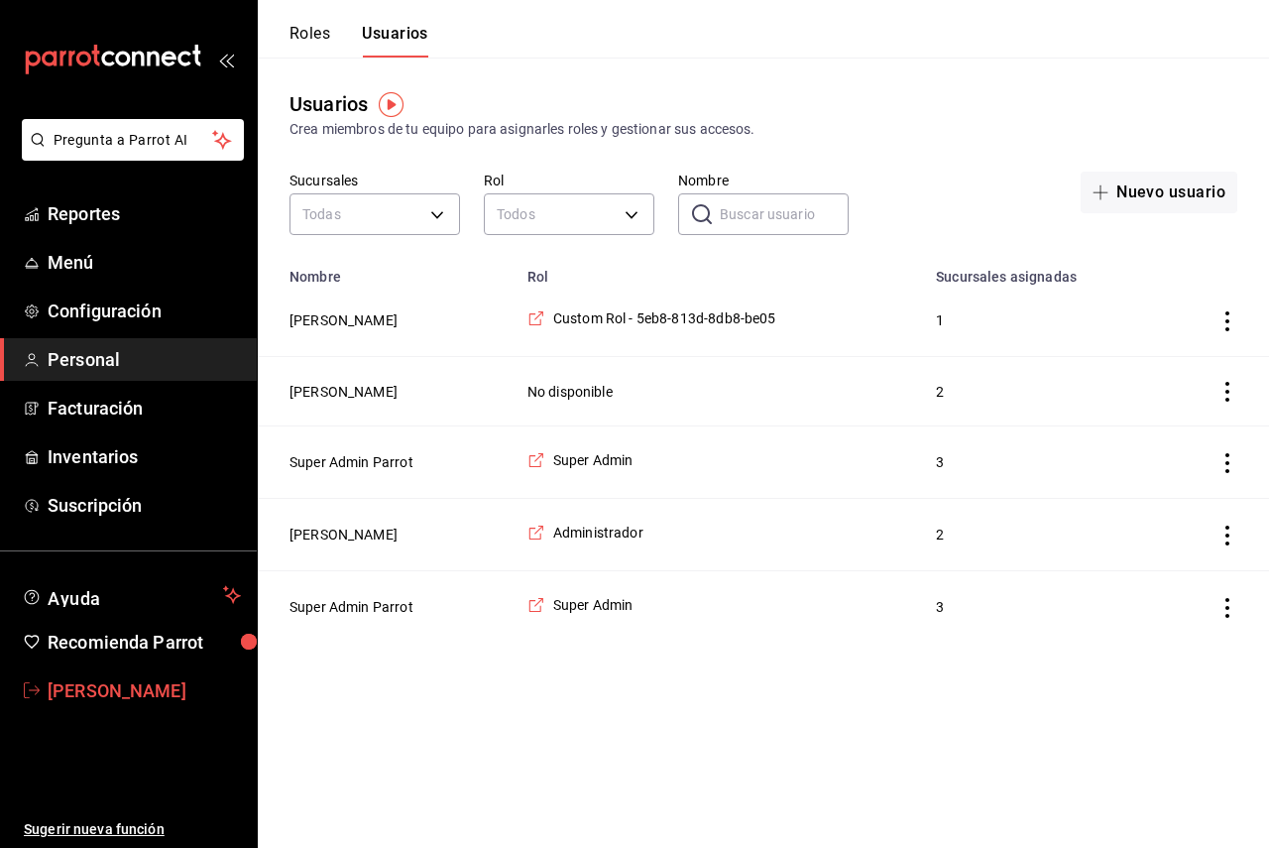
click at [116, 677] on span "[PERSON_NAME]" at bounding box center [144, 690] width 193 height 27
